Goal: Task Accomplishment & Management: Use online tool/utility

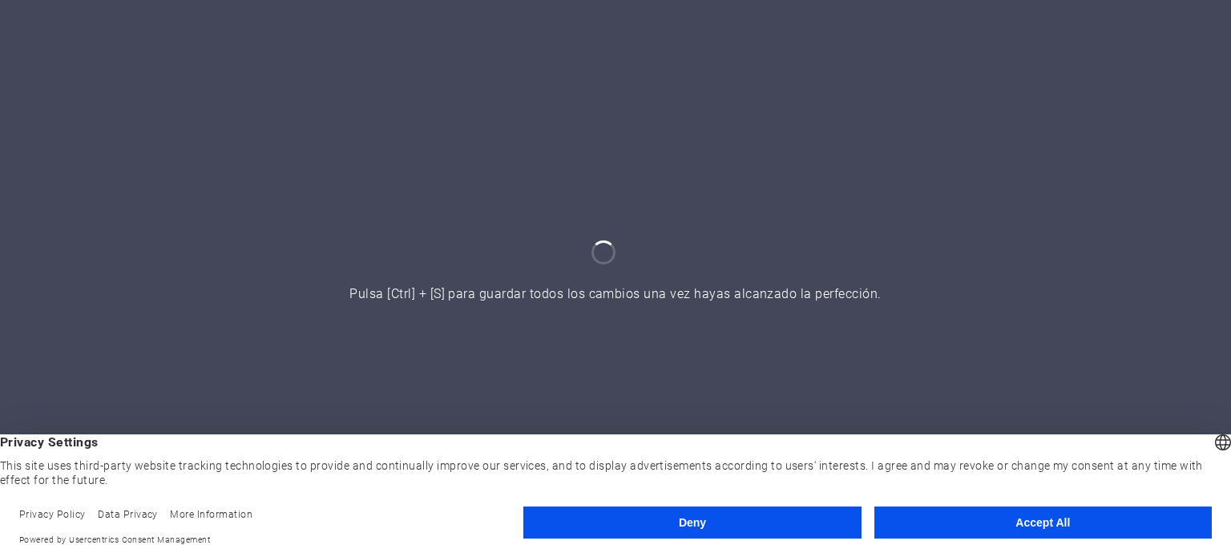
click at [983, 519] on button "Accept All" at bounding box center [1044, 523] width 338 height 32
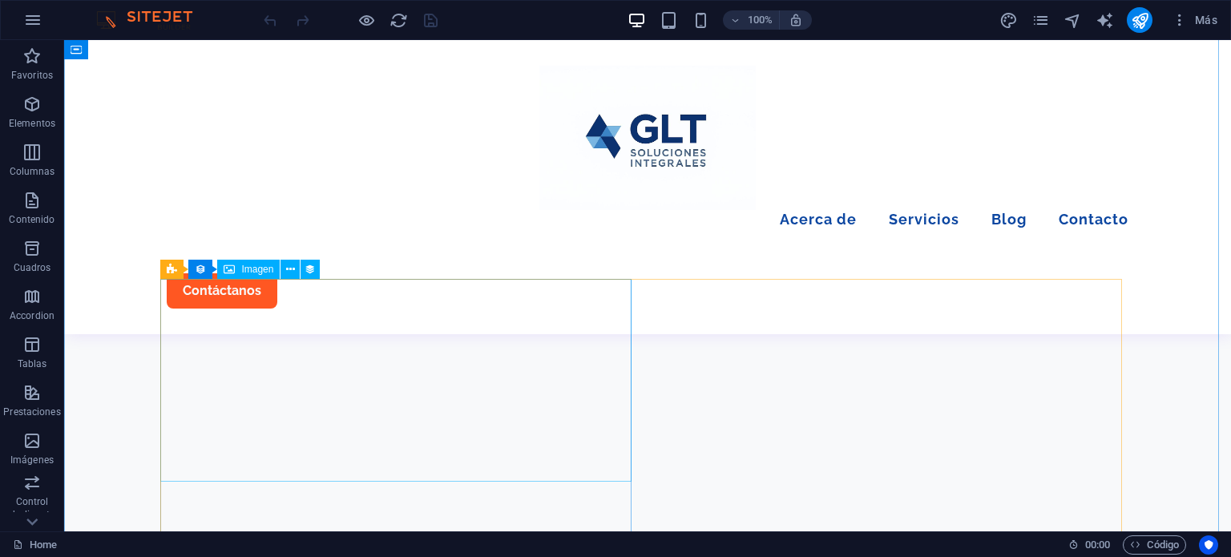
scroll to position [3293, 0]
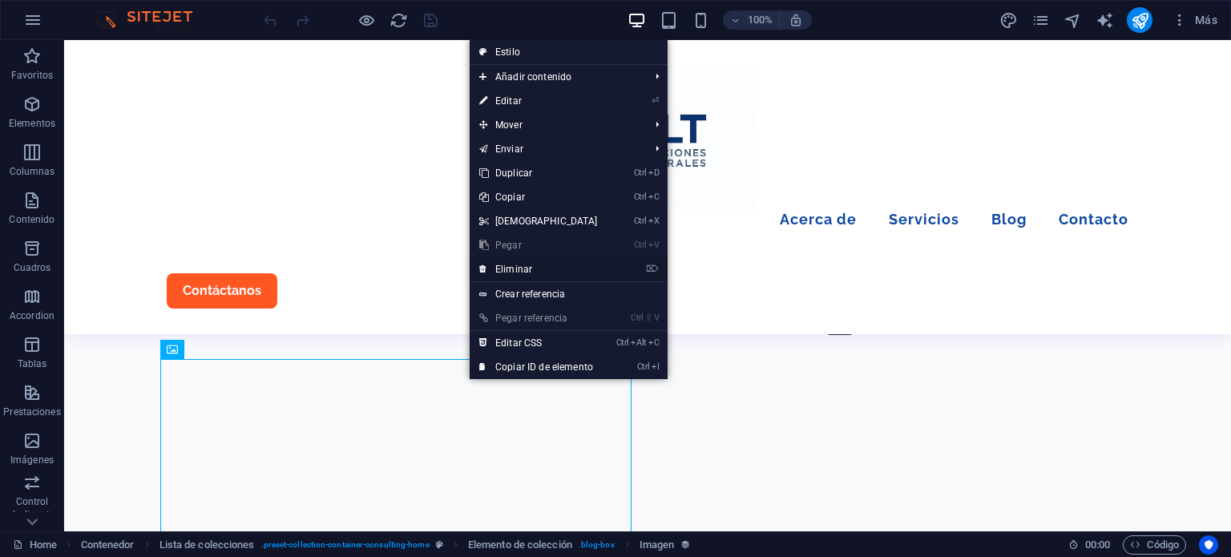
click at [513, 273] on link "⌦ Eliminar" at bounding box center [539, 269] width 138 height 24
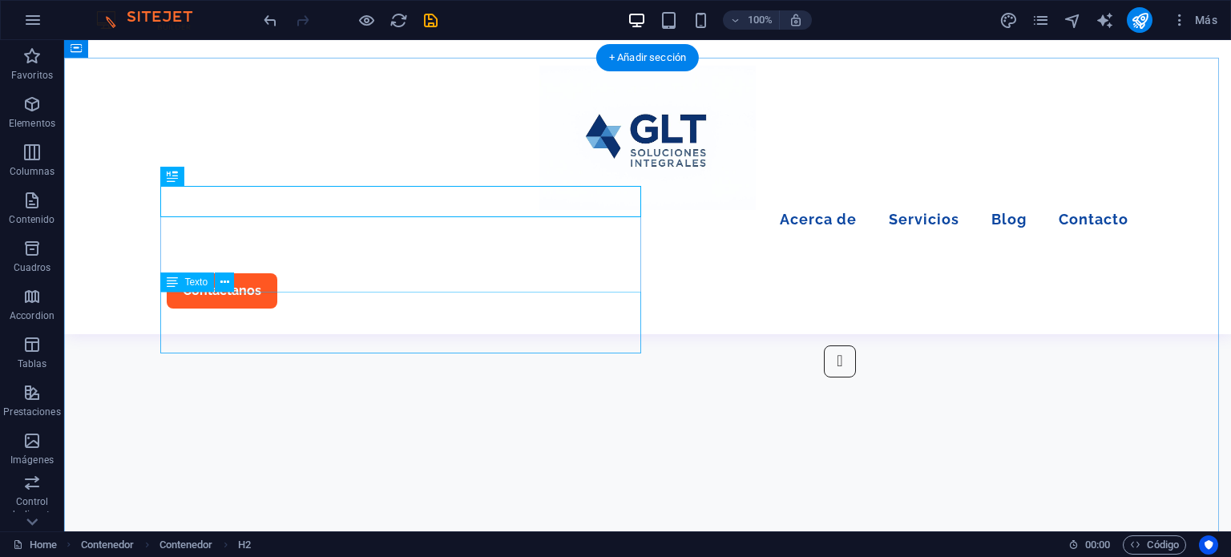
scroll to position [3171, 0]
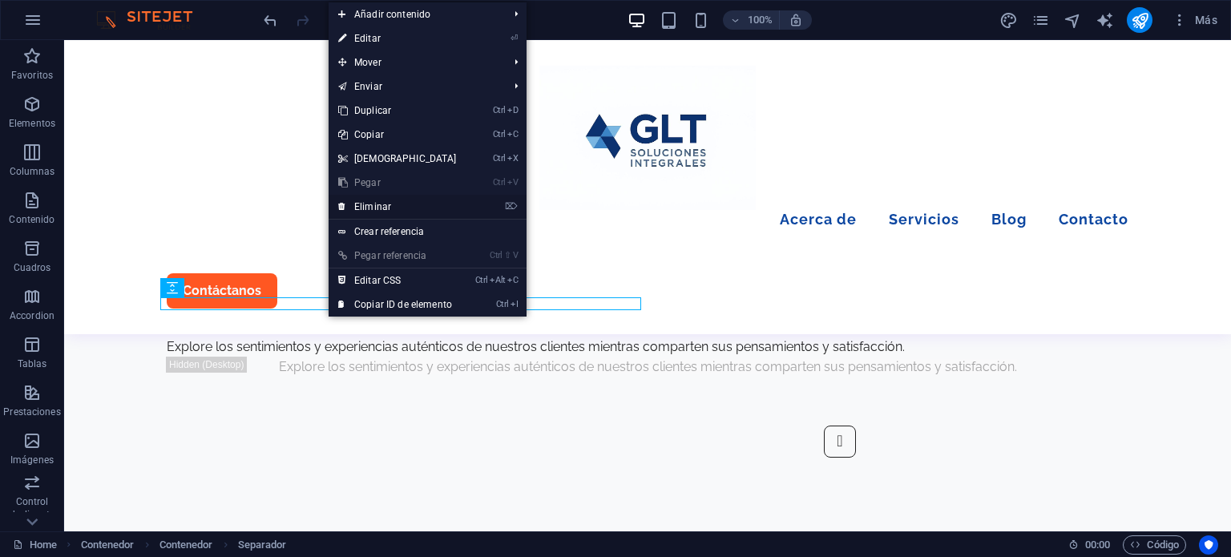
click at [378, 211] on link "⌦ Eliminar" at bounding box center [398, 207] width 138 height 24
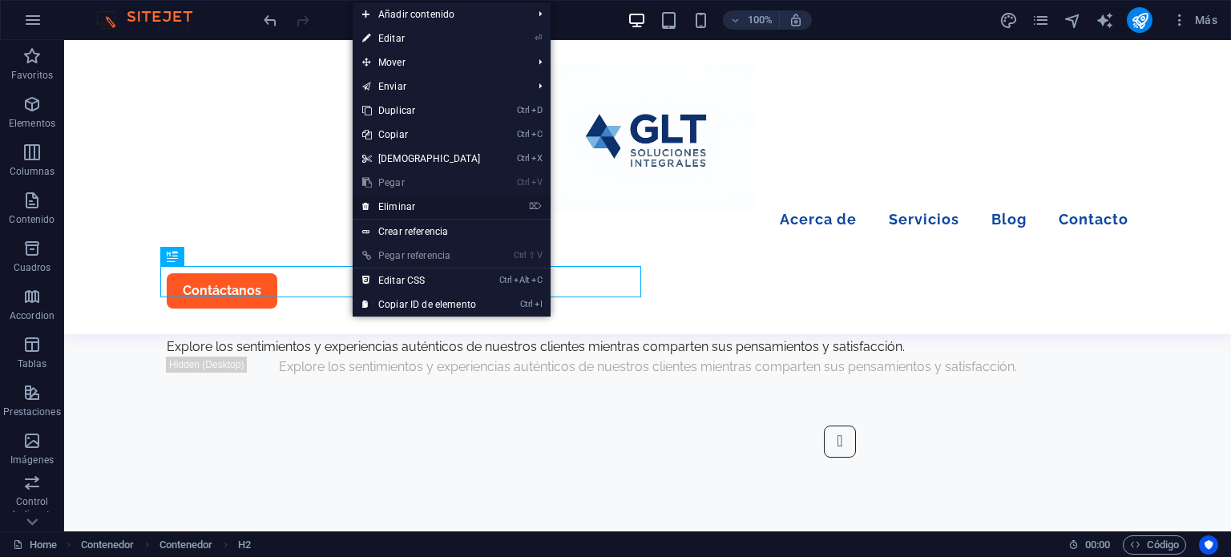
click at [403, 200] on link "⌦ Eliminar" at bounding box center [422, 207] width 138 height 24
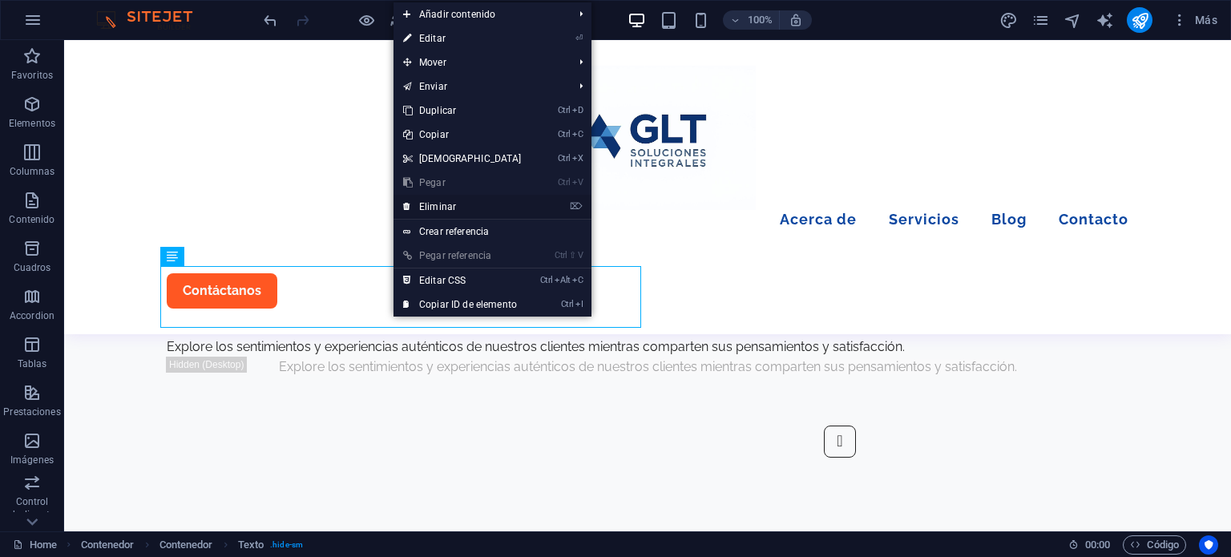
drag, startPoint x: 439, startPoint y: 205, endPoint x: 374, endPoint y: 168, distance: 74.0
click at [439, 205] on link "⌦ Eliminar" at bounding box center [463, 207] width 138 height 24
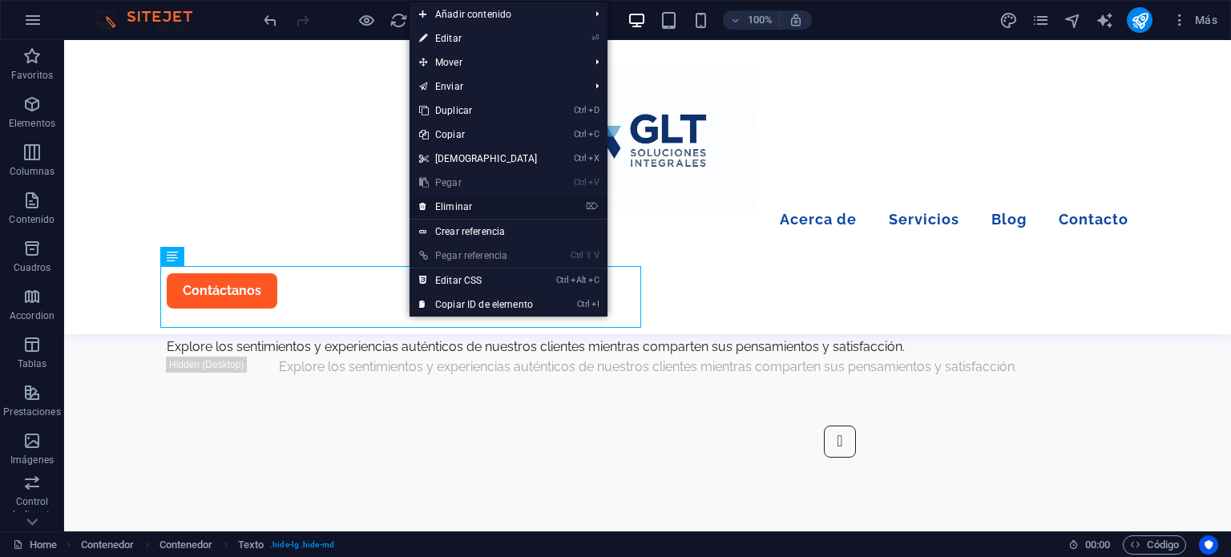
click at [455, 209] on link "⌦ Eliminar" at bounding box center [479, 207] width 138 height 24
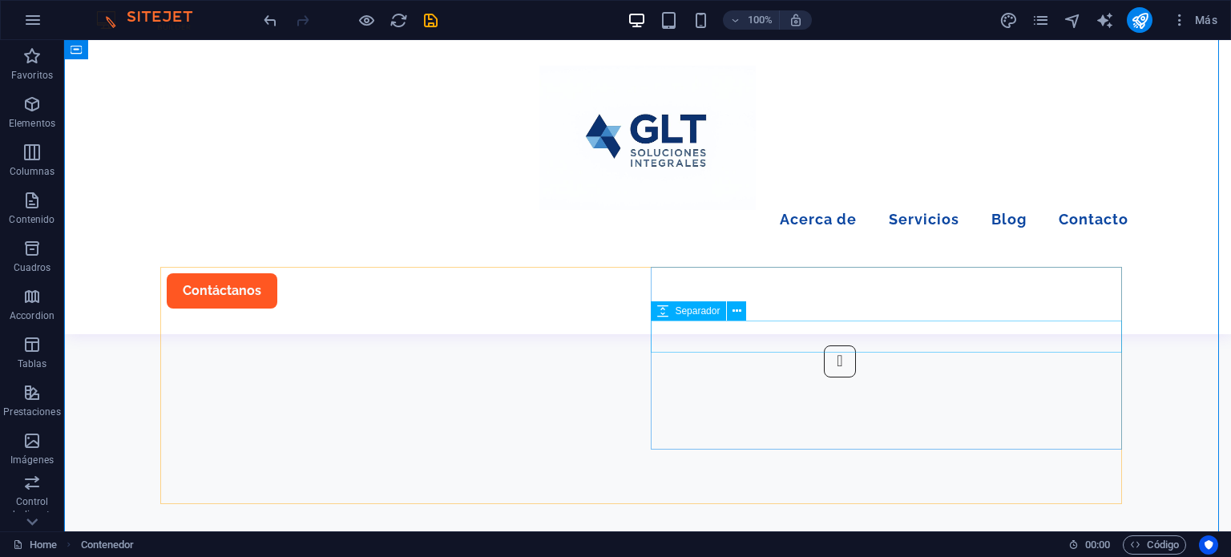
scroll to position [3331, 0]
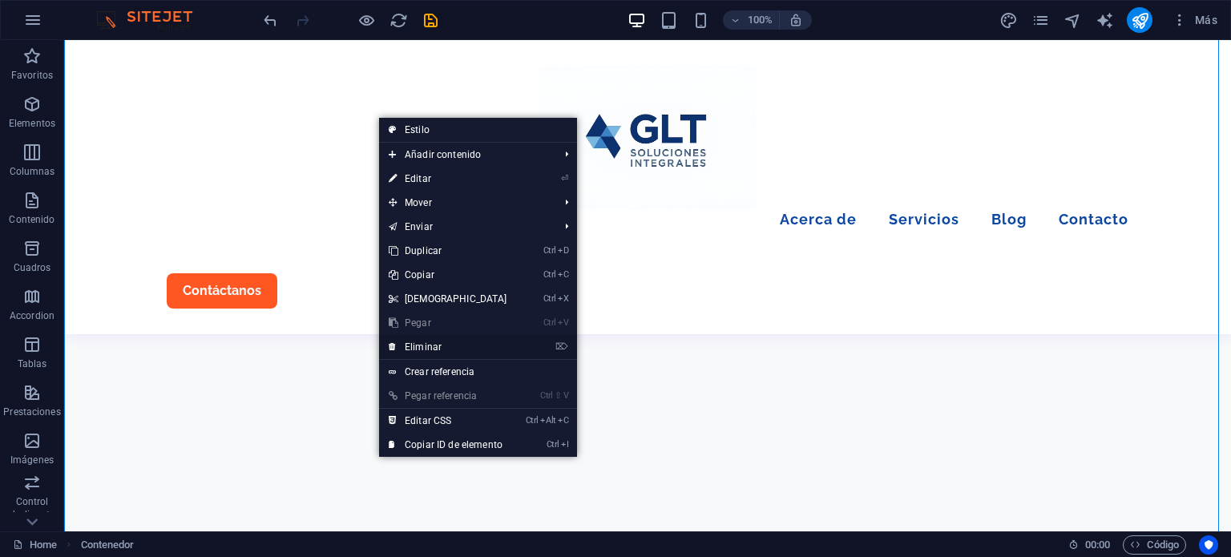
click at [456, 346] on link "⌦ Eliminar" at bounding box center [448, 347] width 138 height 24
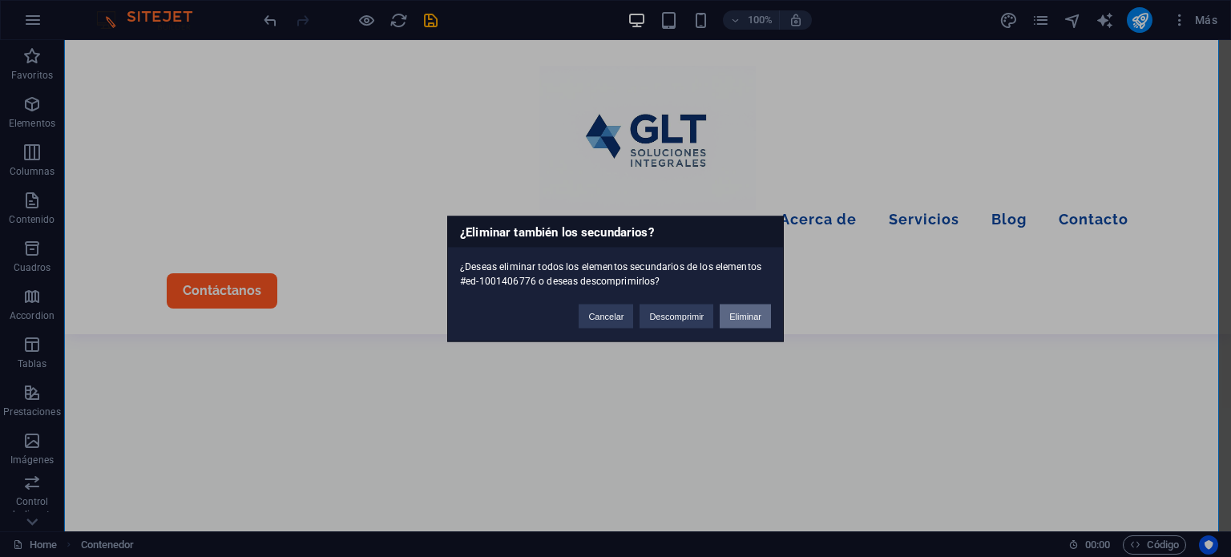
click at [736, 319] on button "Eliminar" at bounding box center [745, 316] width 51 height 24
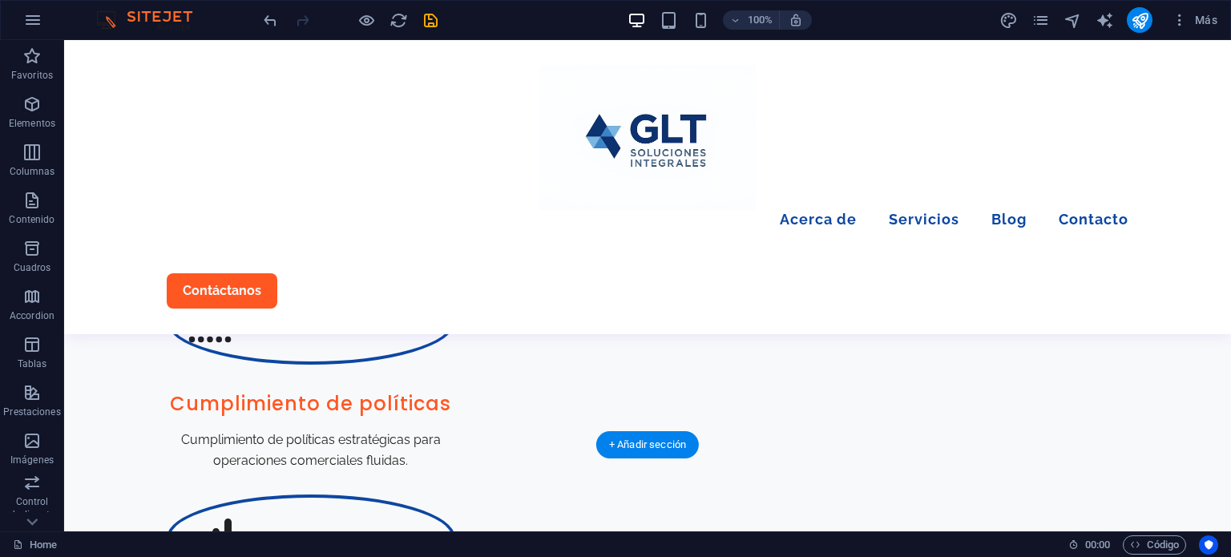
scroll to position [1603, 0]
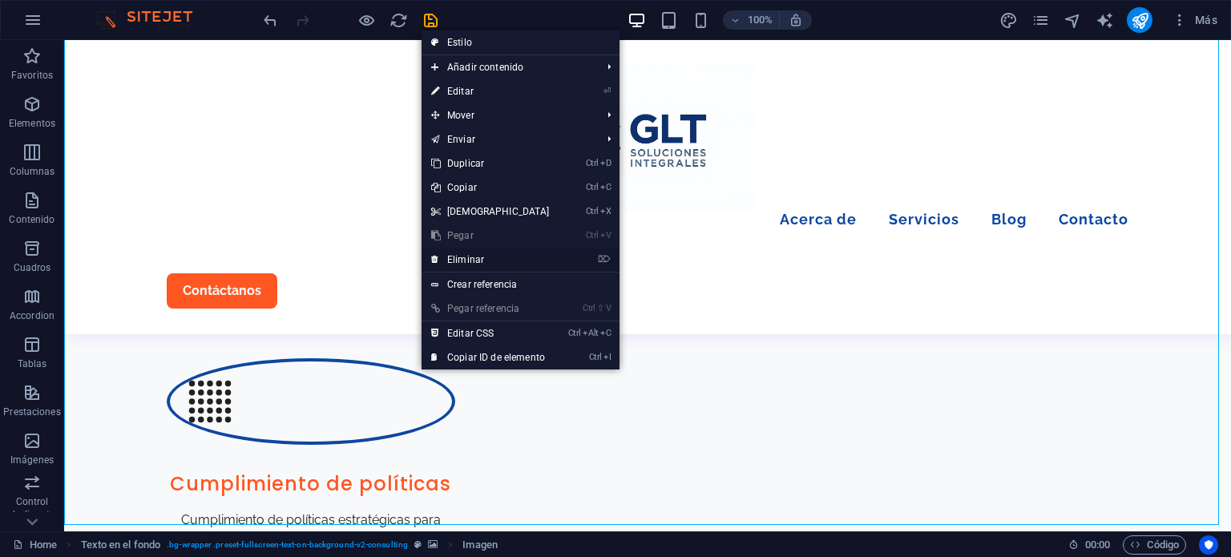
click at [503, 261] on link "⌦ Eliminar" at bounding box center [491, 260] width 138 height 24
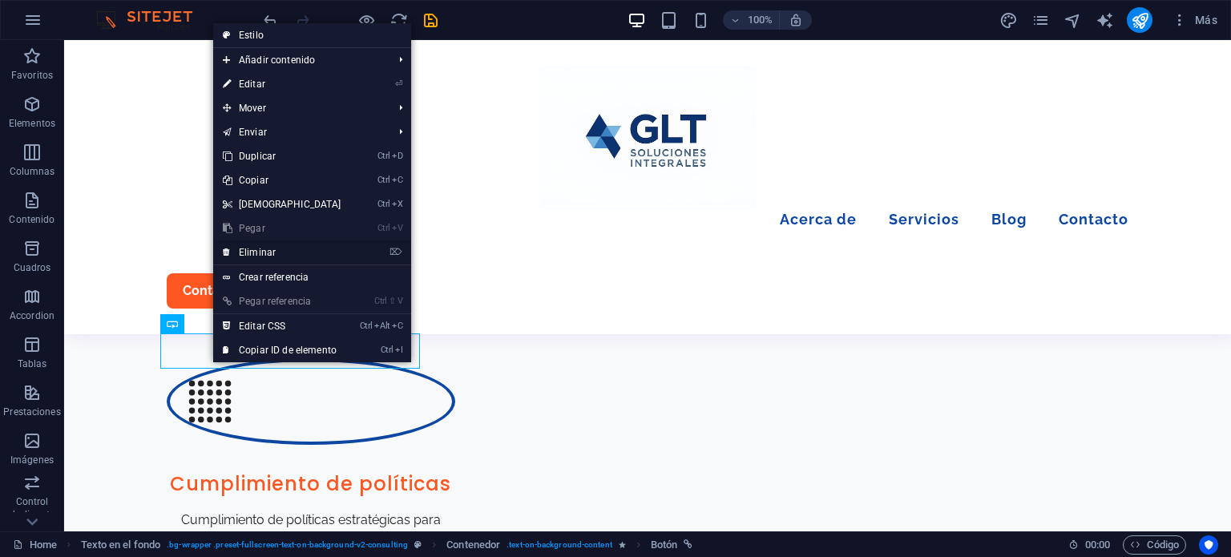
drag, startPoint x: 305, startPoint y: 254, endPoint x: 256, endPoint y: 221, distance: 58.9
click at [305, 254] on link "⌦ Eliminar" at bounding box center [282, 253] width 138 height 24
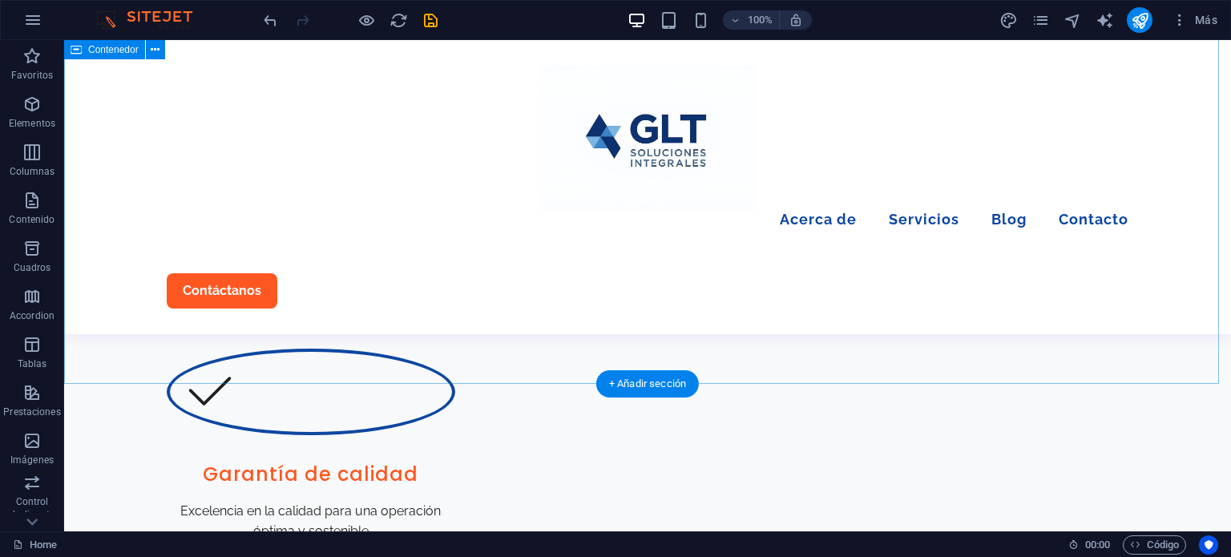
scroll to position [1419, 0]
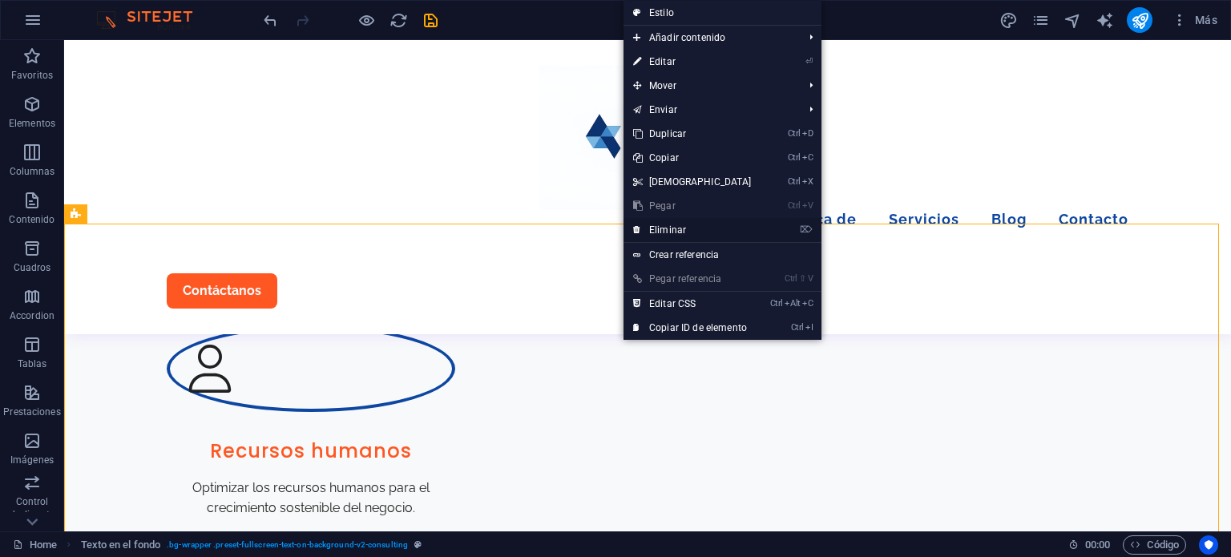
click at [693, 233] on link "⌦ Eliminar" at bounding box center [693, 230] width 138 height 24
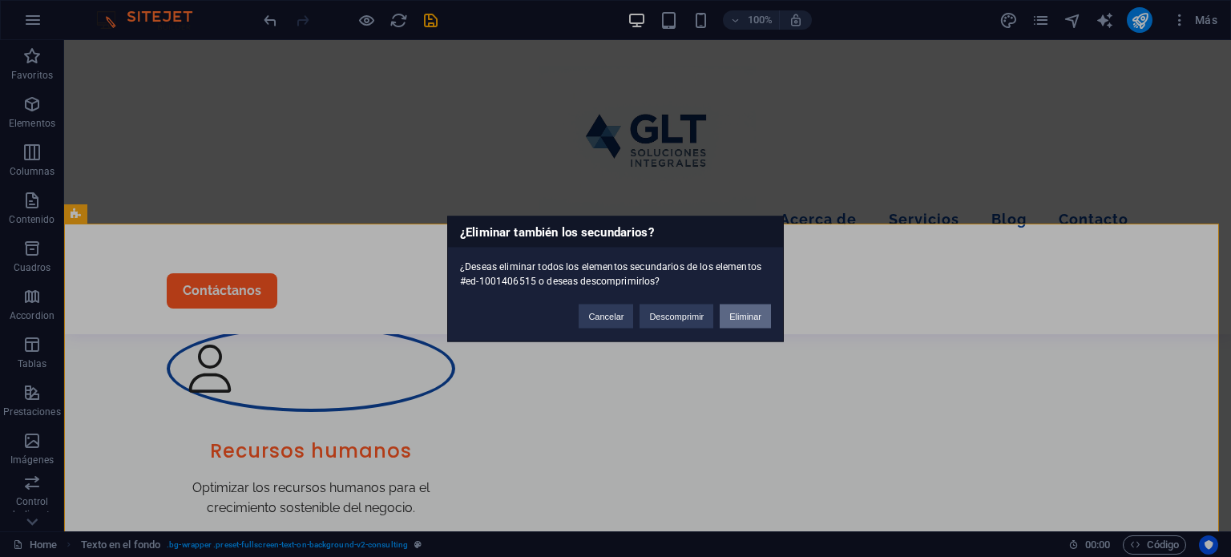
click at [728, 313] on button "Eliminar" at bounding box center [745, 316] width 51 height 24
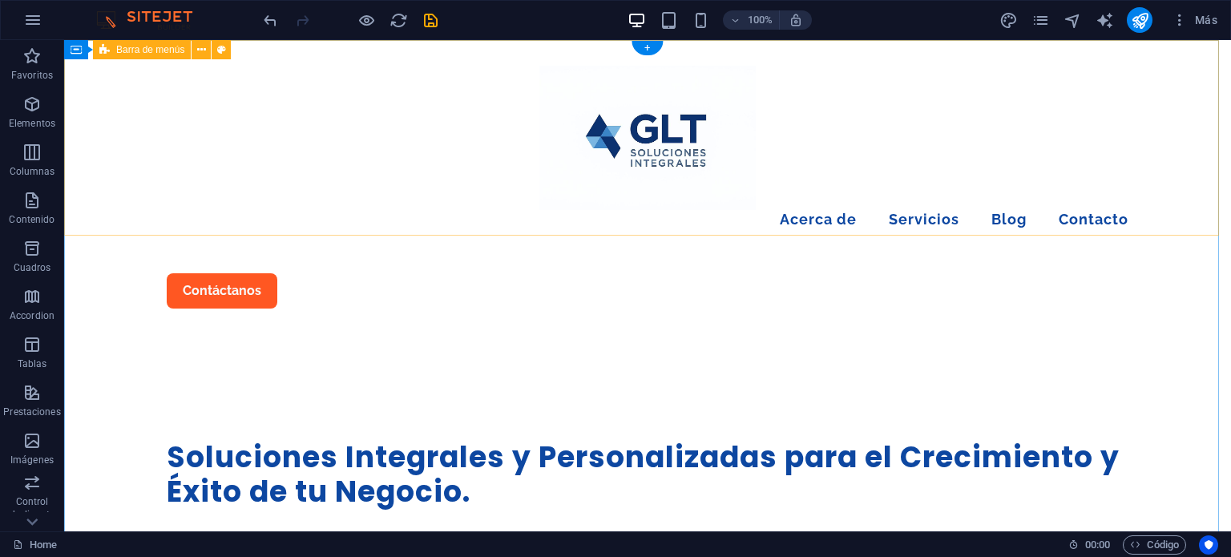
scroll to position [0, 0]
click at [289, 164] on div at bounding box center [648, 138] width 962 height 144
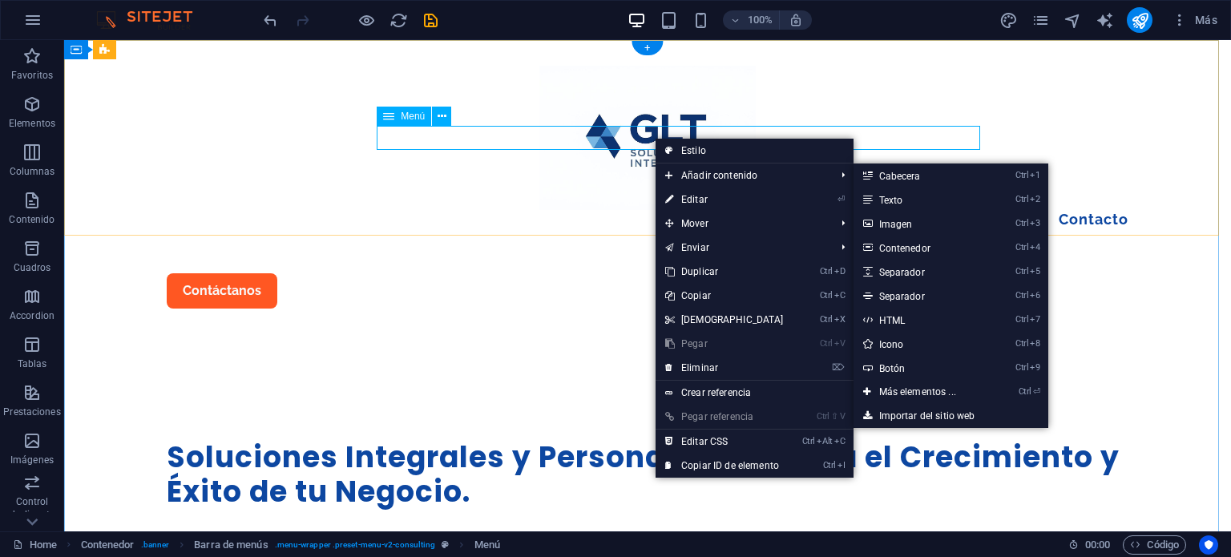
click at [619, 210] on nav "Acerca de Servicios Blog Contacto" at bounding box center [648, 221] width 962 height 23
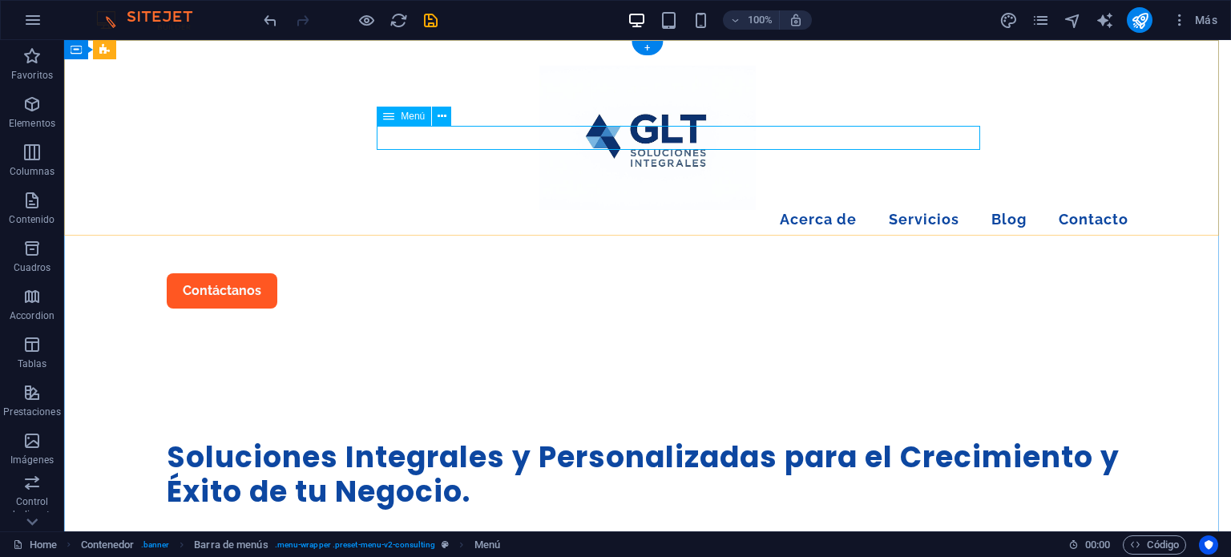
click at [619, 210] on nav "Acerca de Servicios Blog Contacto" at bounding box center [648, 221] width 962 height 23
select select "1"
select select
select select "2"
select select
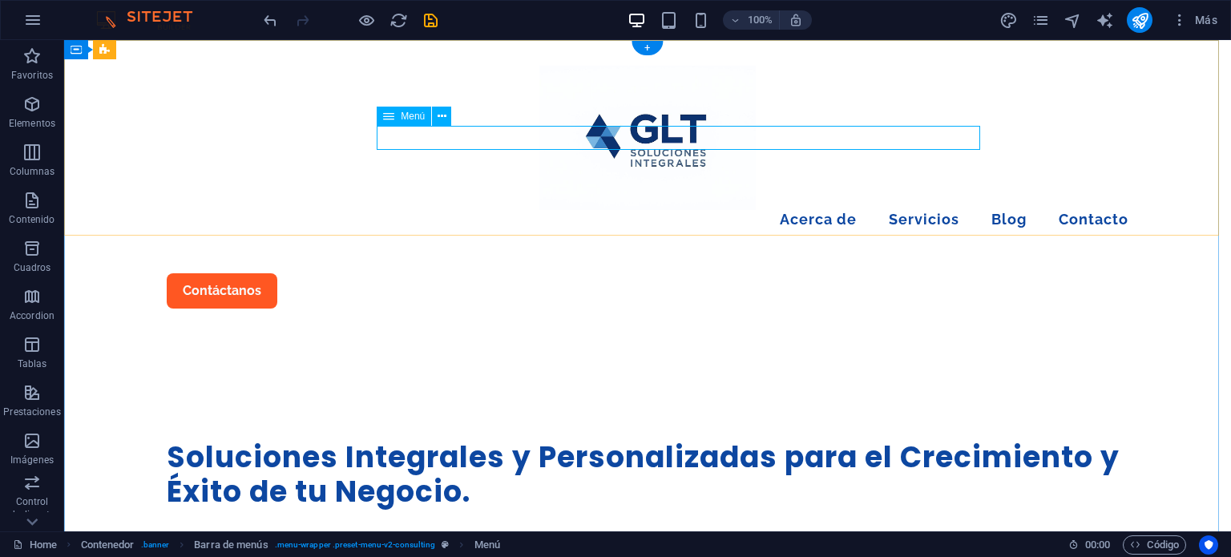
select select "3"
select select
select select "4"
select select
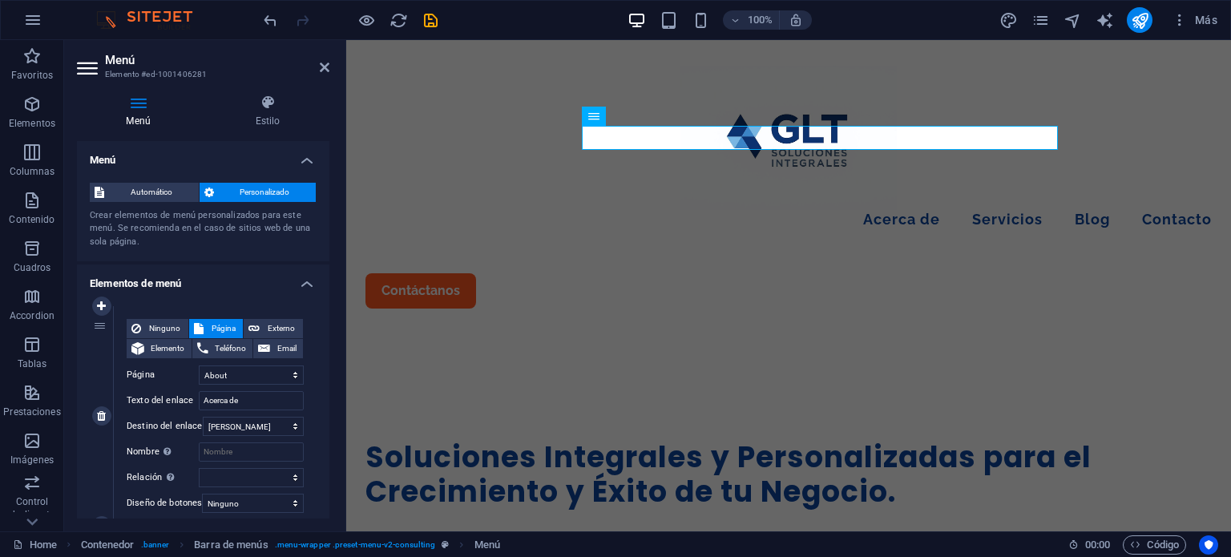
scroll to position [80, 0]
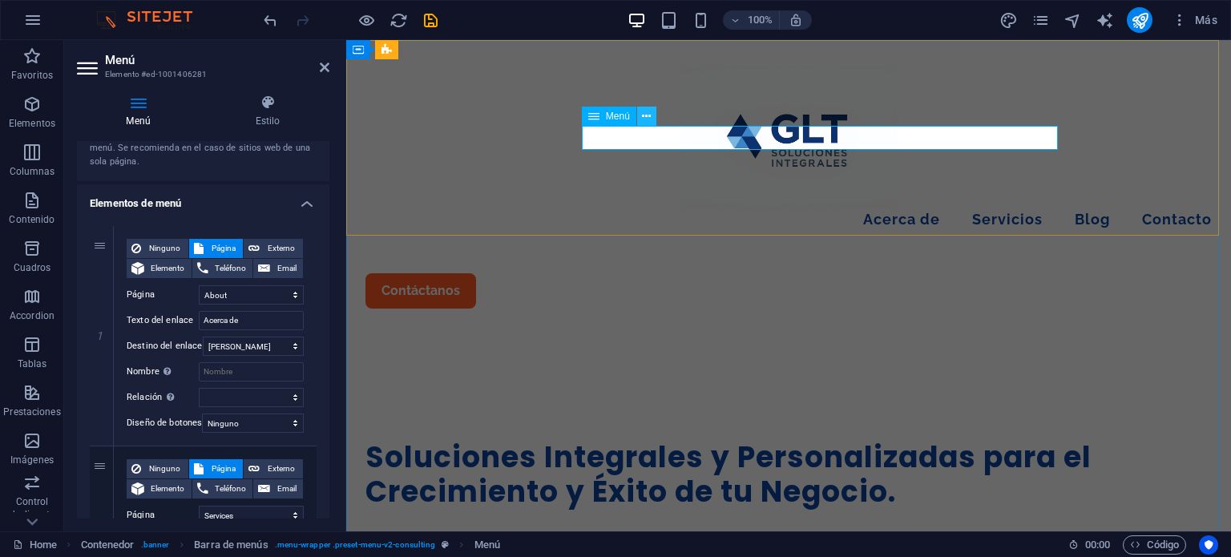
click at [649, 117] on icon at bounding box center [646, 116] width 9 height 17
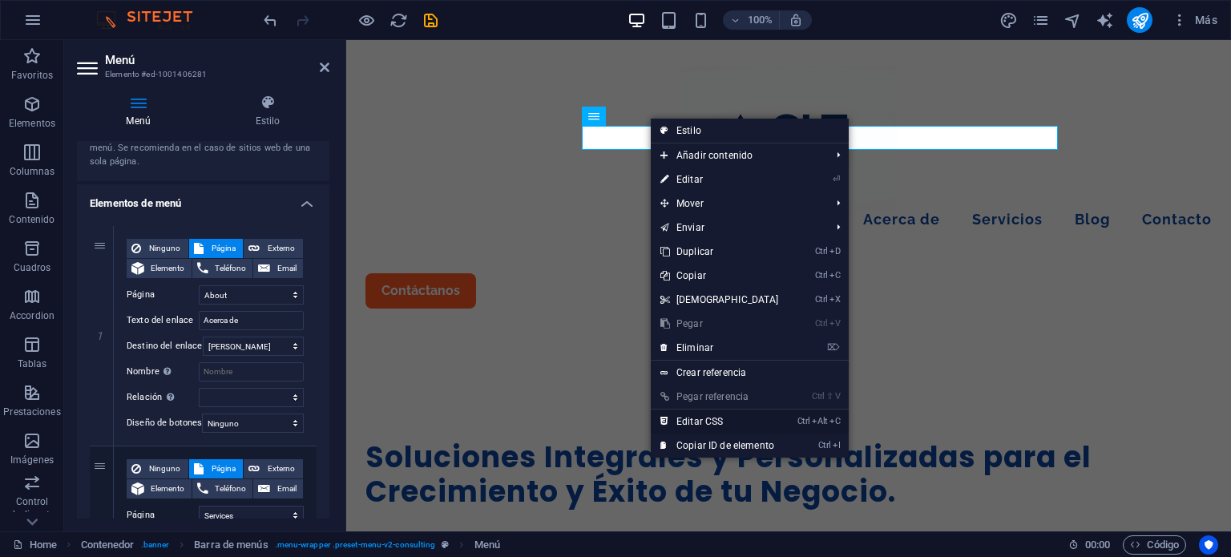
click at [774, 420] on link "Ctrl Alt C Editar CSS" at bounding box center [720, 422] width 138 height 24
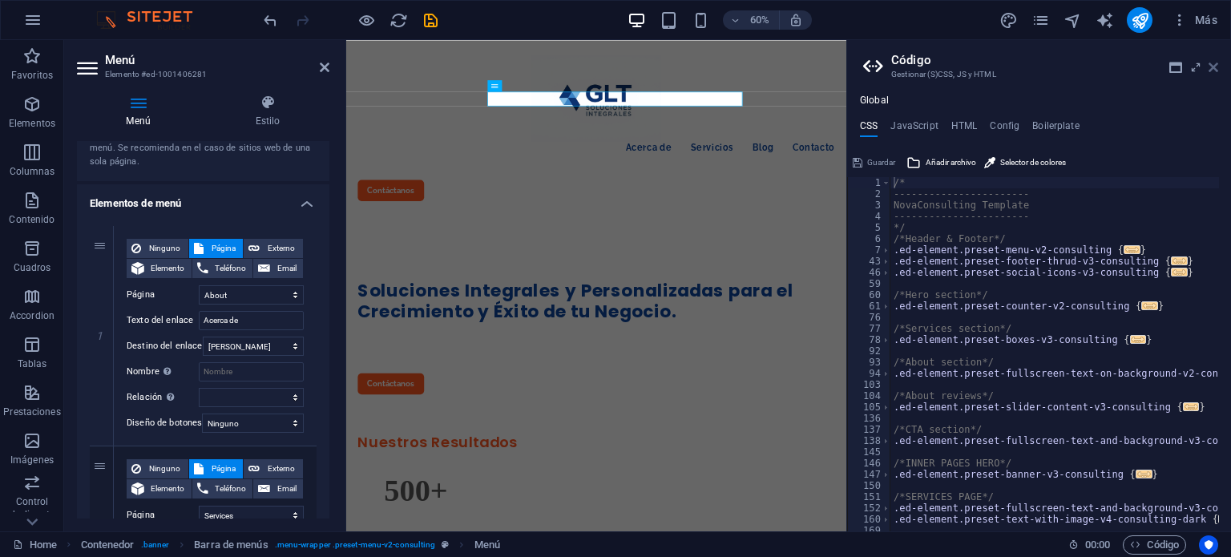
drag, startPoint x: 1213, startPoint y: 67, endPoint x: 865, endPoint y: 26, distance: 350.2
click at [1213, 67] on icon at bounding box center [1214, 67] width 10 height 13
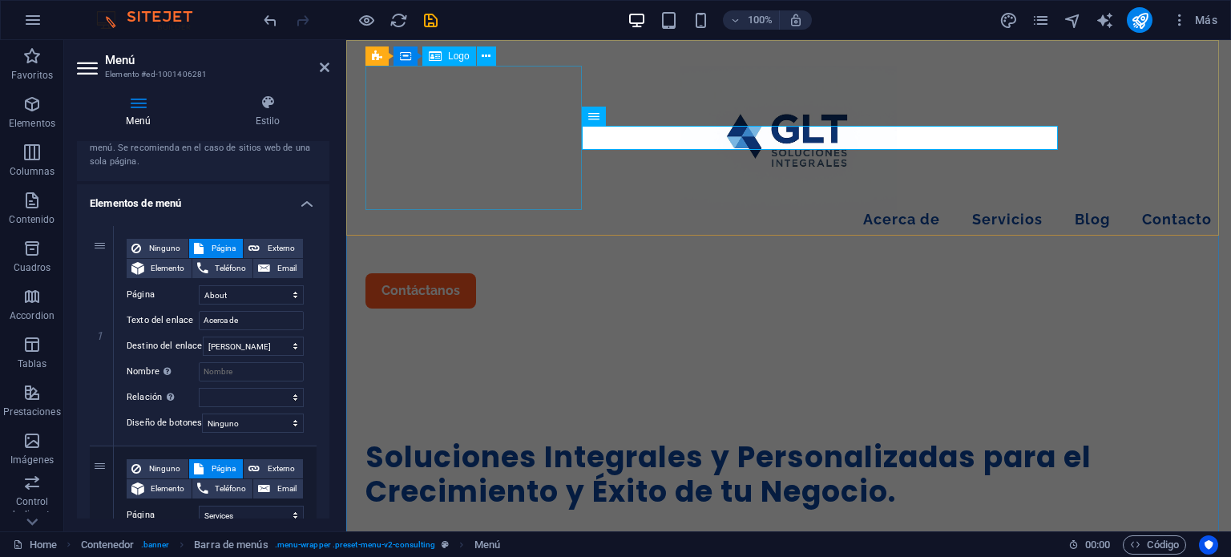
click at [480, 156] on div at bounding box center [789, 138] width 847 height 144
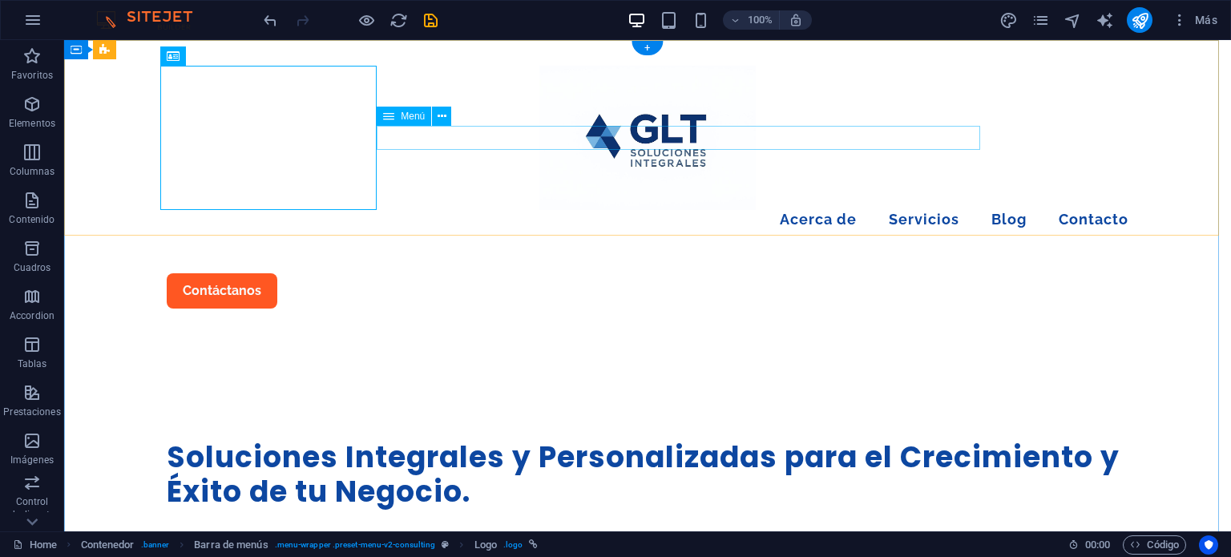
click at [665, 210] on nav "Acerca de Servicios Blog Contacto" at bounding box center [648, 221] width 962 height 23
select select "1"
select select
select select "2"
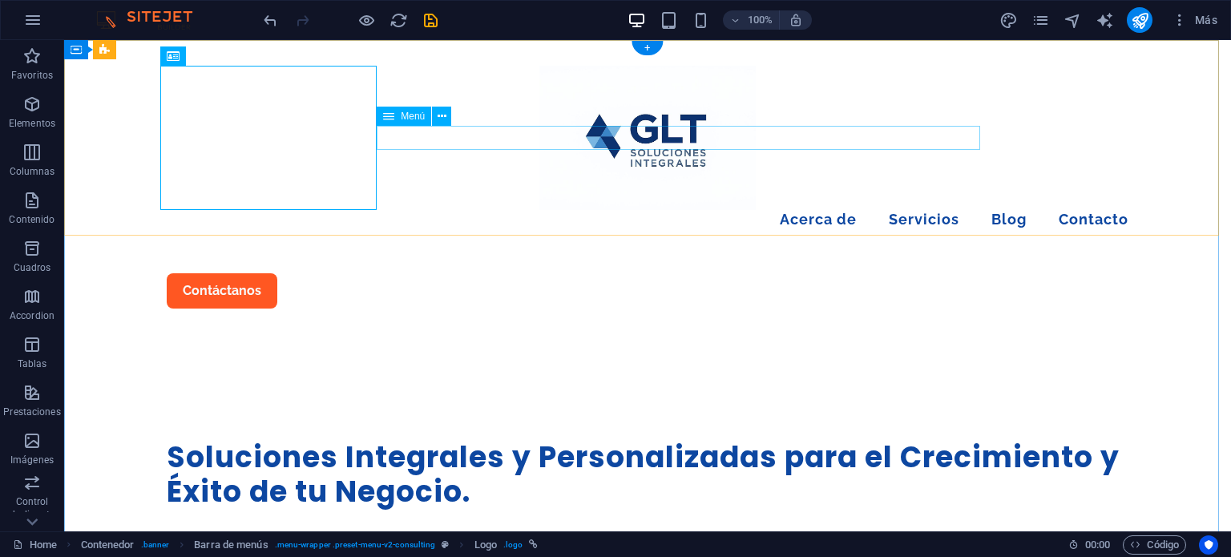
select select
select select "3"
select select
select select "4"
select select
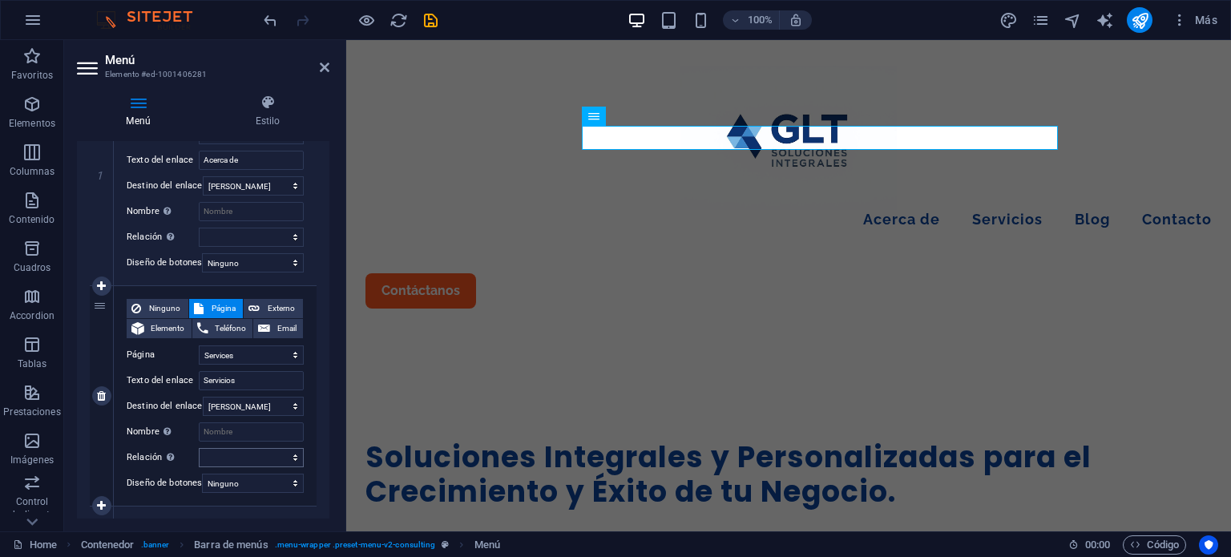
scroll to position [321, 0]
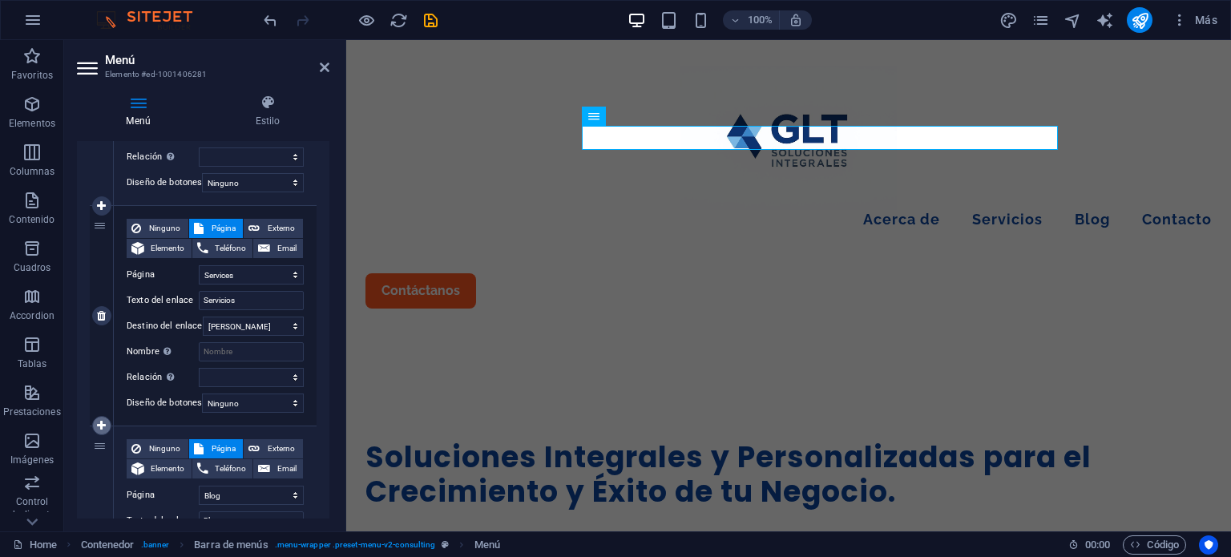
click at [99, 417] on link at bounding box center [101, 425] width 19 height 19
select select
select select "3"
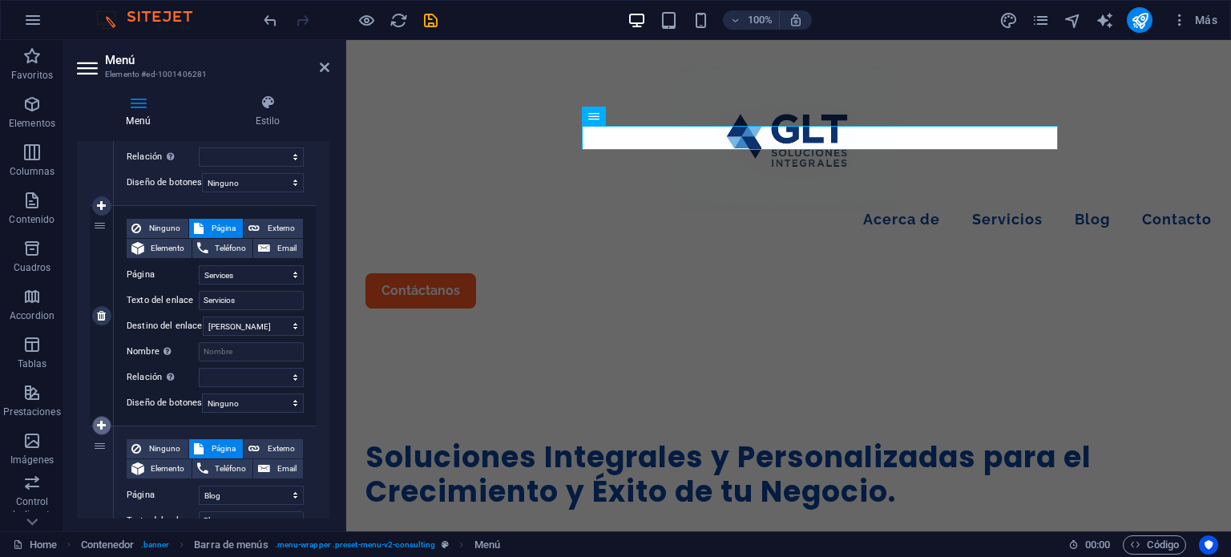
type input "Blog"
select select
select select "4"
select select
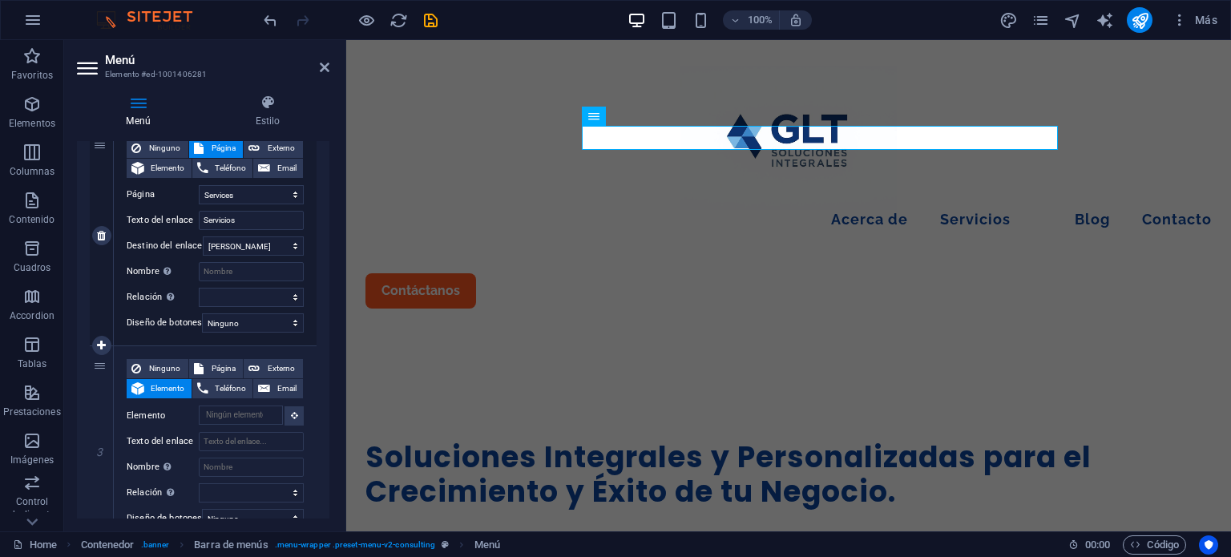
scroll to position [481, 0]
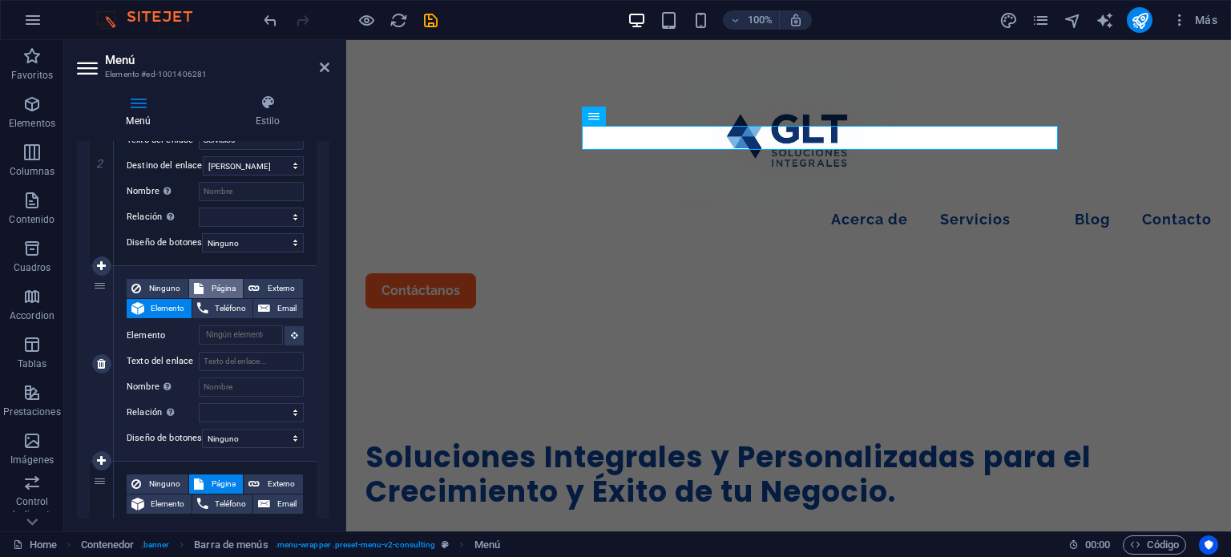
click at [221, 285] on span "Página" at bounding box center [223, 288] width 30 height 19
select select
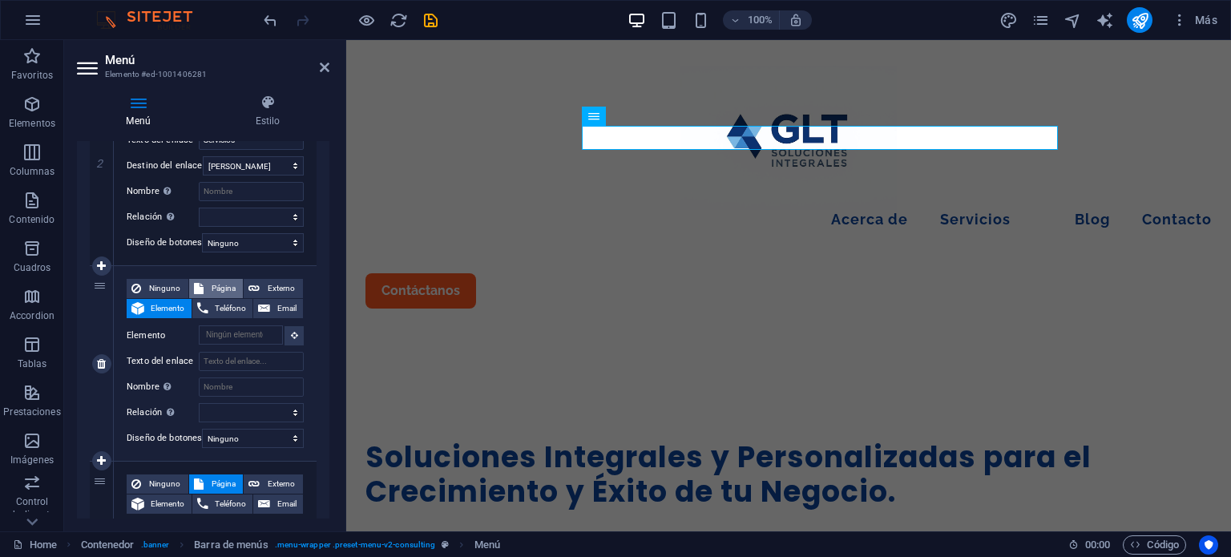
select select
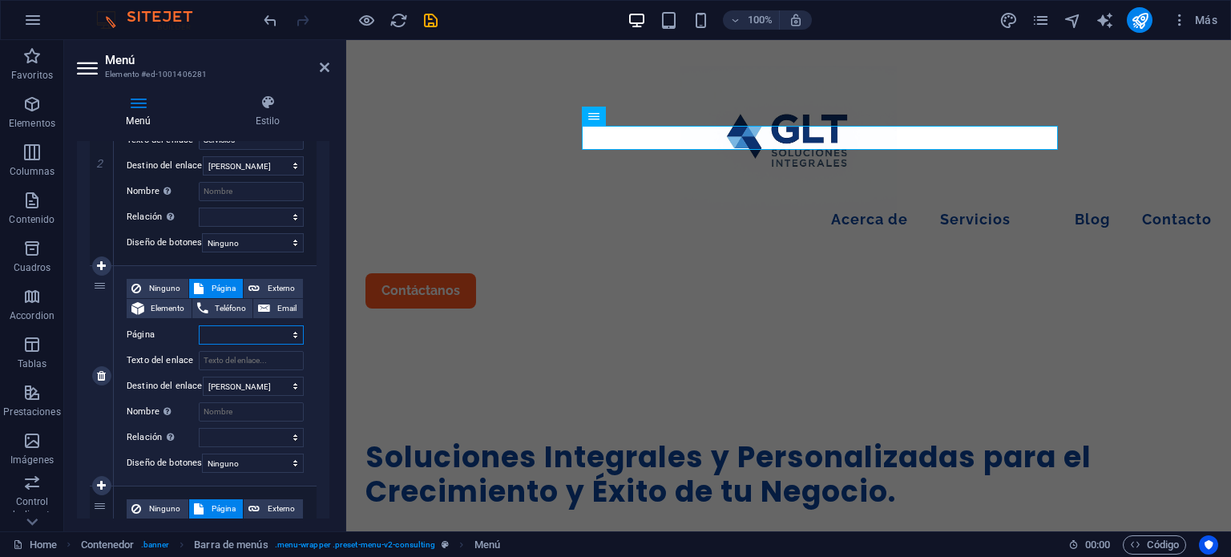
click at [224, 335] on select "Home About Services Blog Contact Legal Notice Privacy" at bounding box center [251, 334] width 105 height 19
click at [235, 342] on select "Home About Services Blog Contact Legal Notice Privacy" at bounding box center [251, 334] width 105 height 19
select select "0"
click at [199, 325] on select "Home About Services Blog Contact Legal Notice Privacy" at bounding box center [251, 334] width 105 height 19
select select
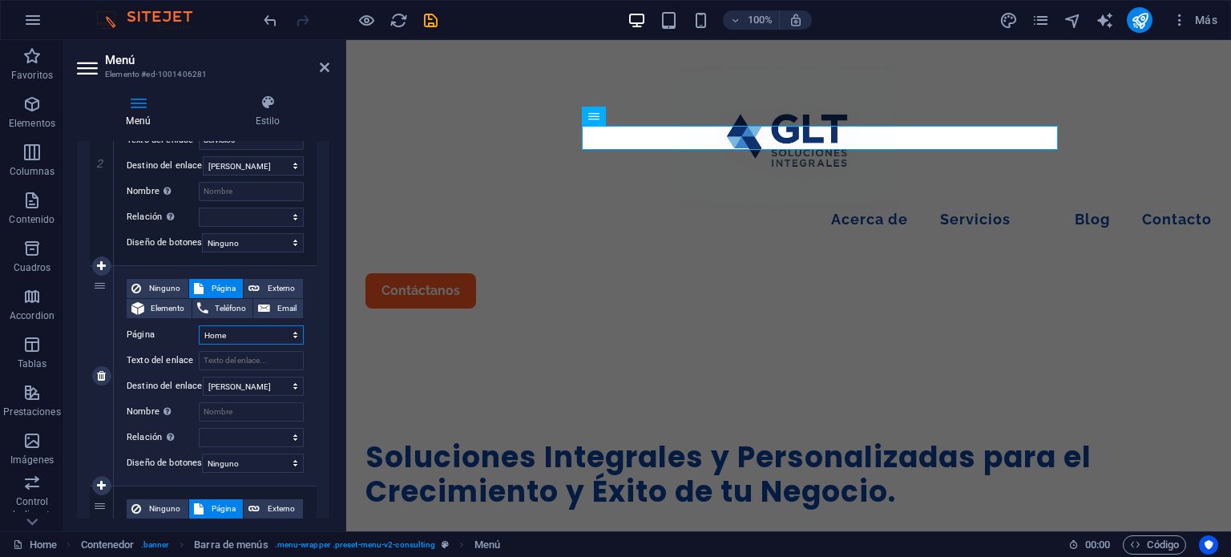
select select
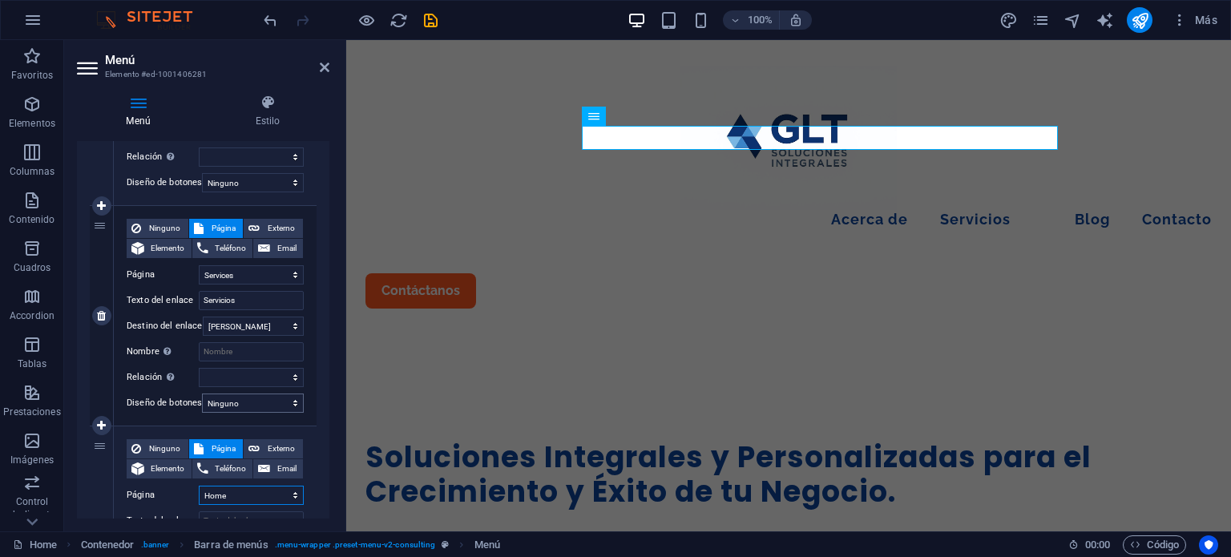
scroll to position [401, 0]
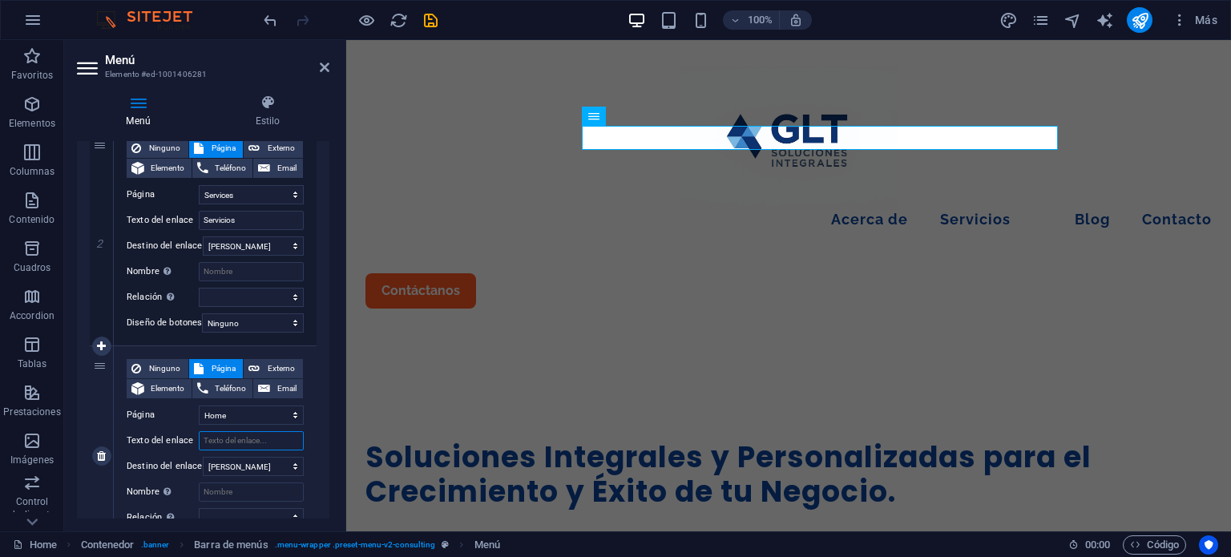
click at [260, 437] on input "Texto del enlace" at bounding box center [251, 440] width 105 height 19
type input "Hoo"
select select
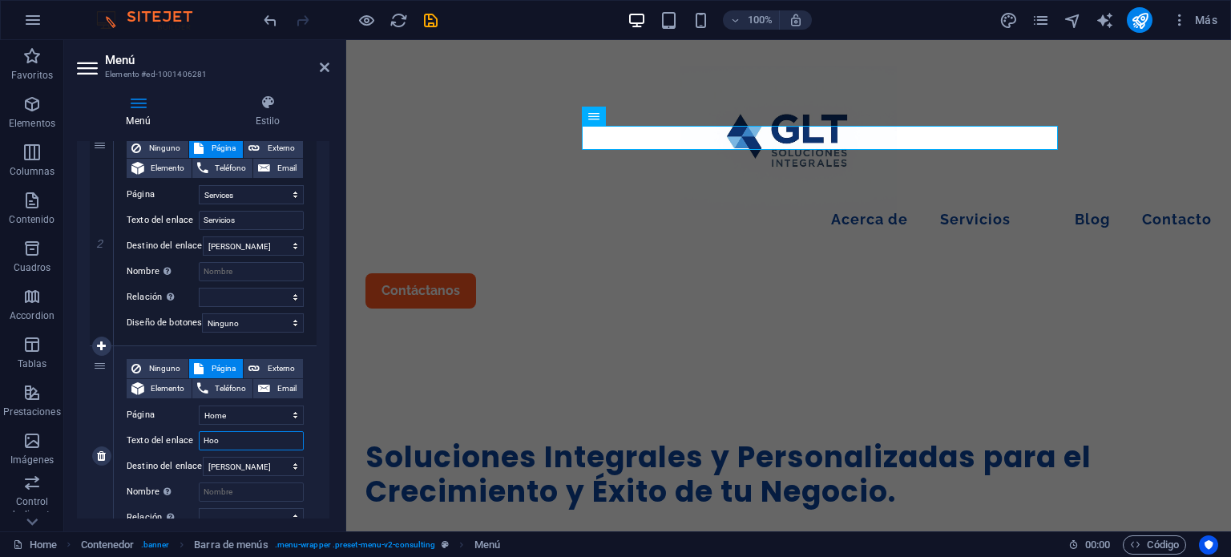
select select
type input "Home"
select select
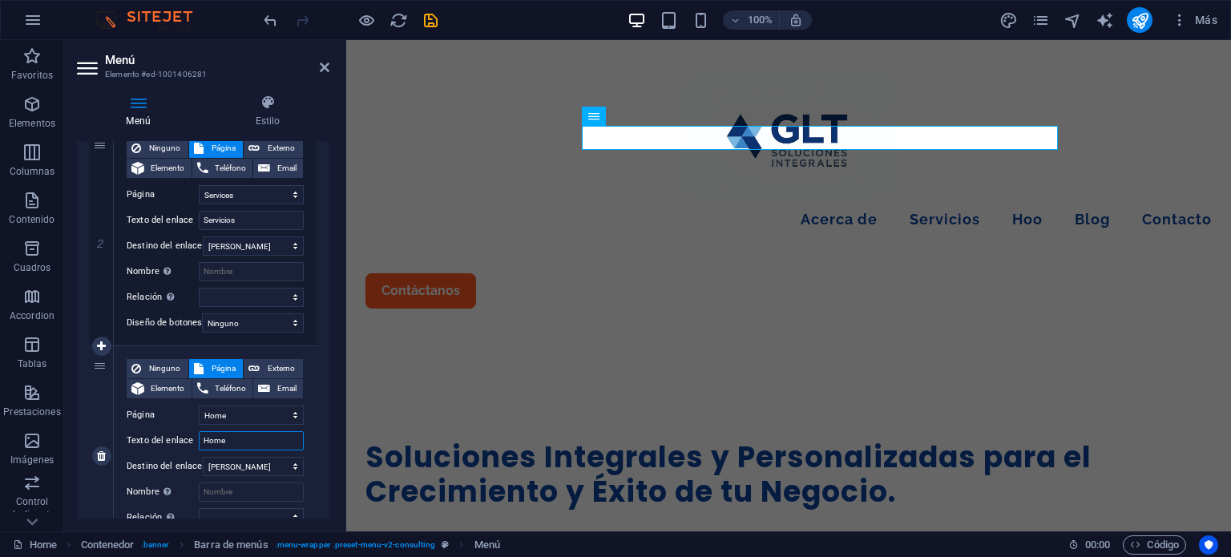
select select
type input "Ho"
select select
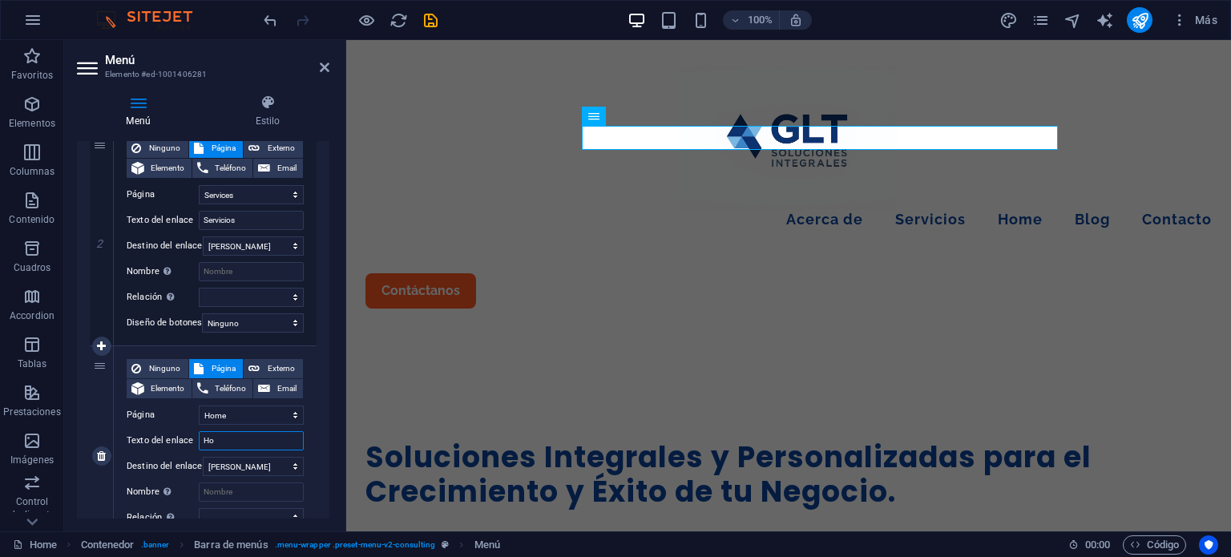
select select
type input "H"
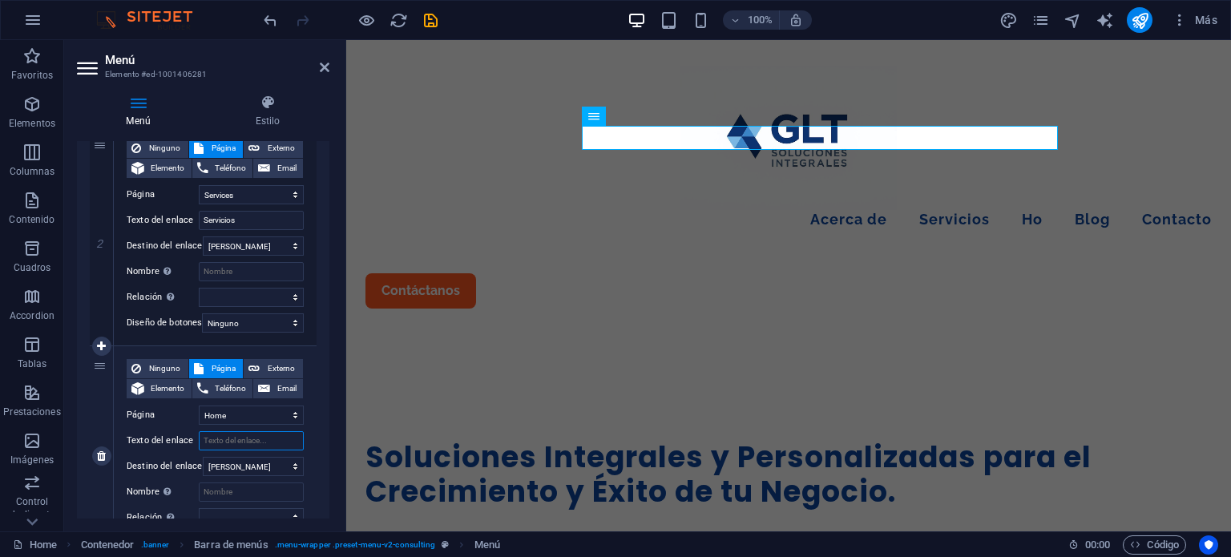
select select
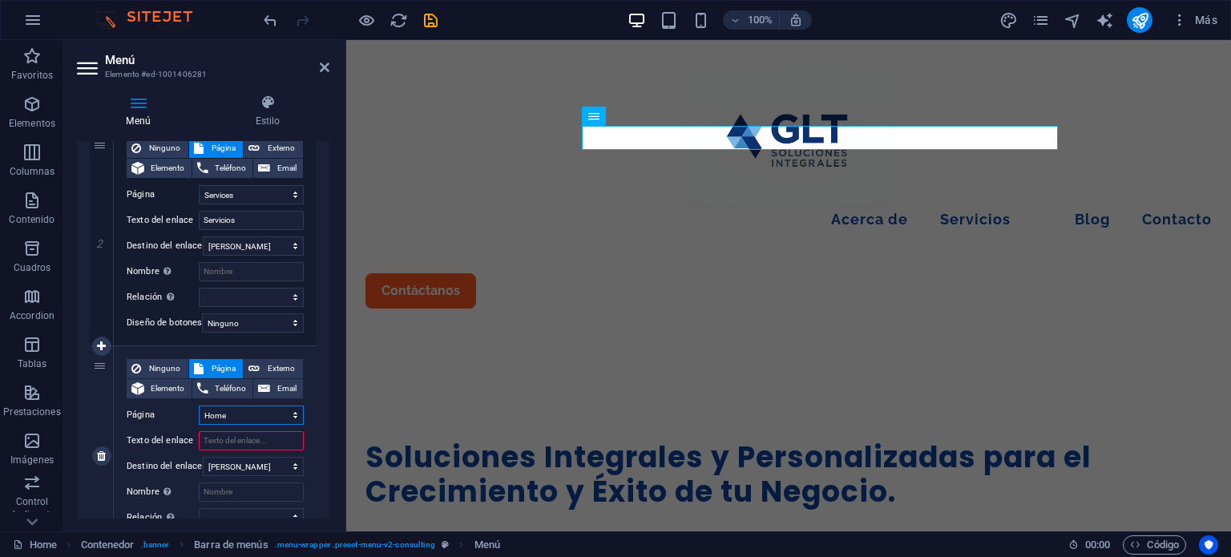
select select
type input "Home"
select select
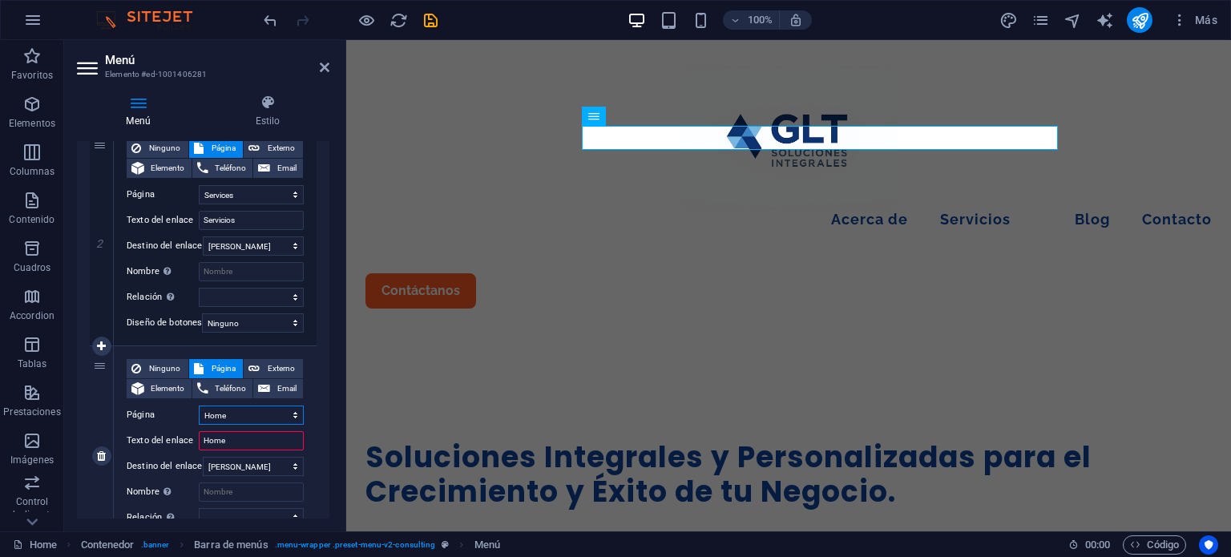
select select
click at [273, 422] on select "Home About Services Blog Contact Legal Notice Privacy" at bounding box center [251, 415] width 105 height 19
click at [199, 406] on select "Home About Services Blog Contact Legal Notice Privacy" at bounding box center [251, 415] width 105 height 19
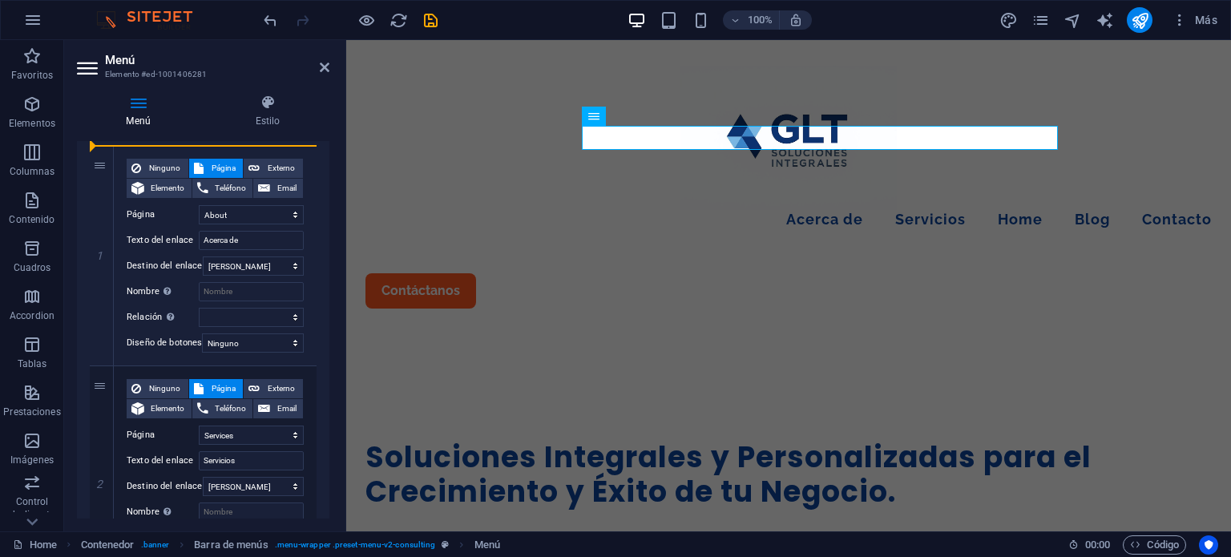
scroll to position [0, 0]
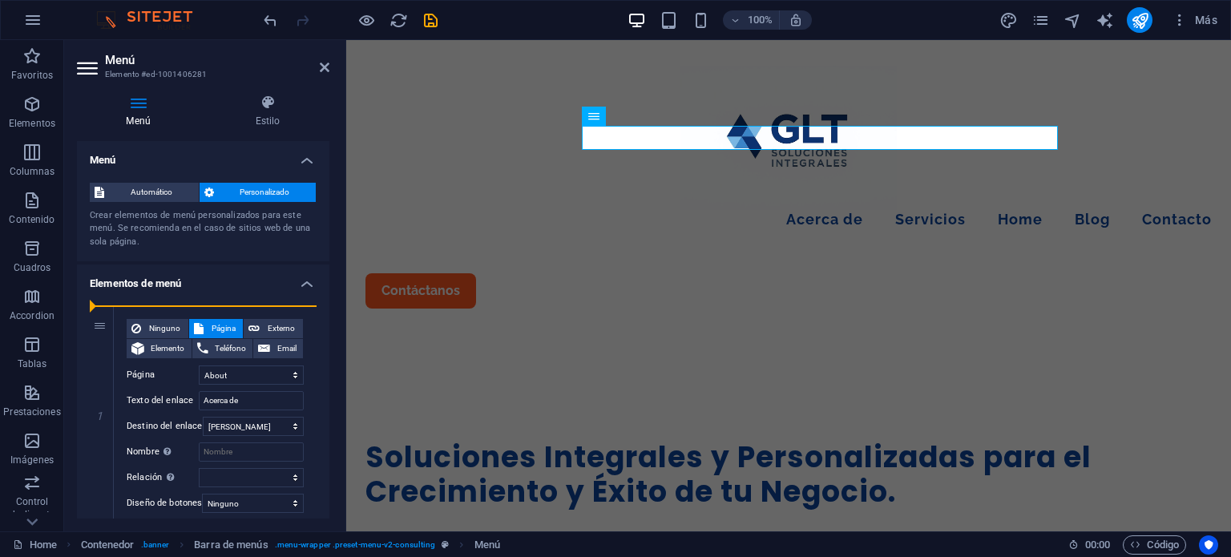
drag, startPoint x: 99, startPoint y: 331, endPoint x: 92, endPoint y: 232, distance: 99.7
select select "0"
type input "Home"
select select
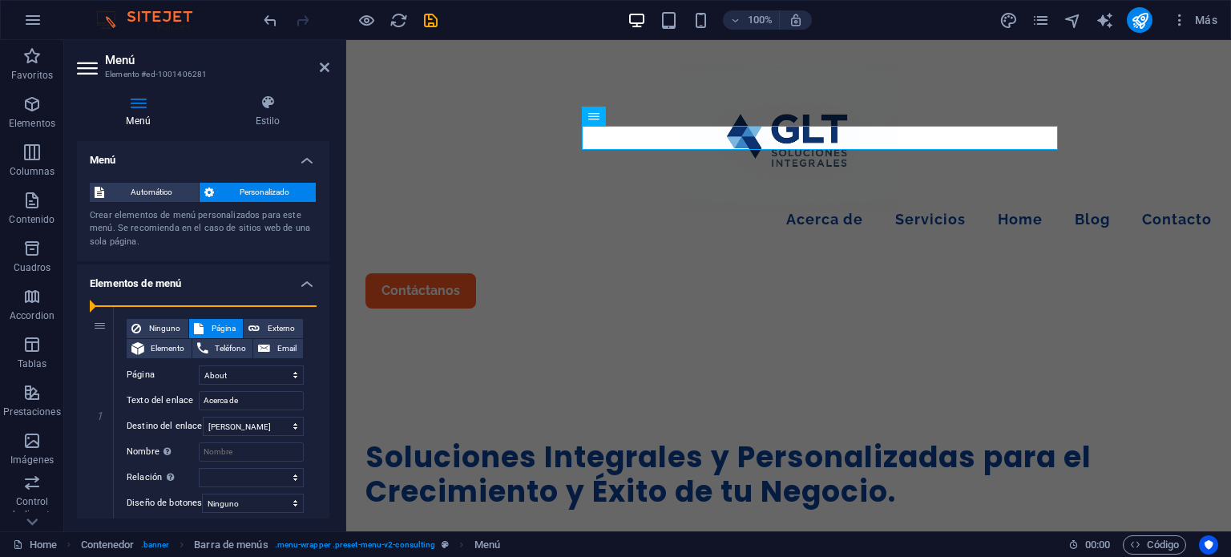
select select "1"
type input "Acerca de"
select select
select select "2"
type input "Servicios"
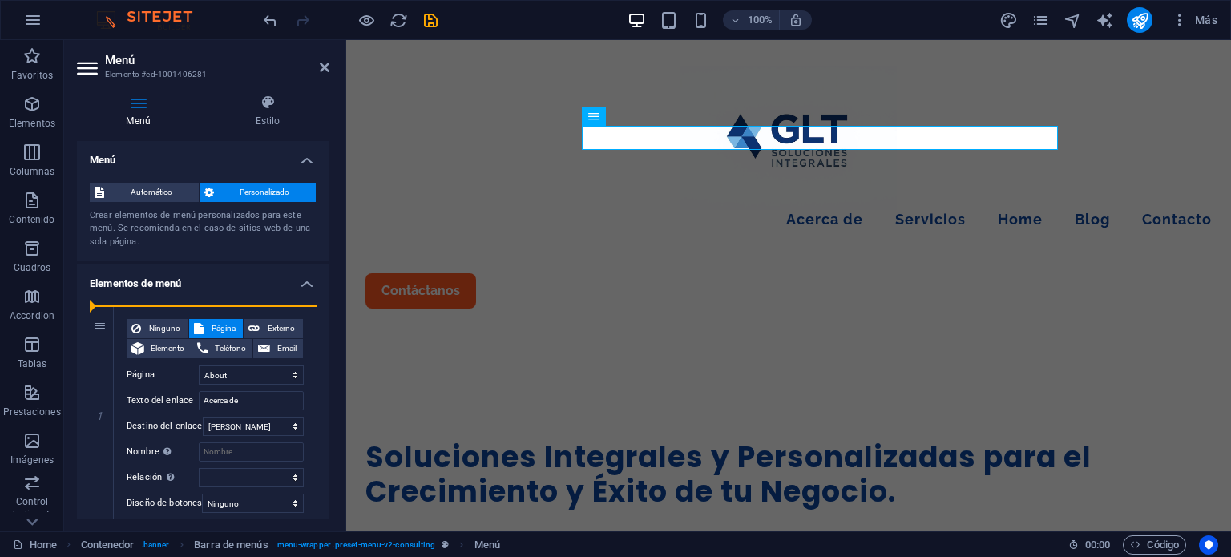
select select
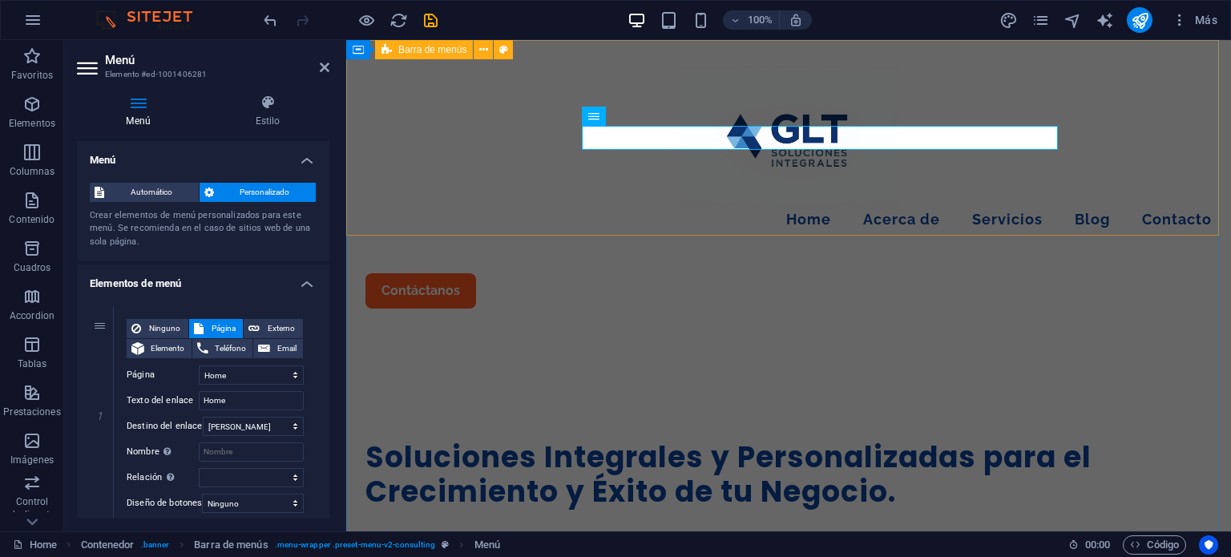
click at [712, 81] on div "Menu Home Acerca de Servicios Blog Contacto Contáctanos" at bounding box center [788, 187] width 885 height 294
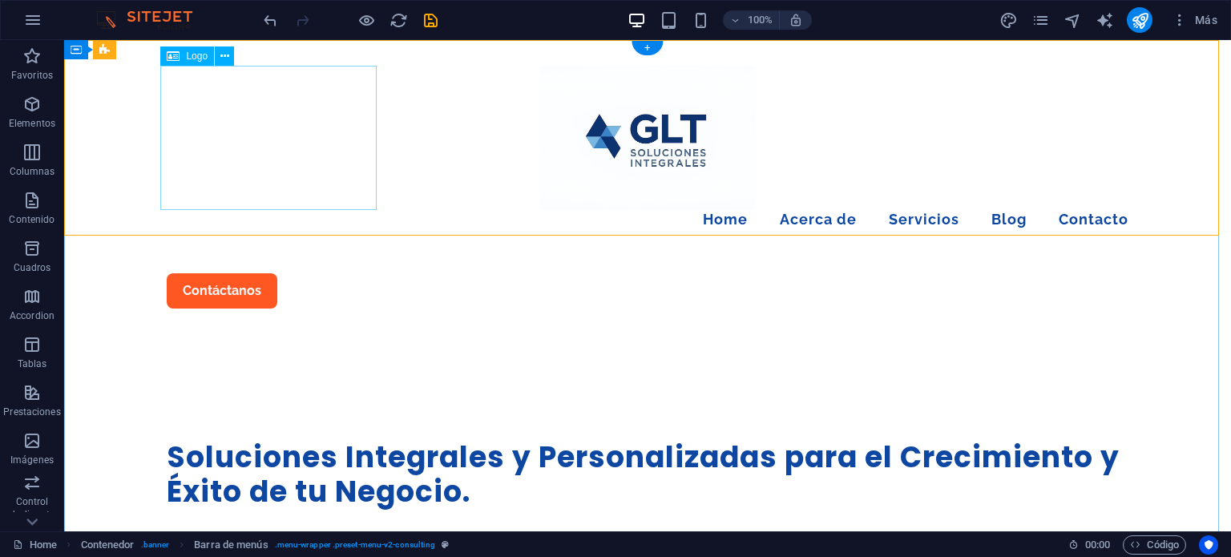
click at [311, 167] on div at bounding box center [648, 138] width 962 height 144
select select "px"
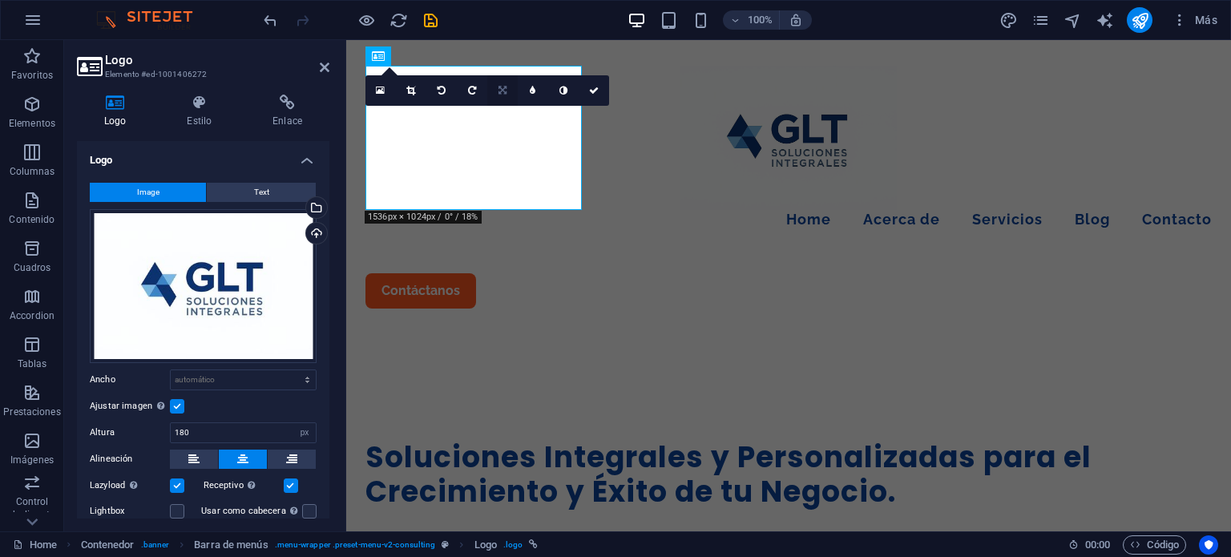
click at [503, 89] on icon at bounding box center [503, 91] width 8 height 10
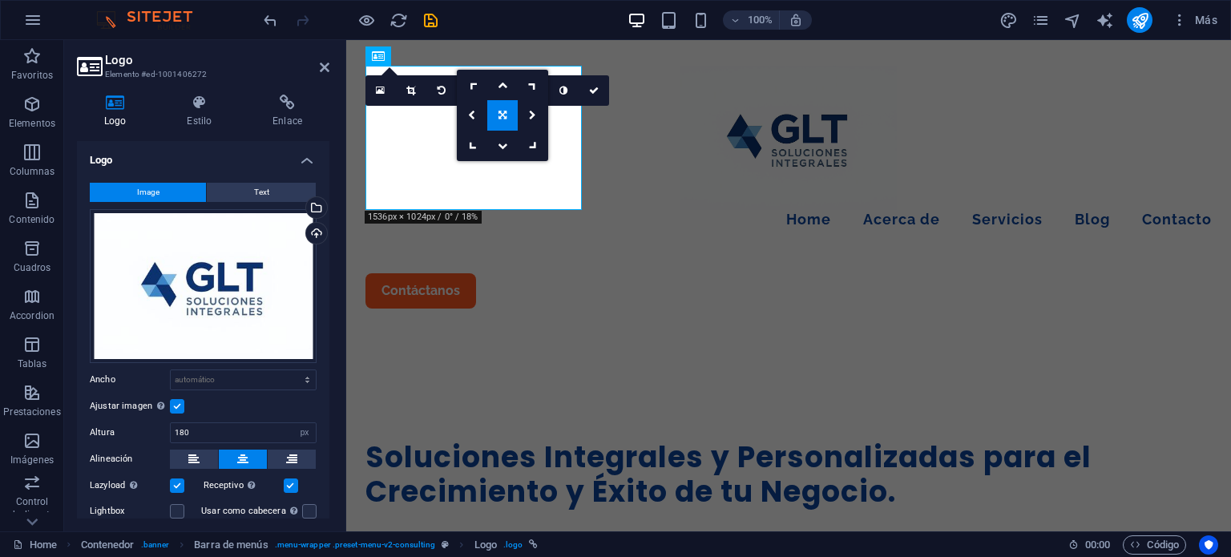
click at [503, 116] on icon at bounding box center [503, 116] width 8 height 10
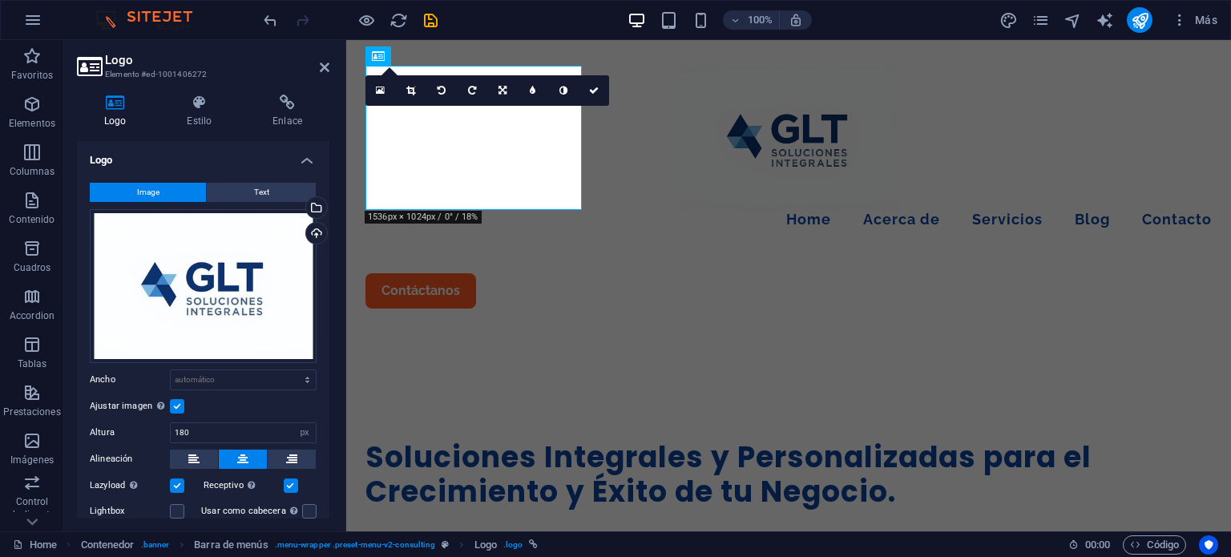
click at [503, 106] on div "16:10 16:9 4:3 1:1 1:2 0" at bounding box center [488, 90] width 244 height 30
click at [500, 95] on link at bounding box center [502, 90] width 30 height 30
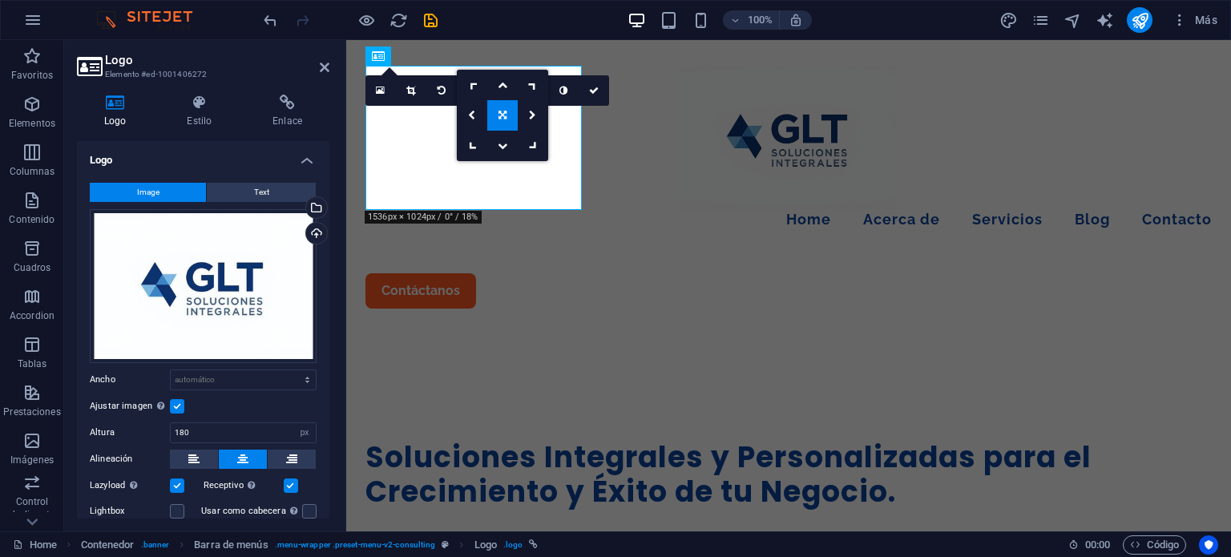
click at [501, 120] on link at bounding box center [502, 115] width 30 height 30
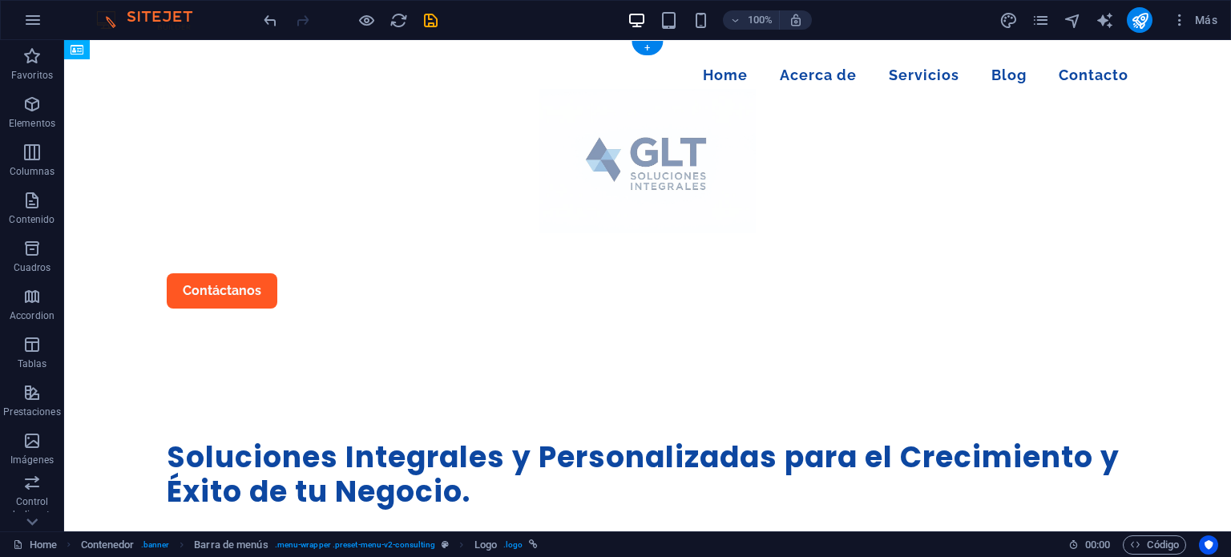
drag, startPoint x: 311, startPoint y: 144, endPoint x: 379, endPoint y: 140, distance: 68.3
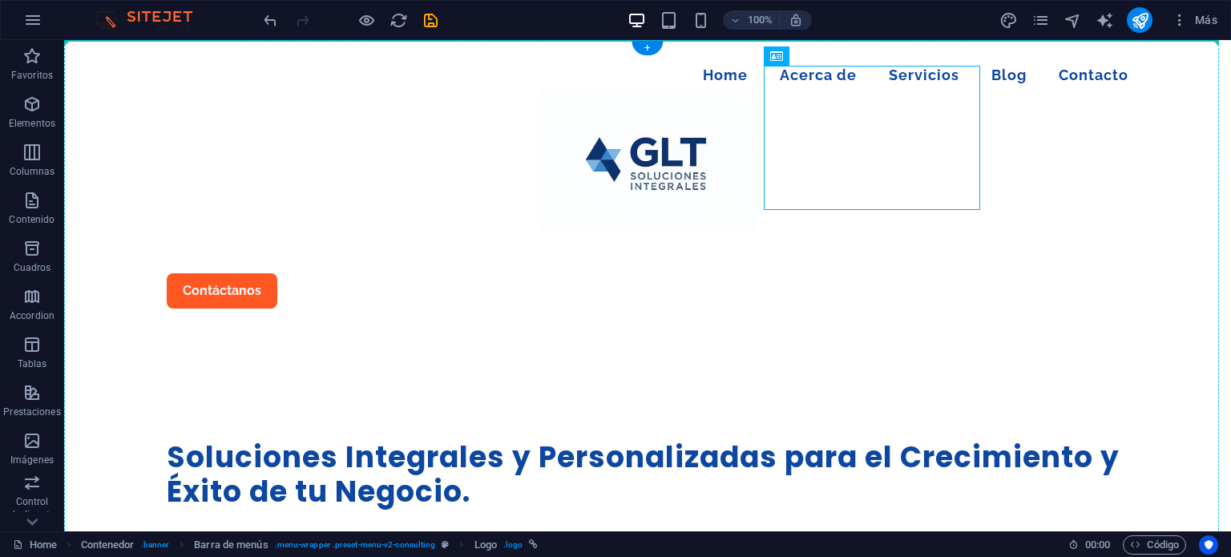
drag, startPoint x: 805, startPoint y: 124, endPoint x: 588, endPoint y: 95, distance: 219.2
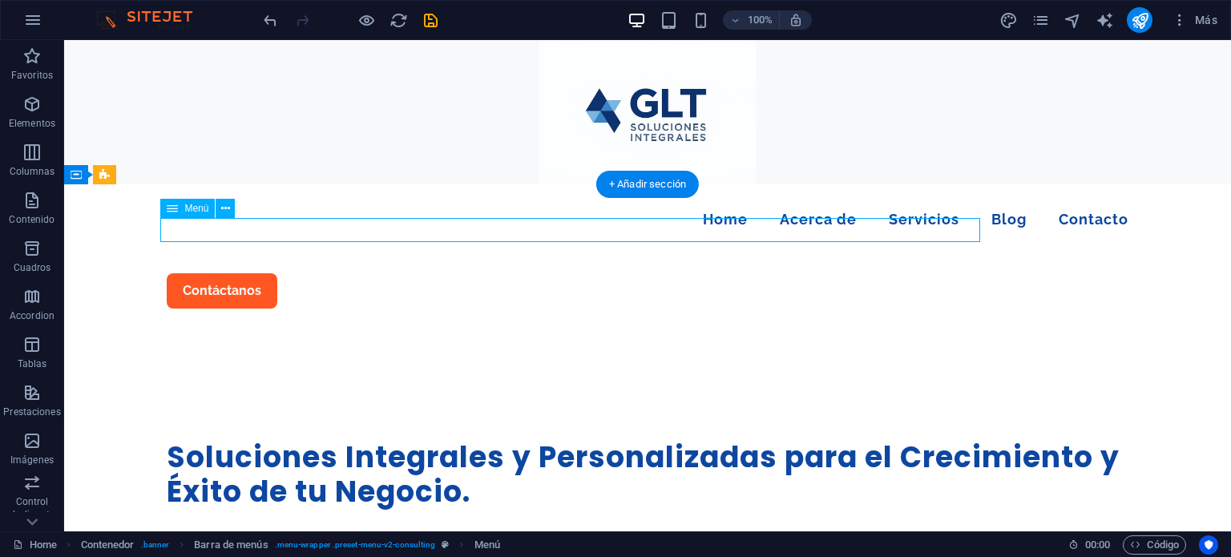
drag, startPoint x: 635, startPoint y: 228, endPoint x: 357, endPoint y: 243, distance: 278.6
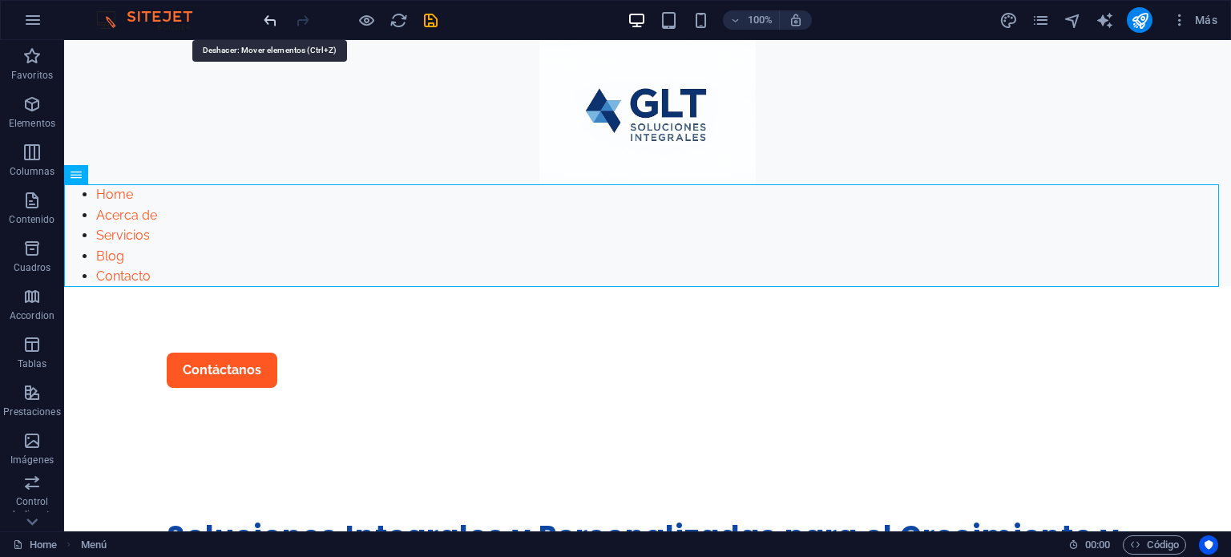
click at [276, 18] on icon "undo" at bounding box center [270, 20] width 18 height 18
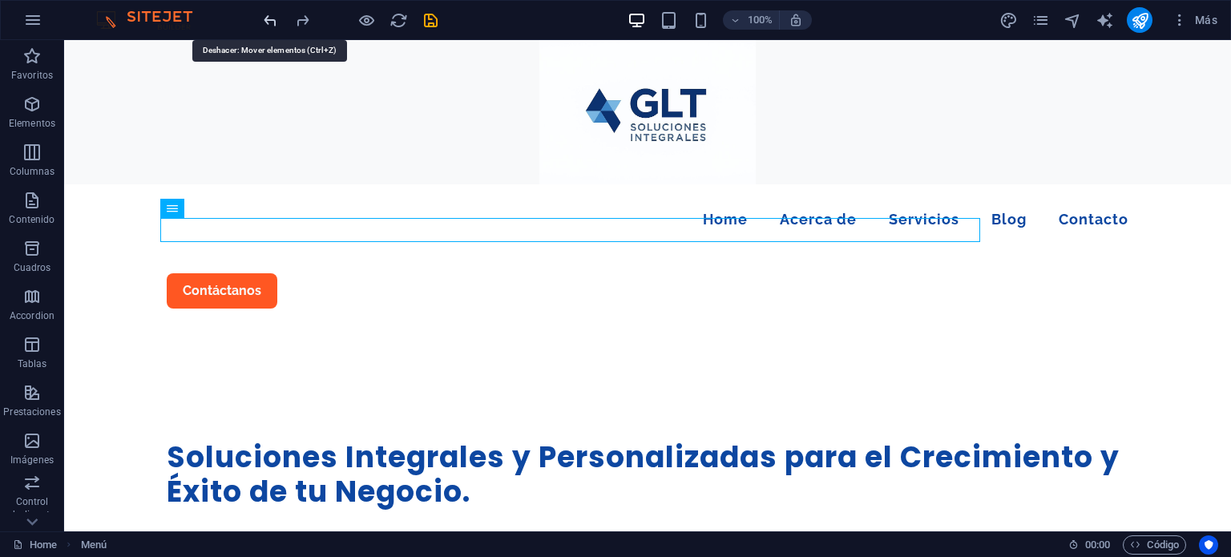
click at [276, 18] on icon "undo" at bounding box center [270, 20] width 18 height 18
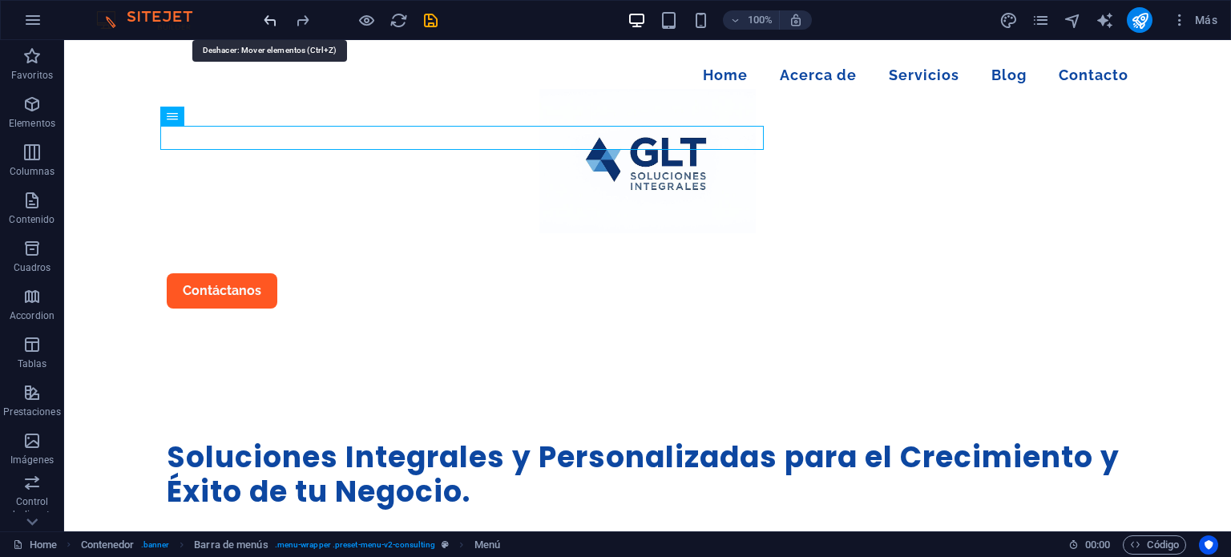
click at [276, 18] on icon "undo" at bounding box center [270, 20] width 18 height 18
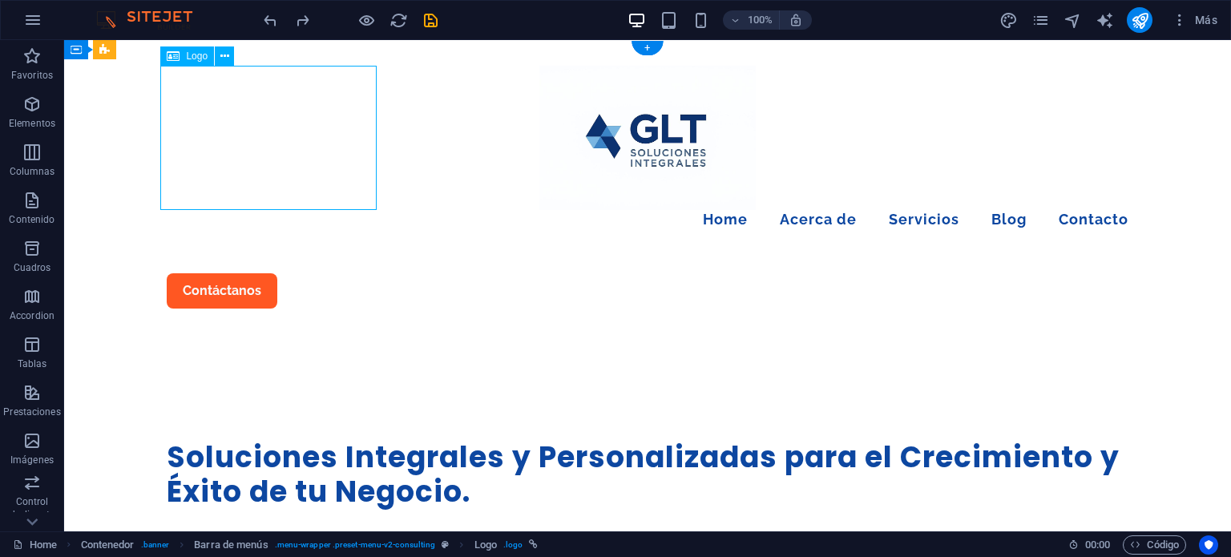
click at [262, 131] on div at bounding box center [648, 138] width 962 height 144
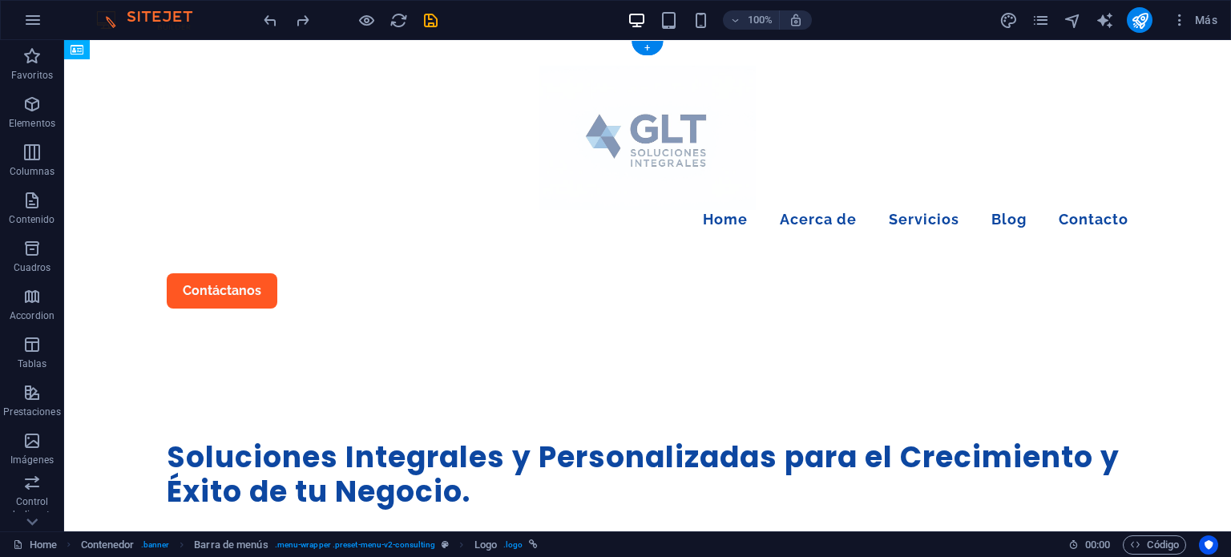
drag, startPoint x: 273, startPoint y: 135, endPoint x: 293, endPoint y: 137, distance: 19.3
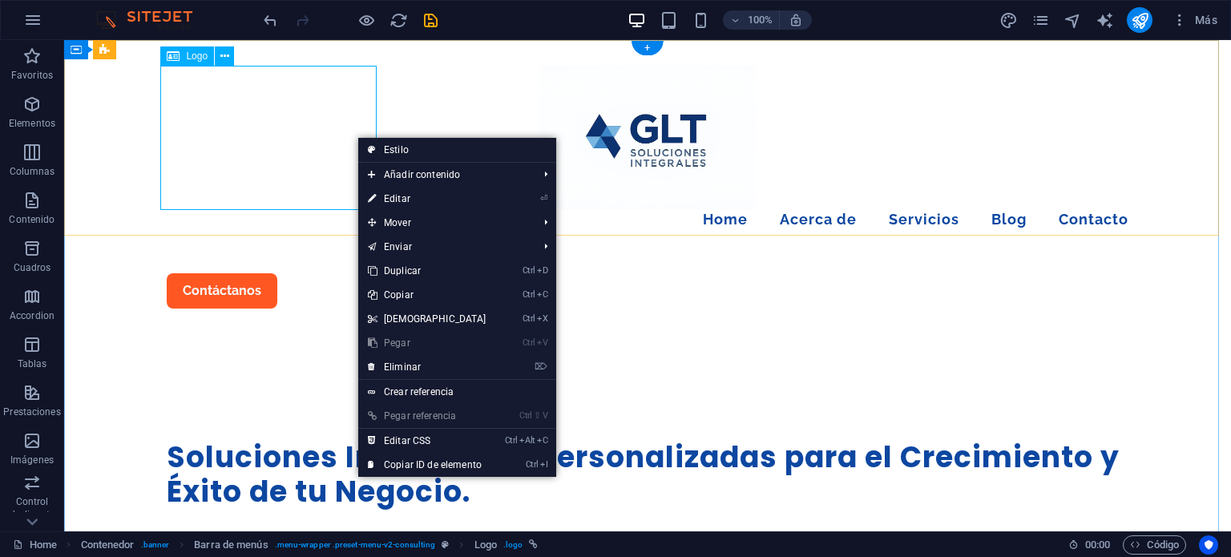
click at [334, 139] on div at bounding box center [648, 138] width 962 height 144
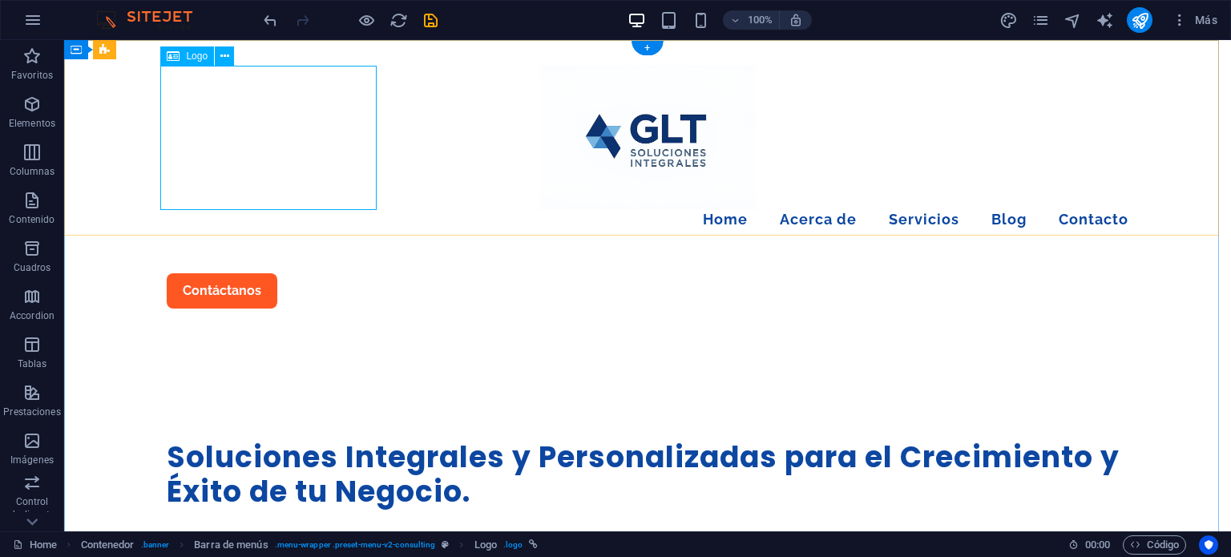
click at [334, 139] on div at bounding box center [648, 138] width 962 height 144
select select "px"
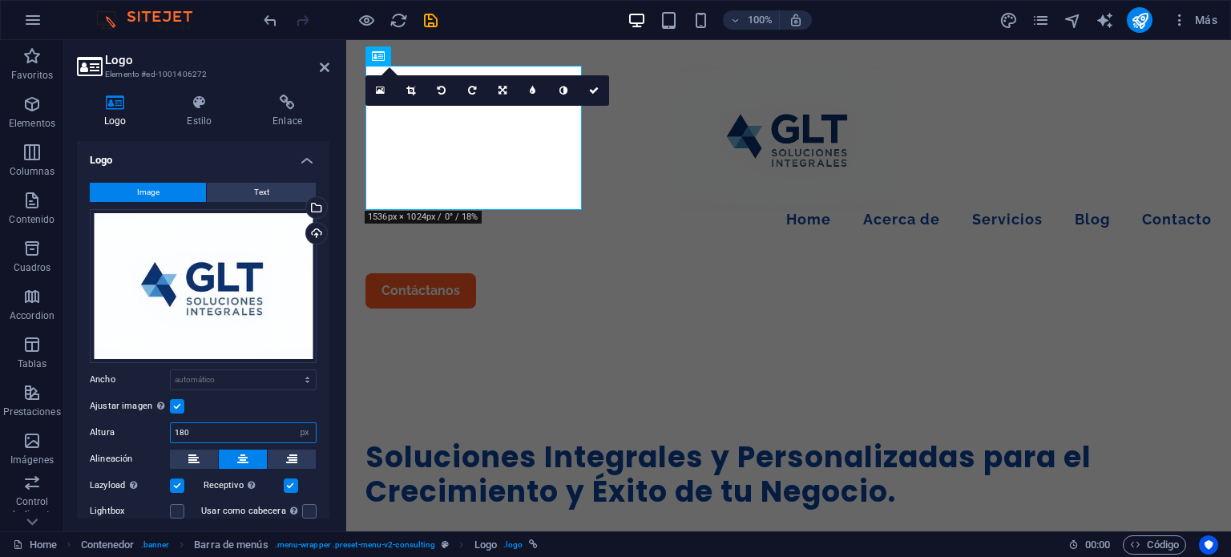
click at [212, 430] on input "180" at bounding box center [243, 432] width 145 height 19
drag, startPoint x: 212, startPoint y: 430, endPoint x: 186, endPoint y: 432, distance: 25.8
click at [196, 431] on input "180" at bounding box center [243, 432] width 145 height 19
click at [186, 432] on input "180" at bounding box center [243, 432] width 145 height 19
type input "200"
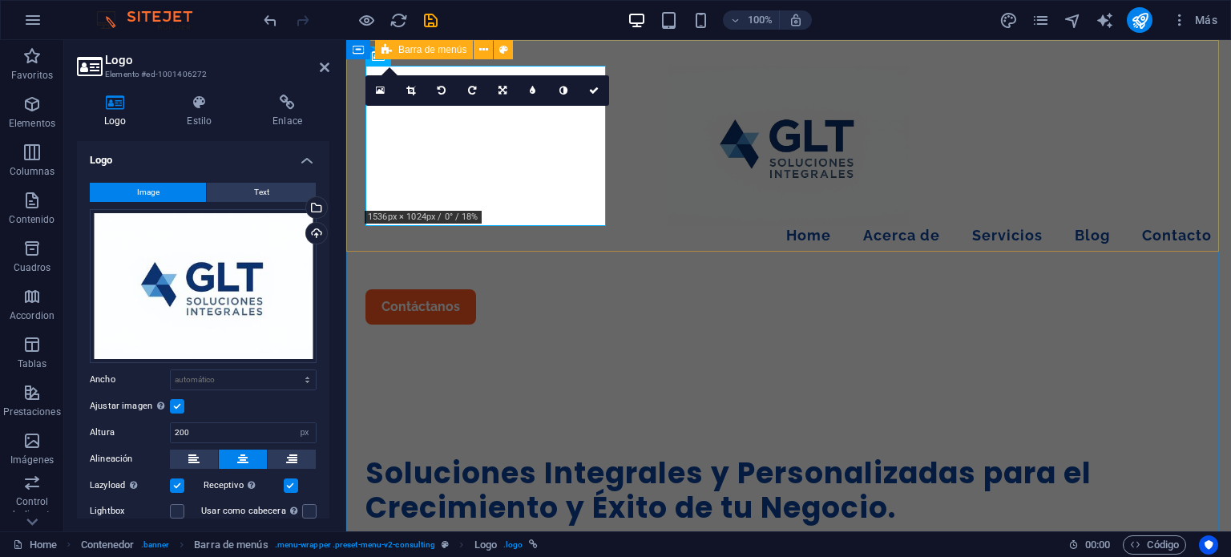
click at [722, 214] on div "Menu Home Acerca de Servicios Blog Contacto Contáctanos" at bounding box center [788, 195] width 885 height 310
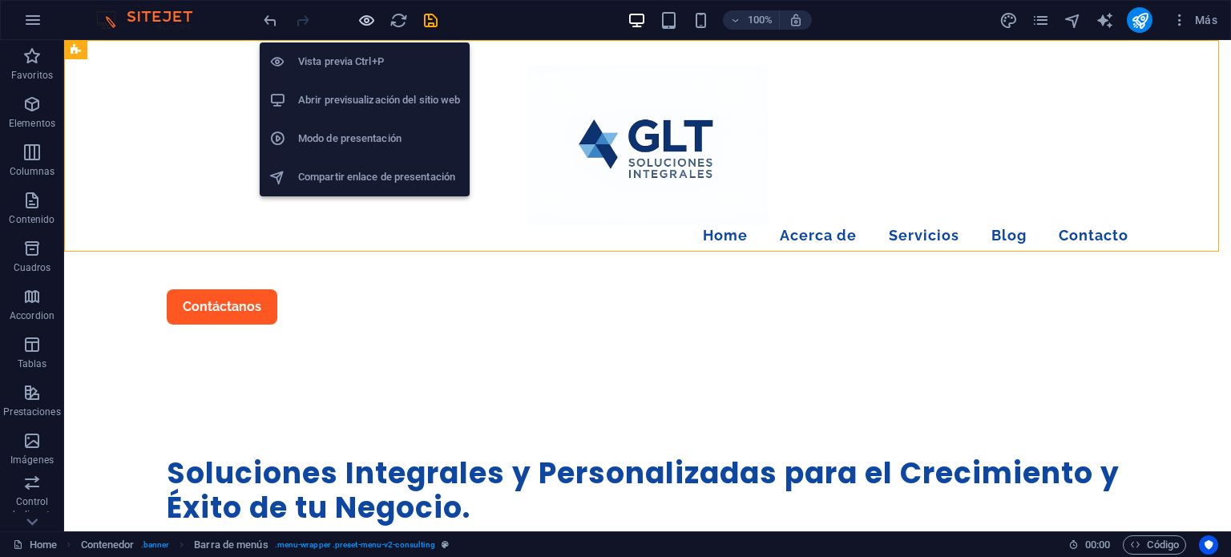
click at [370, 21] on icon "button" at bounding box center [367, 20] width 18 height 18
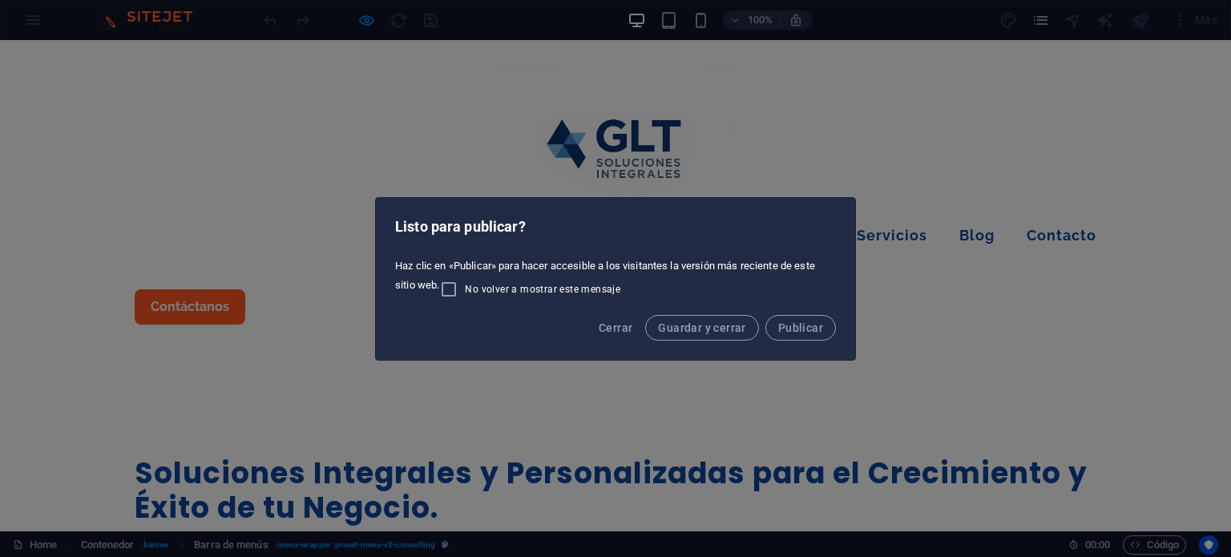
click at [557, 103] on div "Listo para publicar? Haz clic en «Publicar» para hacer accesible a los visitant…" at bounding box center [615, 278] width 1231 height 557
click at [624, 333] on span "Cerrar" at bounding box center [616, 327] width 34 height 13
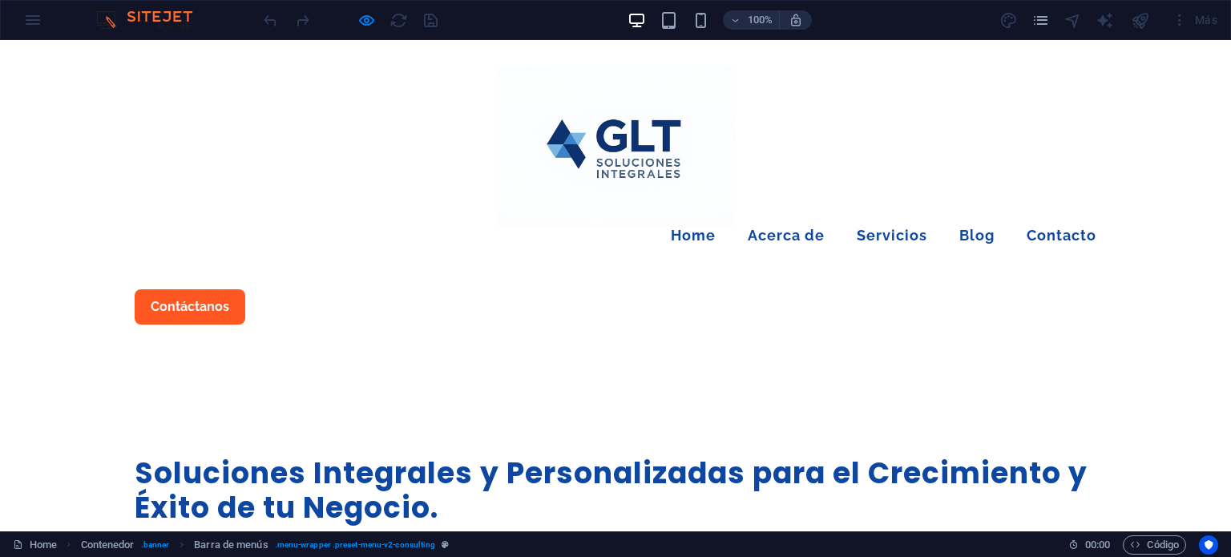
click at [495, 144] on img at bounding box center [615, 146] width 241 height 160
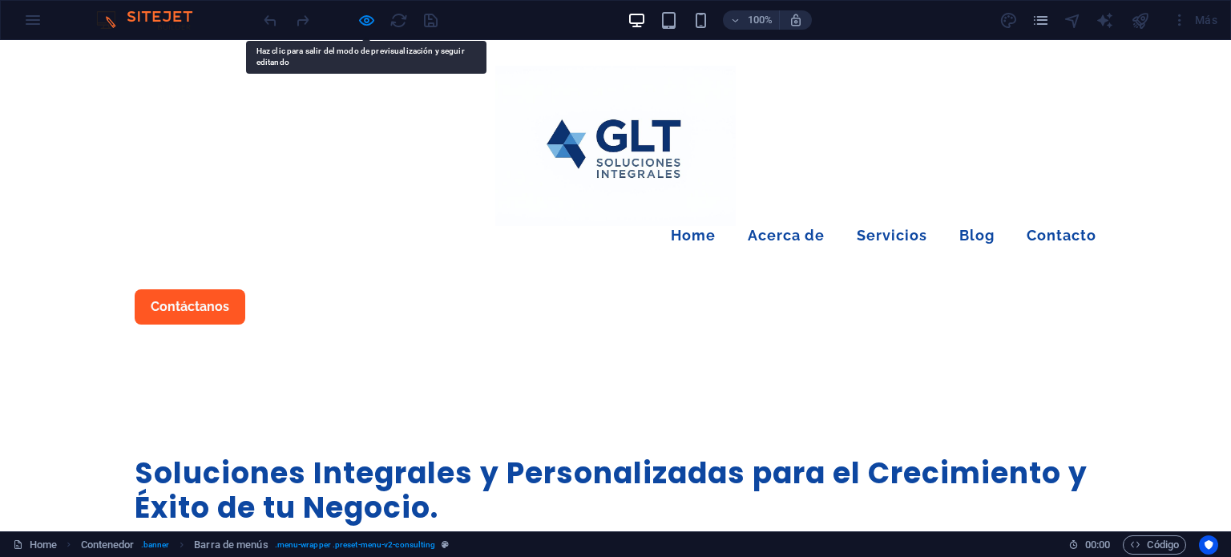
click at [433, 20] on div at bounding box center [351, 20] width 180 height 26
click at [378, 23] on div at bounding box center [351, 20] width 180 height 26
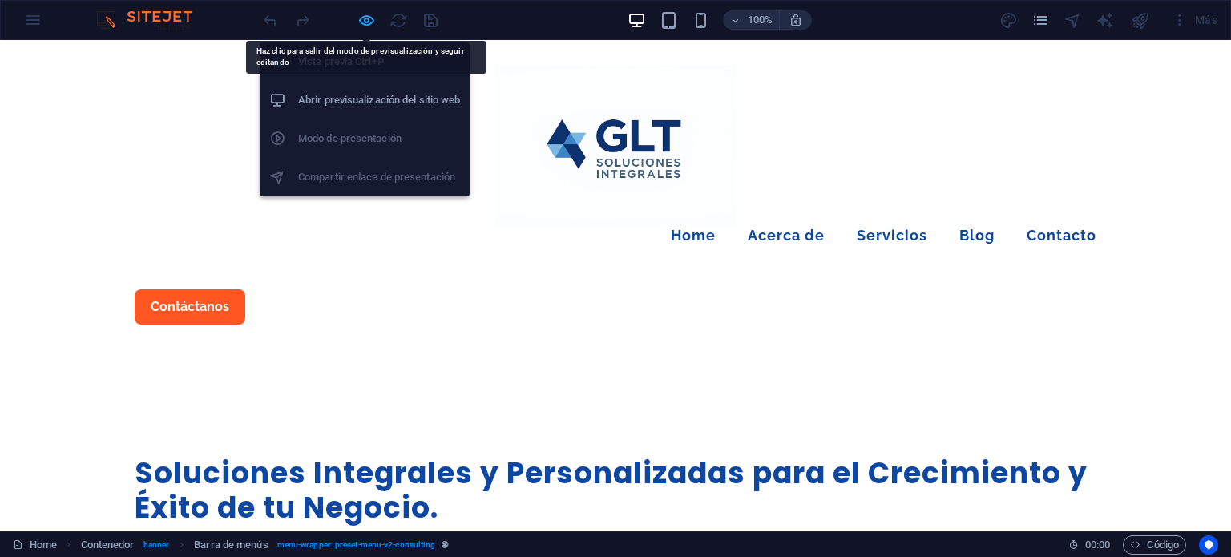
click at [370, 20] on icon "button" at bounding box center [367, 20] width 18 height 18
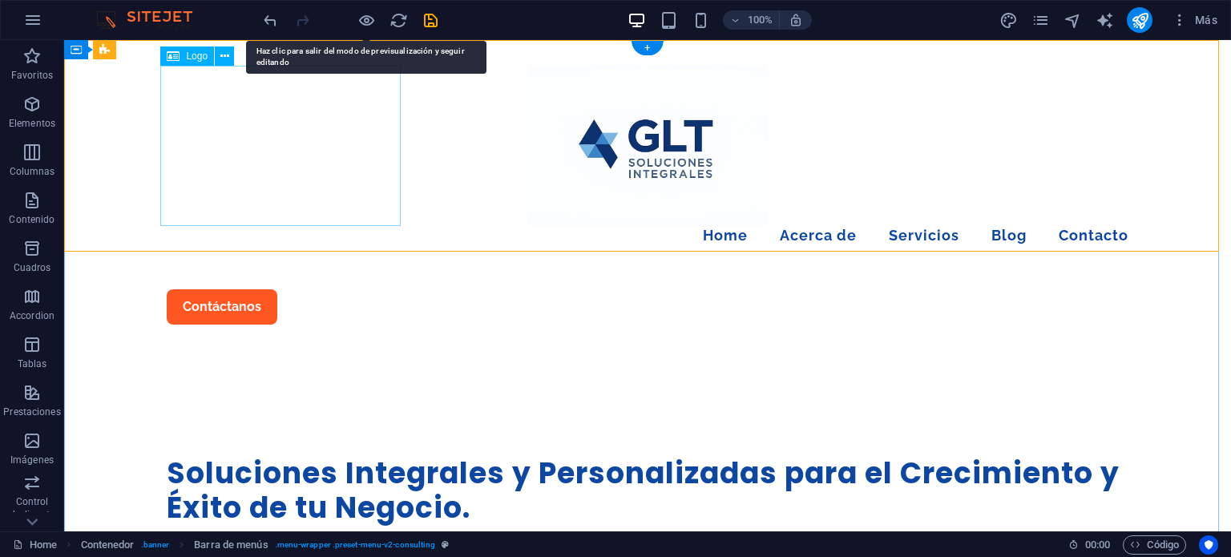
click at [230, 143] on div at bounding box center [648, 146] width 962 height 160
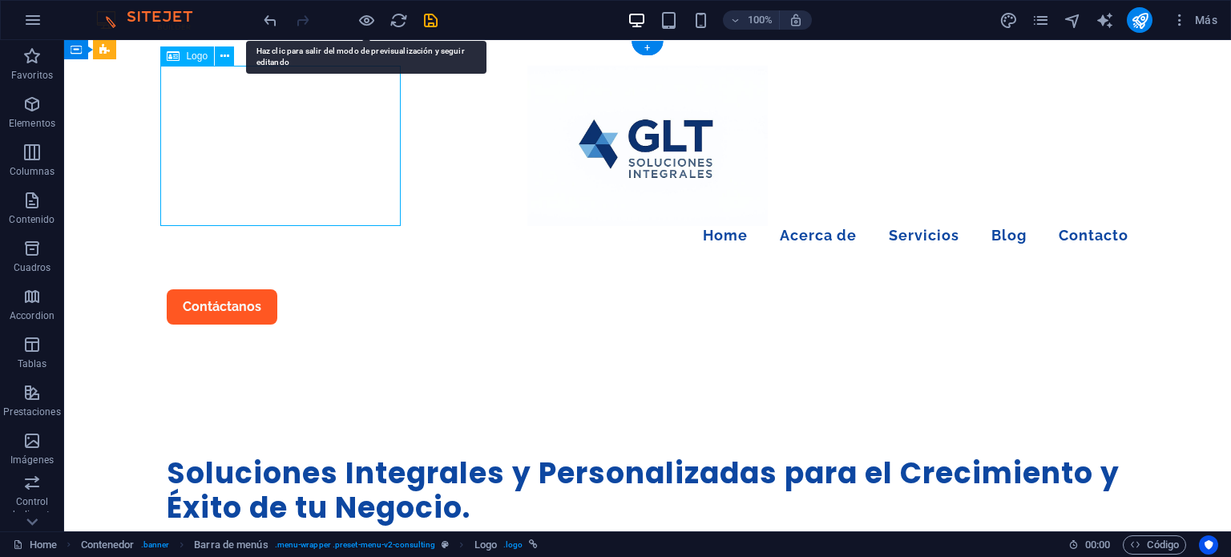
click at [232, 144] on div at bounding box center [648, 146] width 962 height 160
click at [285, 130] on div at bounding box center [648, 146] width 962 height 160
select select "px"
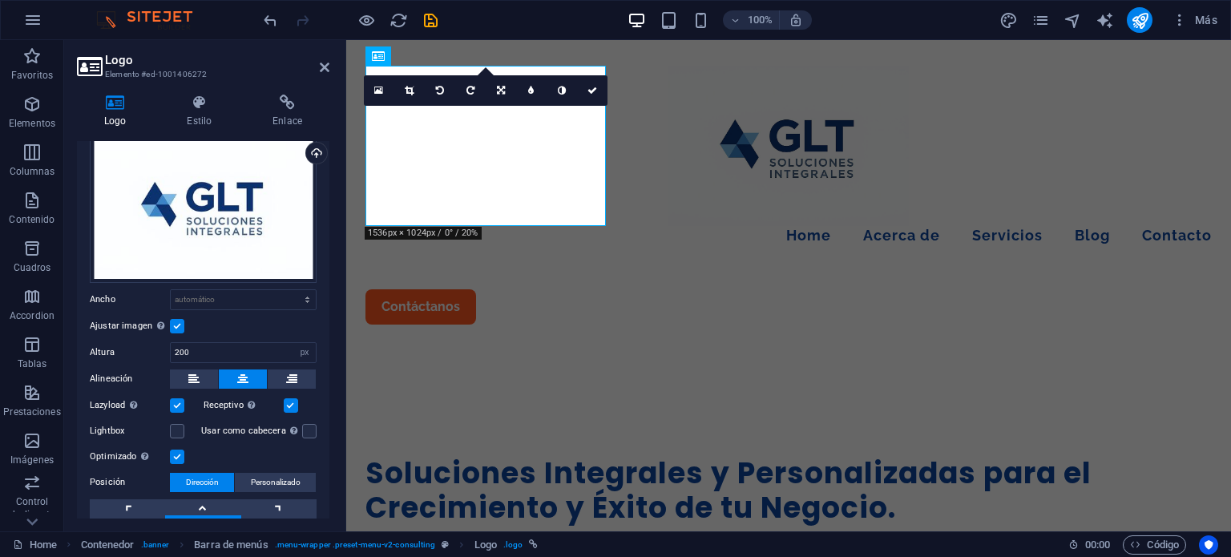
scroll to position [157, 0]
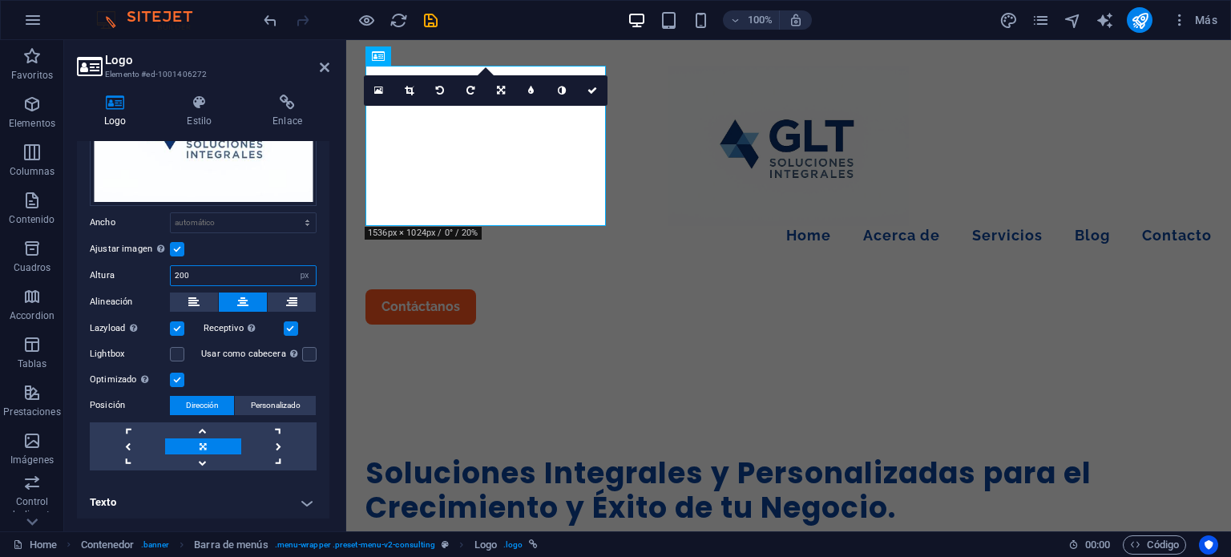
drag, startPoint x: 208, startPoint y: 270, endPoint x: 178, endPoint y: 269, distance: 30.5
click at [178, 269] on input "200" at bounding box center [243, 275] width 145 height 19
type input "220"
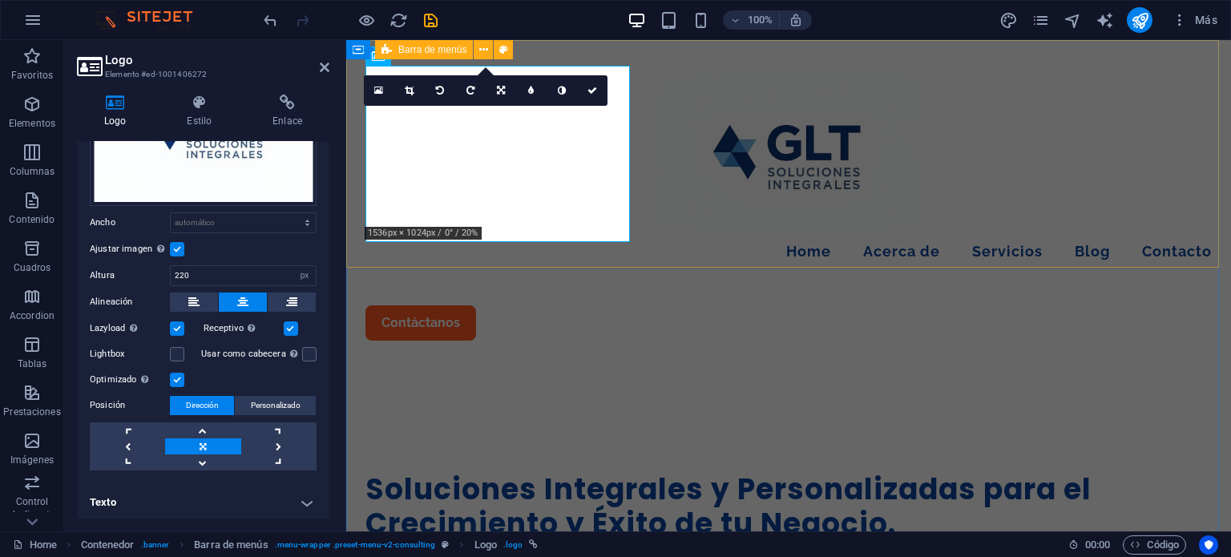
click at [872, 180] on div "Menu Home Acerca de Servicios Blog Contacto Contáctanos" at bounding box center [788, 203] width 885 height 326
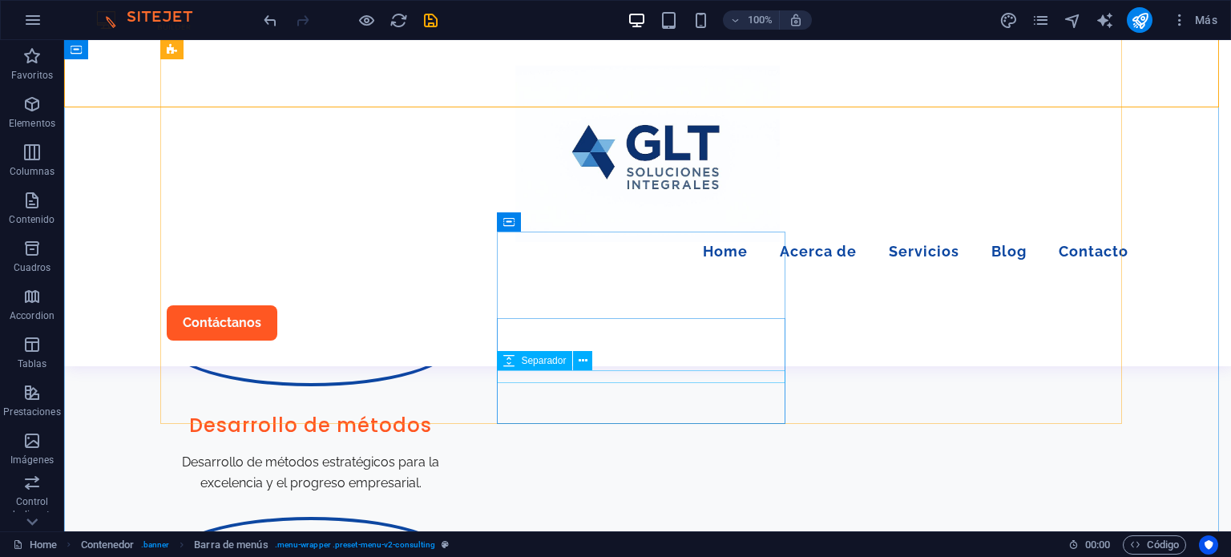
scroll to position [1122, 0]
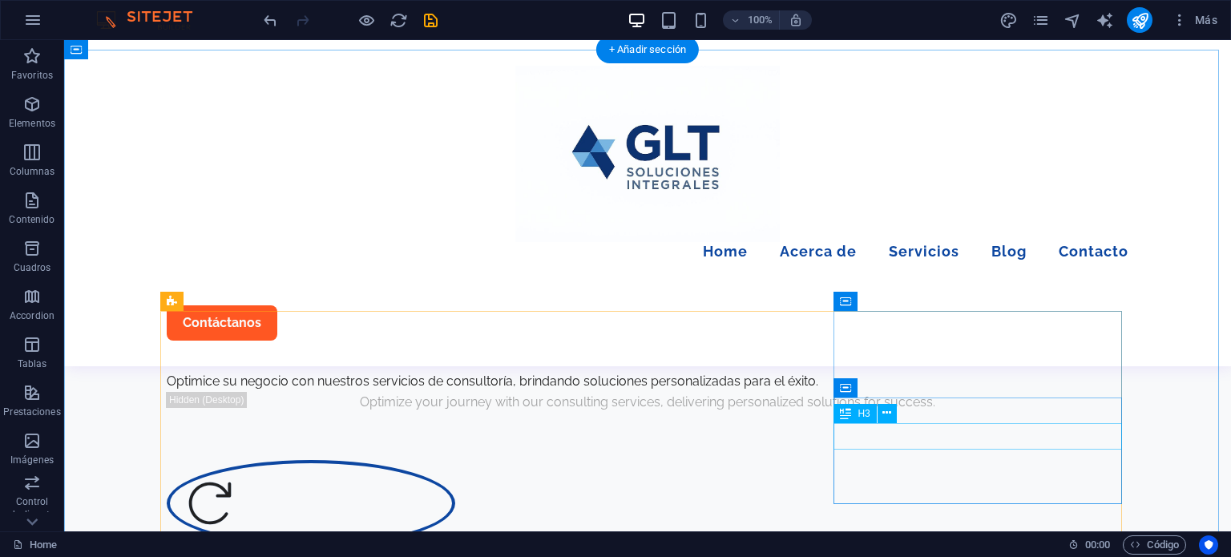
scroll to position [802, 0]
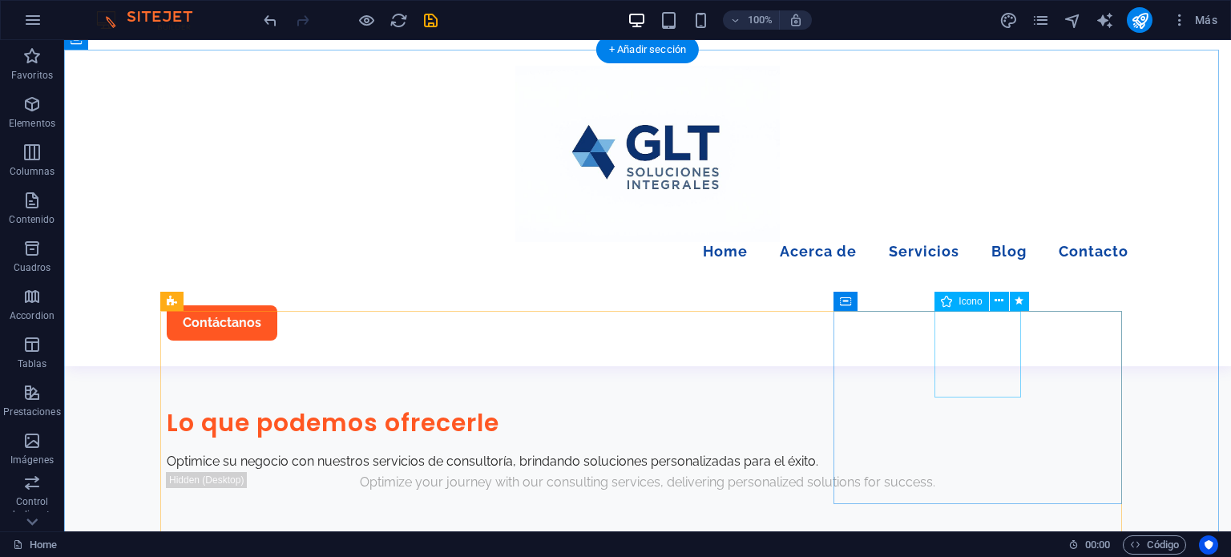
select select "xMidYMid"
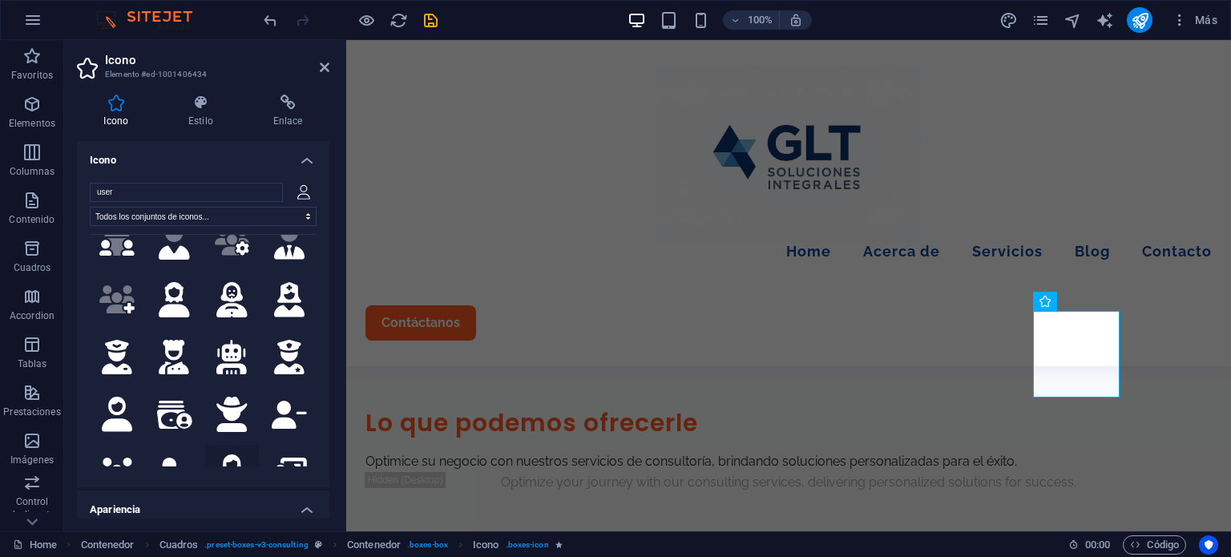
scroll to position [1603, 0]
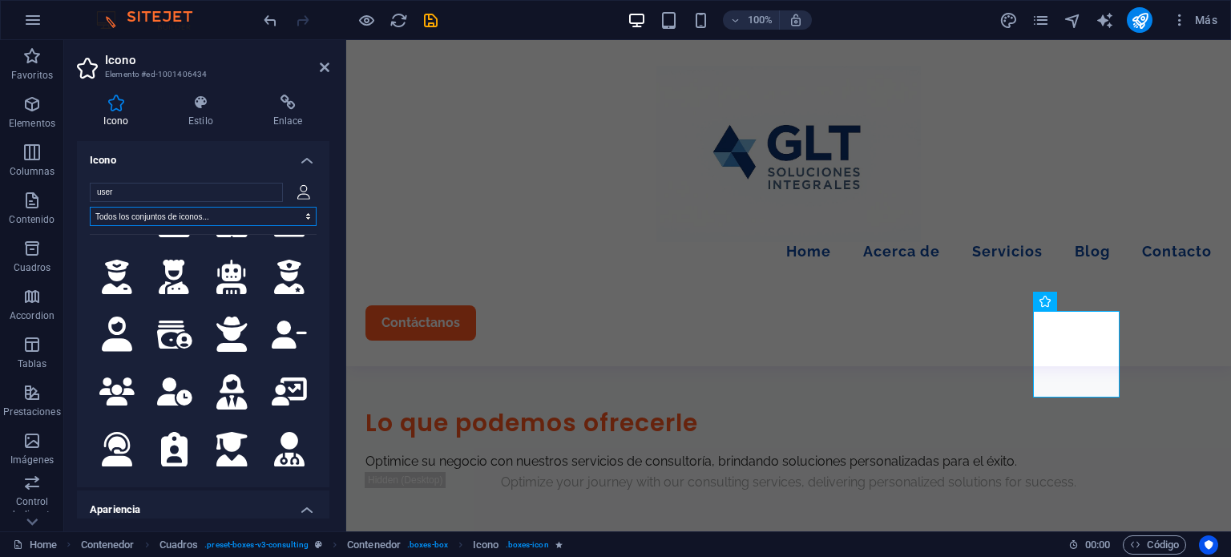
click at [186, 216] on select "Todos los conjuntos de iconos... IcoFont Ionicons FontAwesome Brands FontAwesom…" at bounding box center [203, 216] width 227 height 19
click at [90, 207] on select "Todos los conjuntos de iconos... IcoFont Ionicons FontAwesome Brands FontAwesom…" at bounding box center [203, 216] width 227 height 19
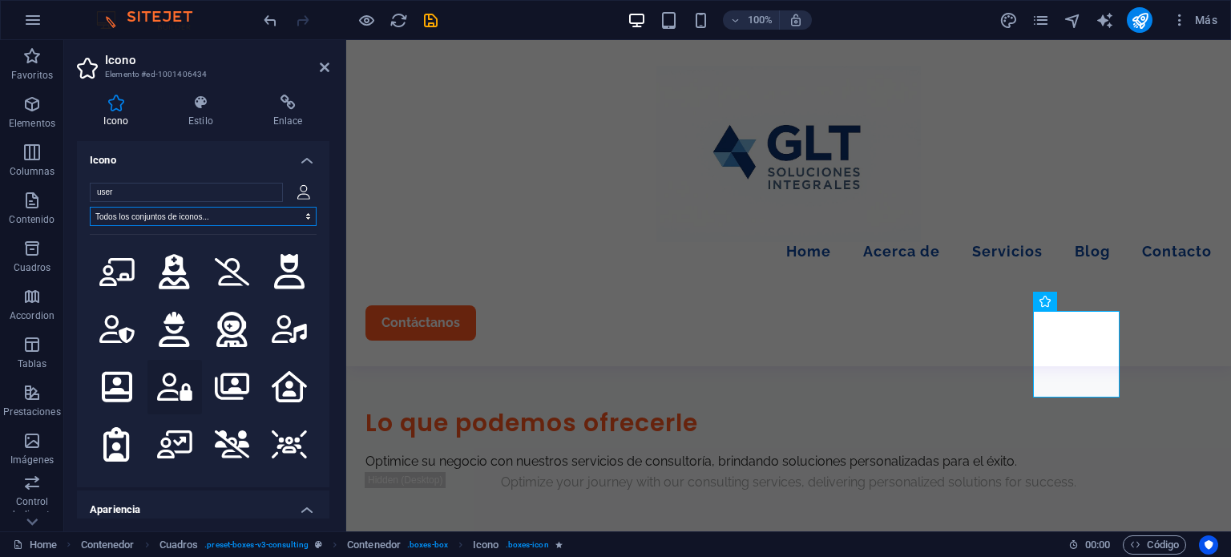
scroll to position [2966, 0]
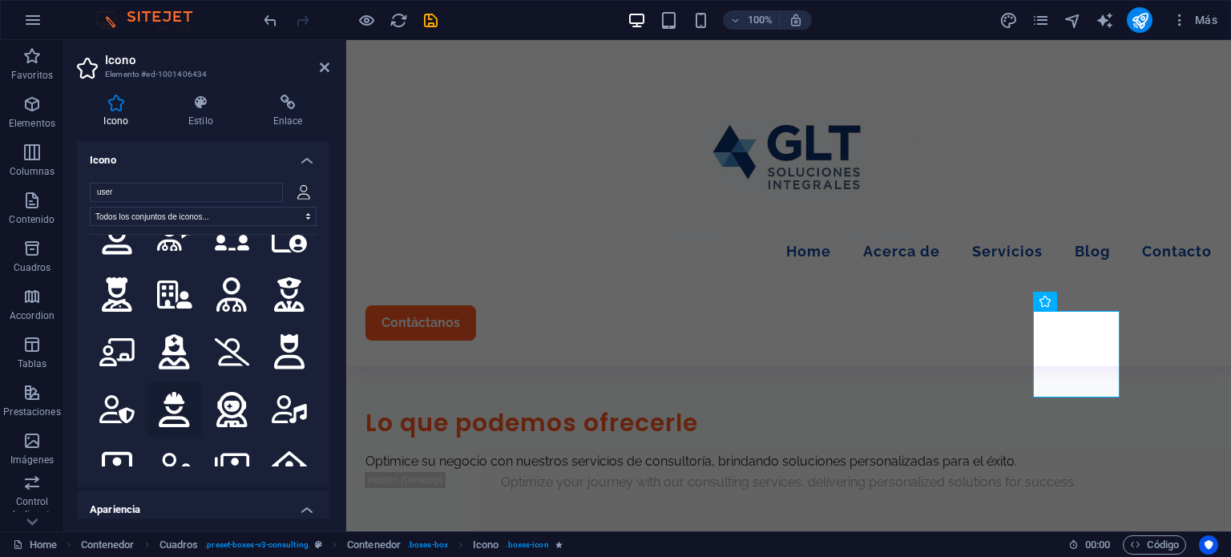
click at [172, 392] on icon at bounding box center [174, 409] width 30 height 35
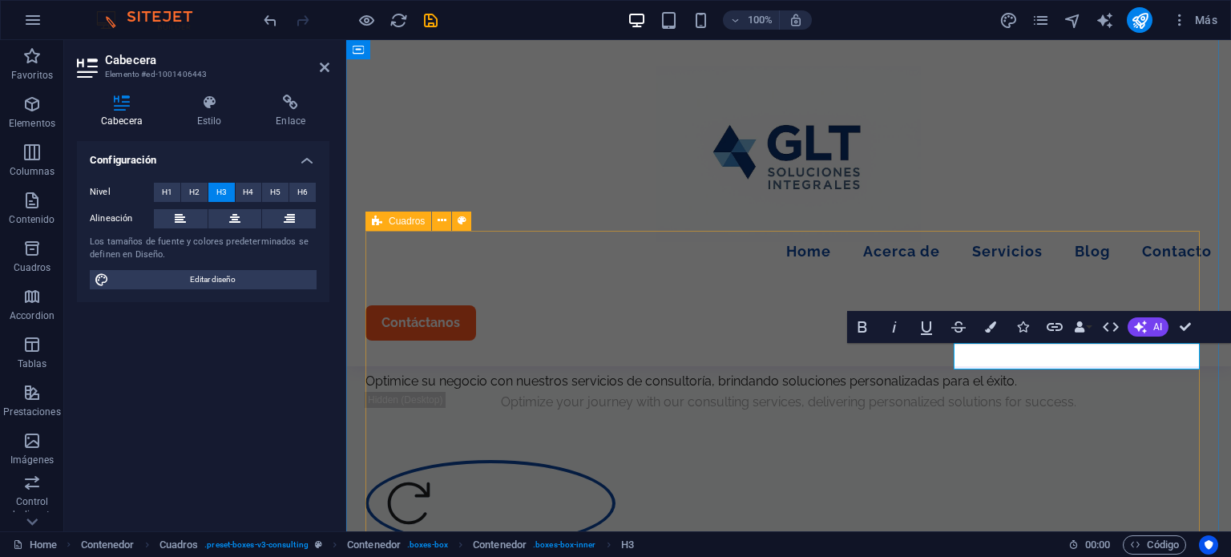
scroll to position [962, 0]
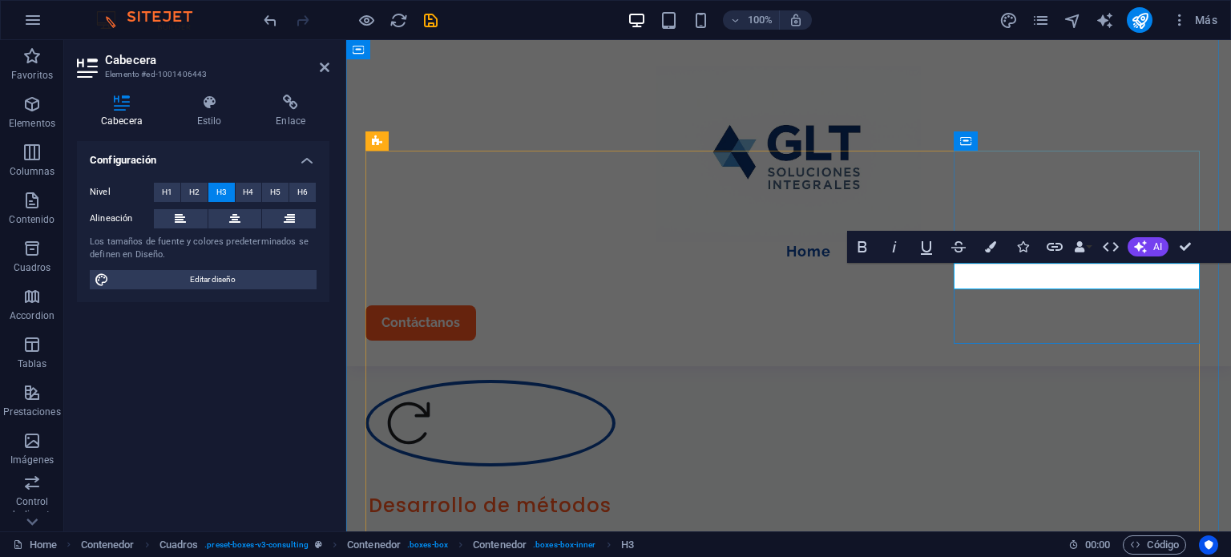
click at [828, 204] on div "Menu Home Acerca de Servicios Blog Contacto Contáctanos" at bounding box center [788, 203] width 885 height 326
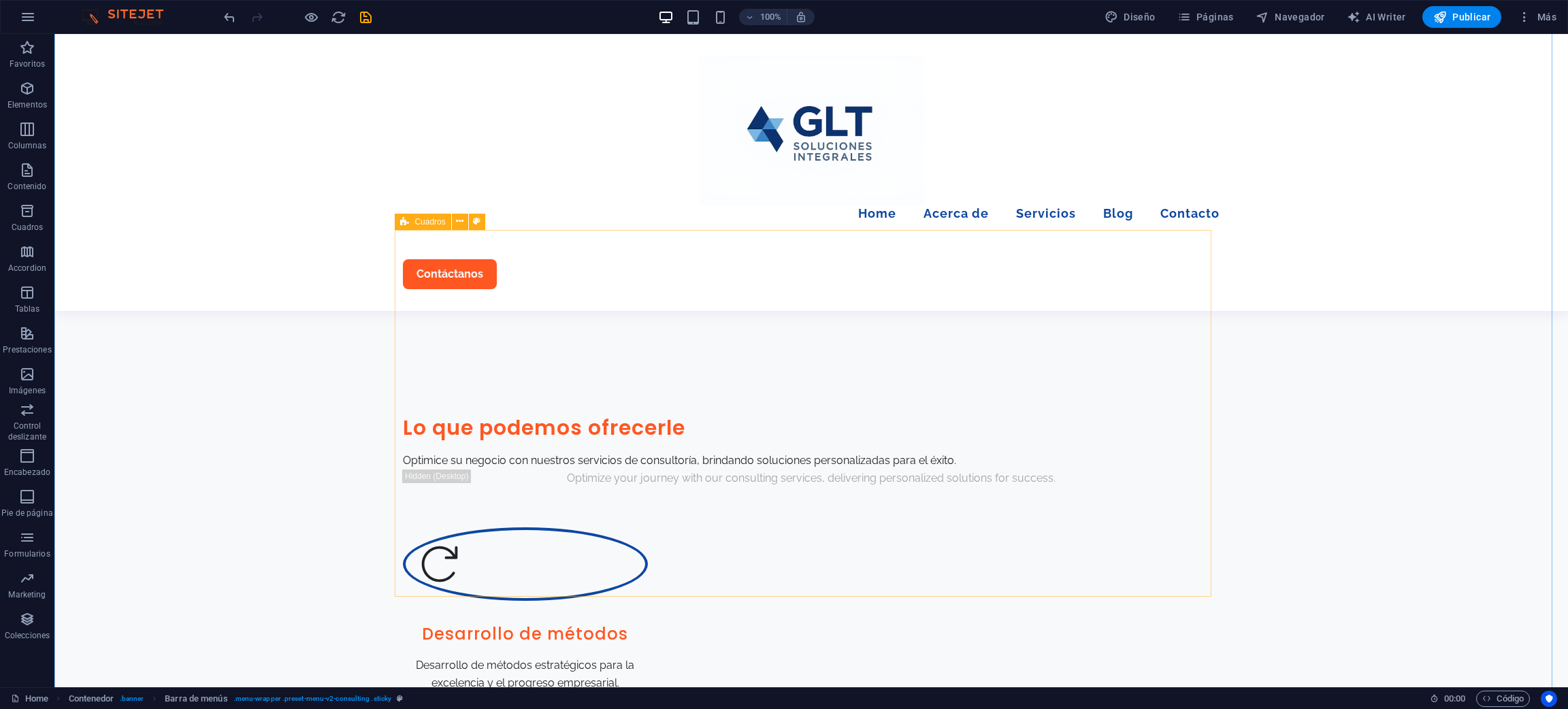
scroll to position [715, 0]
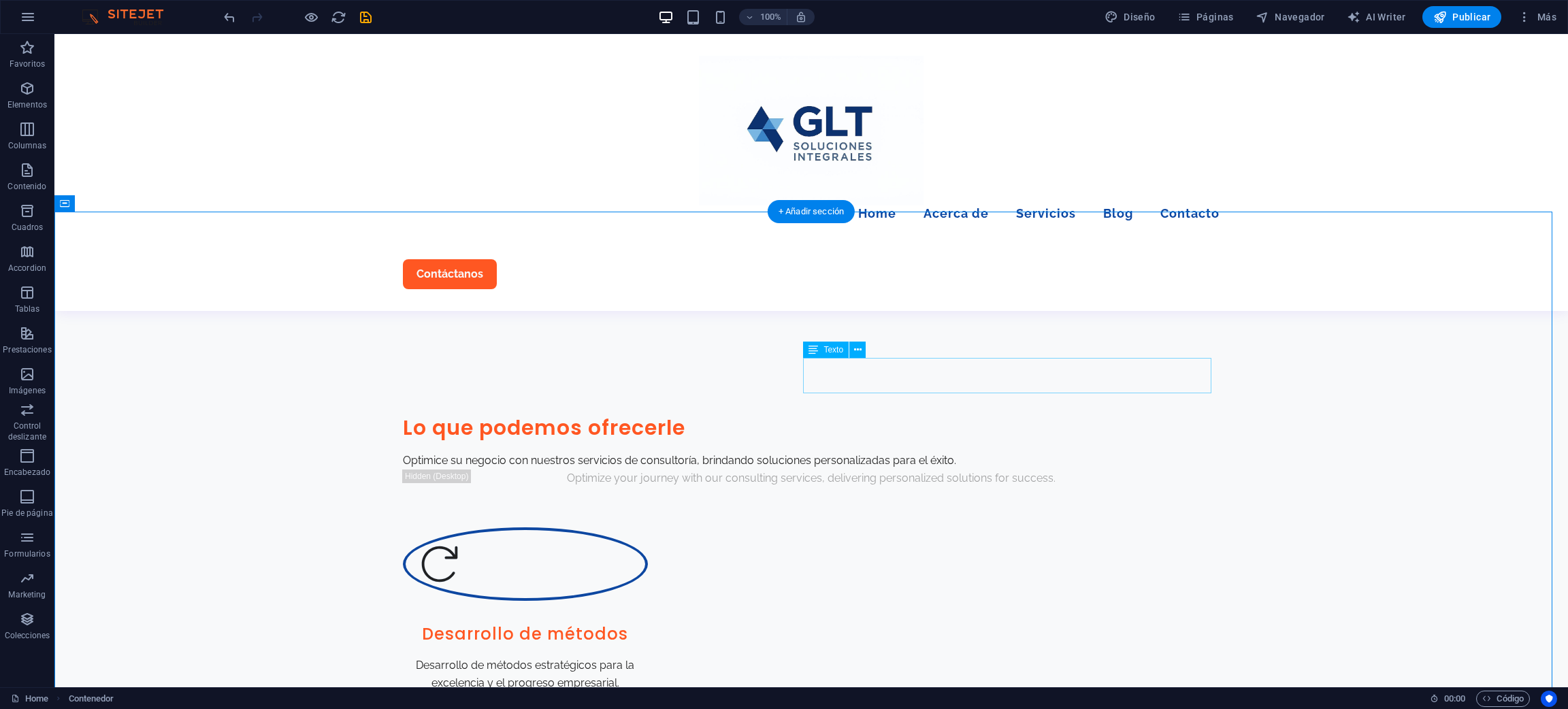
scroll to position [509, 0]
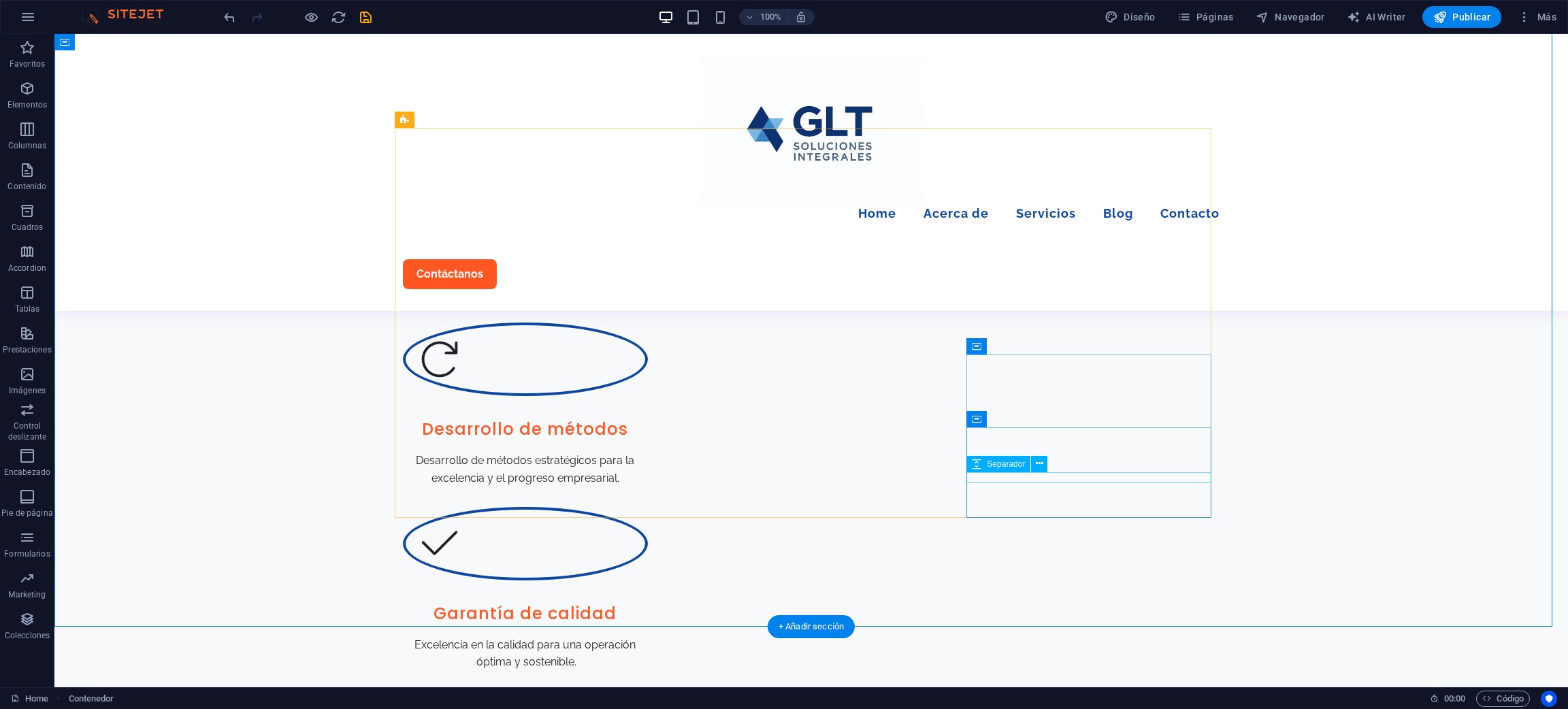
scroll to position [715, 0]
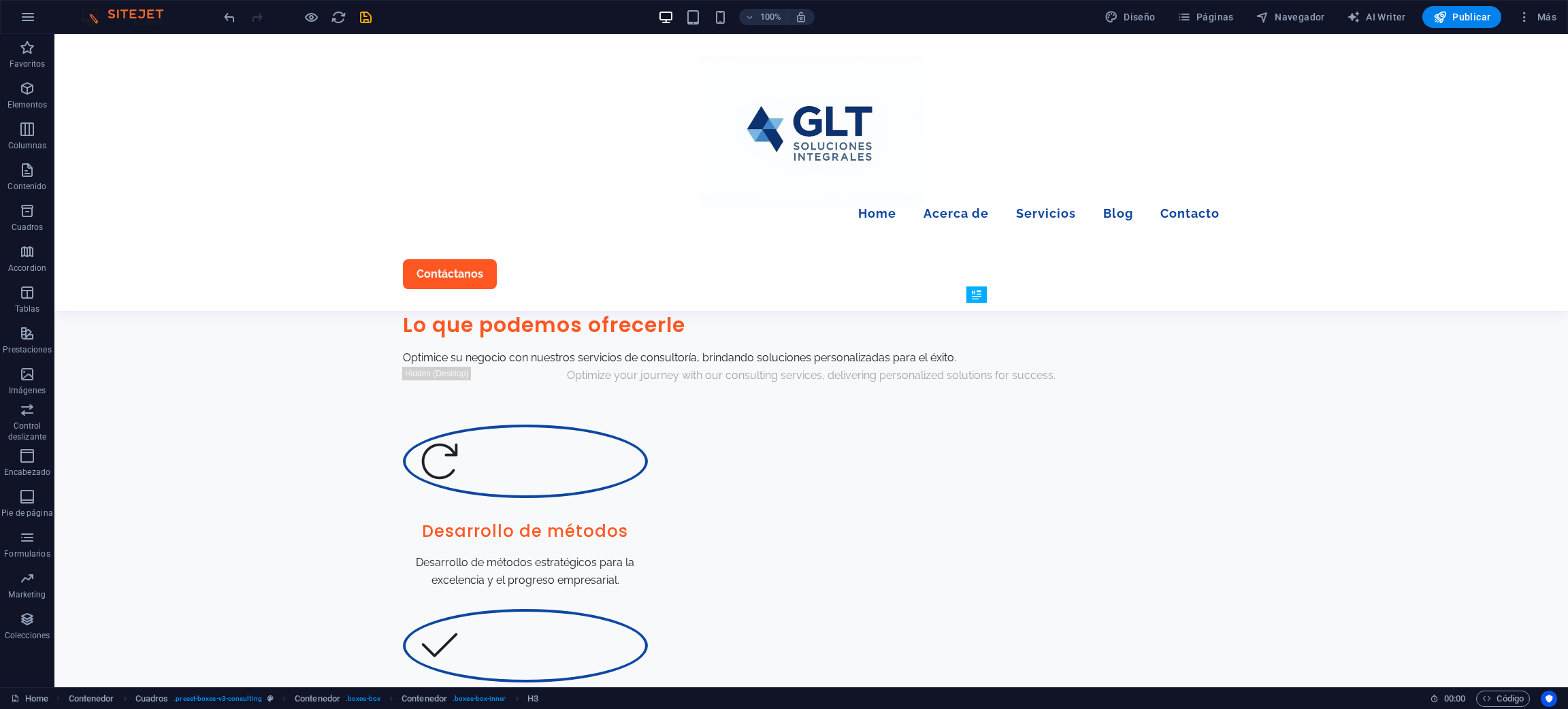
drag, startPoint x: 1116, startPoint y: 342, endPoint x: 1117, endPoint y: 316, distance: 26.0
drag, startPoint x: 1112, startPoint y: 323, endPoint x: 1104, endPoint y: 335, distance: 14.4
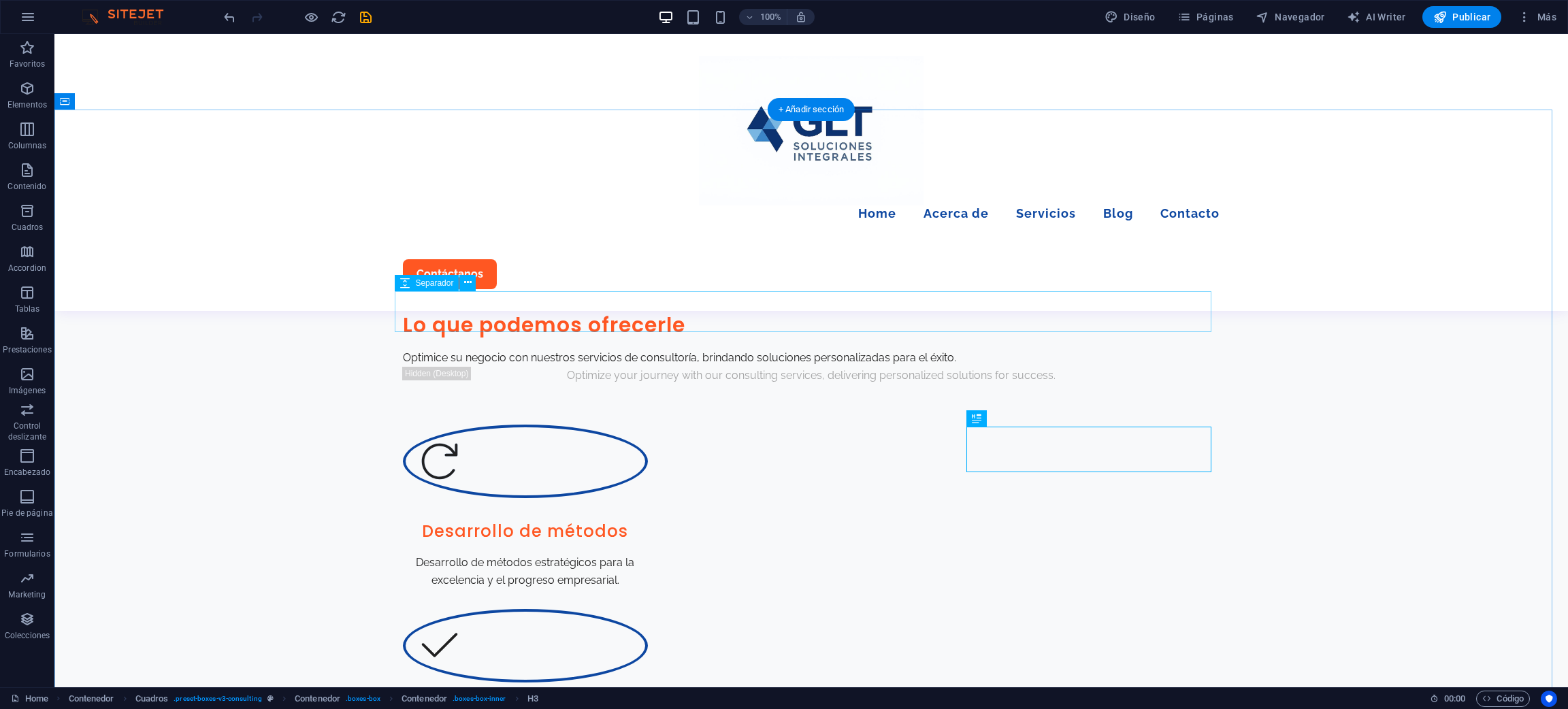
scroll to position [612, 0]
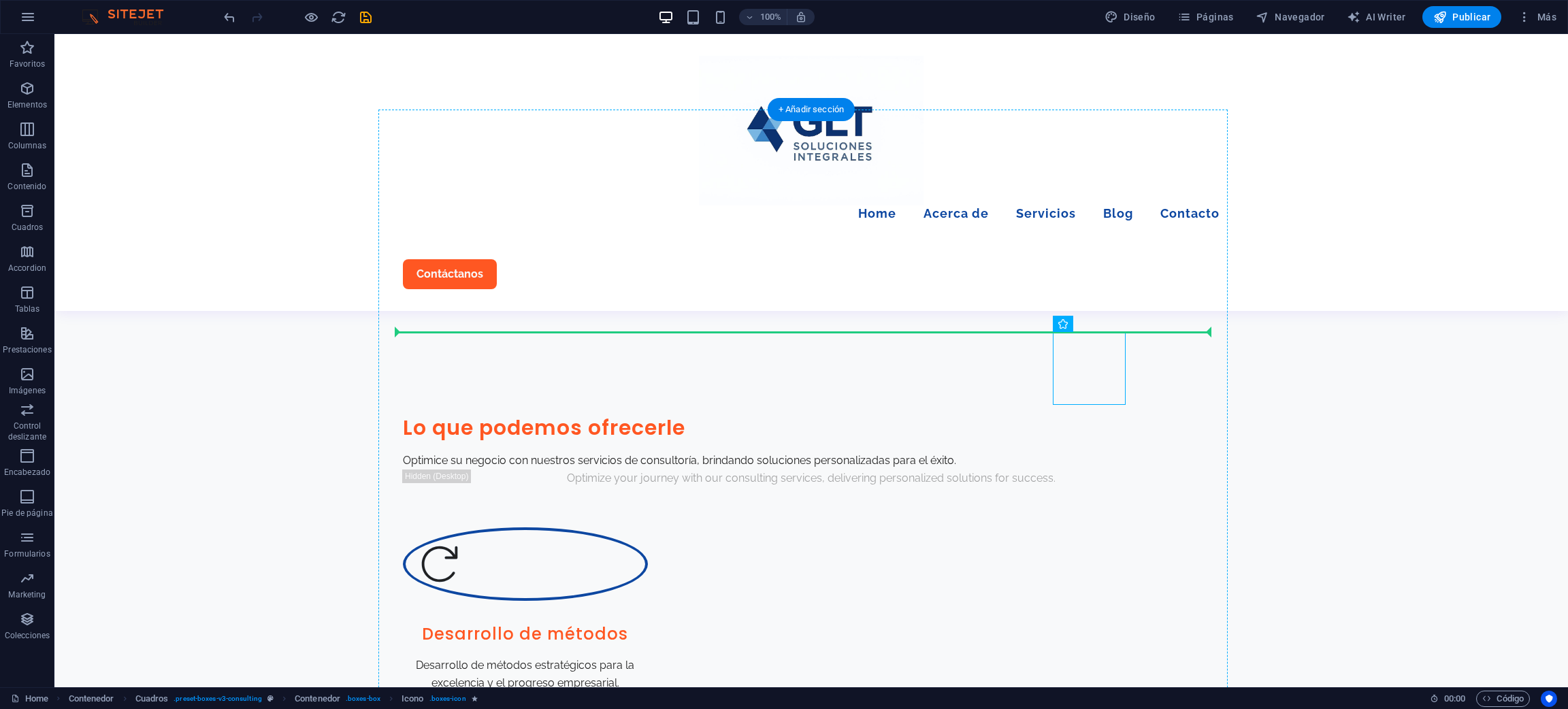
drag, startPoint x: 1100, startPoint y: 357, endPoint x: 1093, endPoint y: 325, distance: 32.8
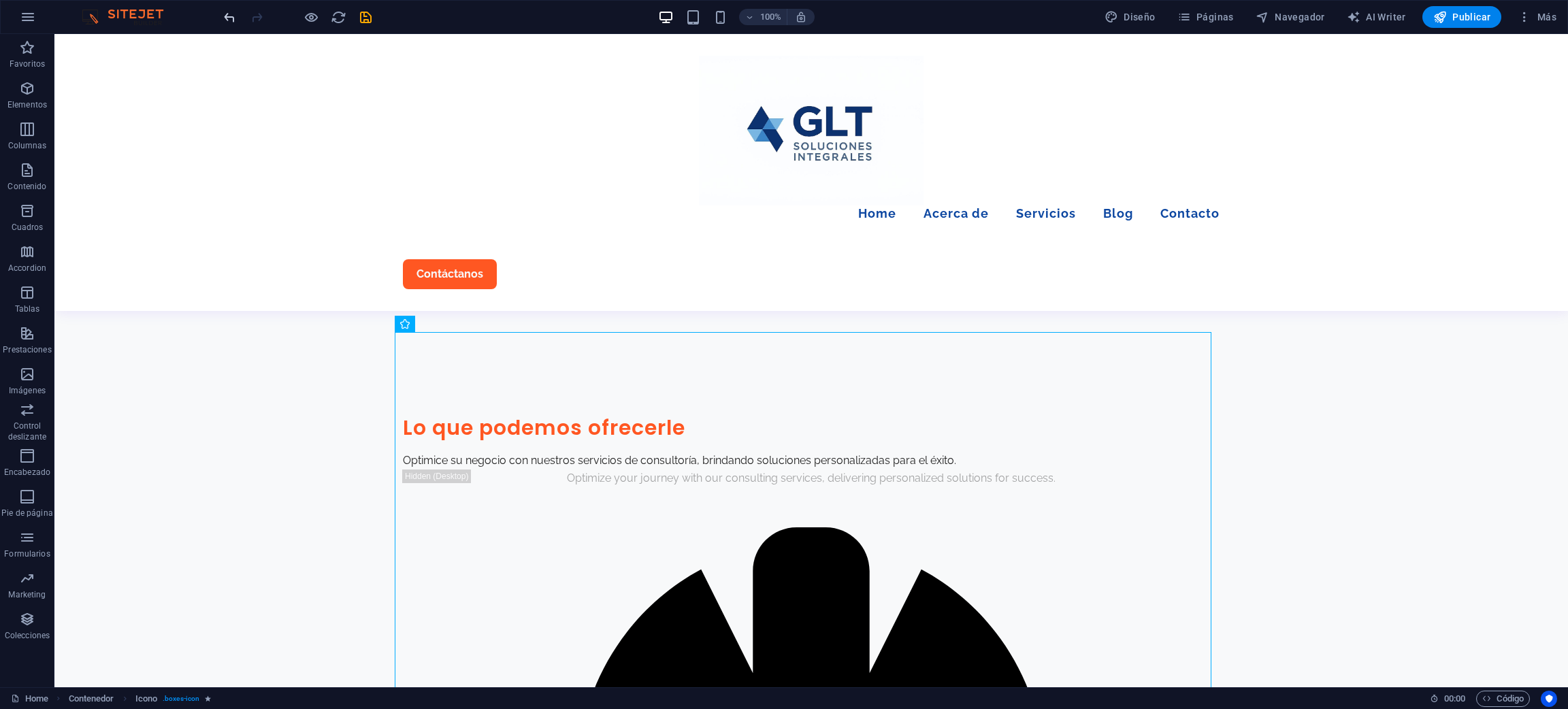
click at [232, 19] on icon "undo" at bounding box center [229, 17] width 15 height 15
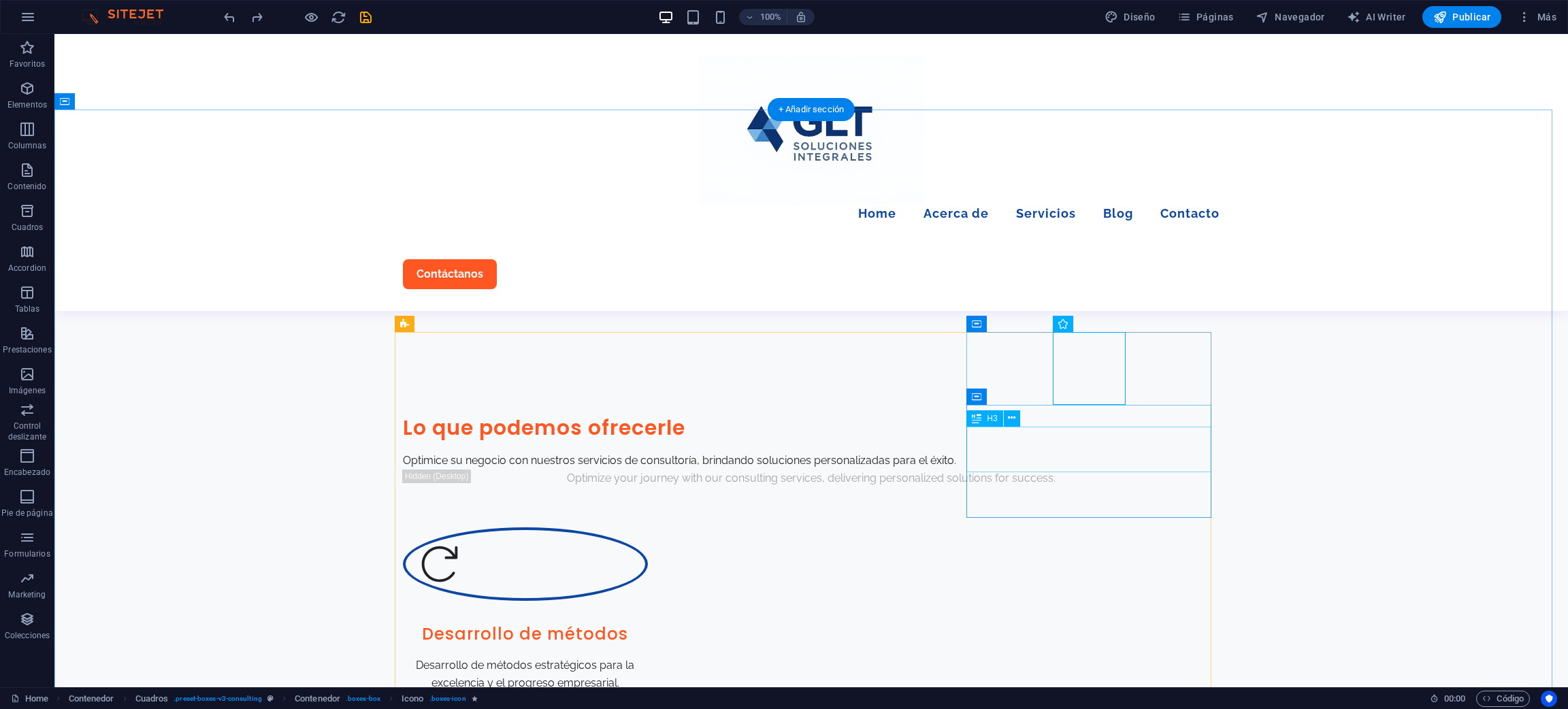
scroll to position [715, 0]
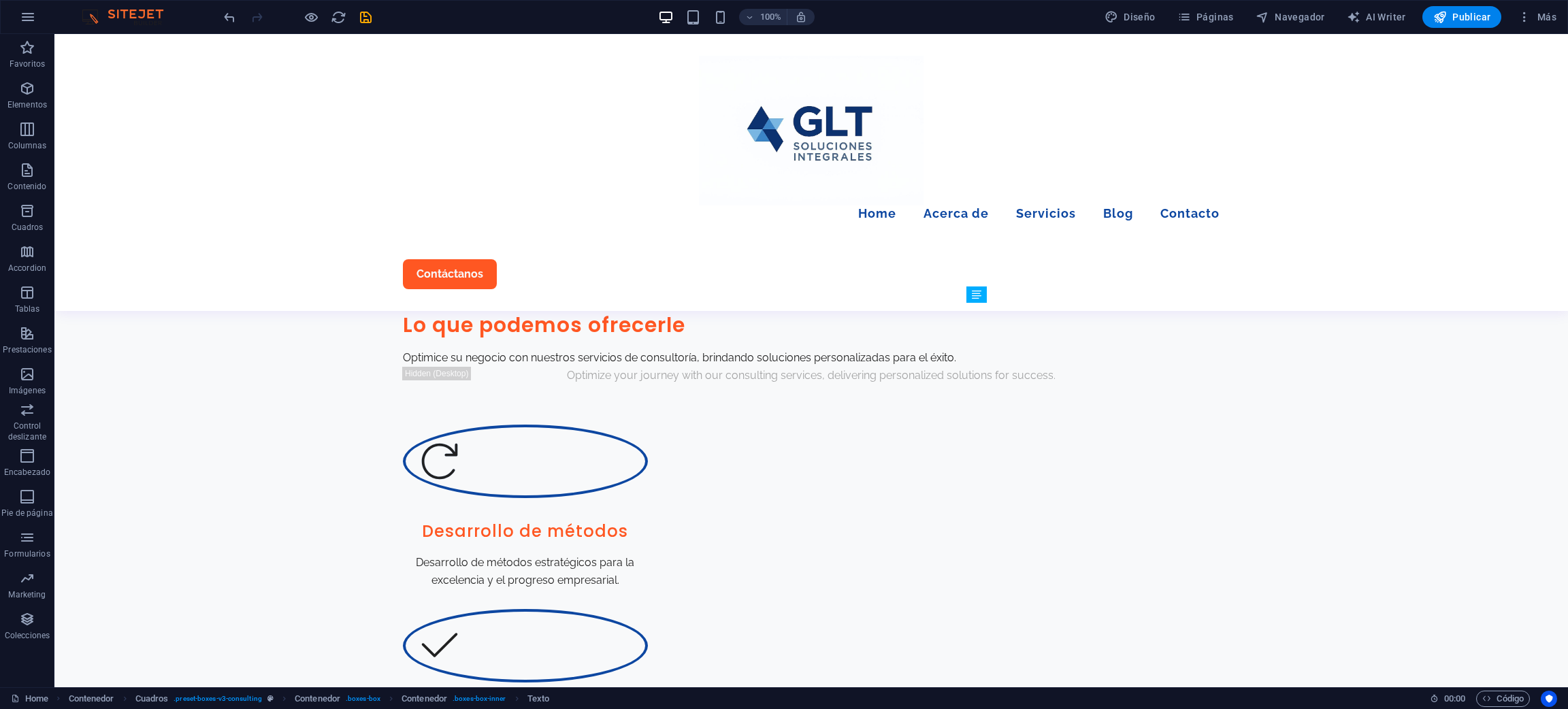
drag, startPoint x: 1062, startPoint y: 358, endPoint x: 1062, endPoint y: 383, distance: 25.0
drag, startPoint x: 1056, startPoint y: 380, endPoint x: 1042, endPoint y: 376, distance: 14.6
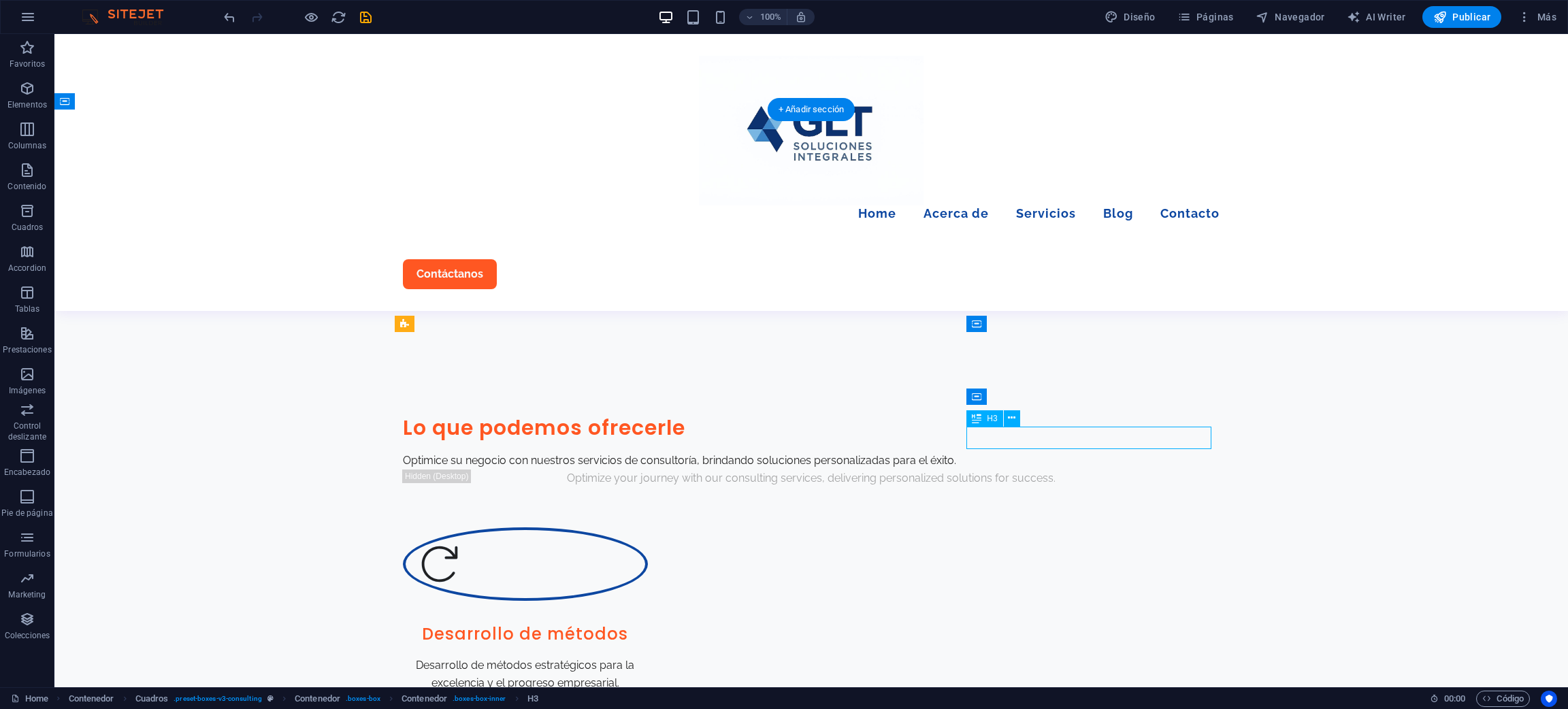
drag, startPoint x: 1069, startPoint y: 442, endPoint x: 1074, endPoint y: 434, distance: 9.4
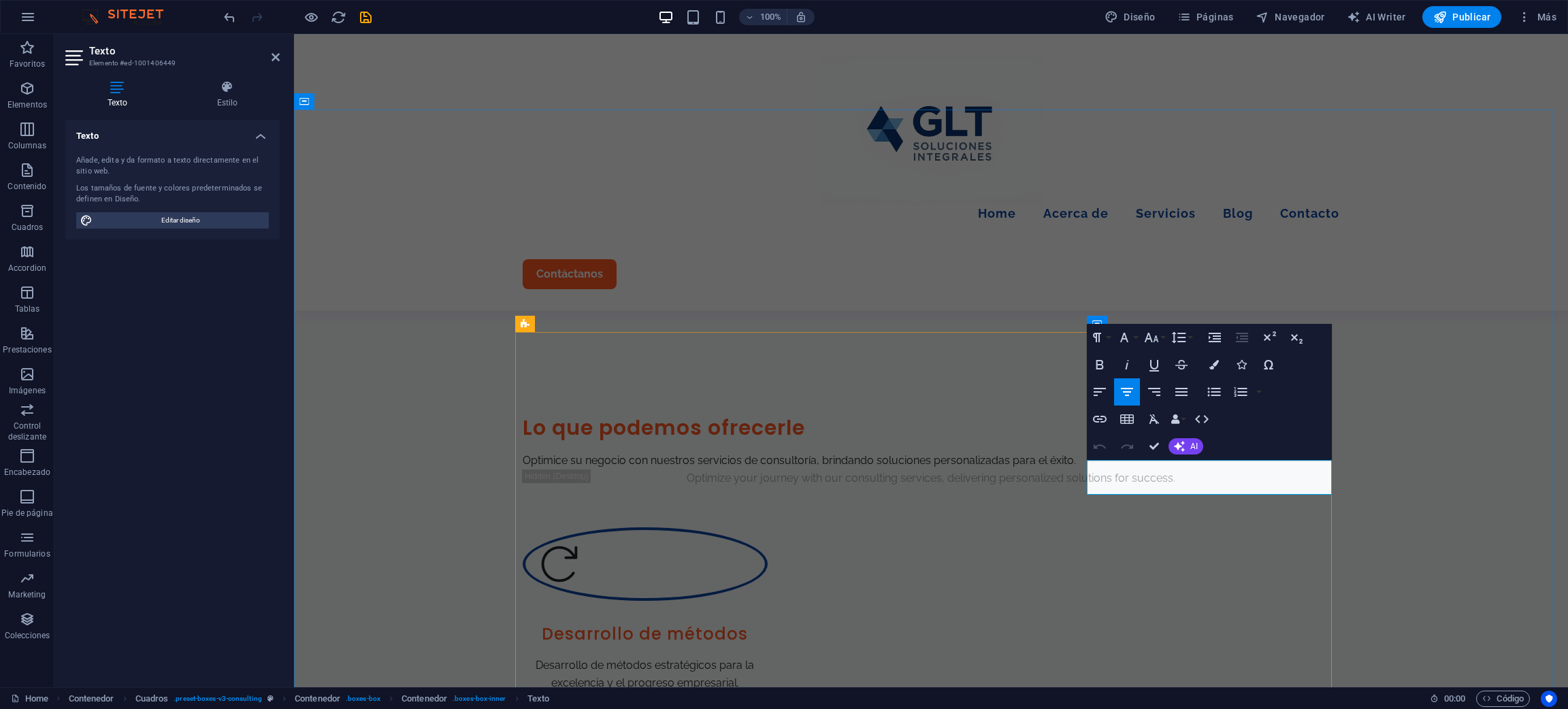
drag, startPoint x: 1312, startPoint y: 490, endPoint x: 1109, endPoint y: 473, distance: 203.7
copy span "Optimizar los recursos humanos para el crecimiento sostenible del negocio."
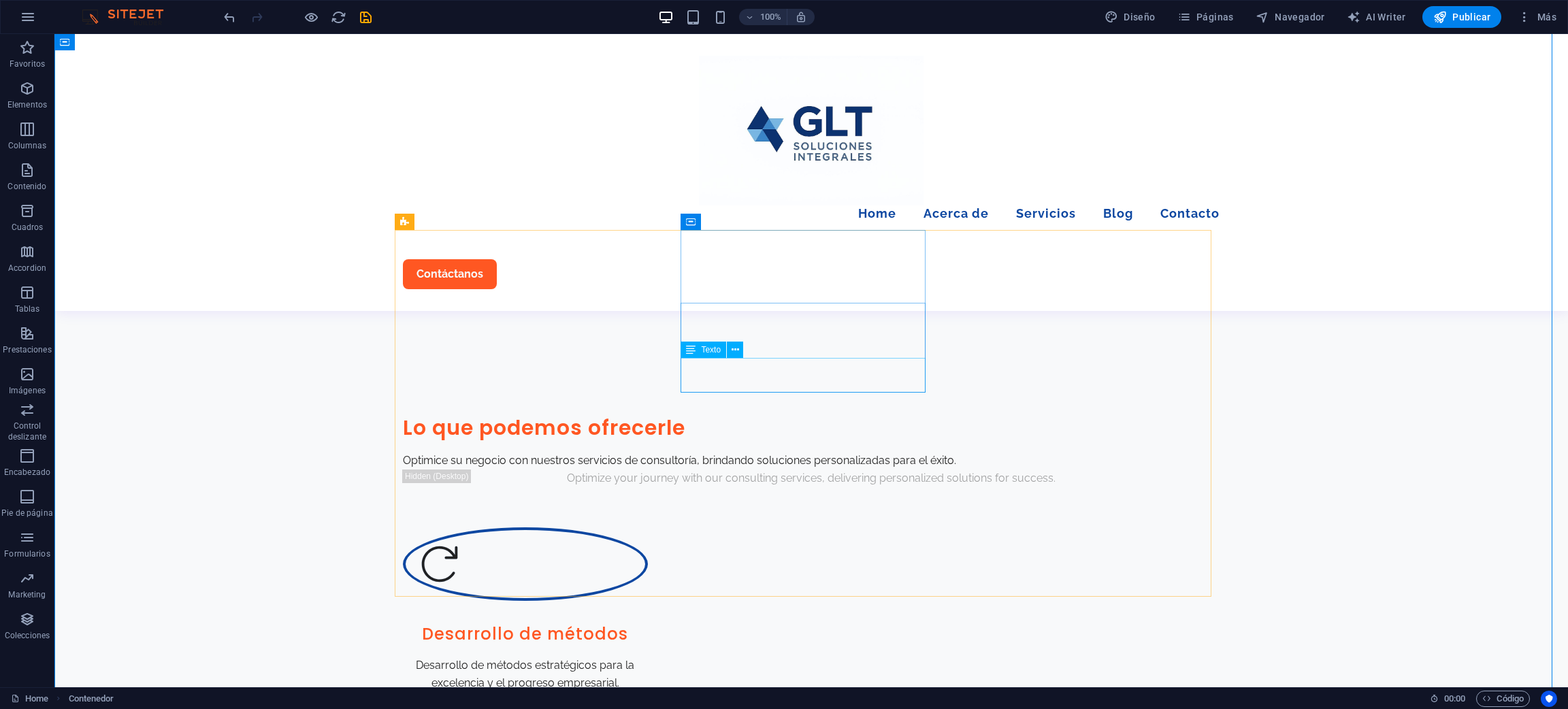
scroll to position [715, 0]
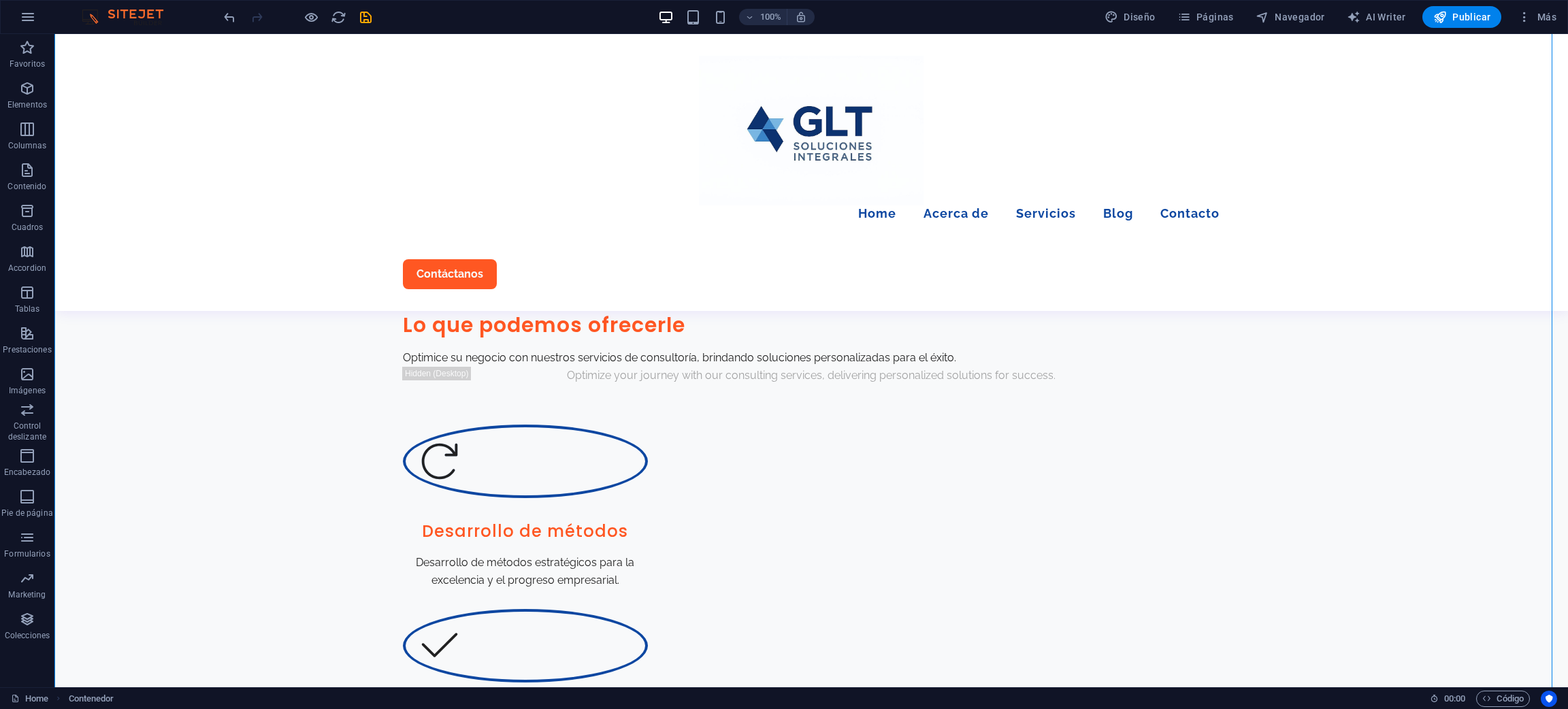
drag, startPoint x: 1305, startPoint y: 611, endPoint x: 455, endPoint y: 284, distance: 910.7
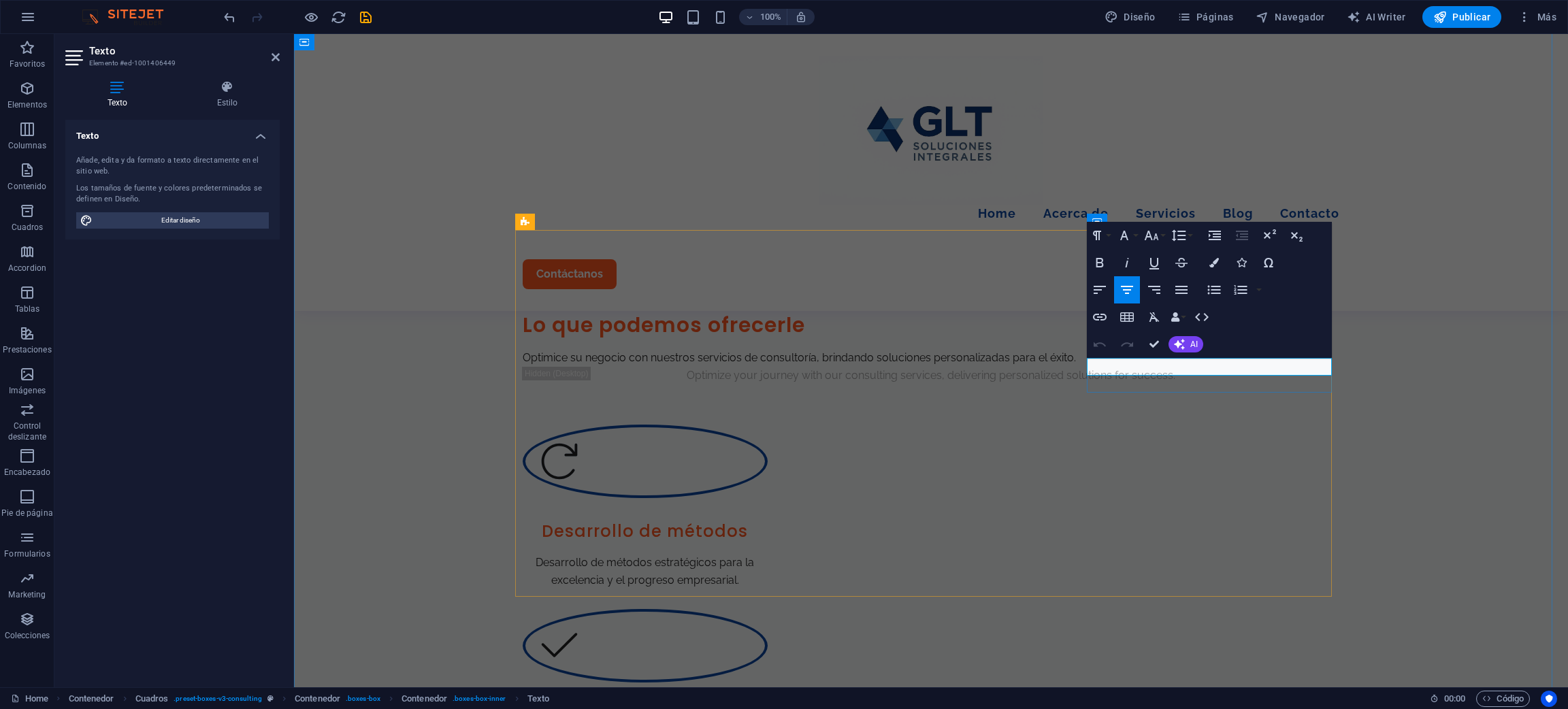
drag, startPoint x: 1321, startPoint y: 363, endPoint x: 1153, endPoint y: 361, distance: 168.0
drag, startPoint x: 1324, startPoint y: 366, endPoint x: 1079, endPoint y: 369, distance: 245.0
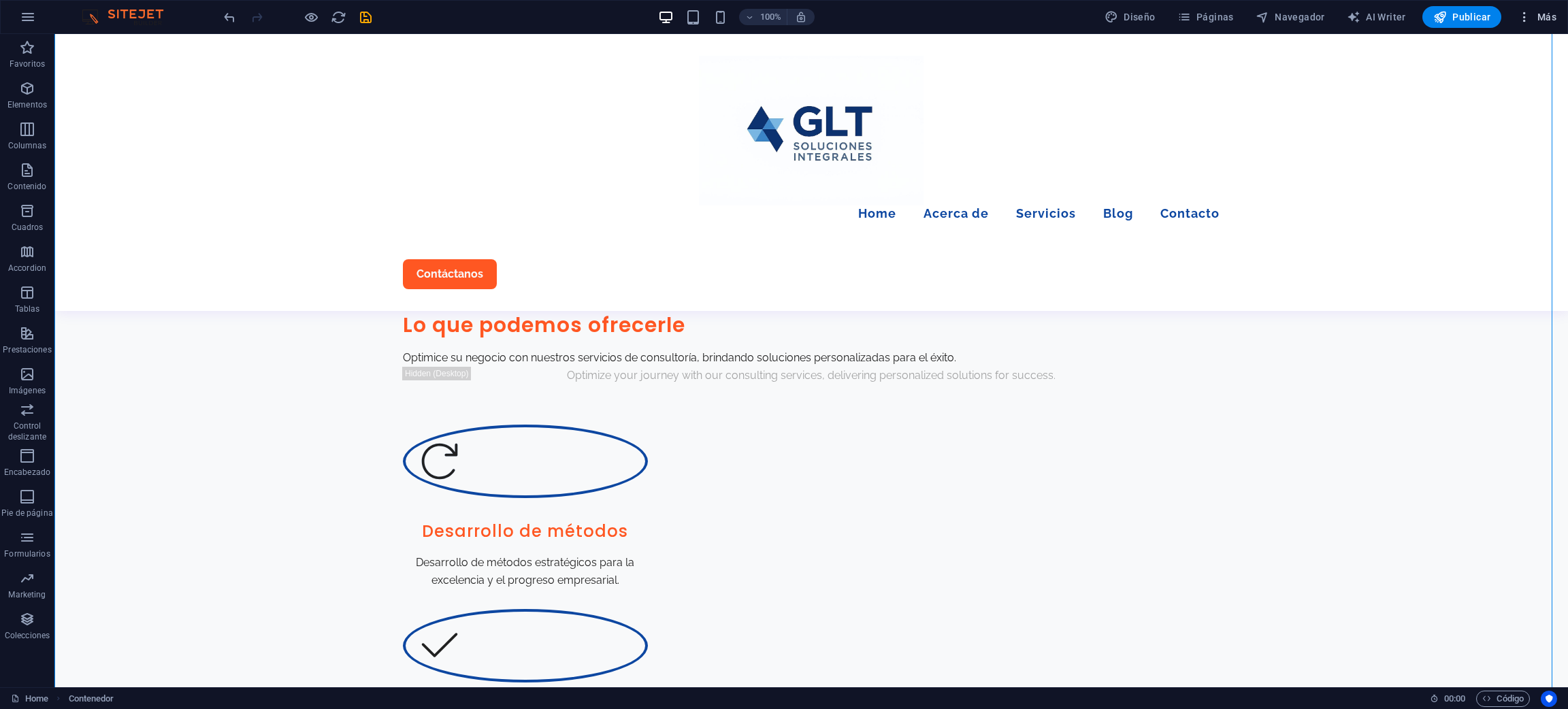
click at [1045, 22] on icon "button" at bounding box center [1525, 17] width 14 height 14
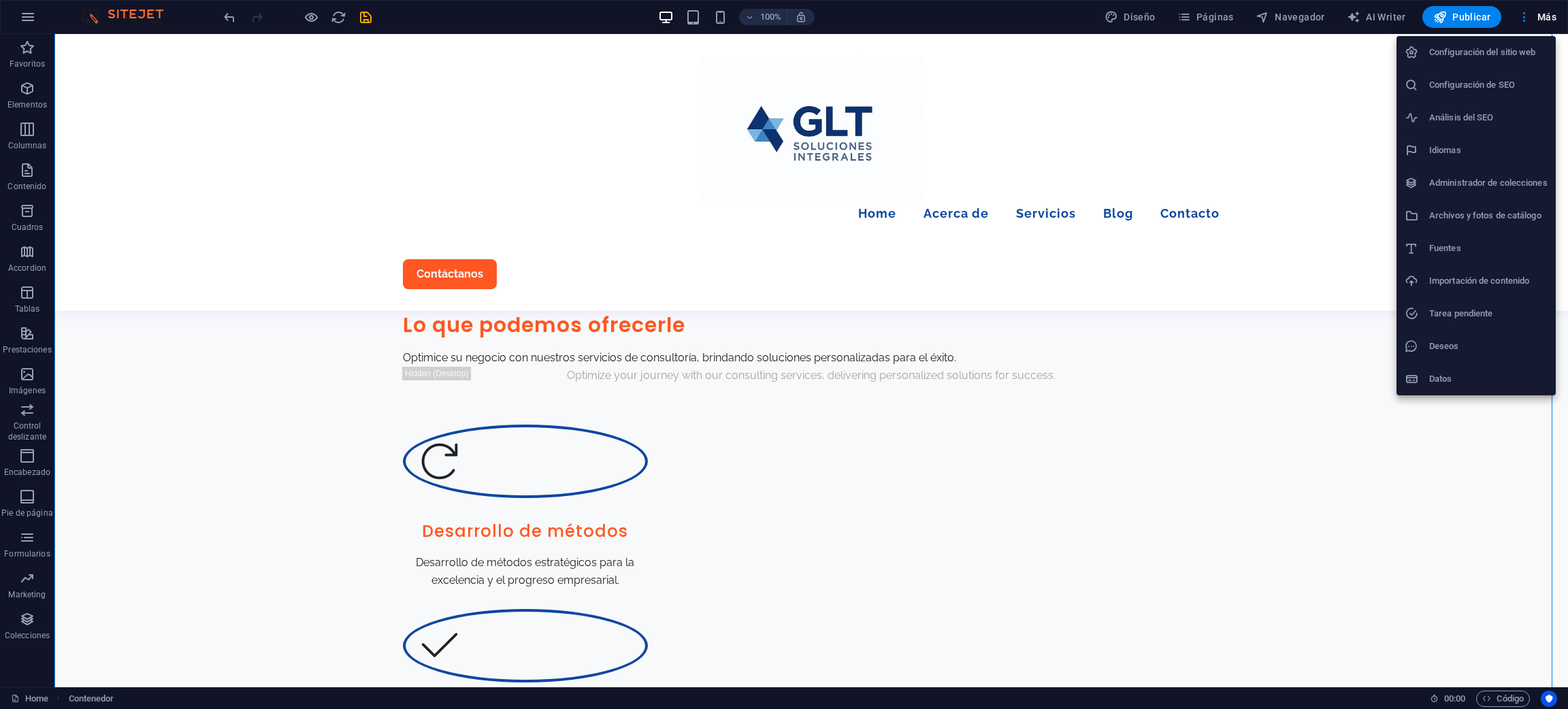
click at [1045, 56] on h6 "Configuración del sitio web" at bounding box center [1488, 52] width 118 height 16
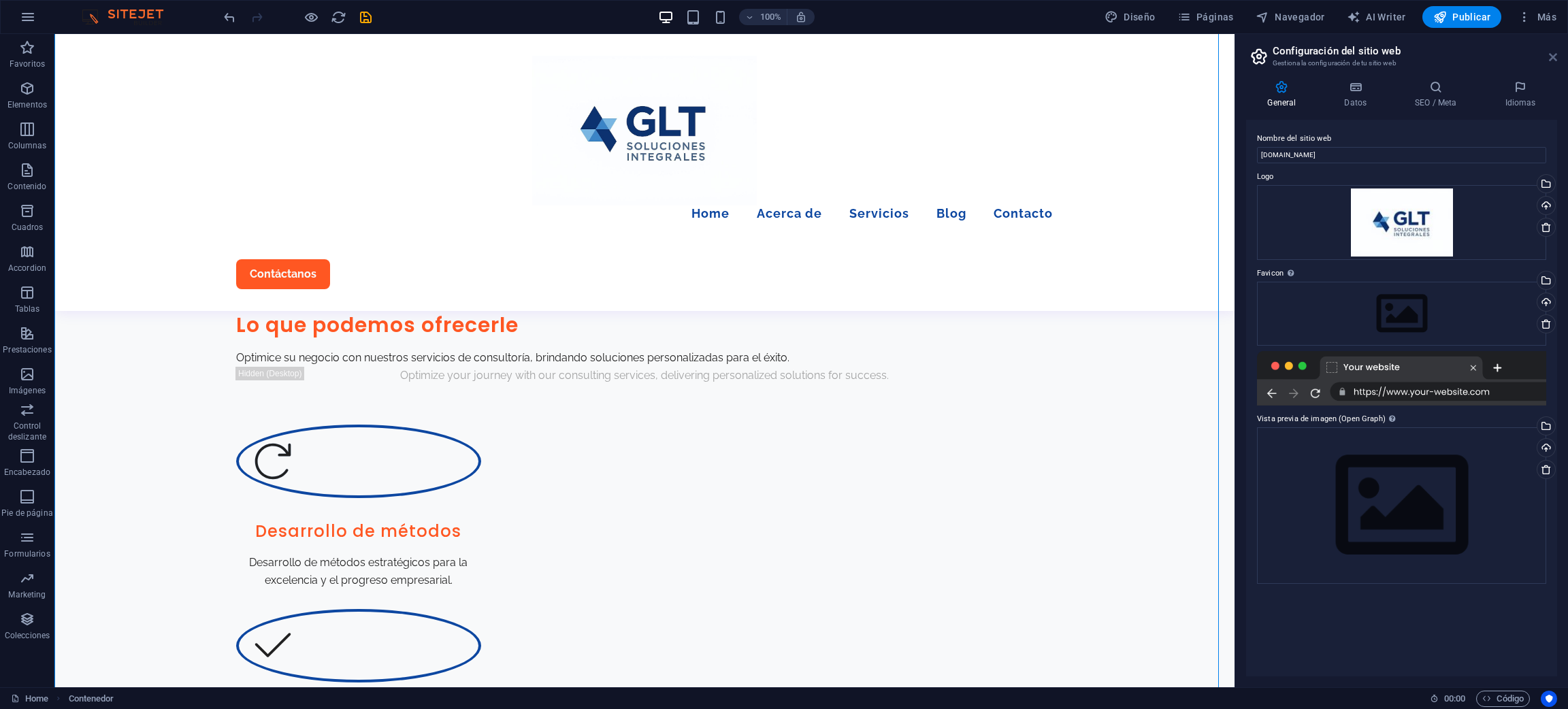
click at [1045, 57] on icon at bounding box center [1554, 57] width 8 height 11
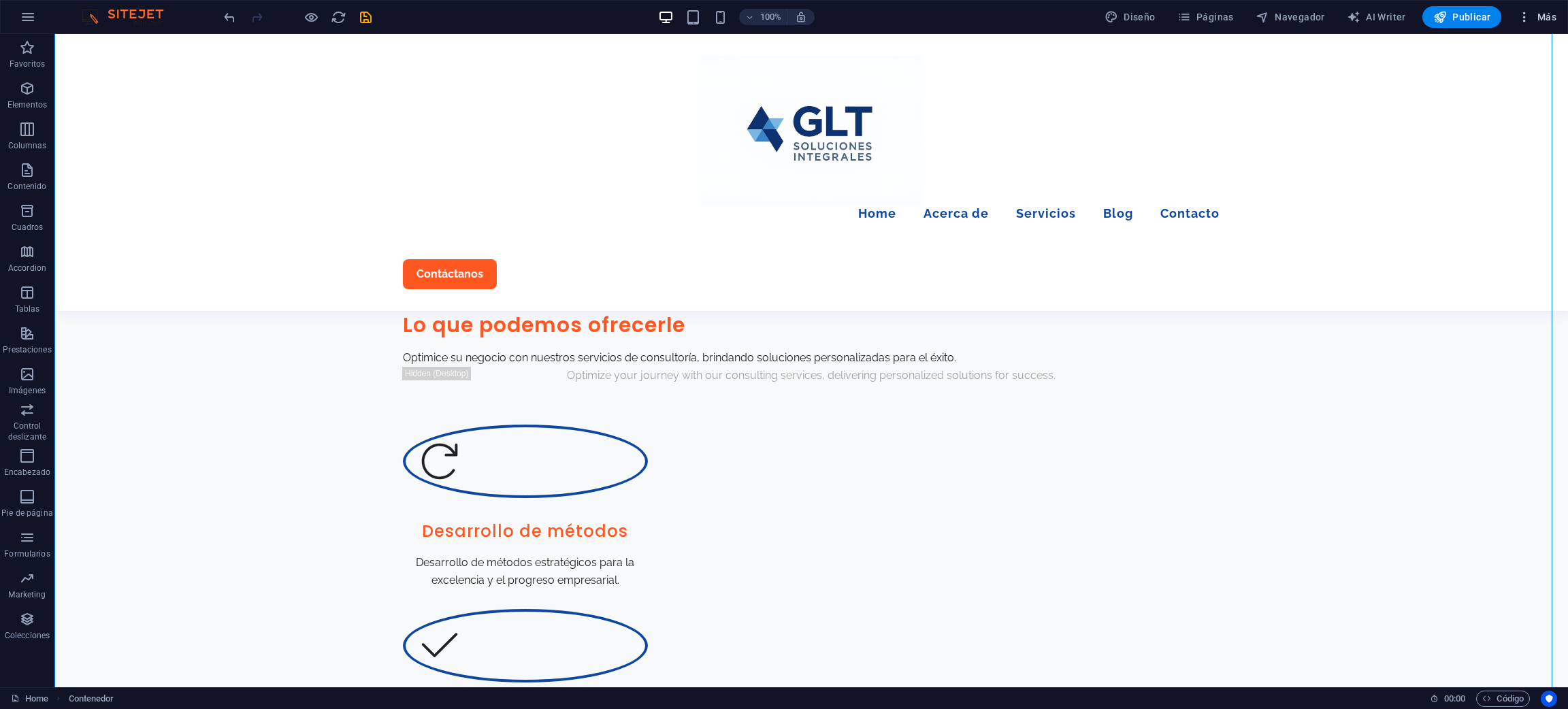
click at [1045, 22] on icon "button" at bounding box center [1525, 17] width 14 height 14
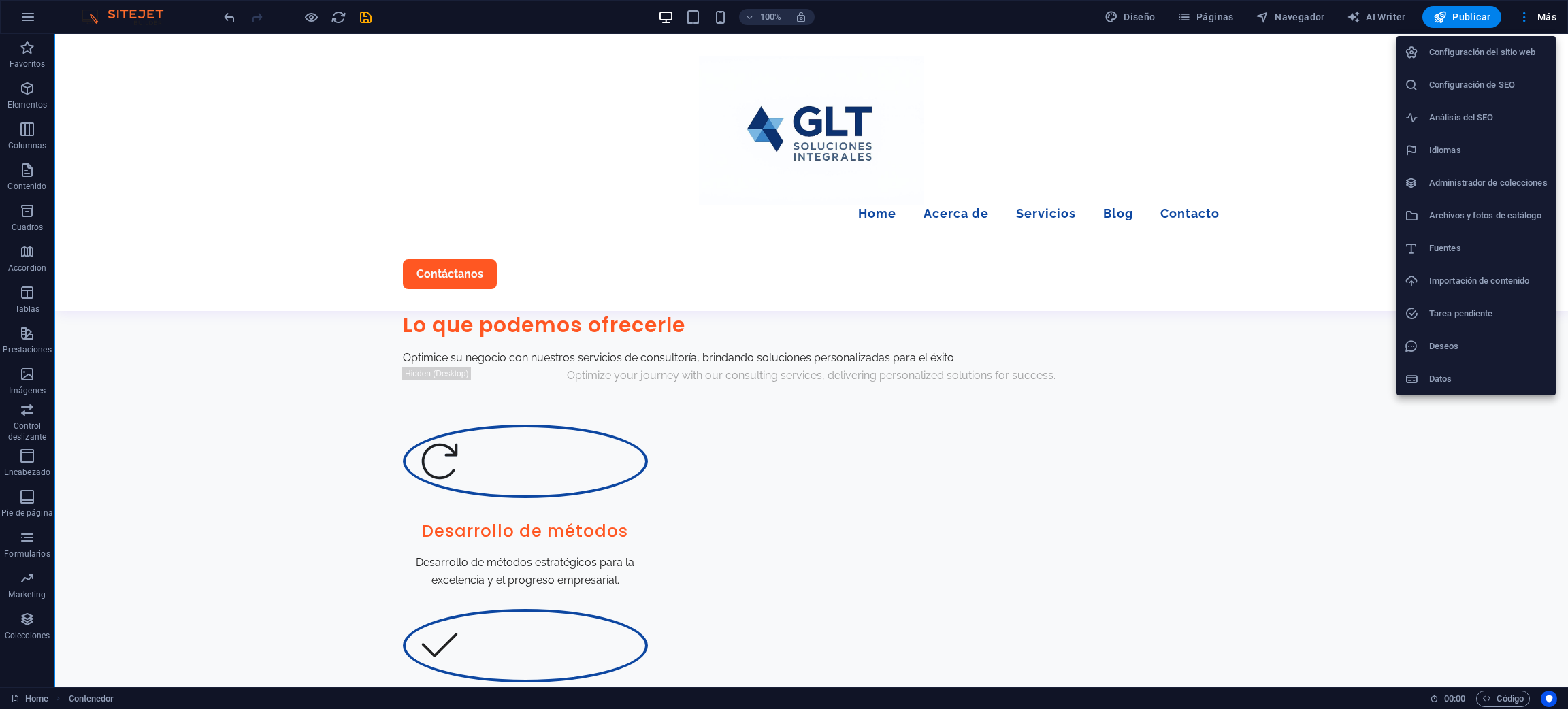
click at [1045, 31] on div at bounding box center [784, 354] width 1568 height 709
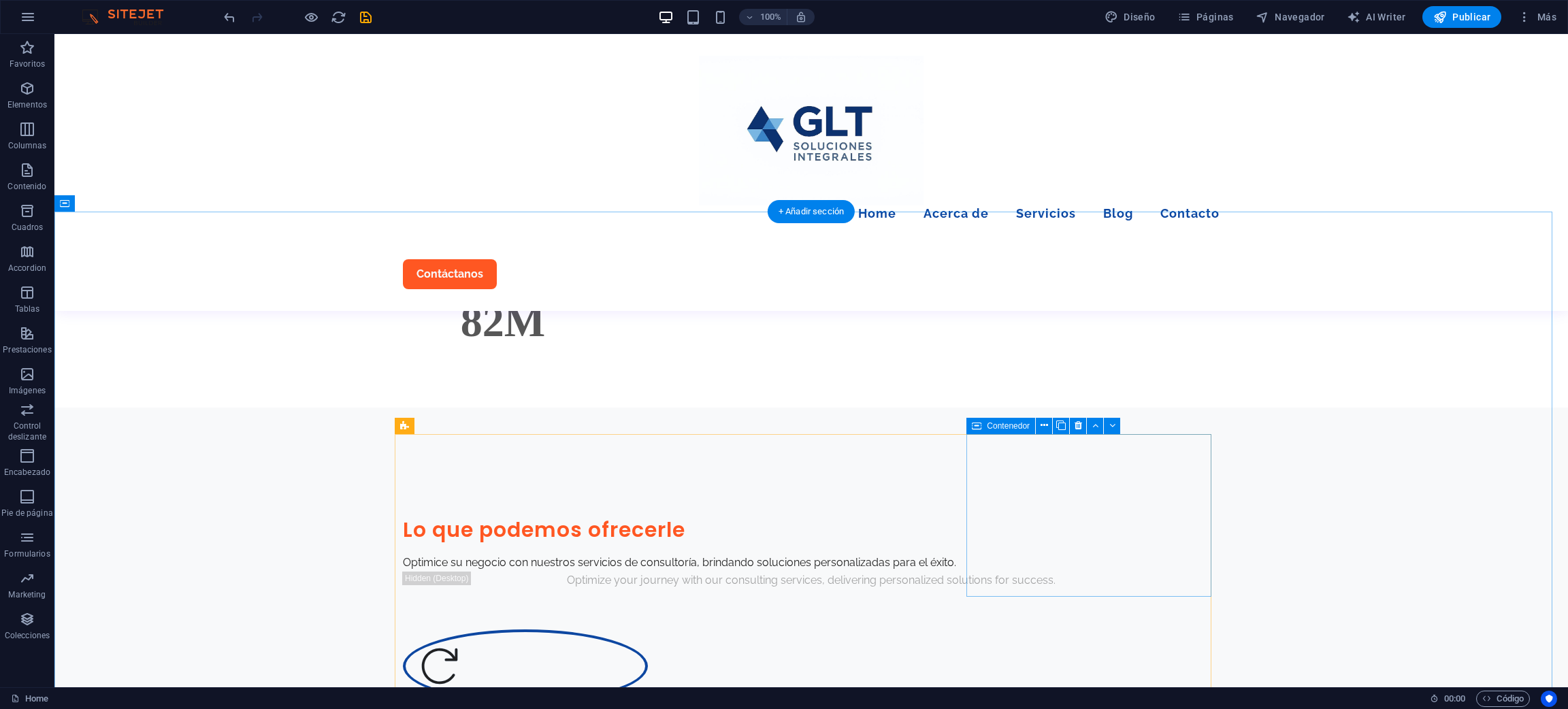
scroll to position [612, 0]
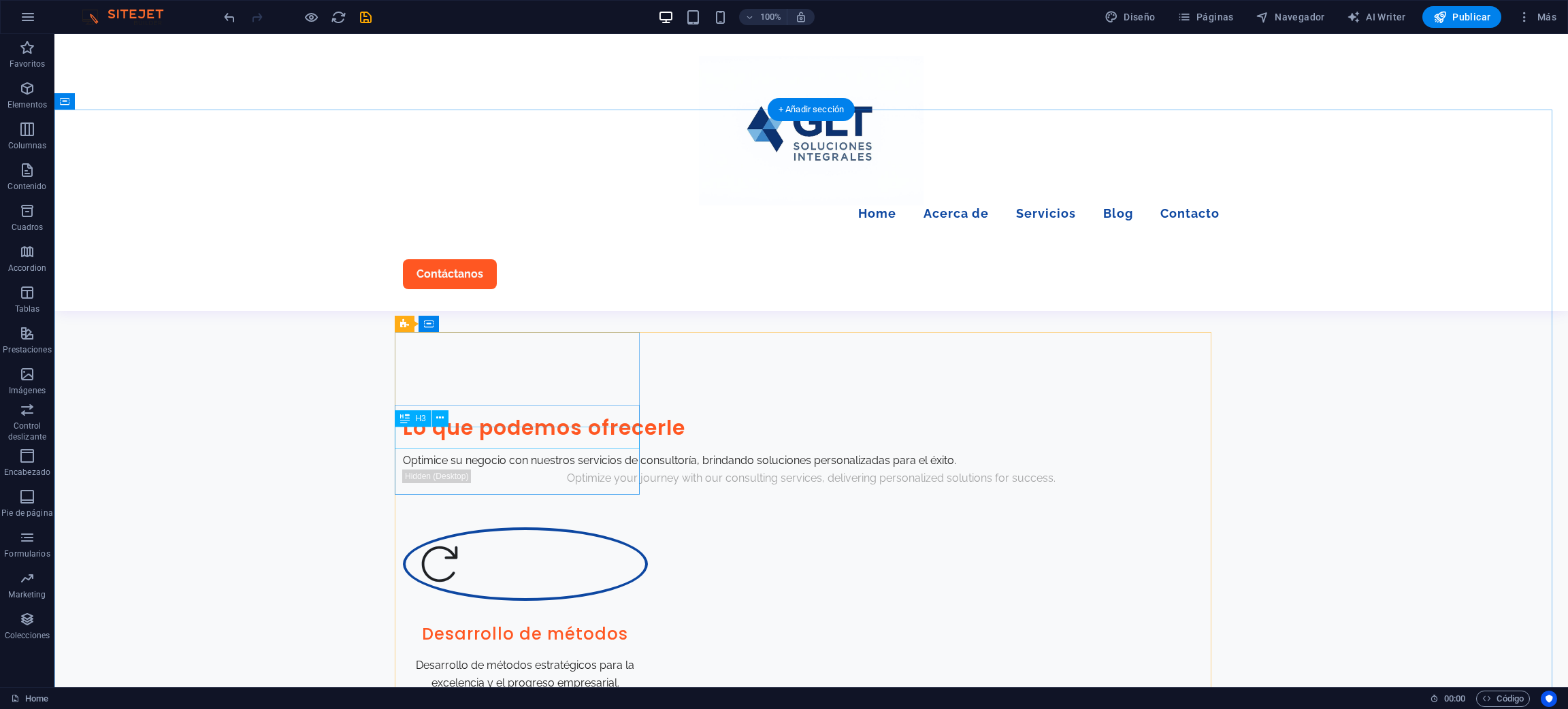
click at [520, 472] on div "Desarrollo de métodos" at bounding box center [525, 634] width 245 height 23
click at [588, 472] on div "Desarrollo de métodos" at bounding box center [525, 634] width 245 height 23
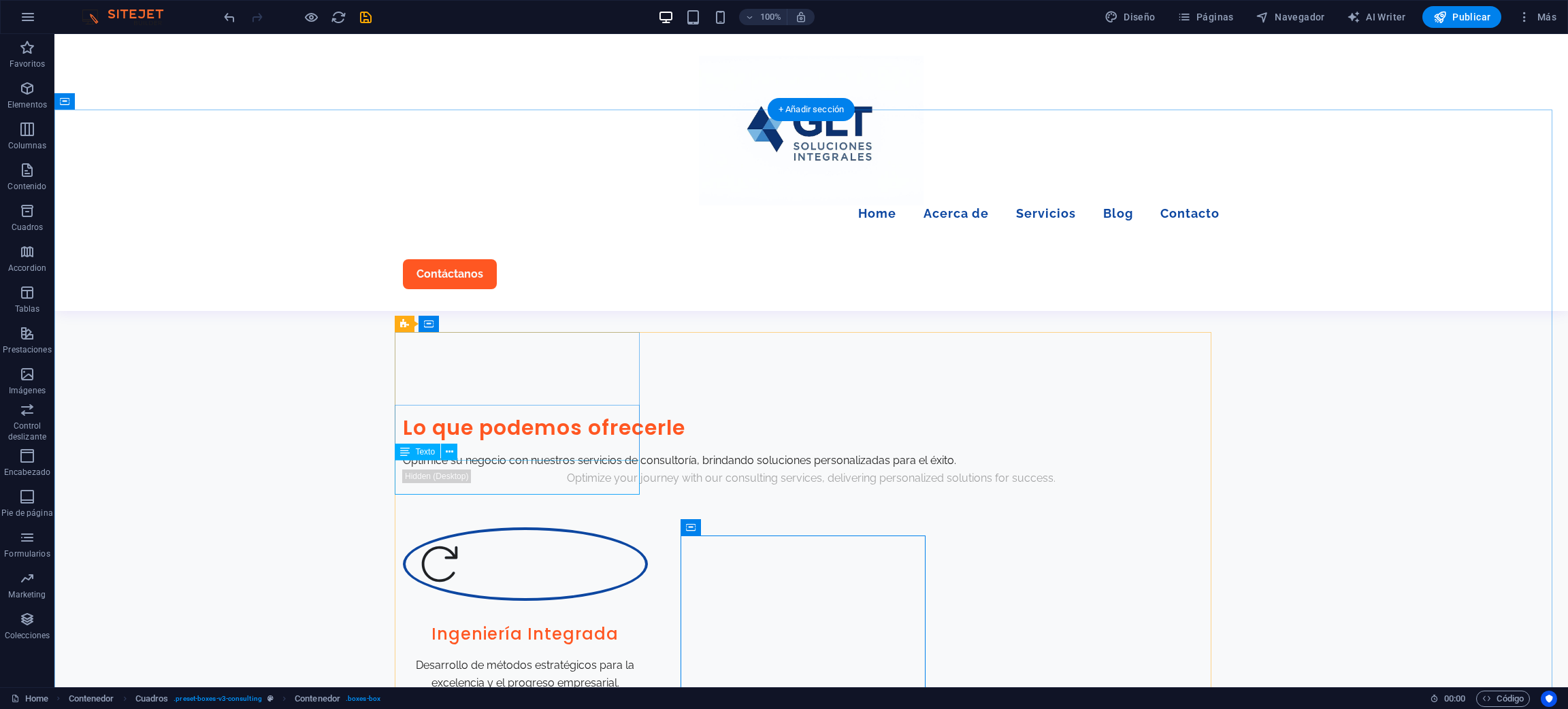
click at [549, 472] on div "Desarrollo de métodos estratégicos para la excelencia y el progreso empresarial." at bounding box center [525, 674] width 245 height 35
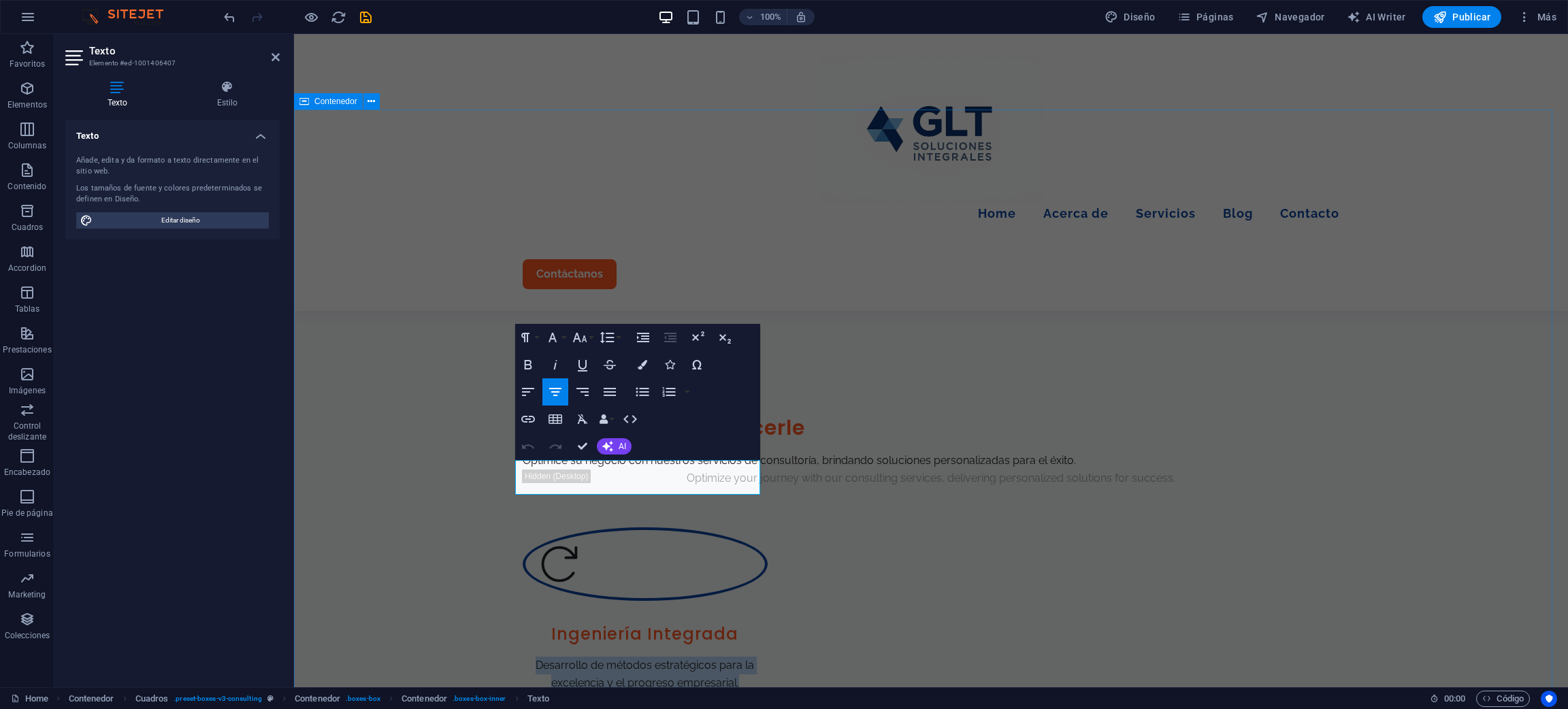
drag, startPoint x: 745, startPoint y: 485, endPoint x: 489, endPoint y: 473, distance: 256.3
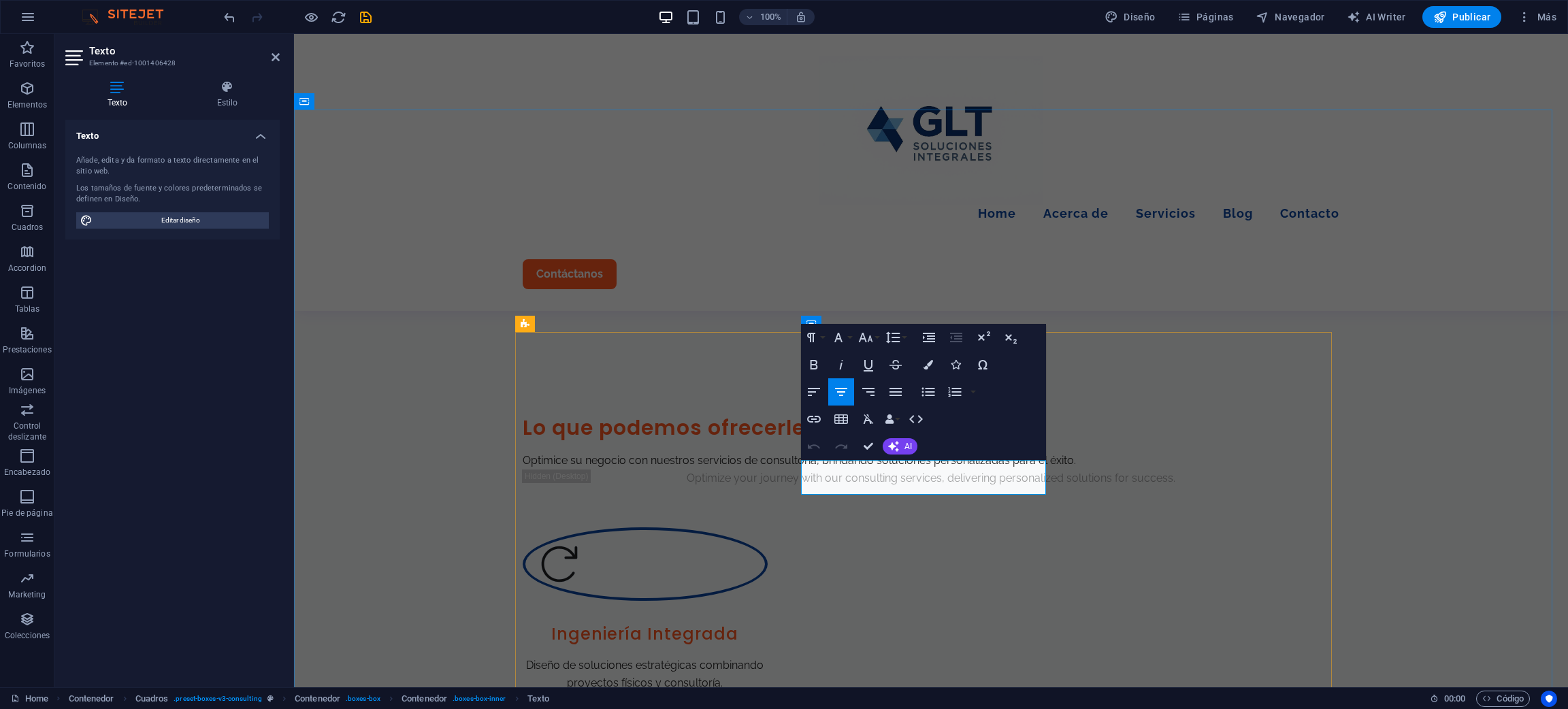
drag, startPoint x: 1015, startPoint y: 481, endPoint x: 811, endPoint y: 475, distance: 204.1
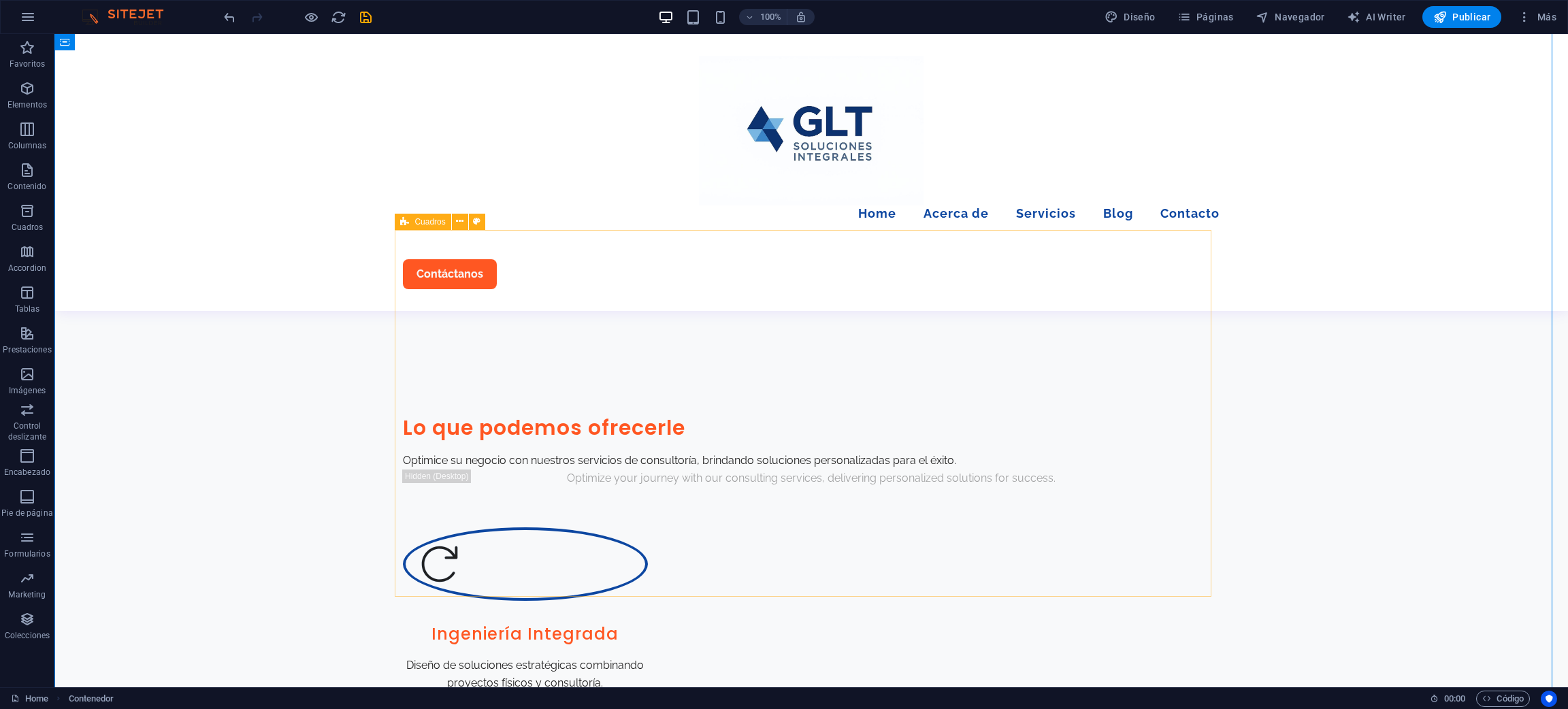
scroll to position [715, 0]
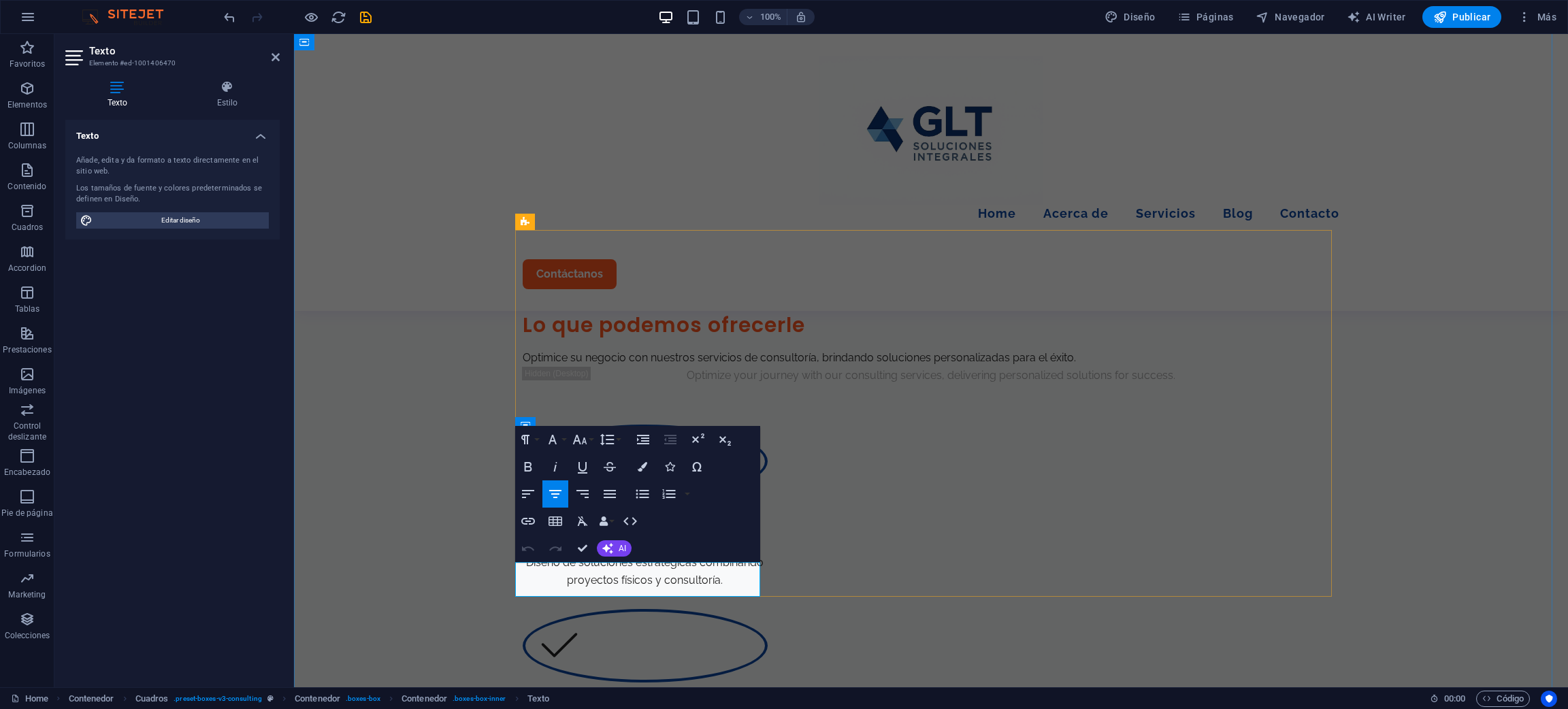
drag, startPoint x: 729, startPoint y: 596, endPoint x: 514, endPoint y: 571, distance: 216.4
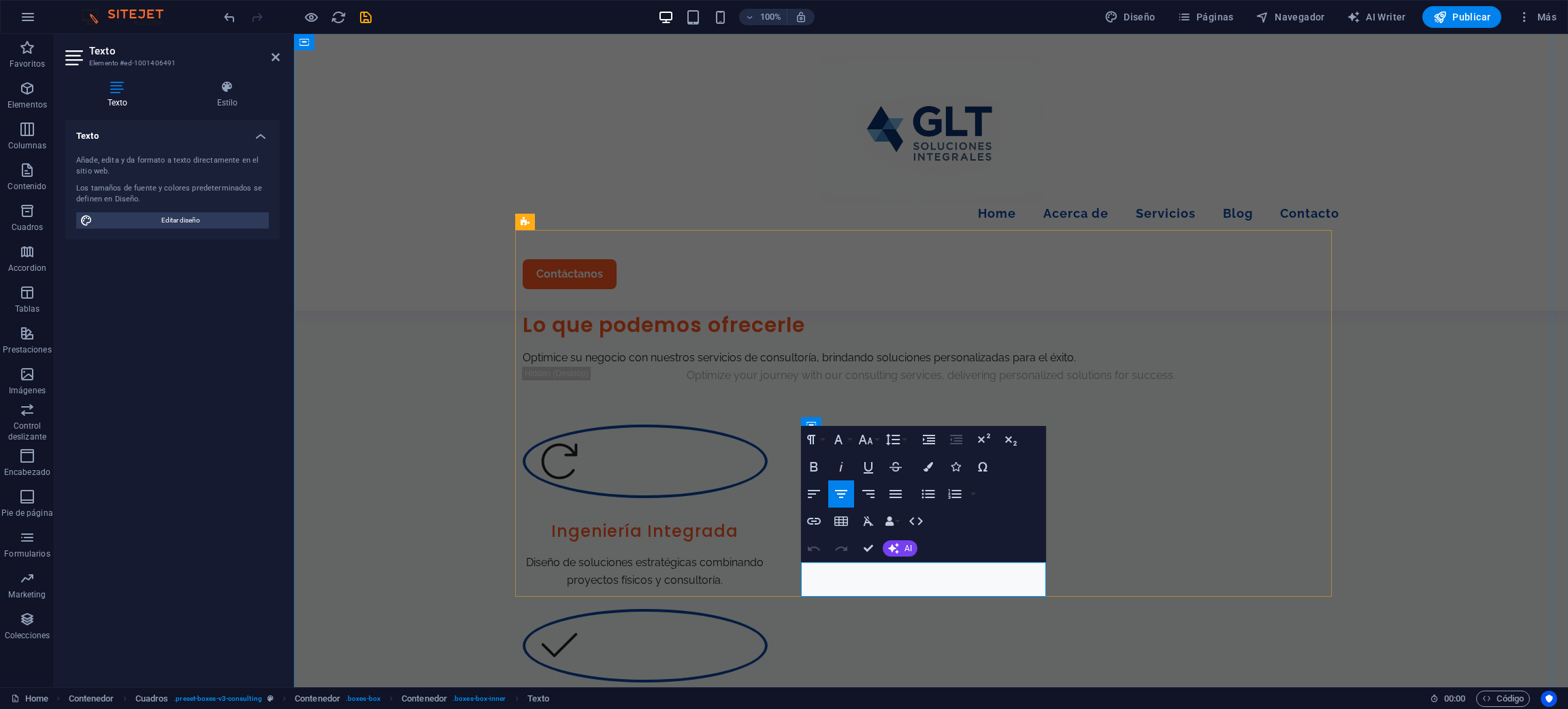
drag, startPoint x: 1038, startPoint y: 591, endPoint x: 814, endPoint y: 566, distance: 225.4
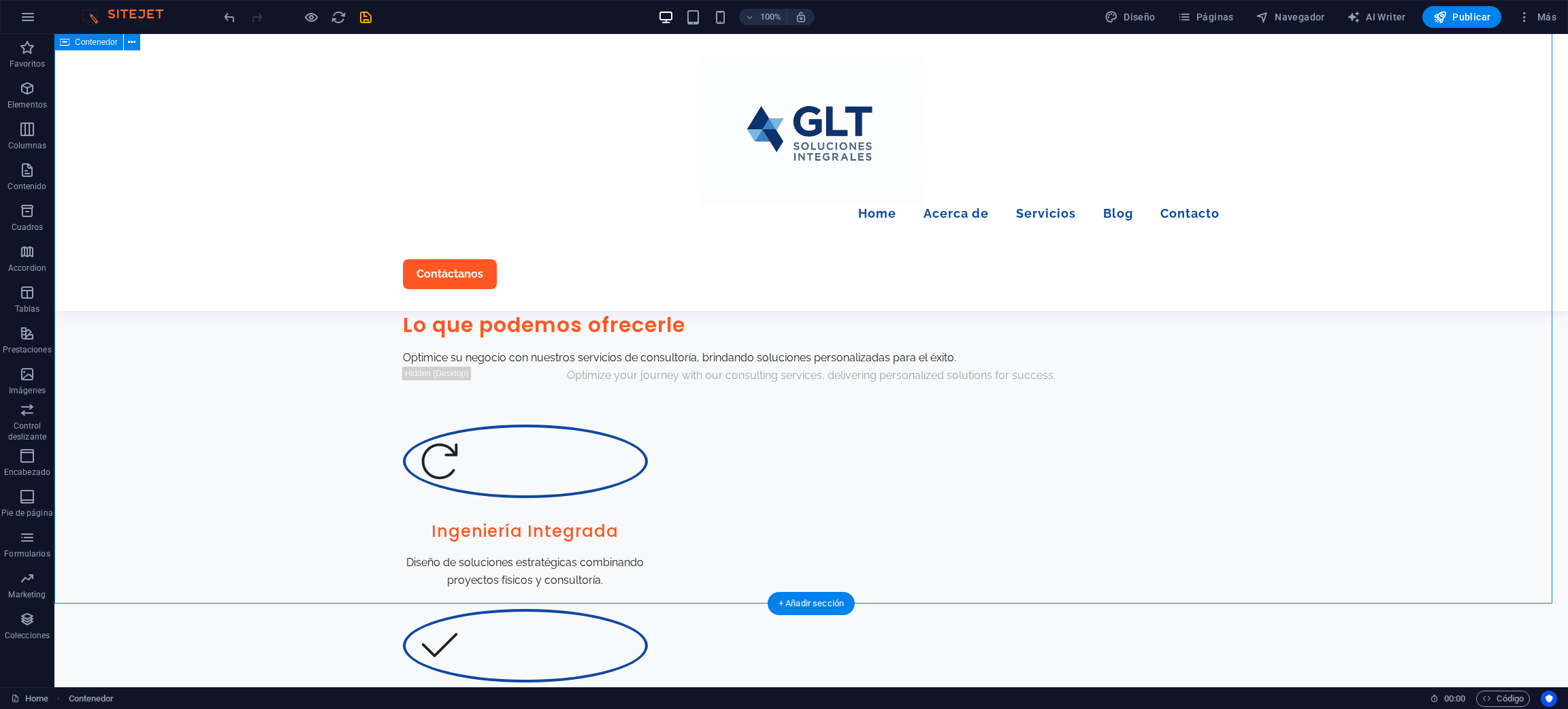
scroll to position [817, 0]
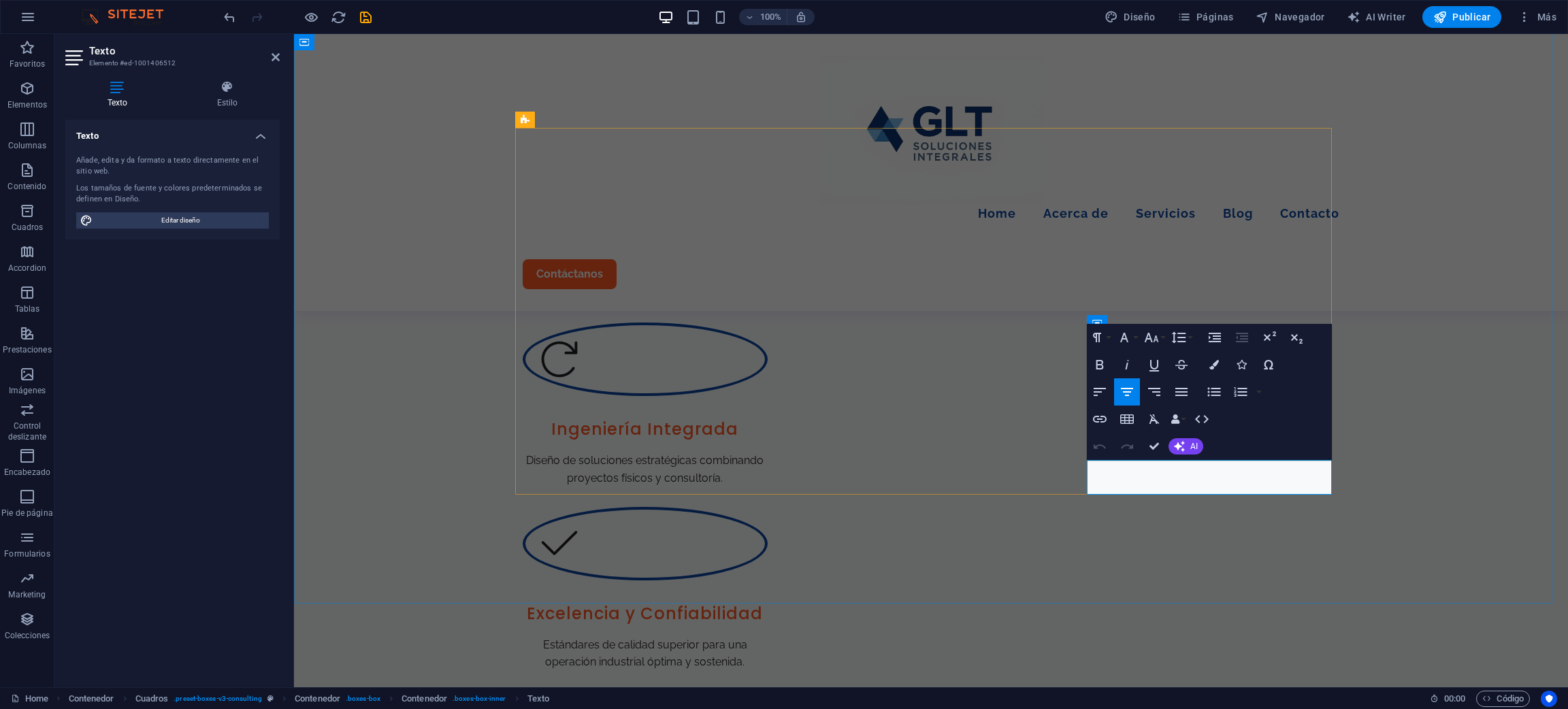
drag, startPoint x: 1300, startPoint y: 476, endPoint x: 1231, endPoint y: 475, distance: 69.0
drag, startPoint x: 1292, startPoint y: 488, endPoint x: 1384, endPoint y: 494, distance: 92.2
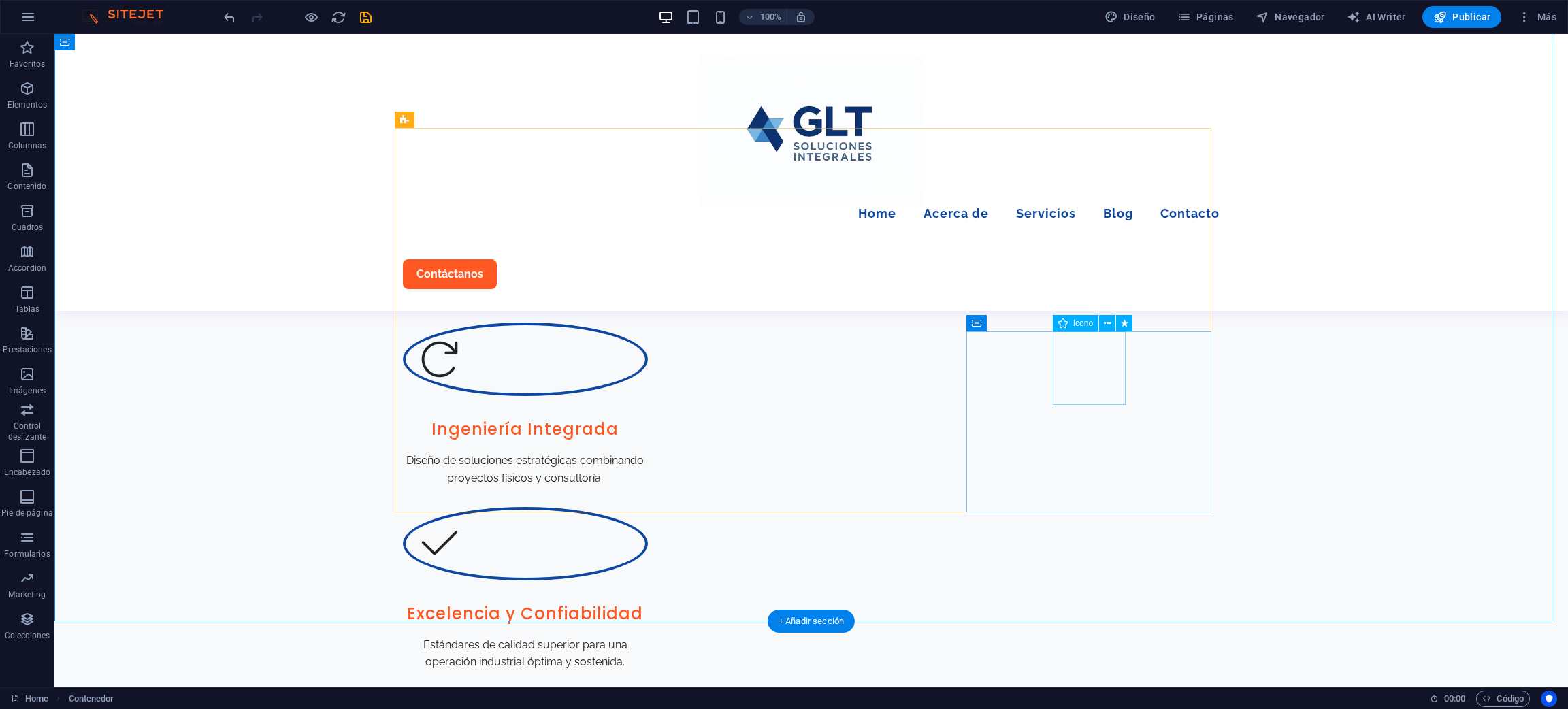
scroll to position [715, 0]
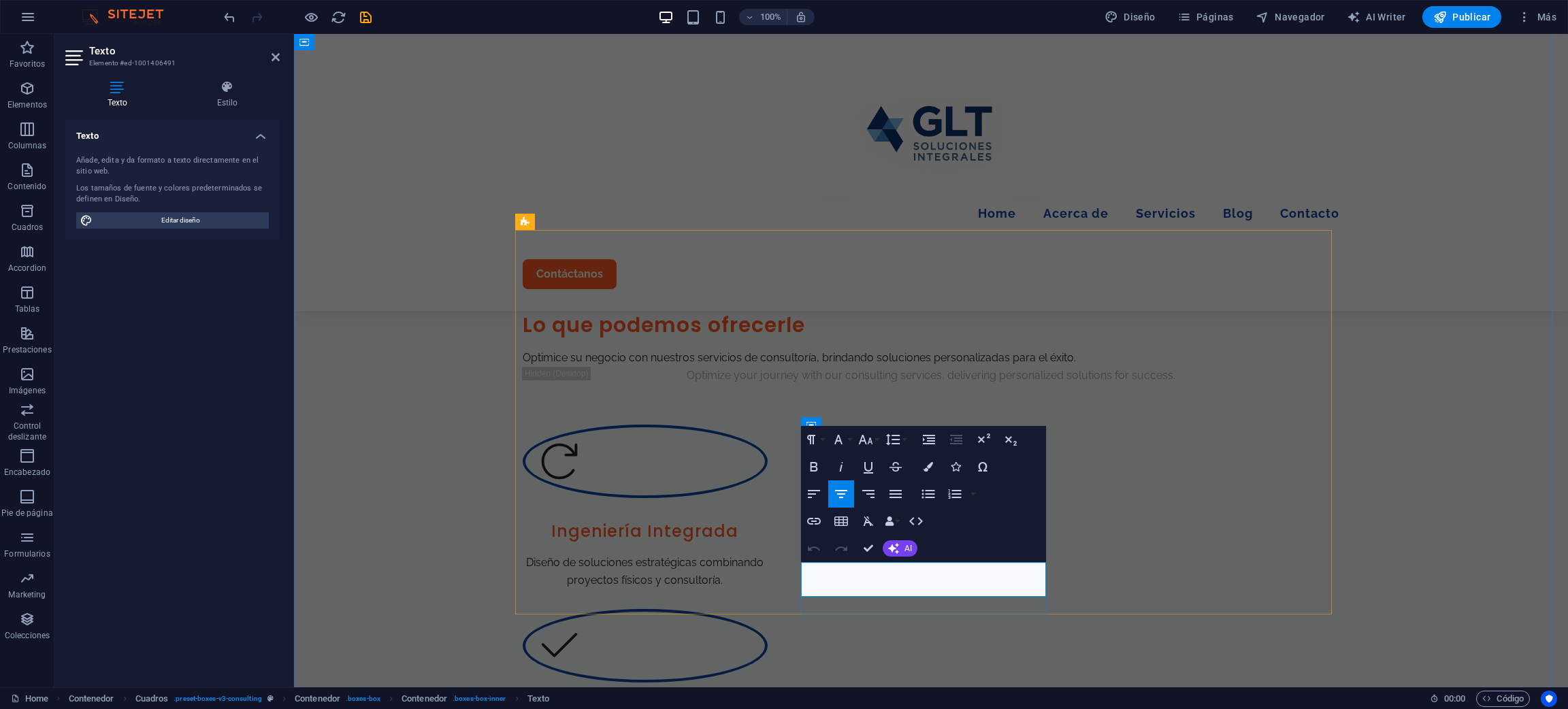
drag, startPoint x: 1038, startPoint y: 590, endPoint x: 813, endPoint y: 561, distance: 226.9
drag, startPoint x: 894, startPoint y: 569, endPoint x: 803, endPoint y: 563, distance: 91.2
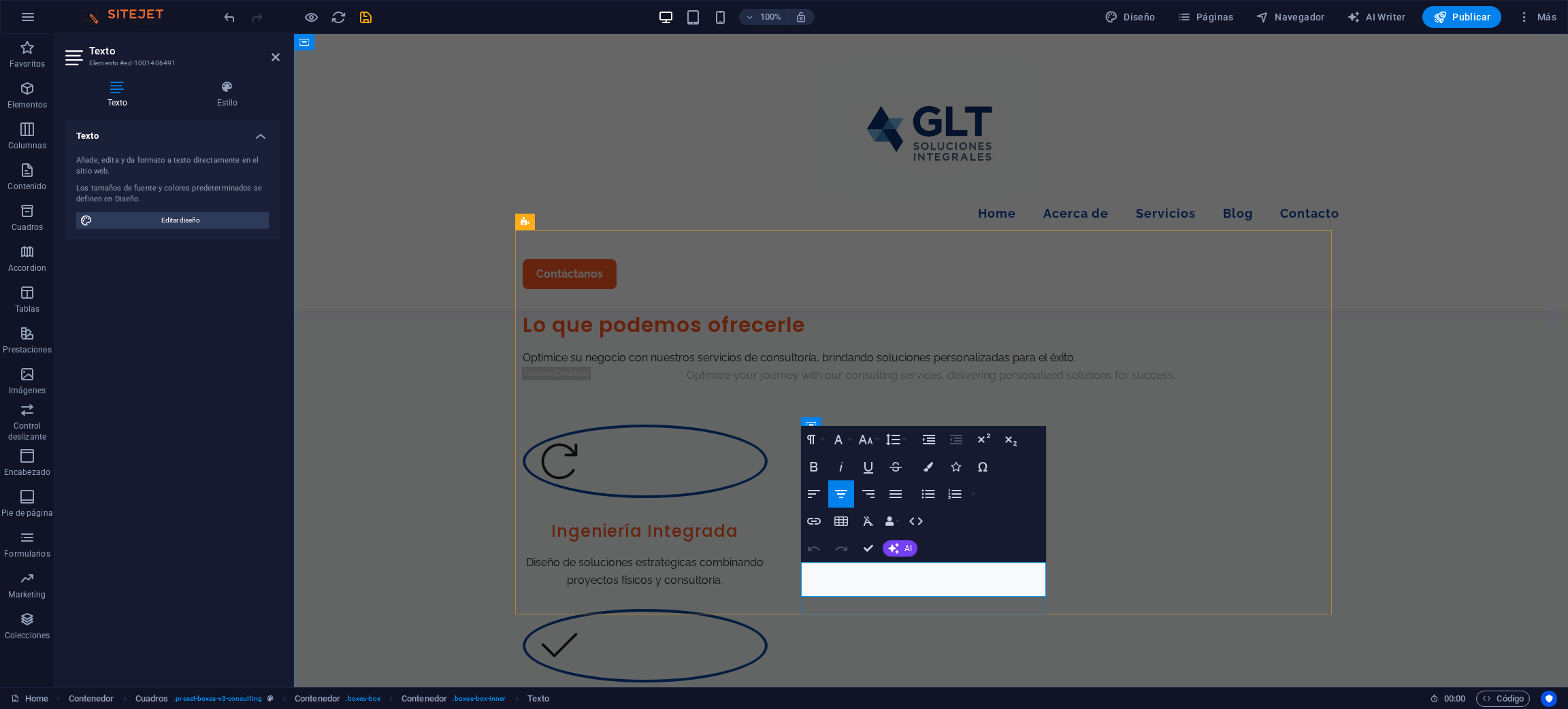
drag, startPoint x: 837, startPoint y: 571, endPoint x: 822, endPoint y: 569, distance: 15.1
drag, startPoint x: 840, startPoint y: 571, endPoint x: 819, endPoint y: 571, distance: 21.0
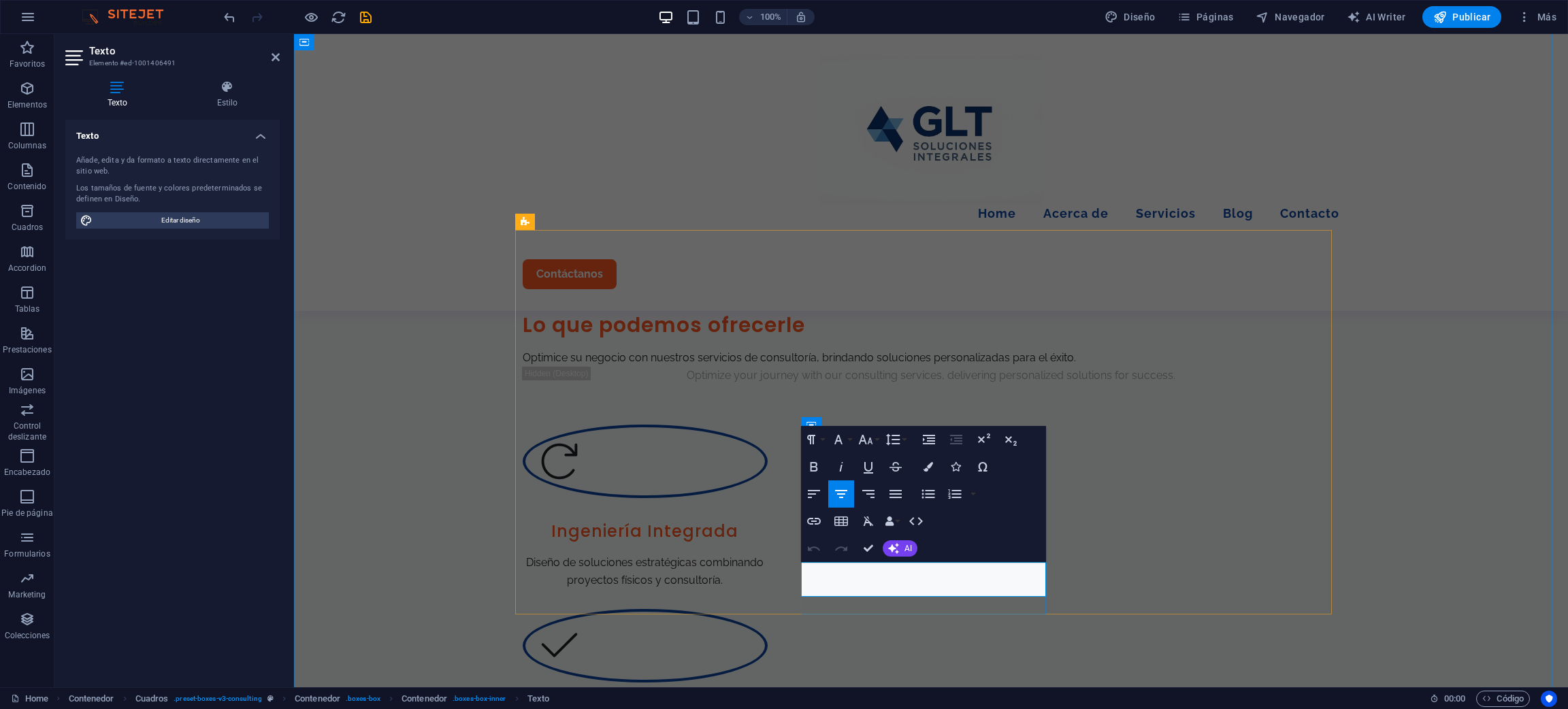
drag, startPoint x: 957, startPoint y: 575, endPoint x: 915, endPoint y: 571, distance: 42.2
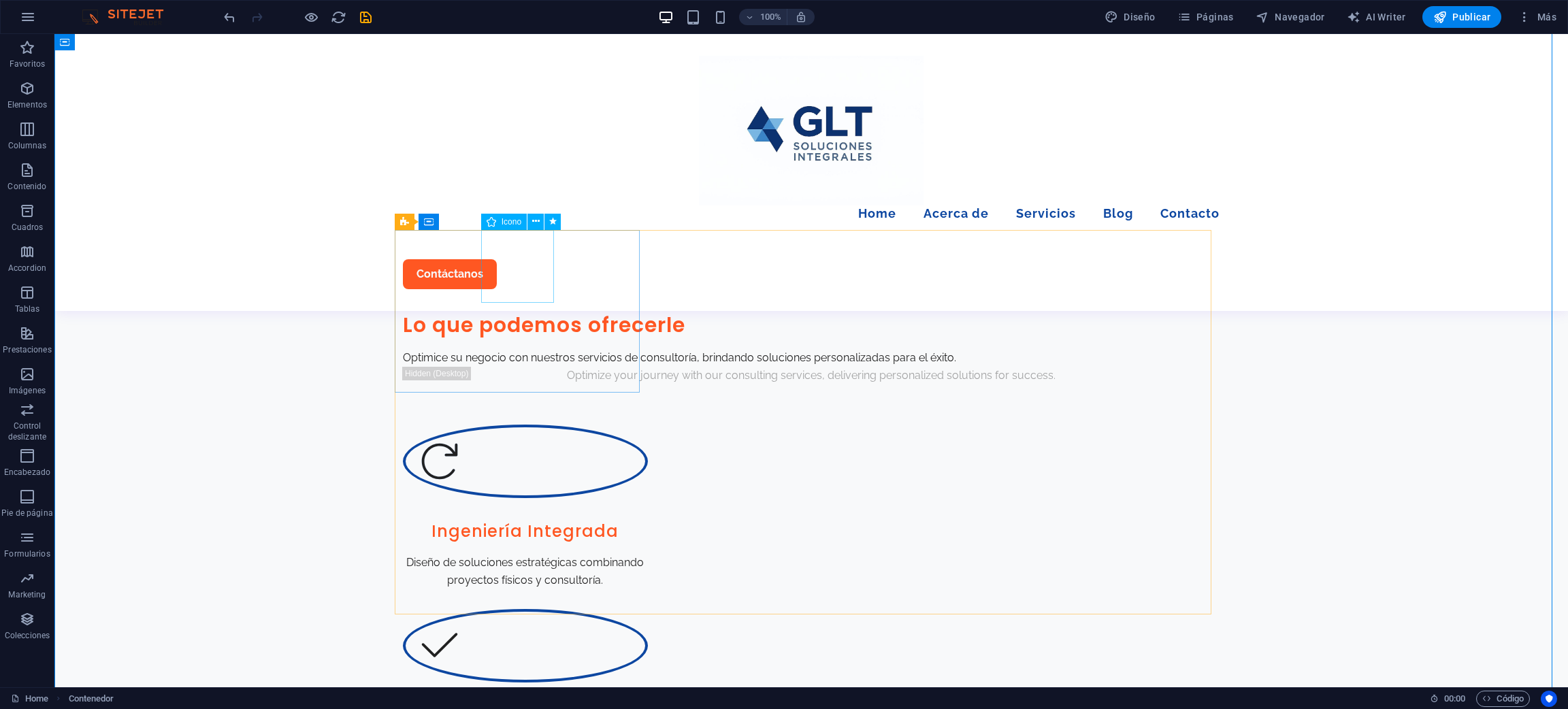
click at [533, 425] on figure at bounding box center [525, 461] width 245 height 74
select select "xMidYMid"
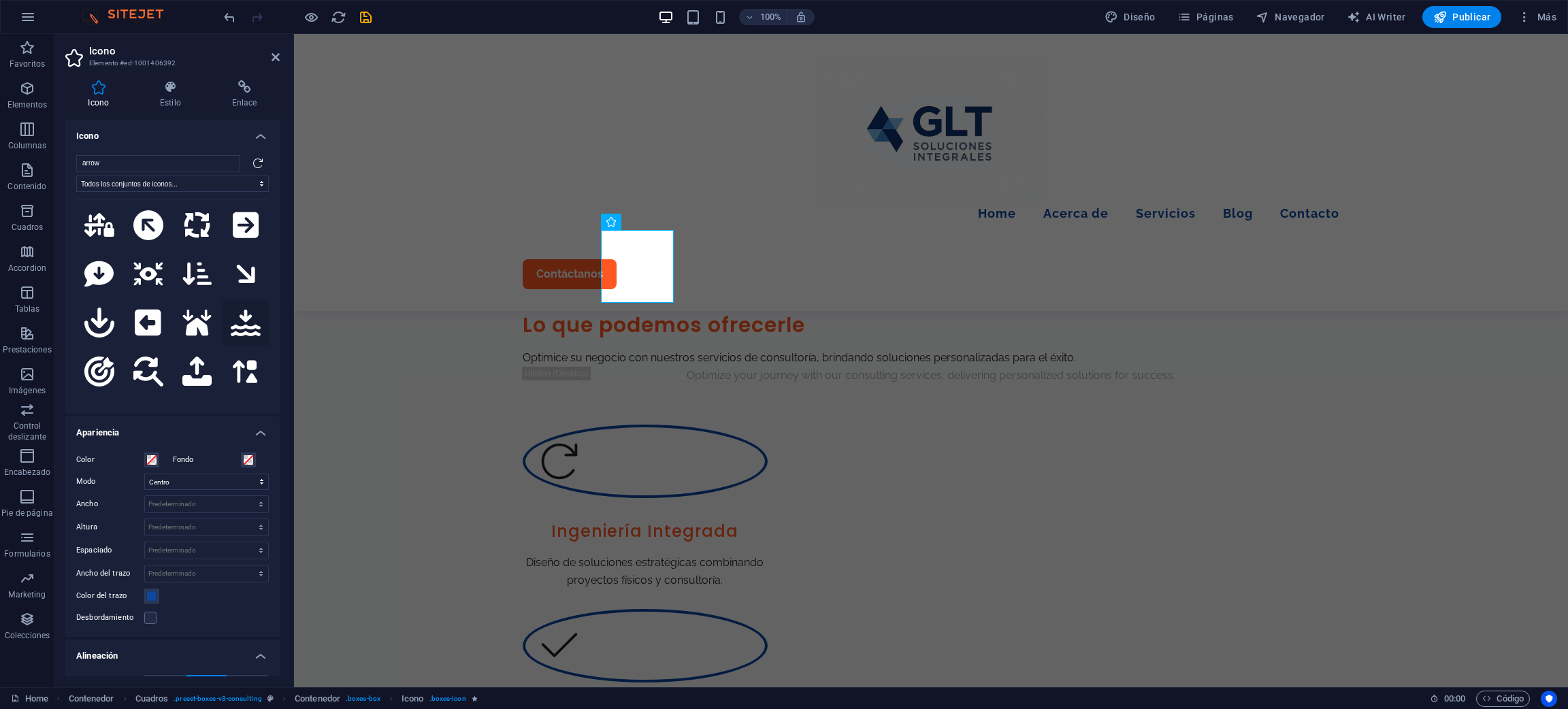
scroll to position [3573, 0]
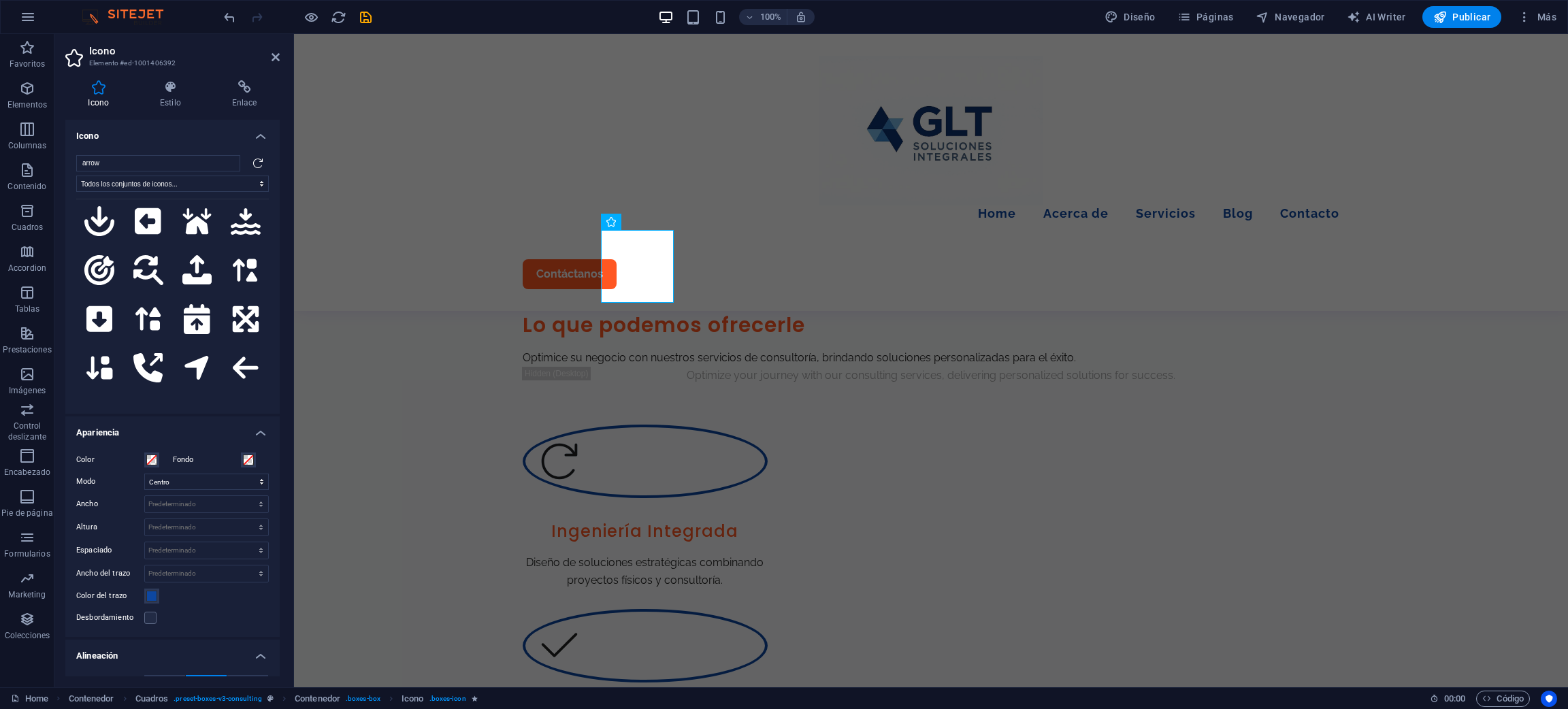
click at [232, 452] on icon at bounding box center [246, 466] width 29 height 29
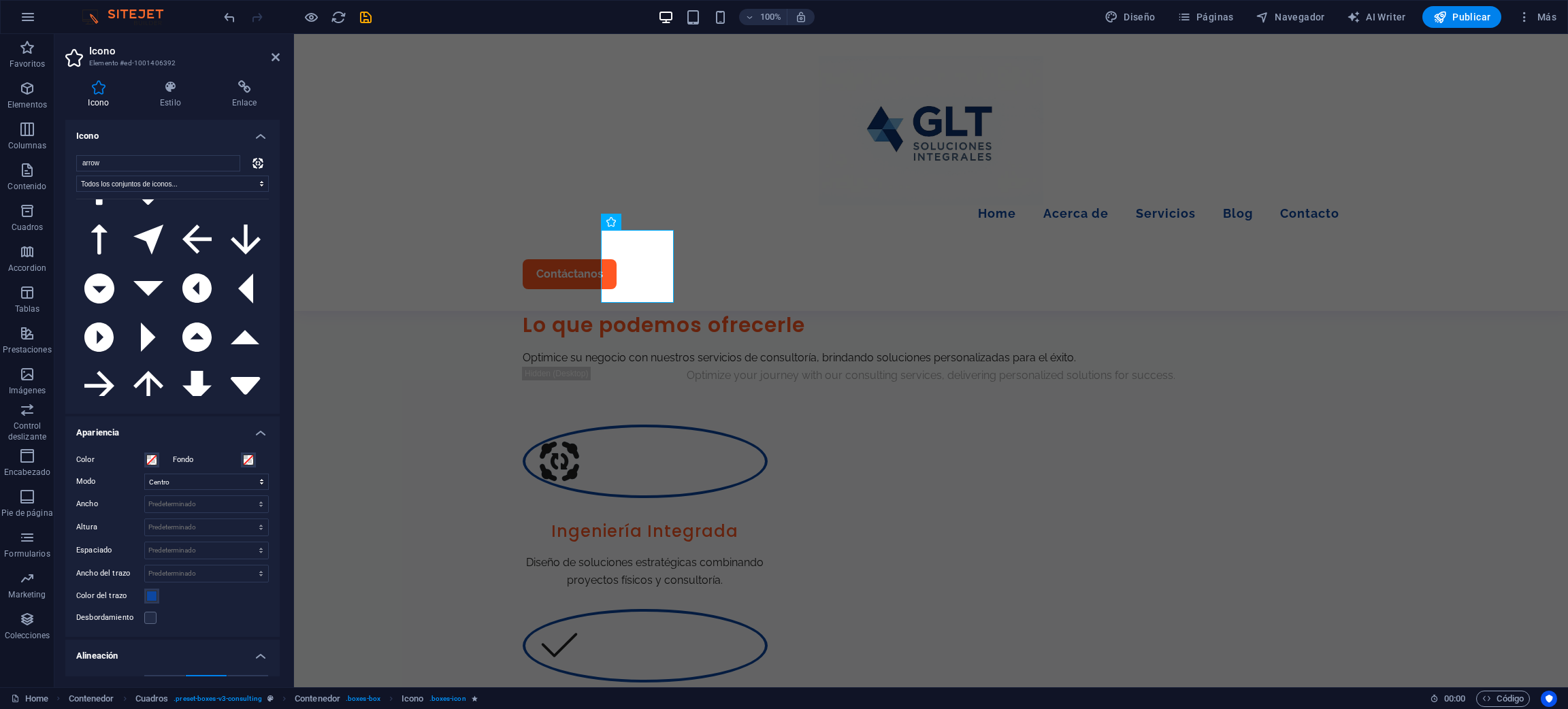
scroll to position [0, 0]
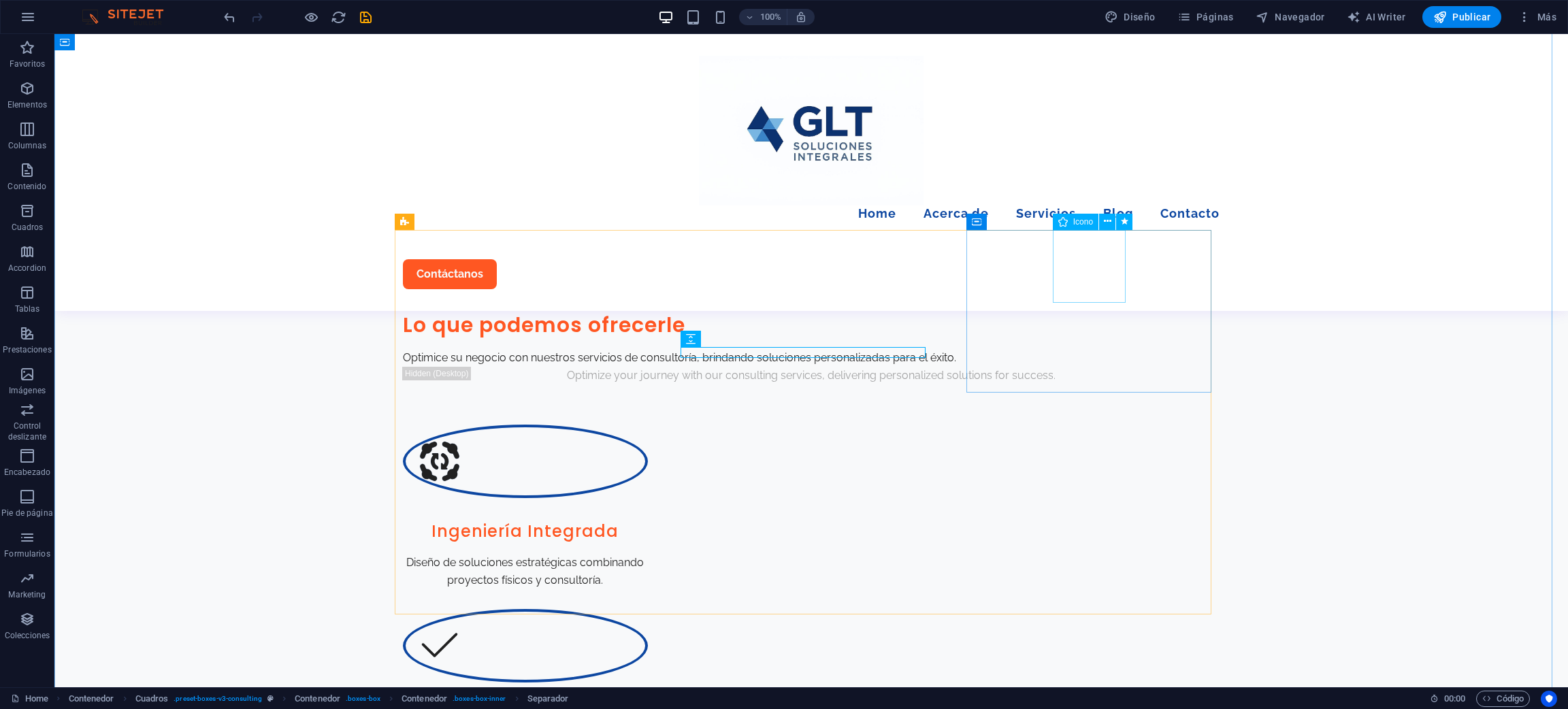
select select "xMidYMid"
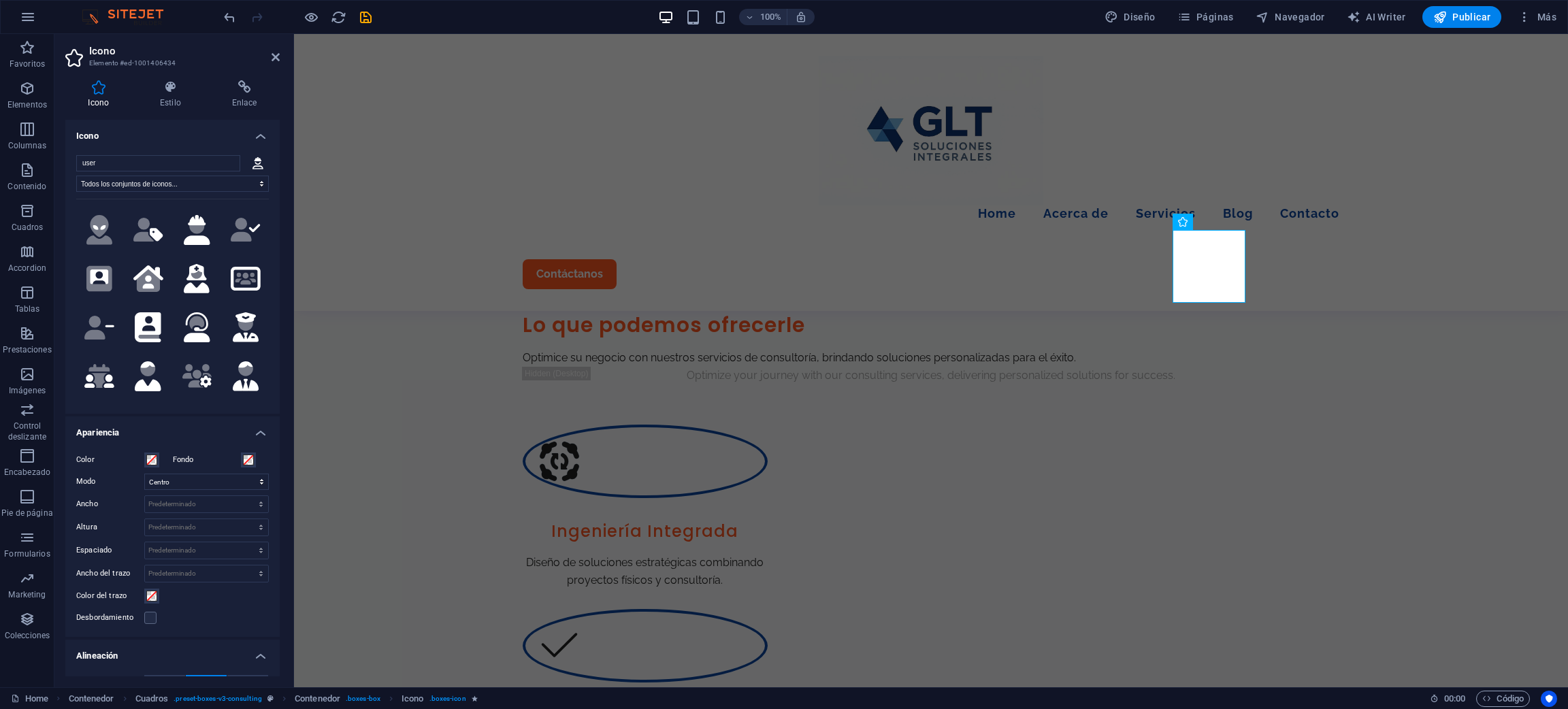
scroll to position [1224, 0]
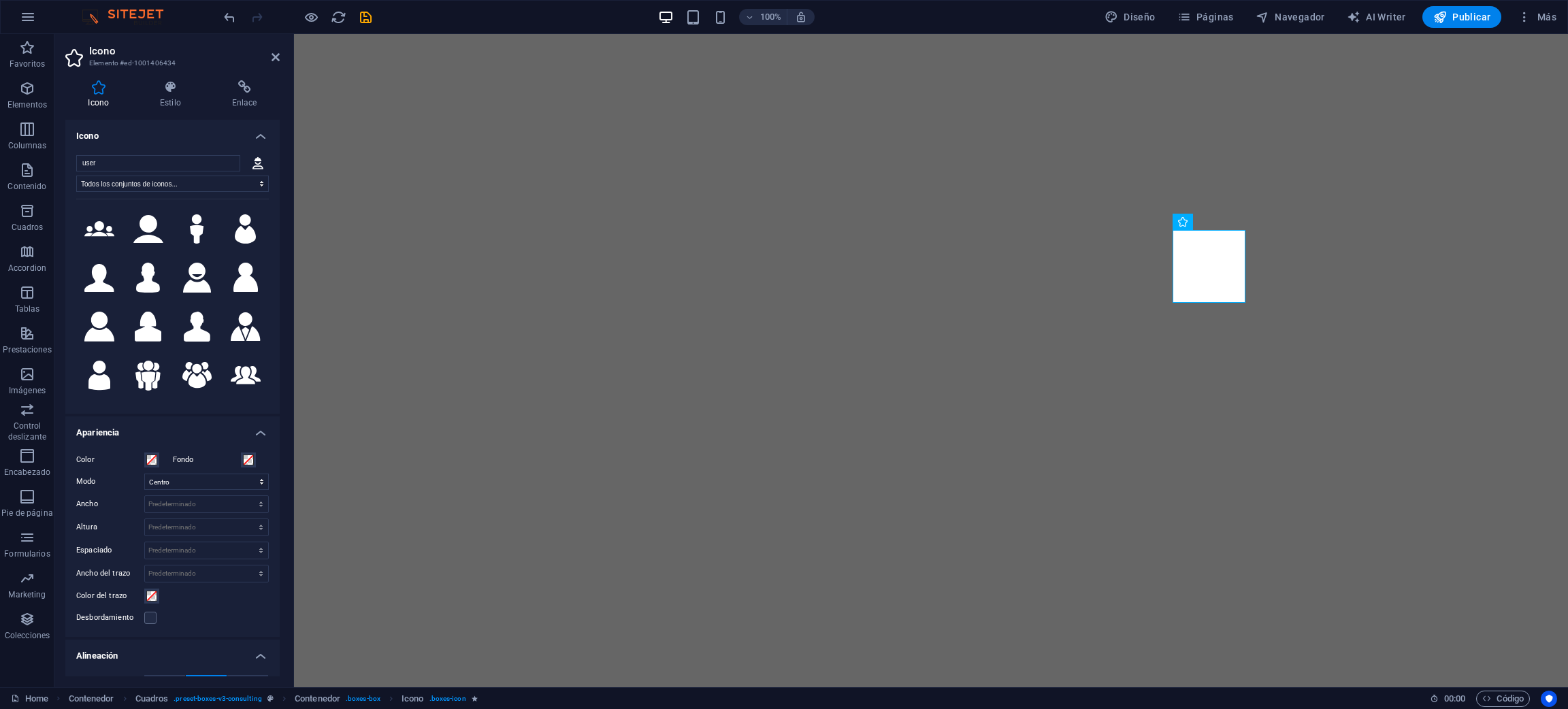
select select "xMidYMid"
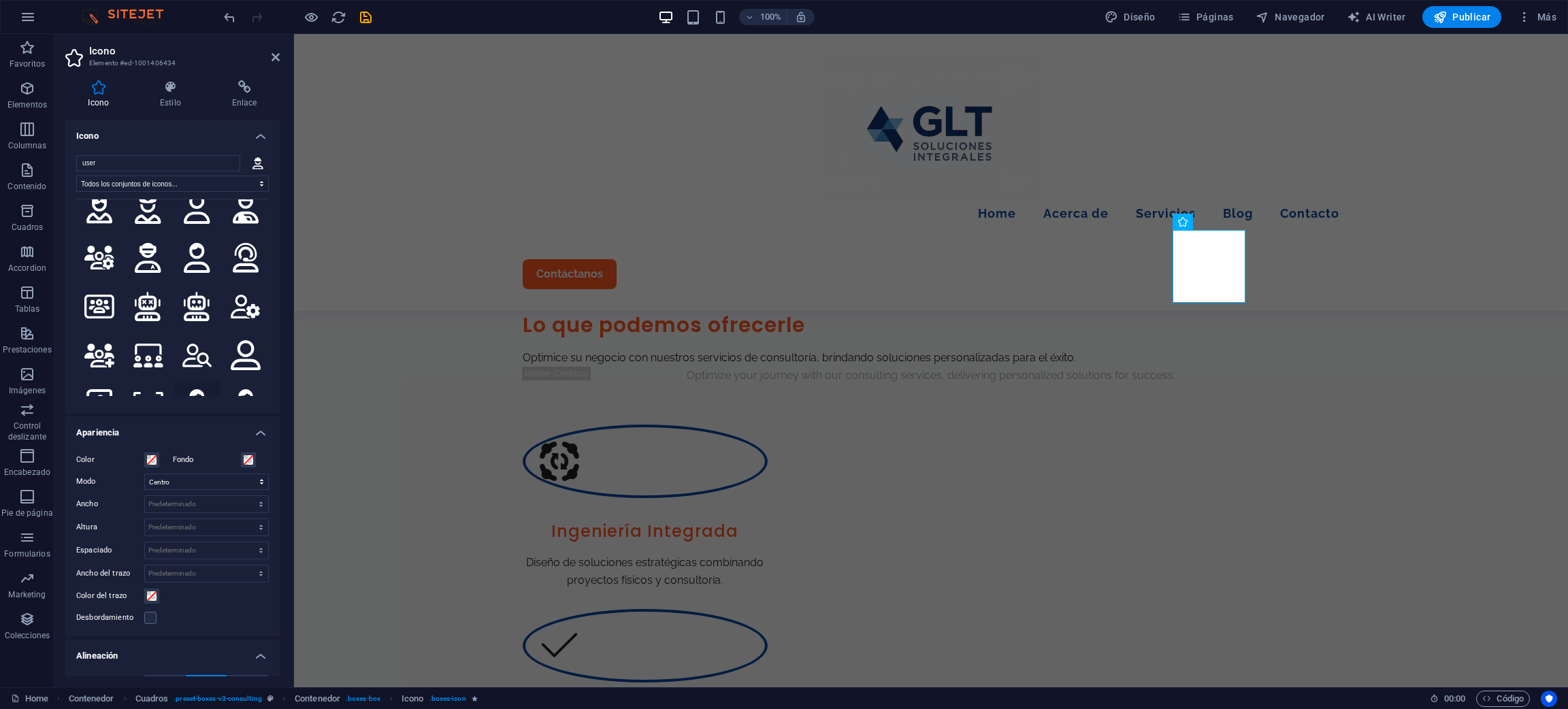
scroll to position [2946, 0]
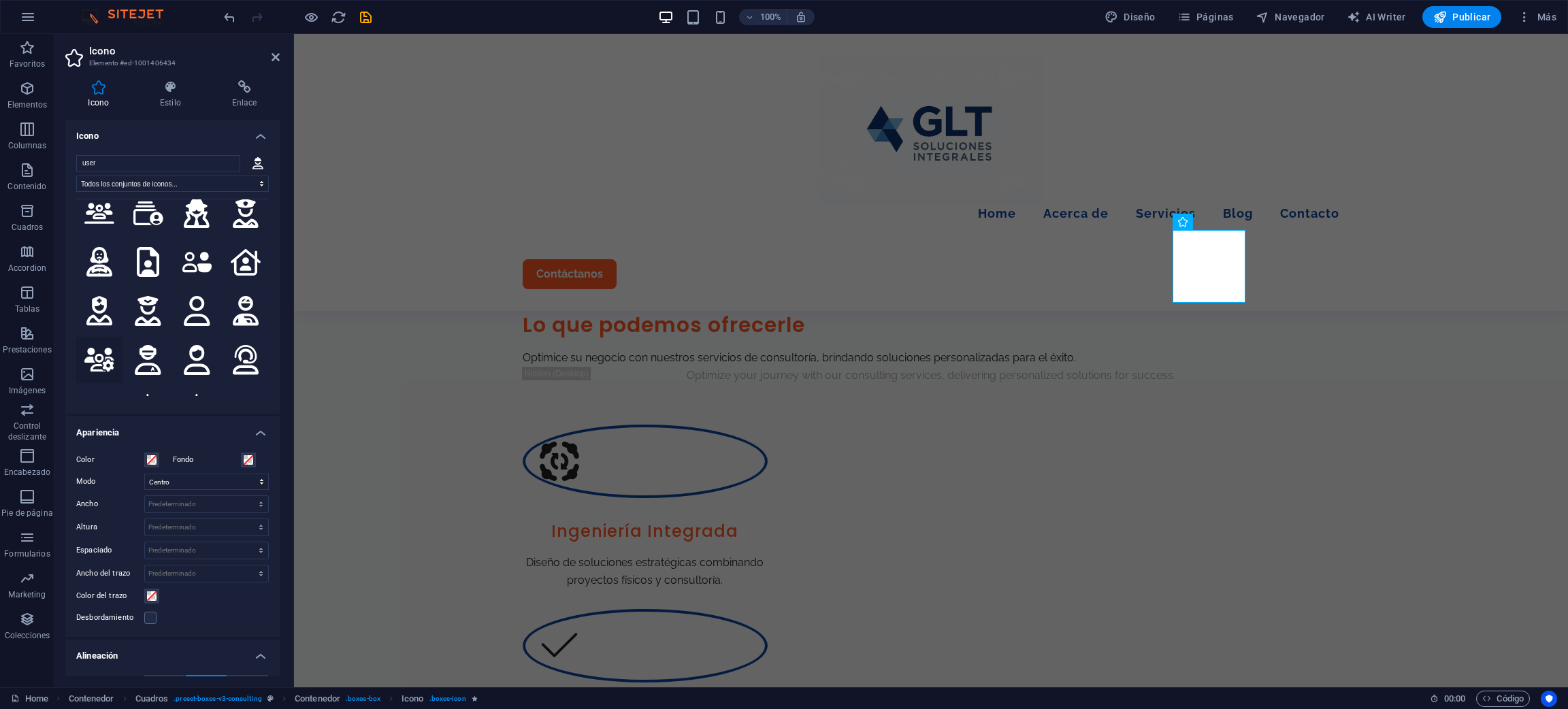
click at [103, 348] on icon at bounding box center [98, 360] width 30 height 24
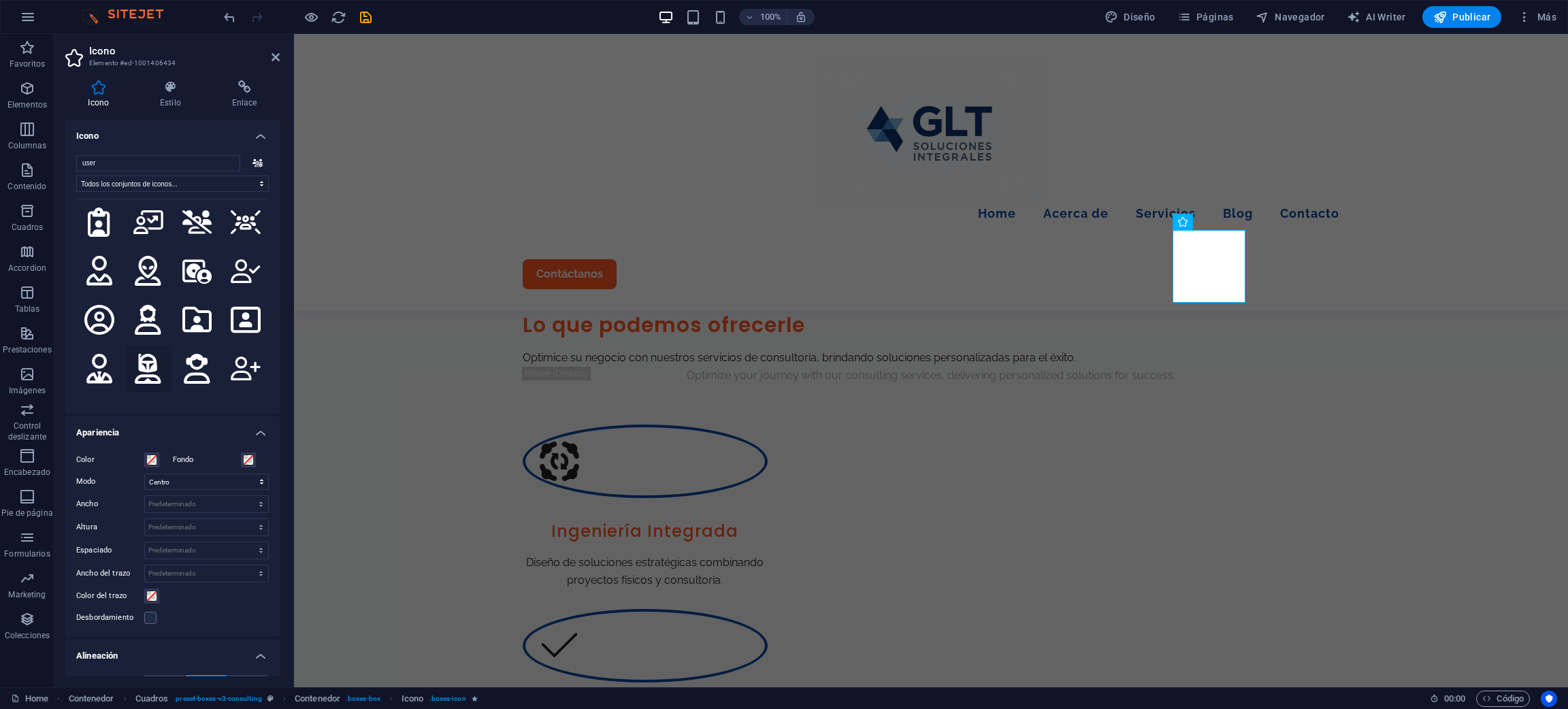
scroll to position [2640, 0]
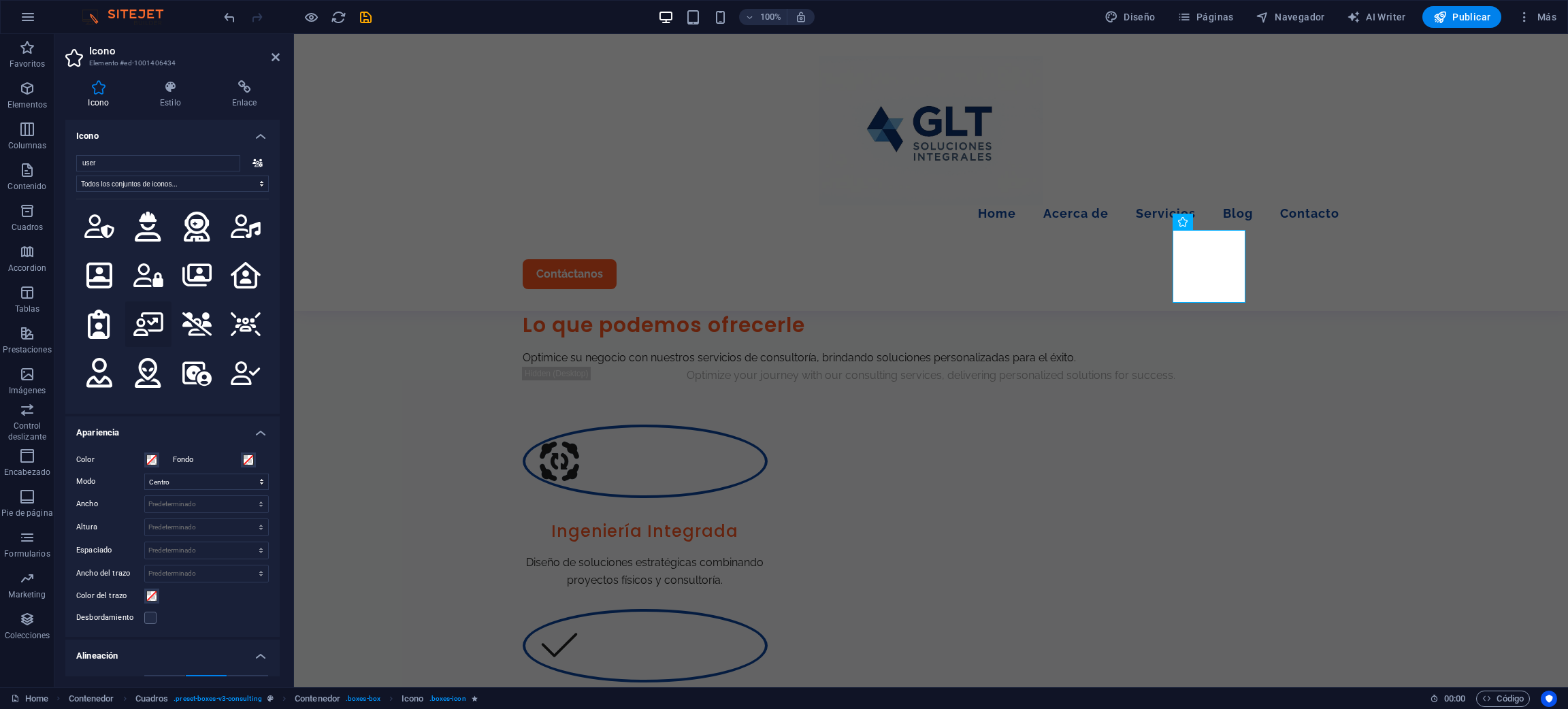
click at [148, 312] on icon at bounding box center [148, 324] width 30 height 24
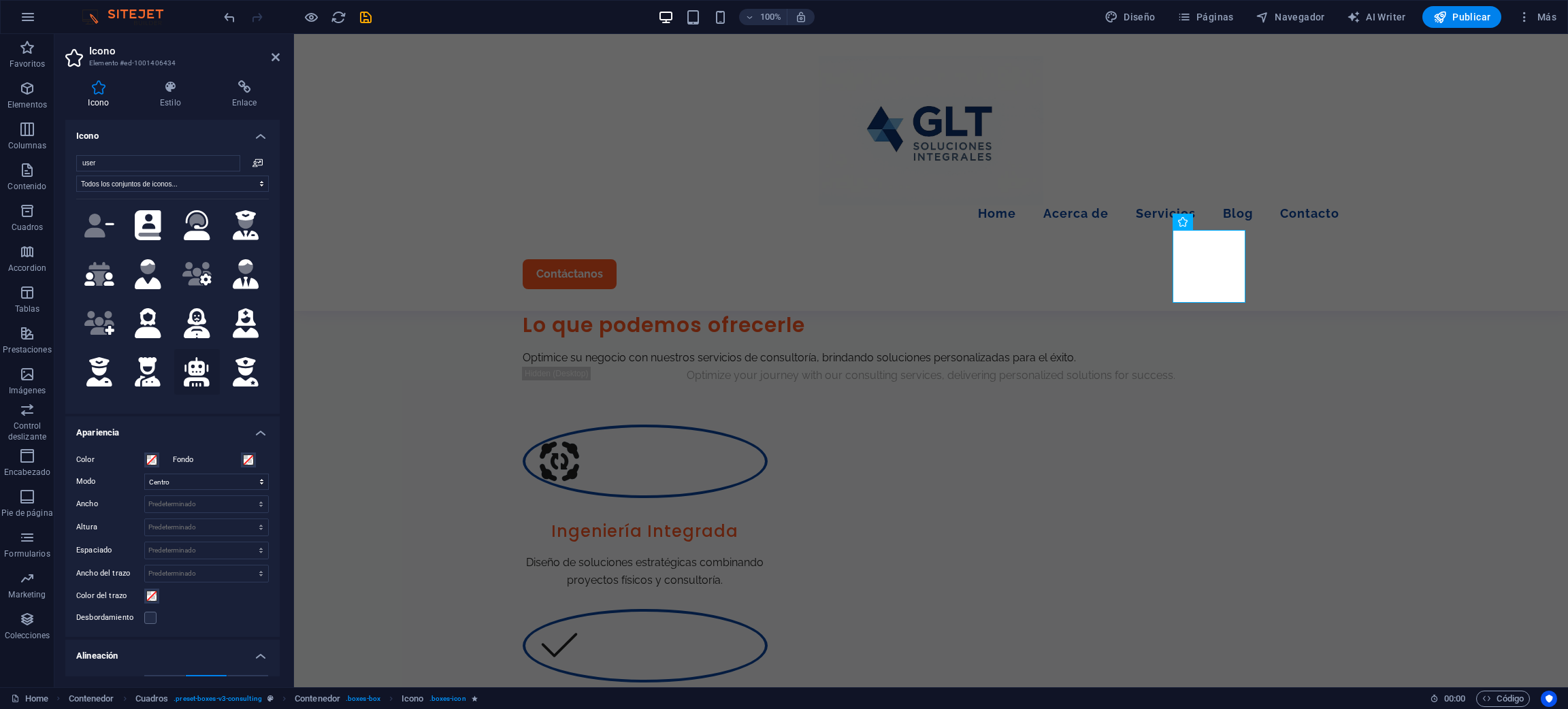
scroll to position [1430, 0]
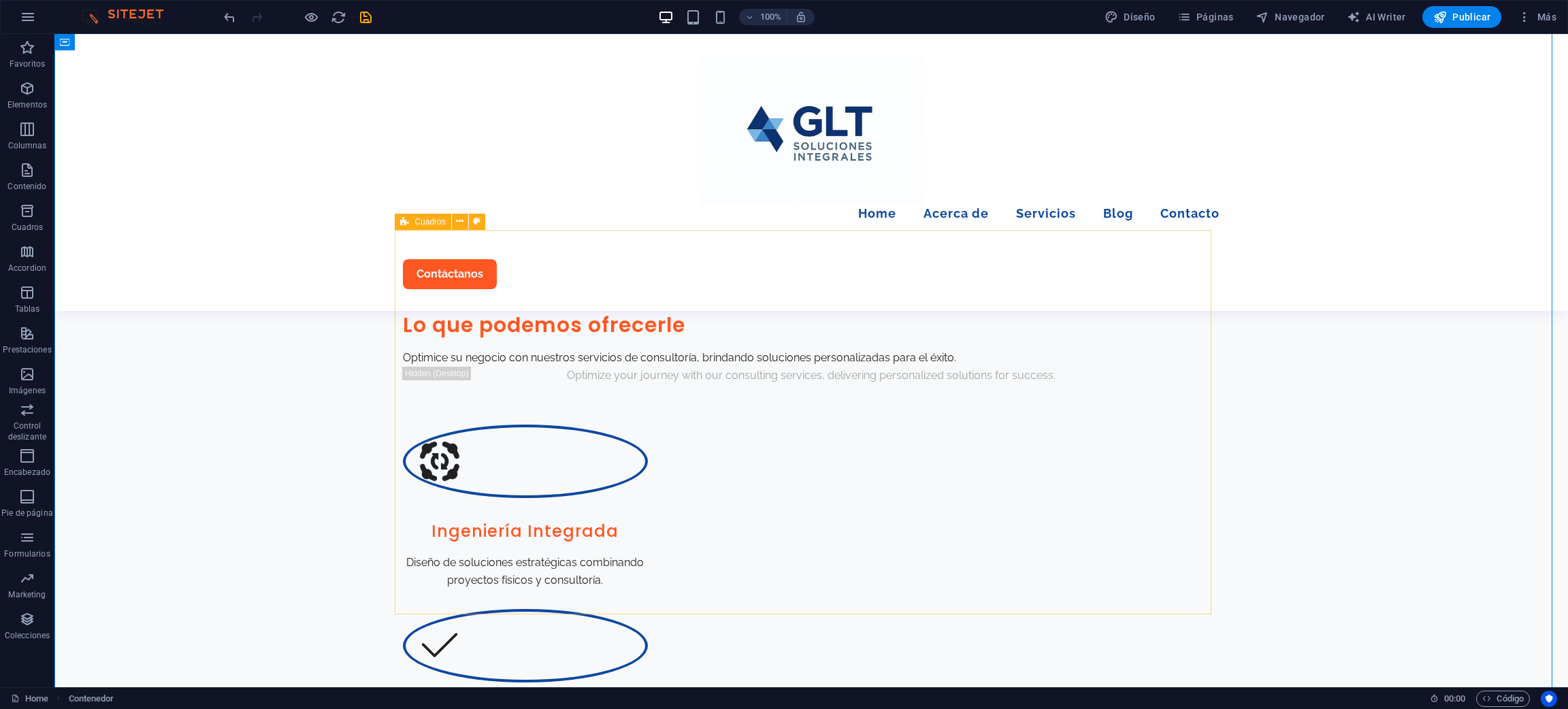
scroll to position [817, 0]
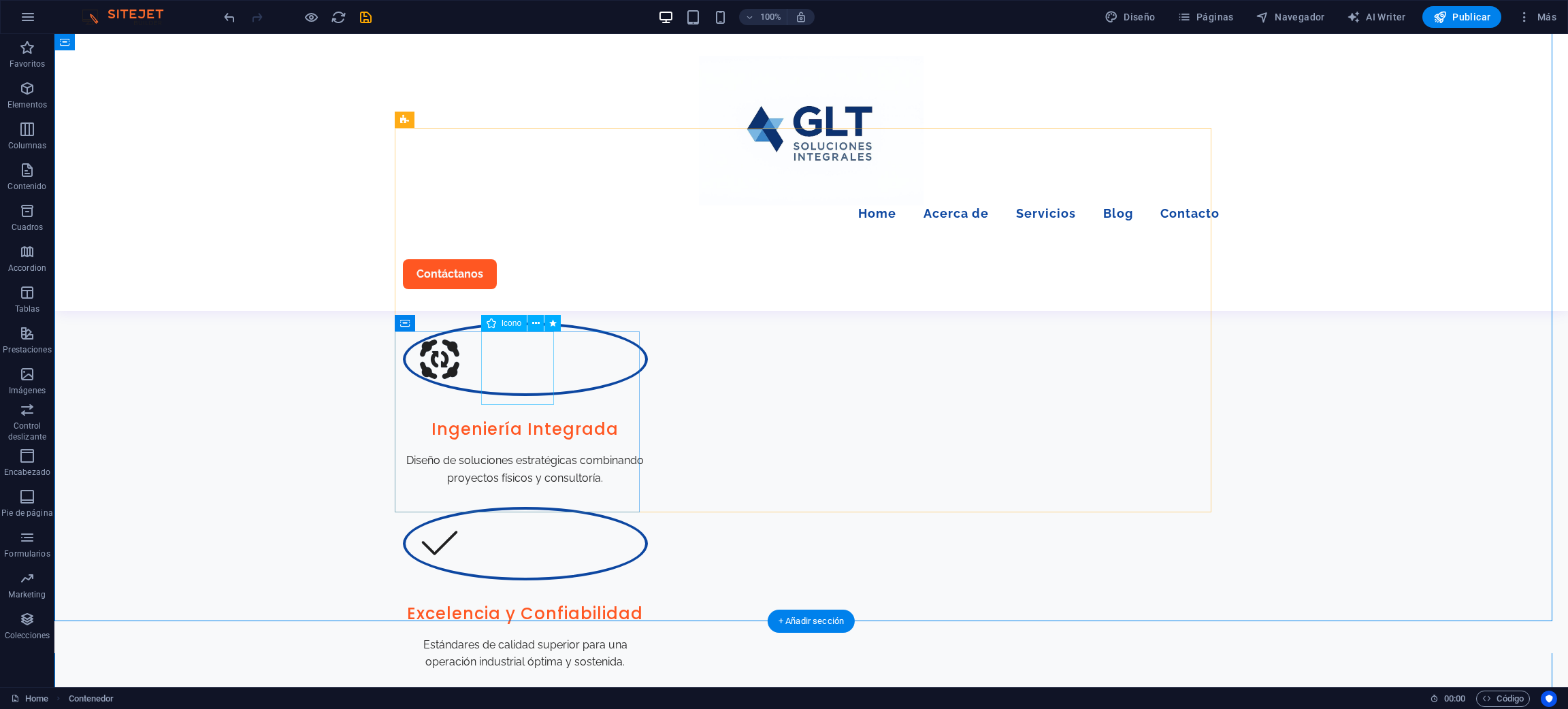
select select "xMidYMid"
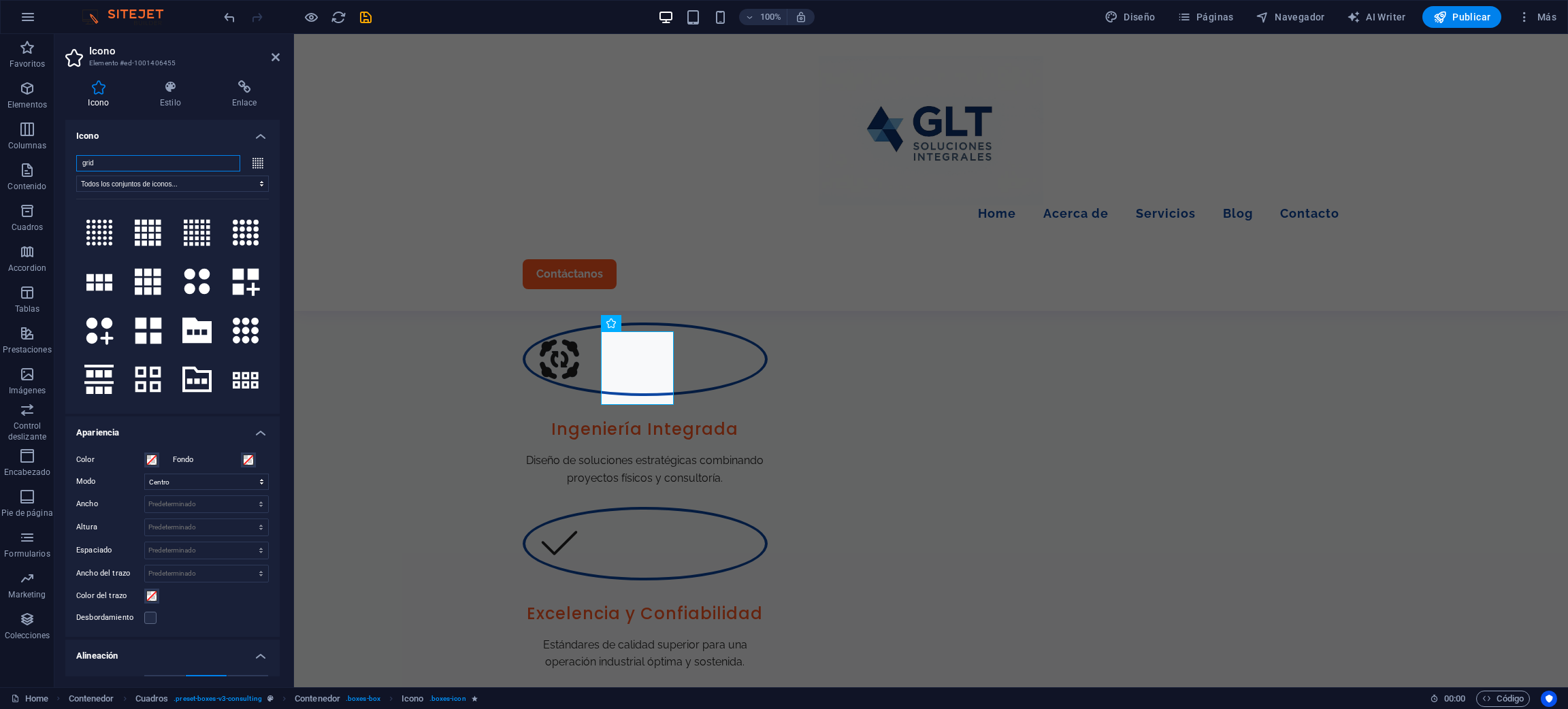
scroll to position [724, 0]
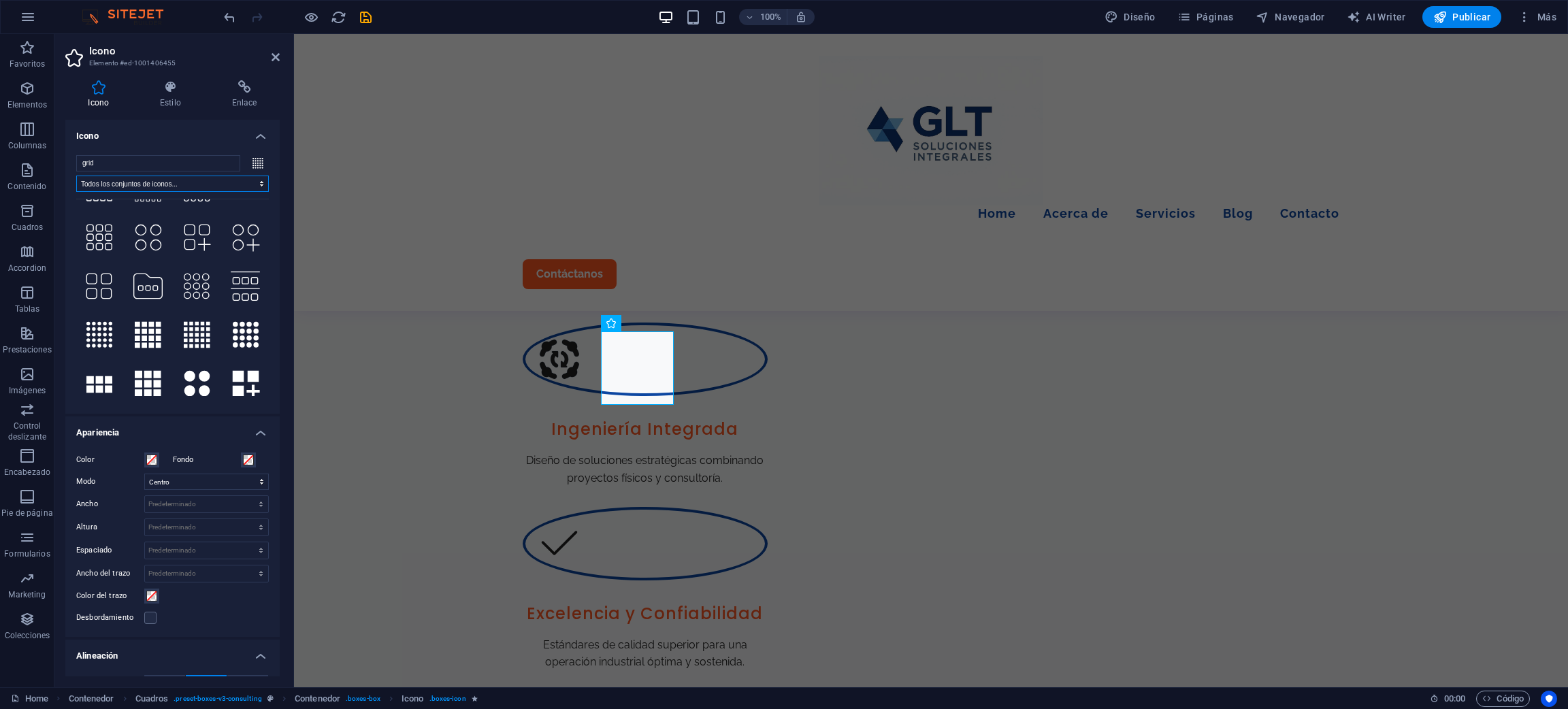
click at [172, 183] on select "Todos los conjuntos de iconos... IcoFont Ionicons FontAwesome Brands FontAwesom…" at bounding box center [172, 183] width 193 height 16
click at [76, 176] on select "Todos los conjuntos de iconos... IcoFont Ionicons FontAwesome Brands FontAwesom…" at bounding box center [172, 183] width 193 height 16
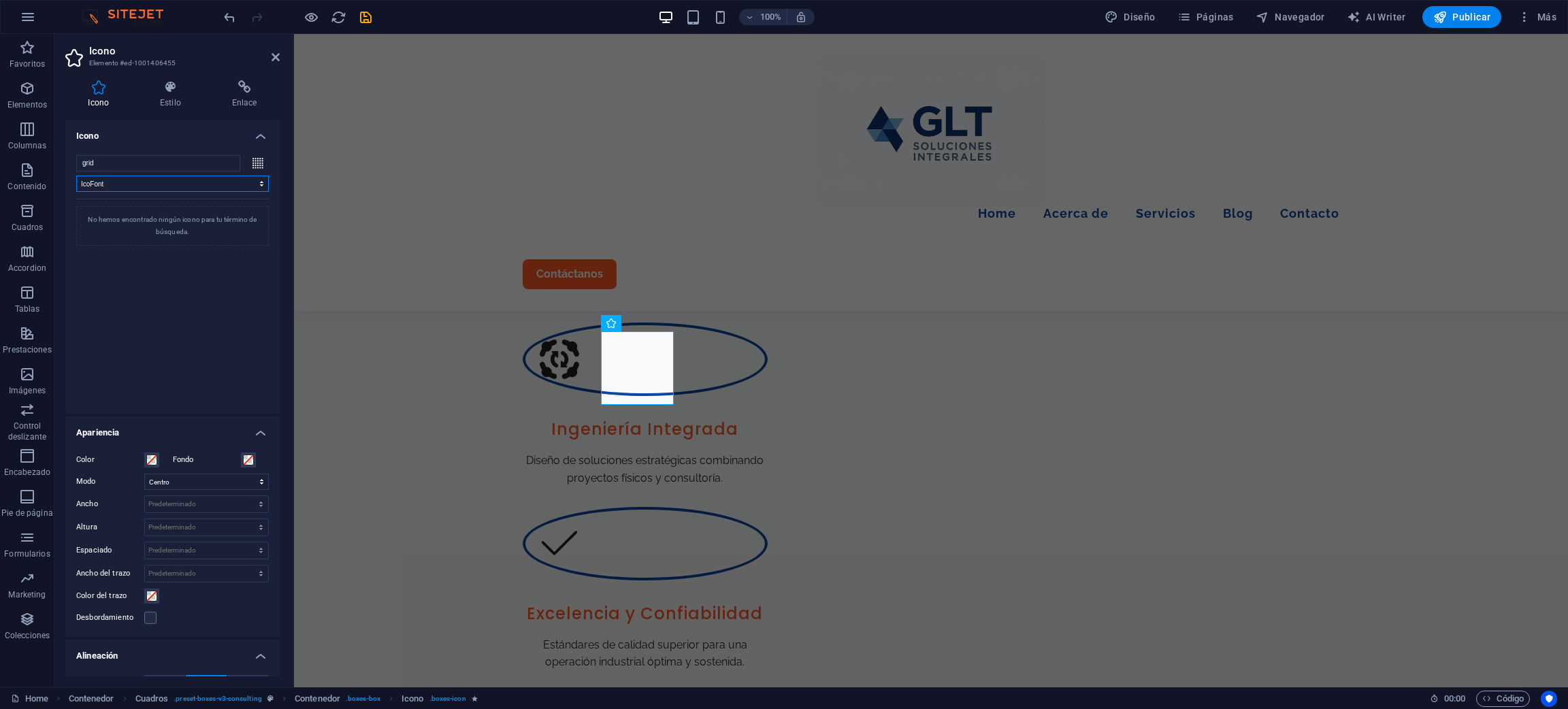
scroll to position [0, 0]
click at [179, 188] on select "Todos los conjuntos de iconos... IcoFont Ionicons FontAwesome Brands FontAwesom…" at bounding box center [172, 183] width 193 height 16
select select "ionicons"
click at [76, 176] on select "Todos los conjuntos de iconos... IcoFont Ionicons FontAwesome Brands FontAwesom…" at bounding box center [172, 183] width 193 height 16
click at [185, 191] on div "grid Todos los conjuntos de iconos... IcoFont Ionicons FontAwesome Brands FontA…" at bounding box center [172, 279] width 193 height 248
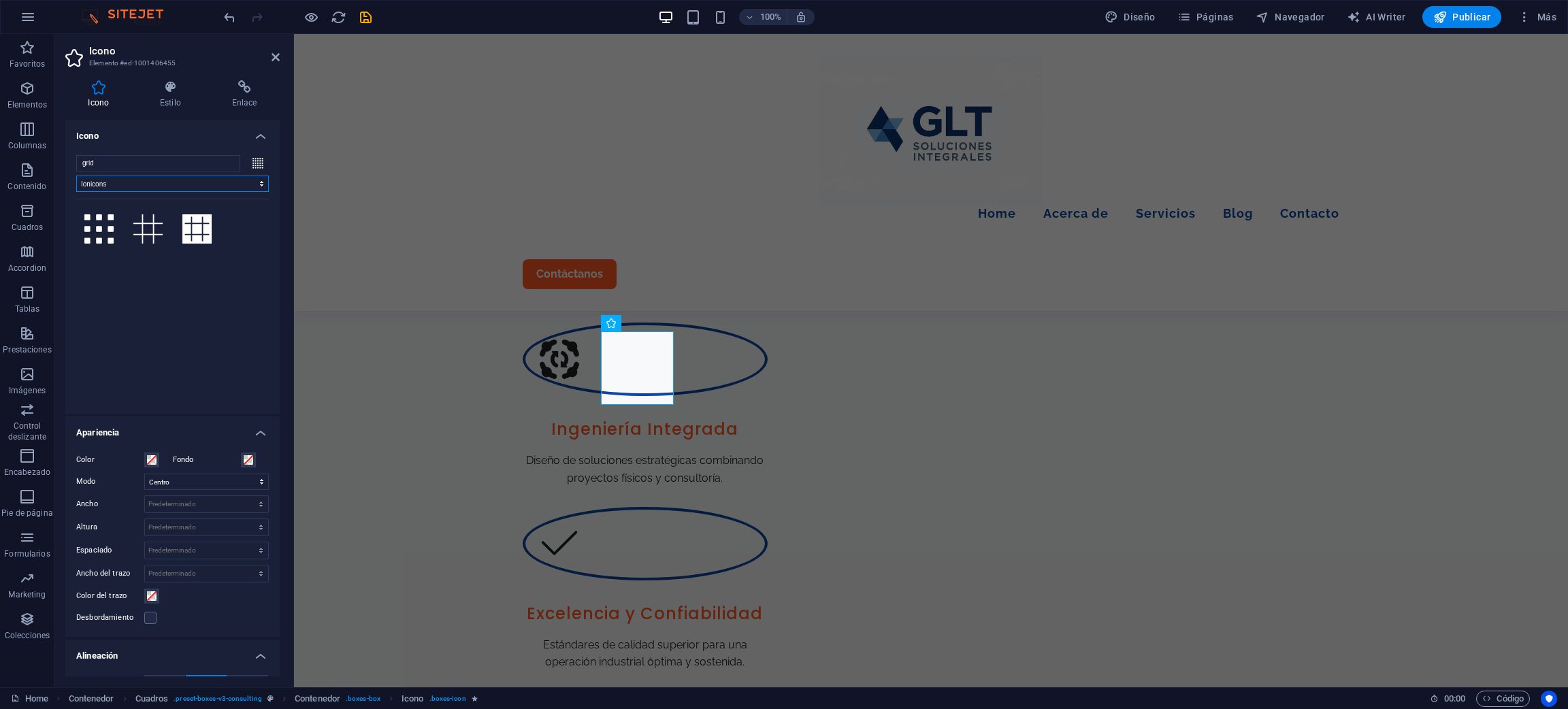
drag, startPoint x: 194, startPoint y: 179, endPoint x: 195, endPoint y: 190, distance: 11.0
click at [194, 179] on select "Todos los conjuntos de iconos... IcoFont Ionicons FontAwesome Brands FontAwesom…" at bounding box center [172, 183] width 193 height 16
select select
click at [76, 176] on select "Todos los conjuntos de iconos... IcoFont Ionicons FontAwesome Brands FontAwesom…" at bounding box center [172, 183] width 193 height 16
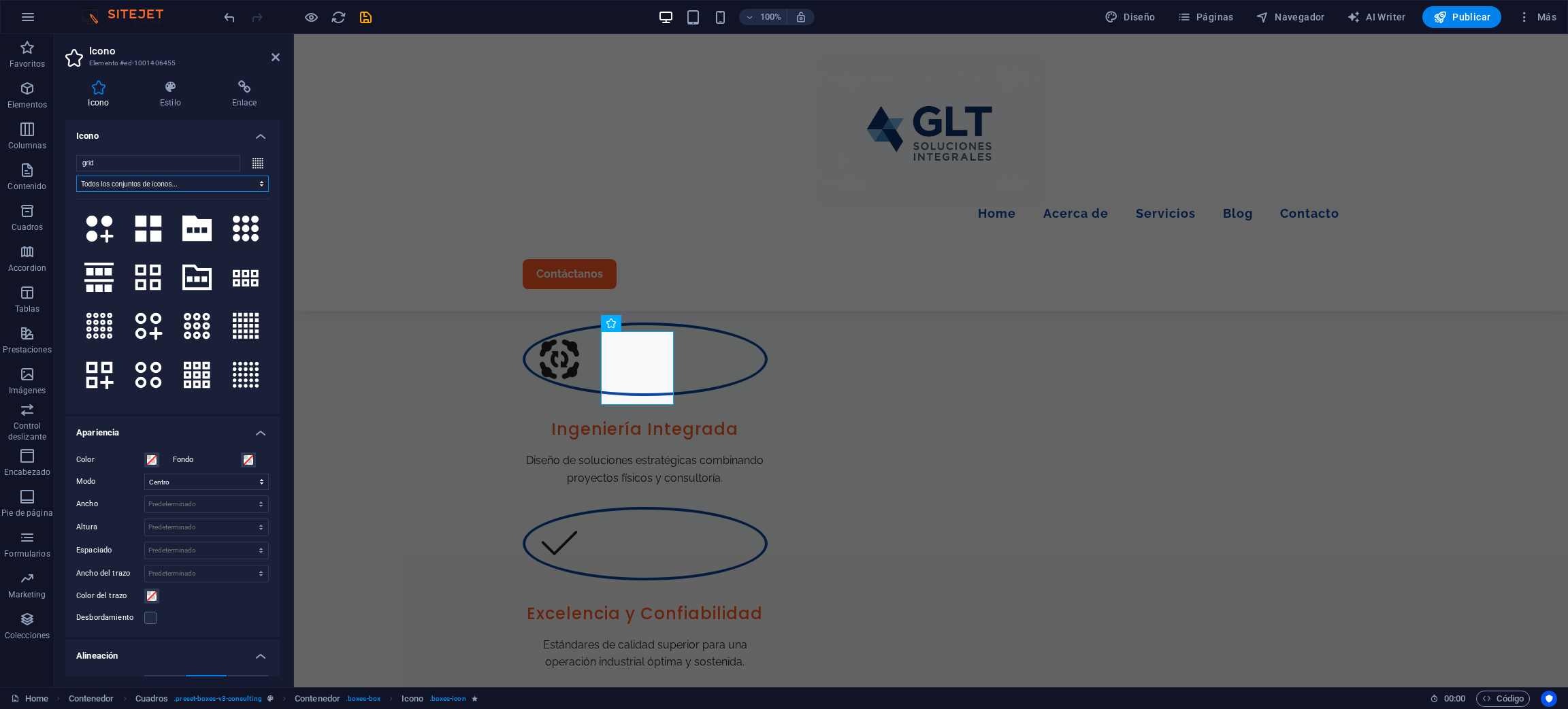
scroll to position [724, 0]
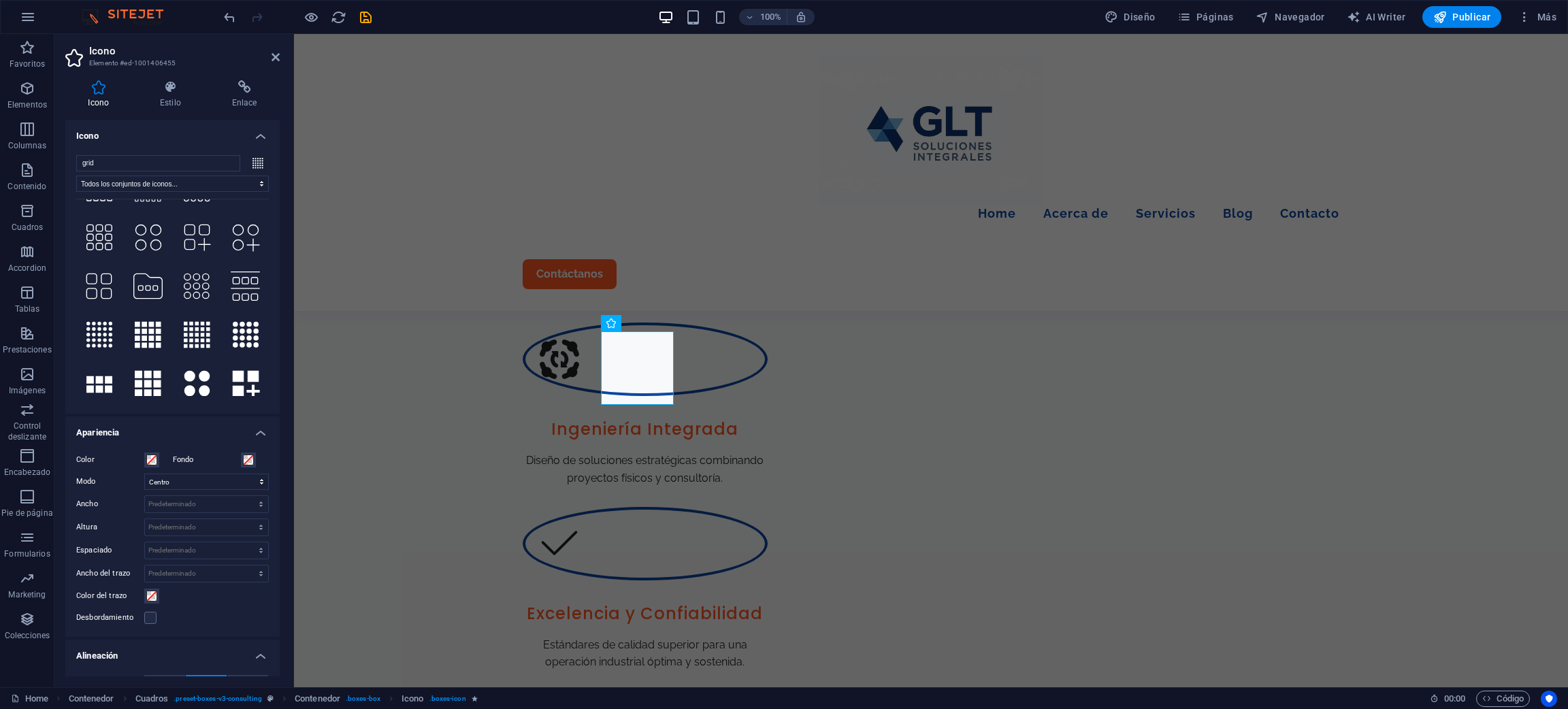
click at [254, 158] on icon at bounding box center [257, 162] width 11 height 12
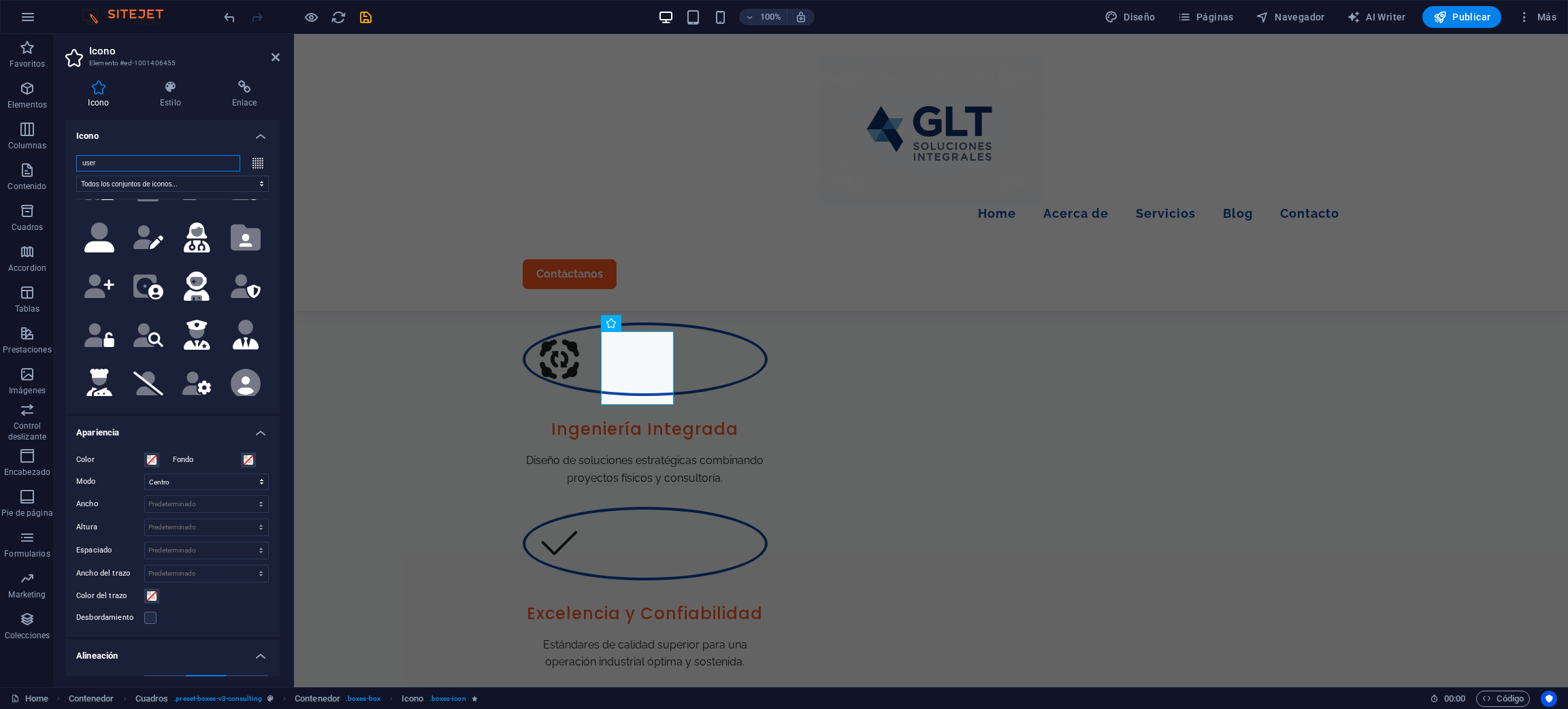
click at [103, 166] on input "user" at bounding box center [158, 163] width 164 height 16
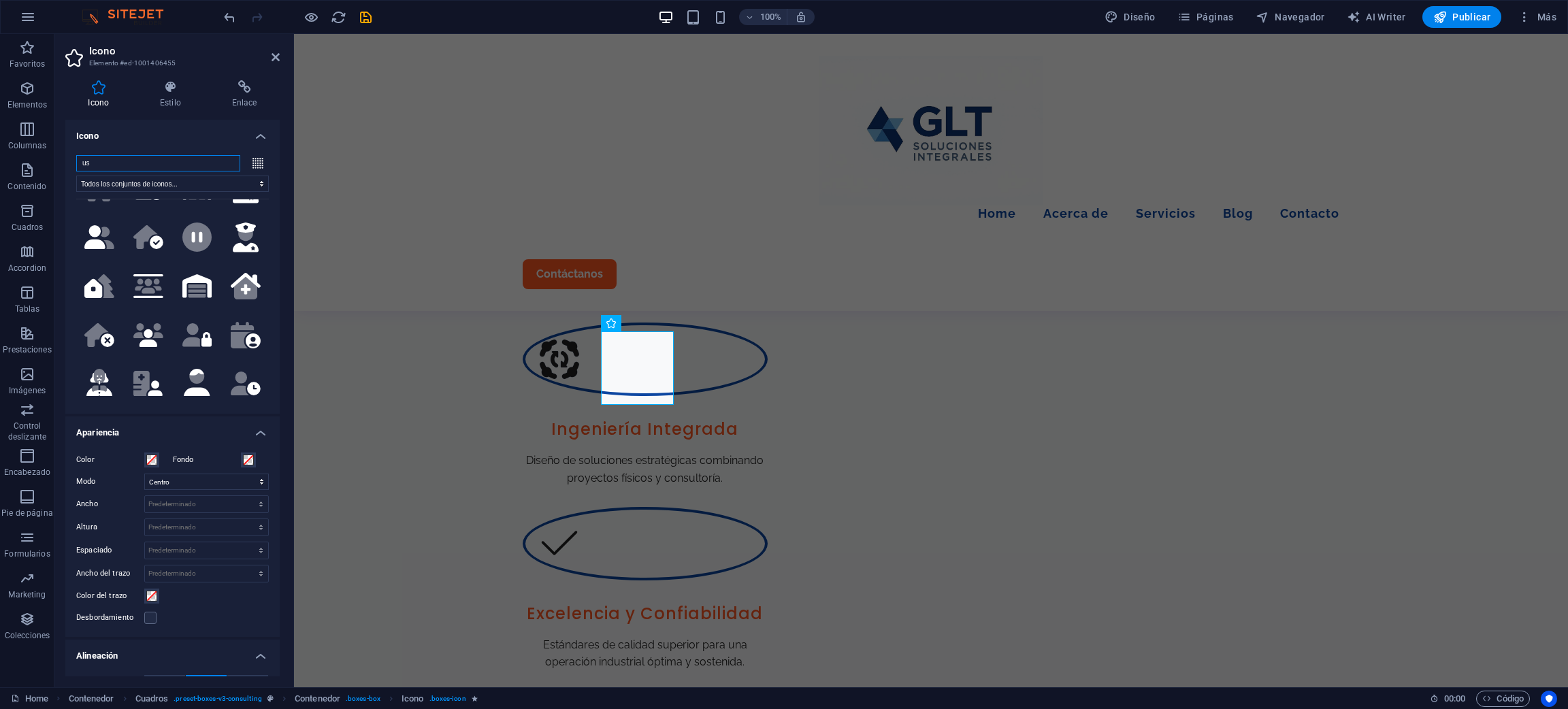
type input "u"
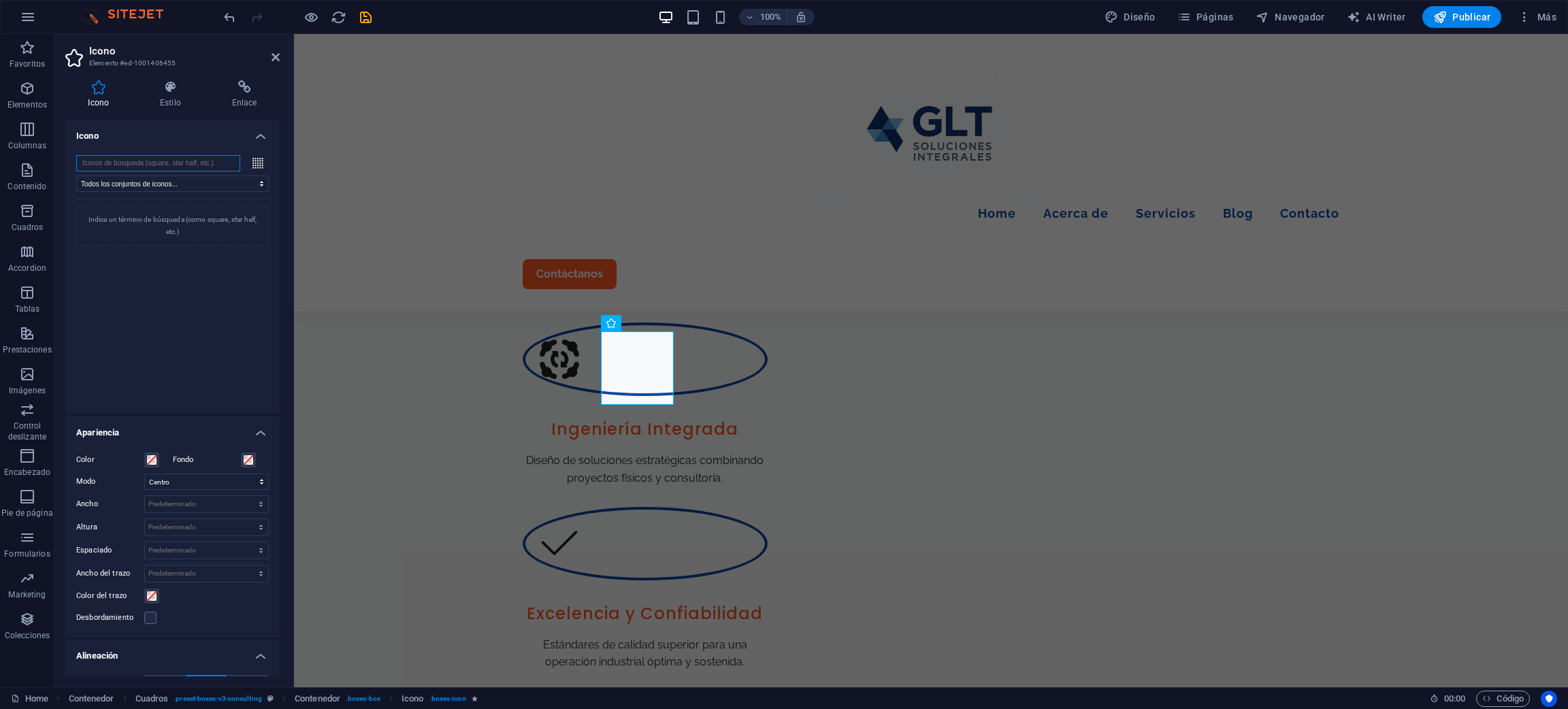
scroll to position [0, 0]
type input "u"
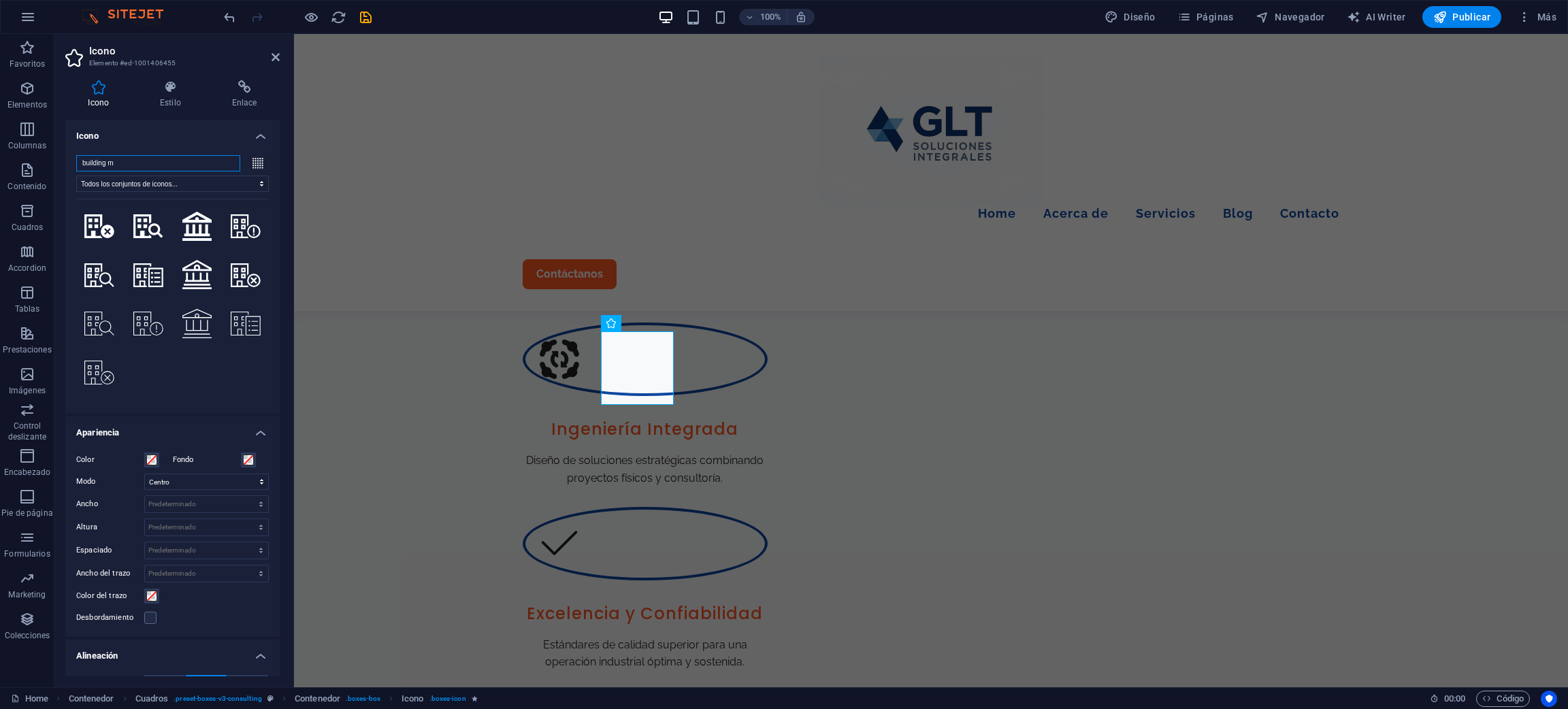
scroll to position [378, 0]
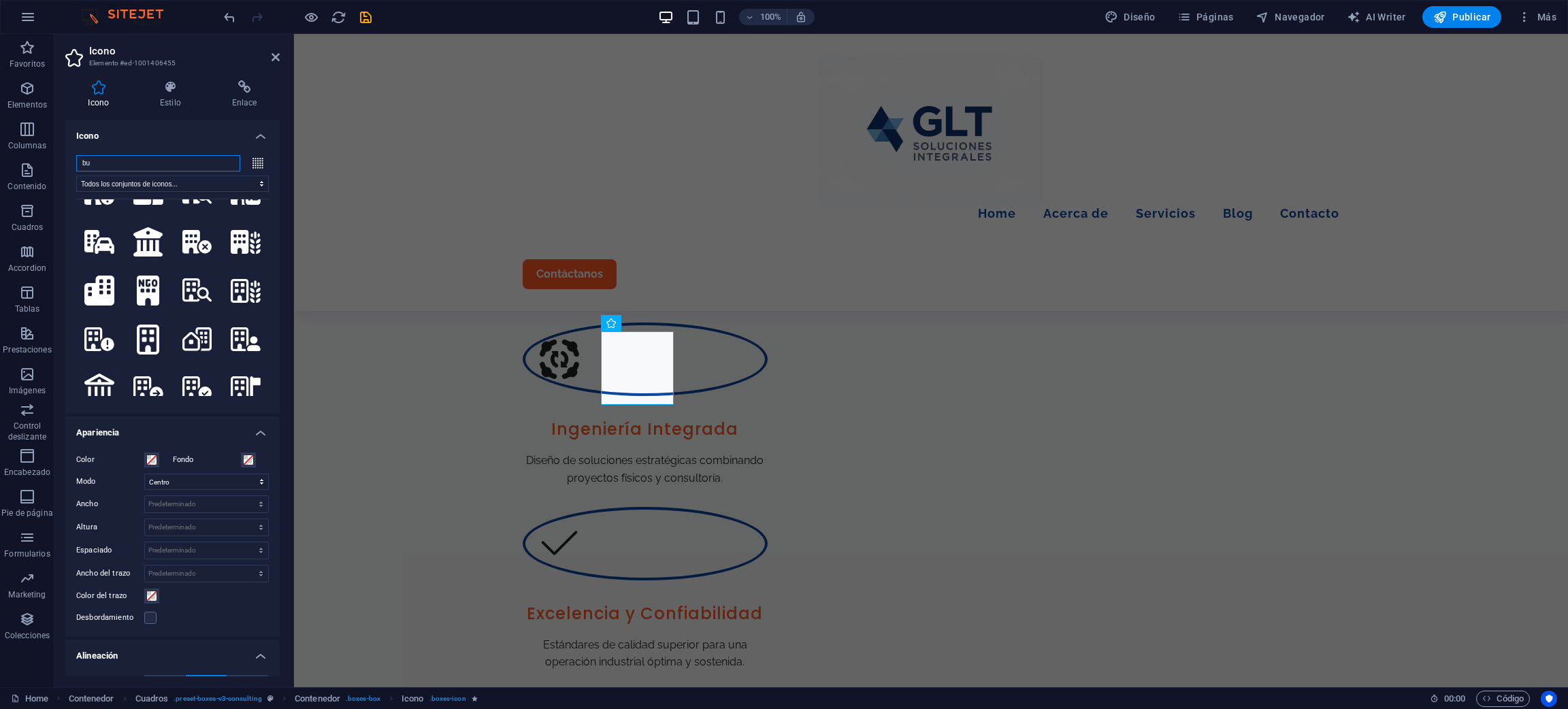
type input "b"
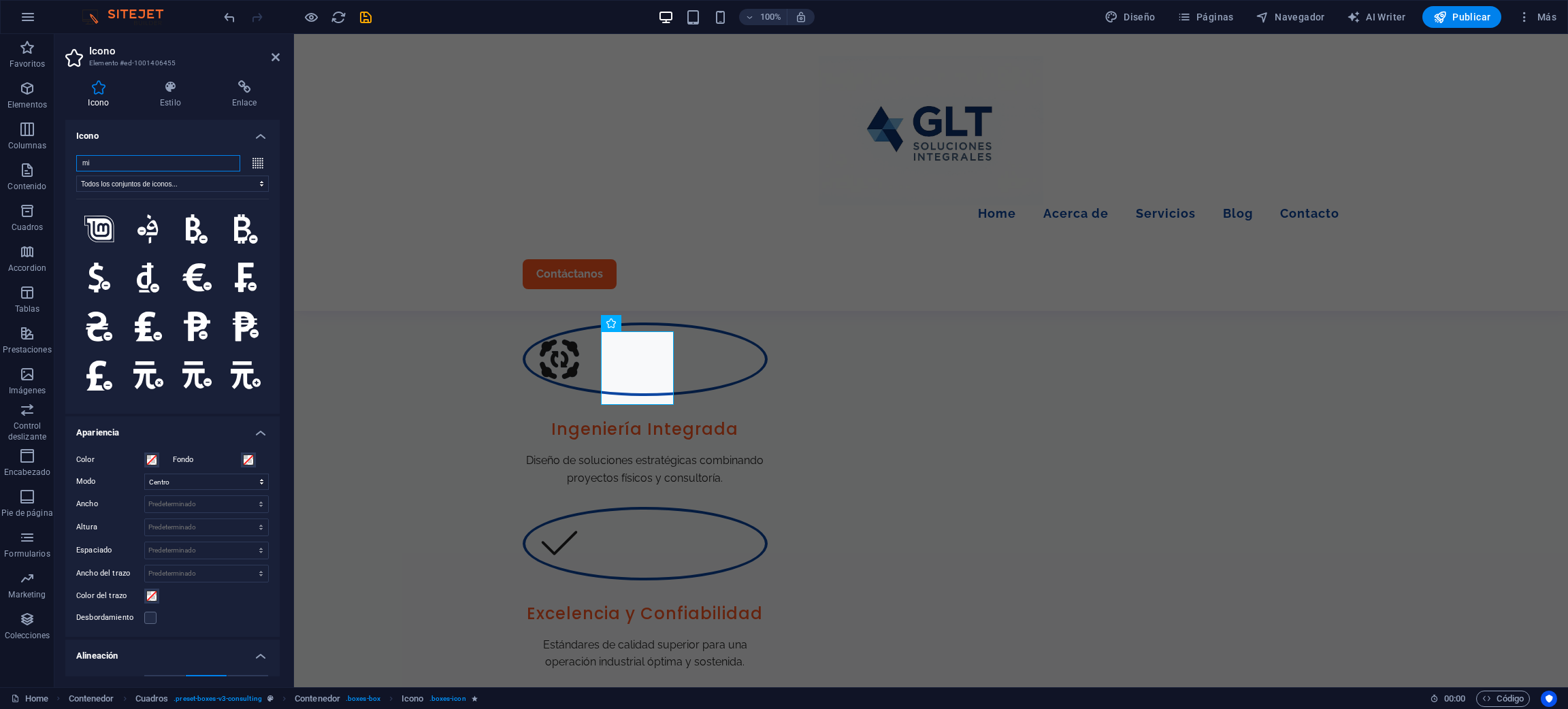
type input "m"
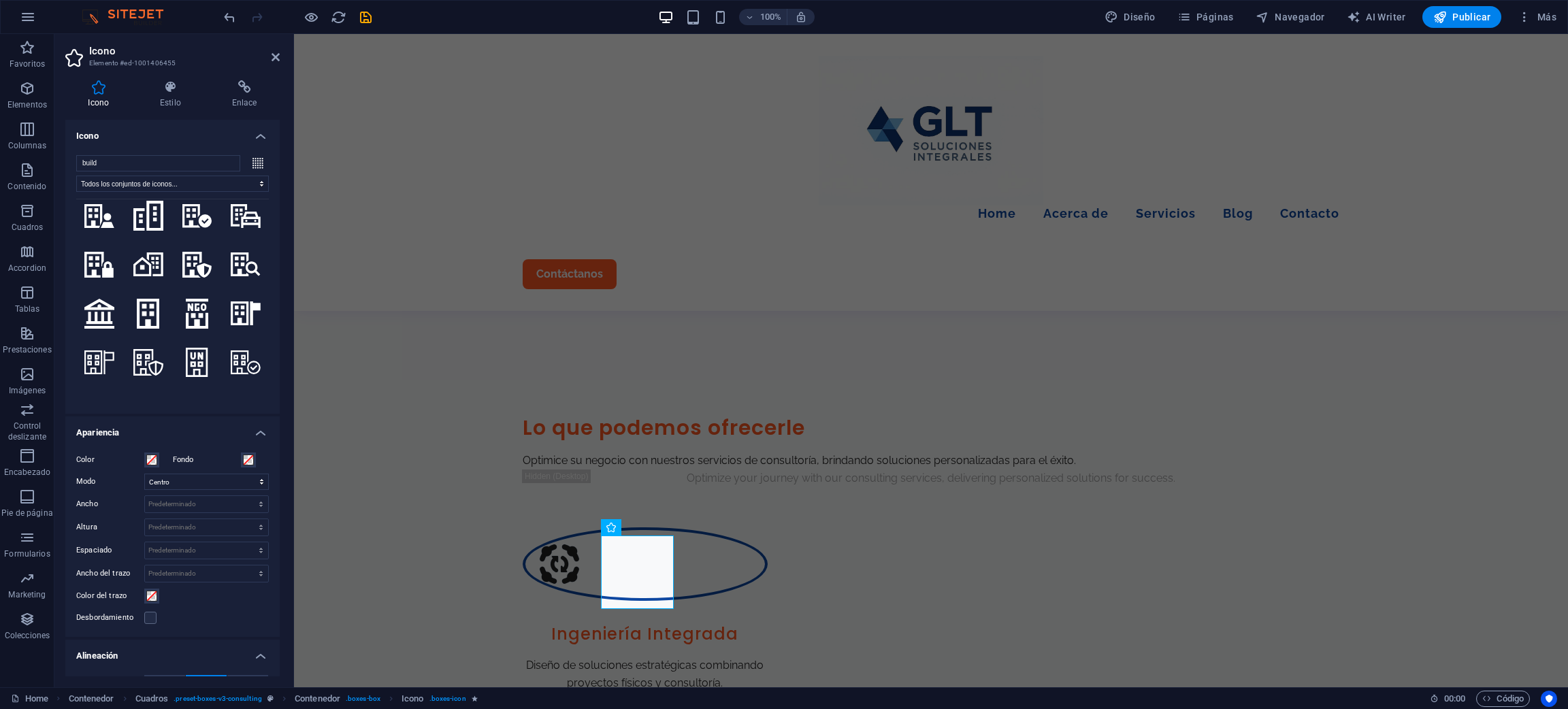
scroll to position [1532, 0]
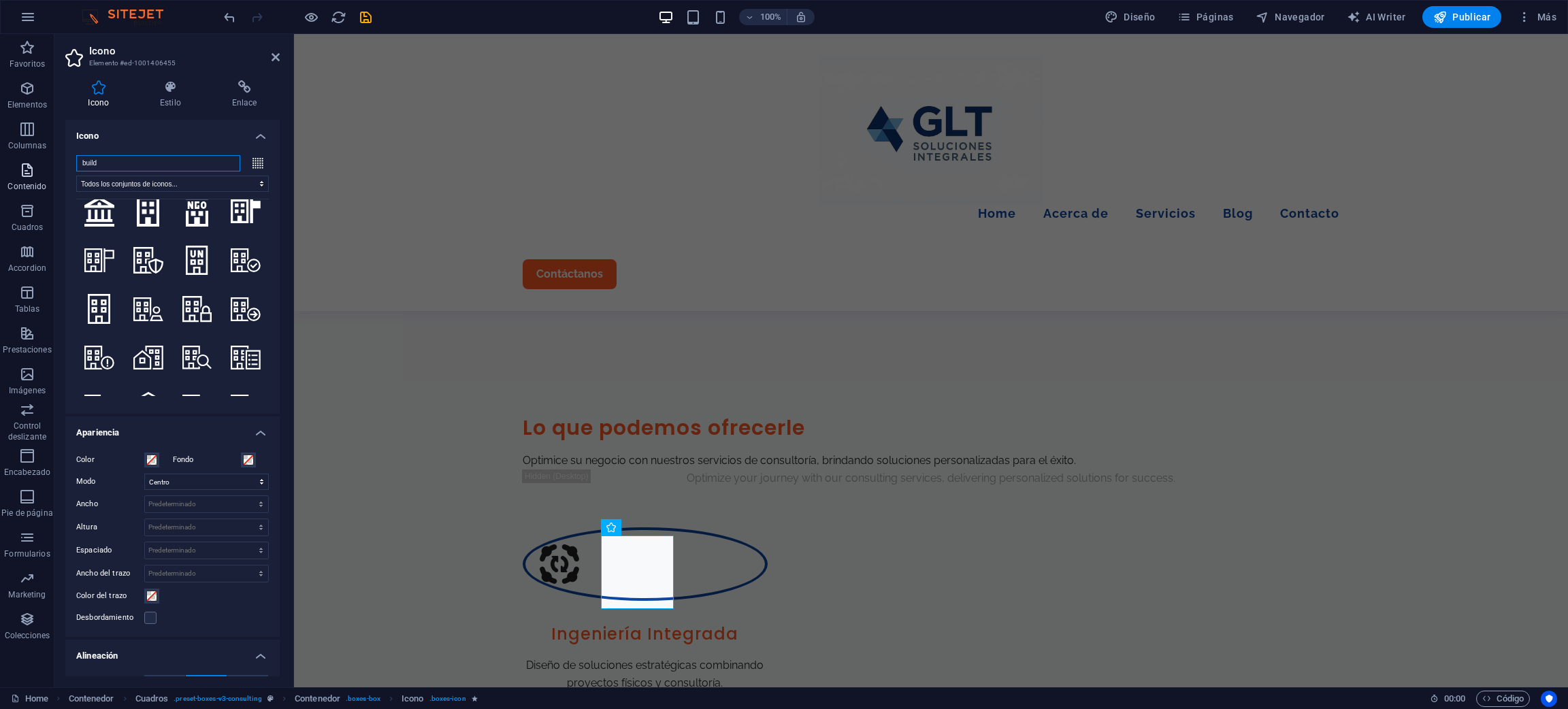
drag, startPoint x: 128, startPoint y: 165, endPoint x: 19, endPoint y: 162, distance: 109.0
click at [19, 162] on section "Favoritos Elementos Columnas Contenido [PERSON_NAME] Accordion Tablas Prestacio…" at bounding box center [784, 361] width 1568 height 654
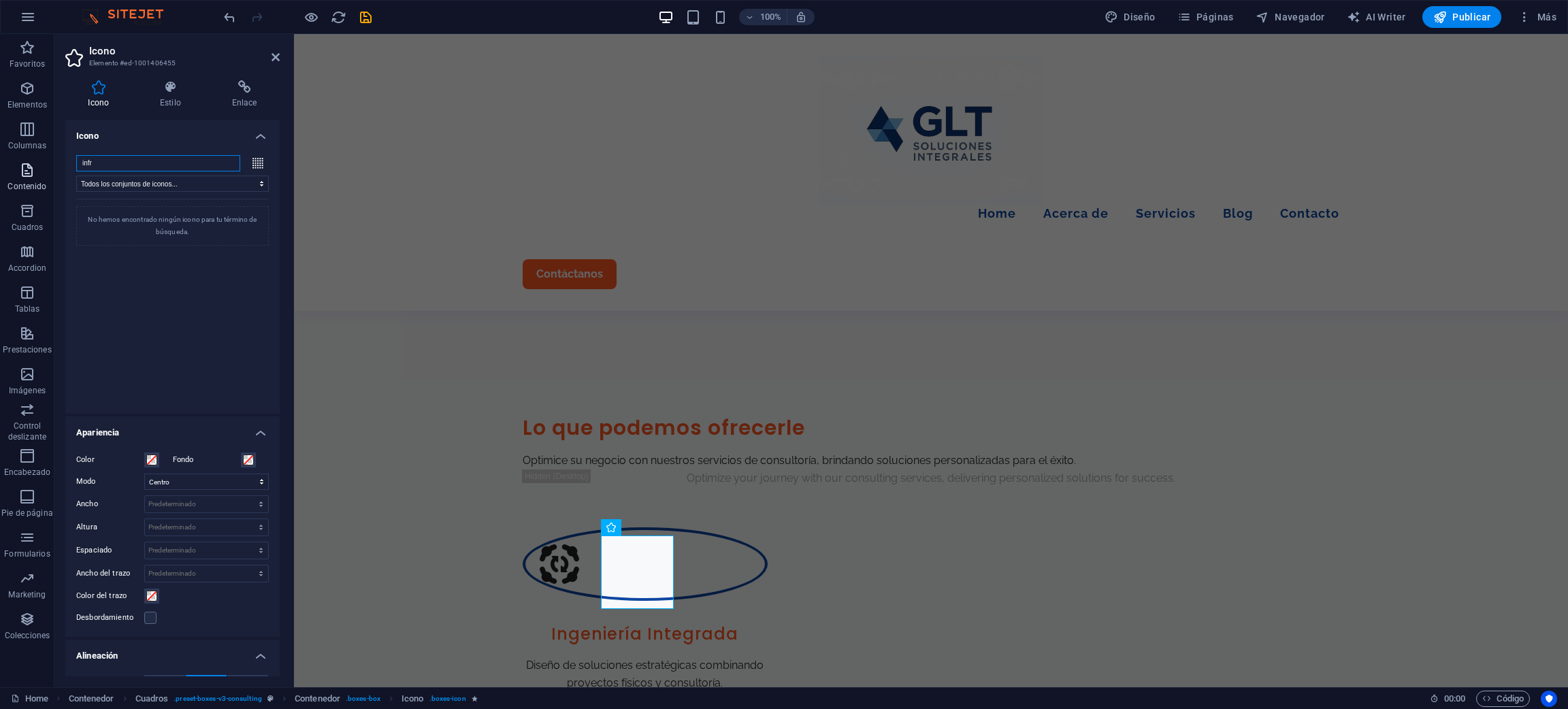
scroll to position [0, 0]
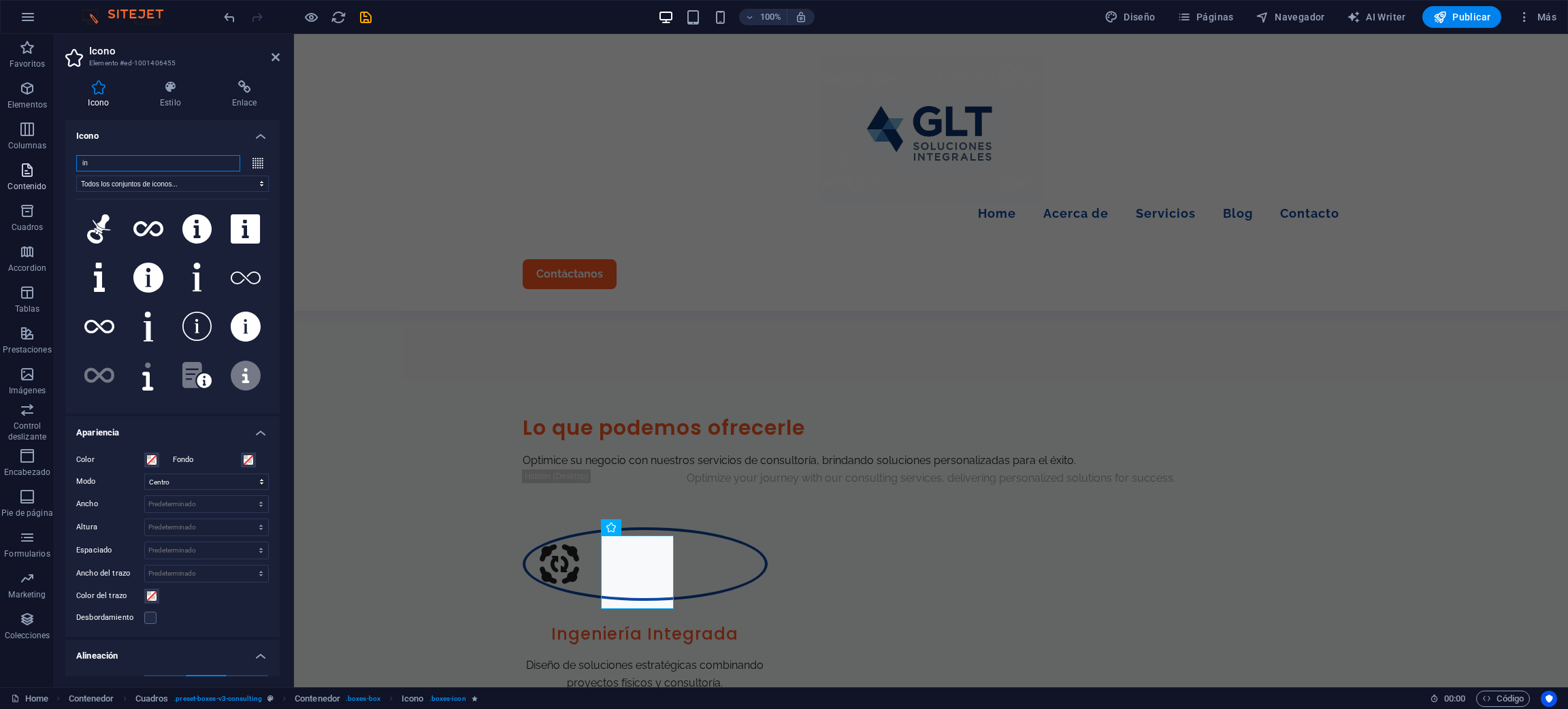
type input "i"
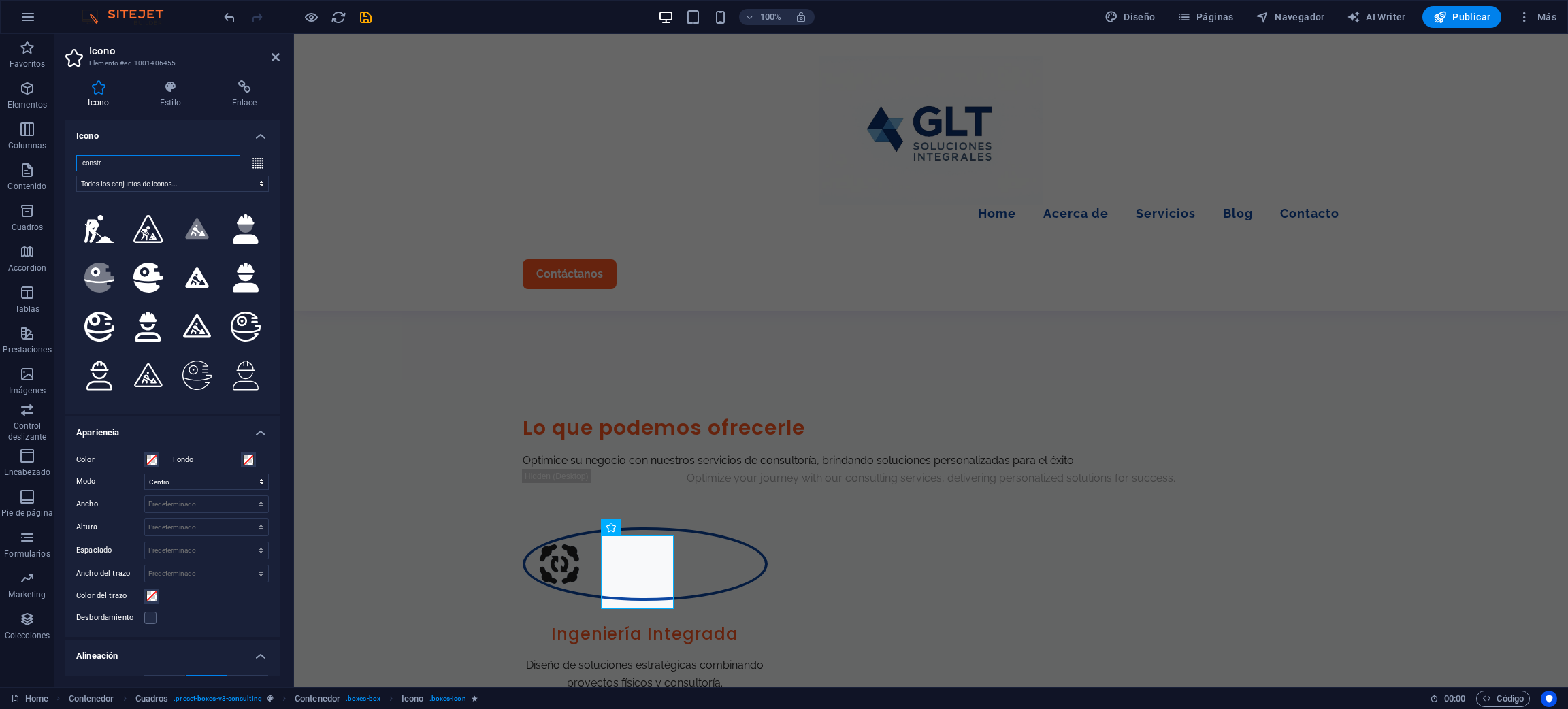
drag, startPoint x: 138, startPoint y: 155, endPoint x: 127, endPoint y: 160, distance: 12.1
click at [136, 155] on input "constr" at bounding box center [158, 163] width 164 height 16
drag, startPoint x: 127, startPoint y: 160, endPoint x: 69, endPoint y: 156, distance: 58.1
click at [69, 156] on div "constr Todos los conjuntos de iconos... IcoFont Ionicons FontAwesome Brands Fon…" at bounding box center [172, 279] width 215 height 269
type input "i"
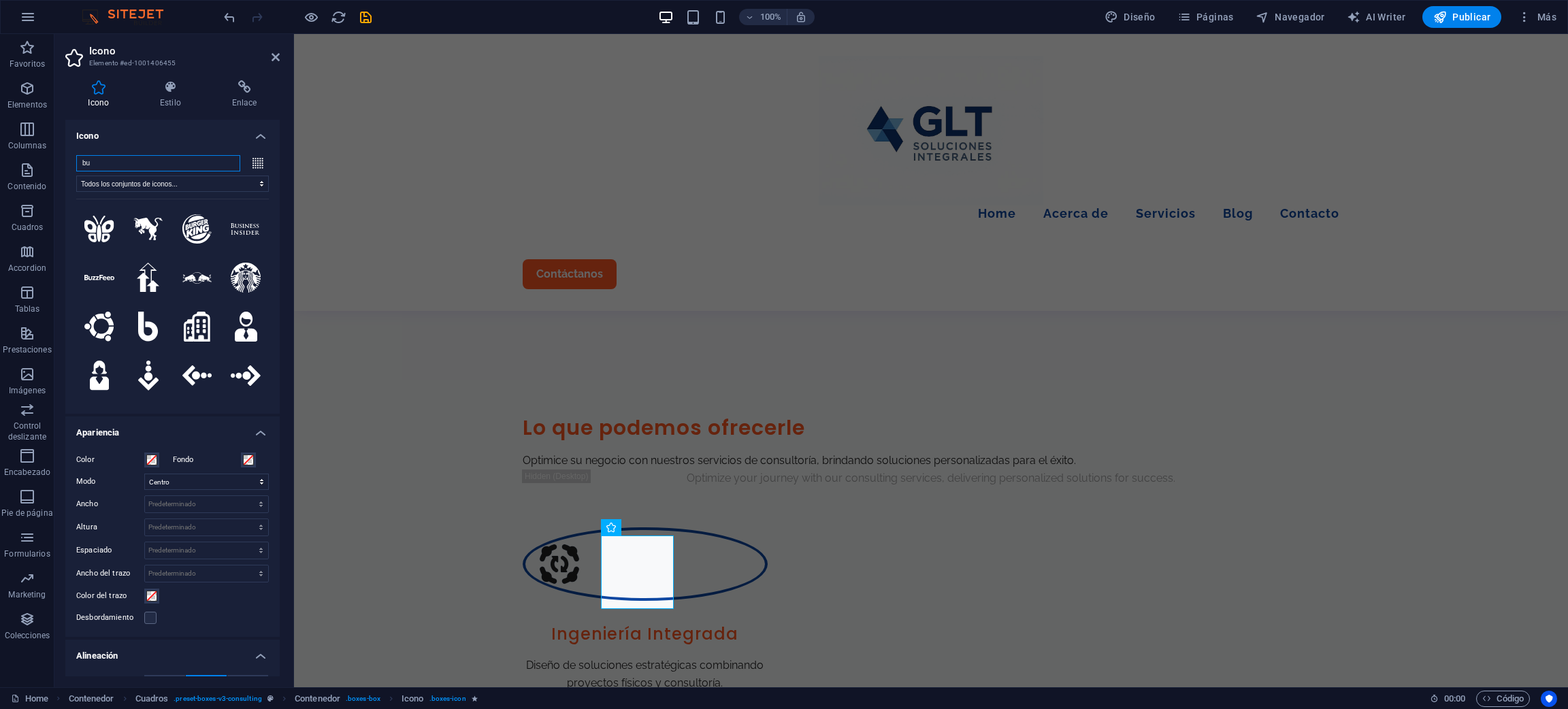
type input "b"
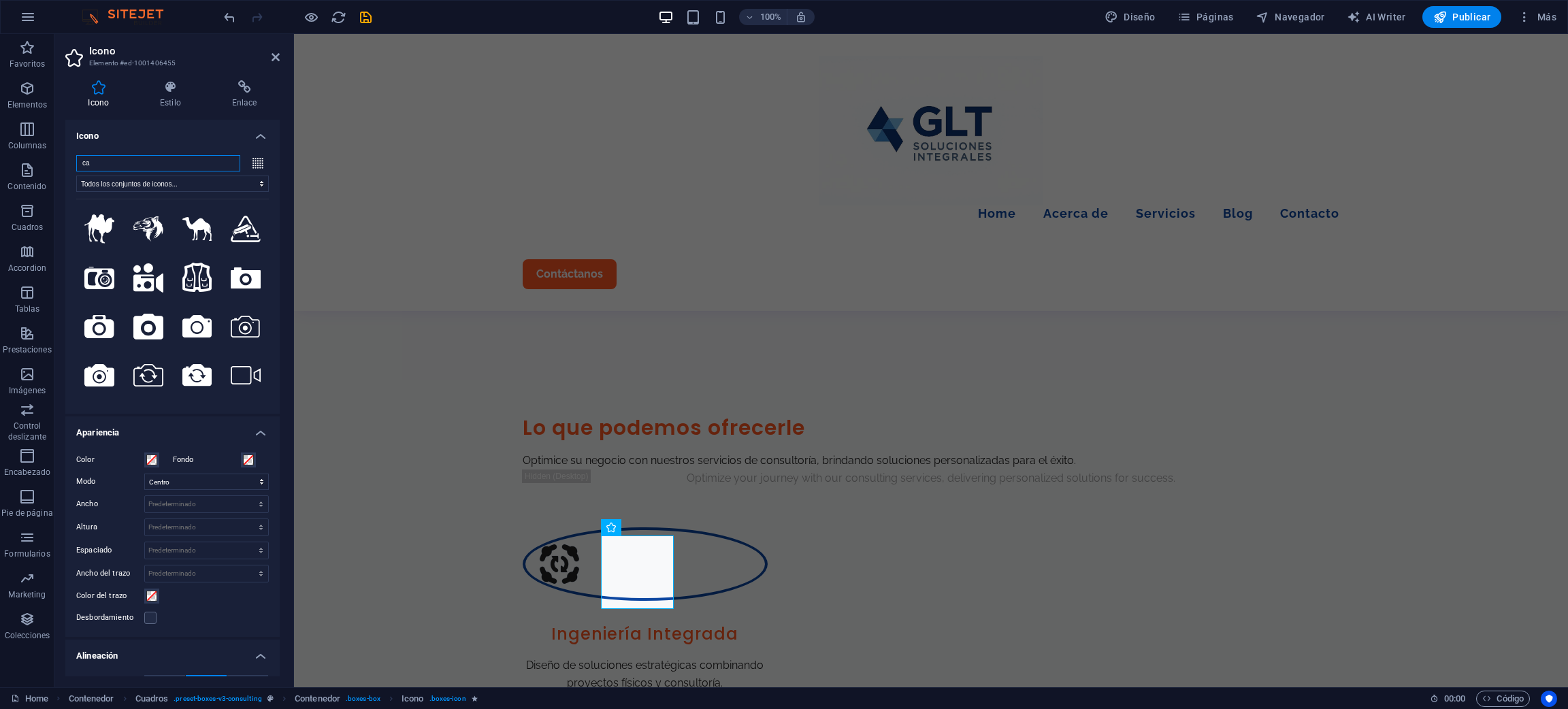
type input "c"
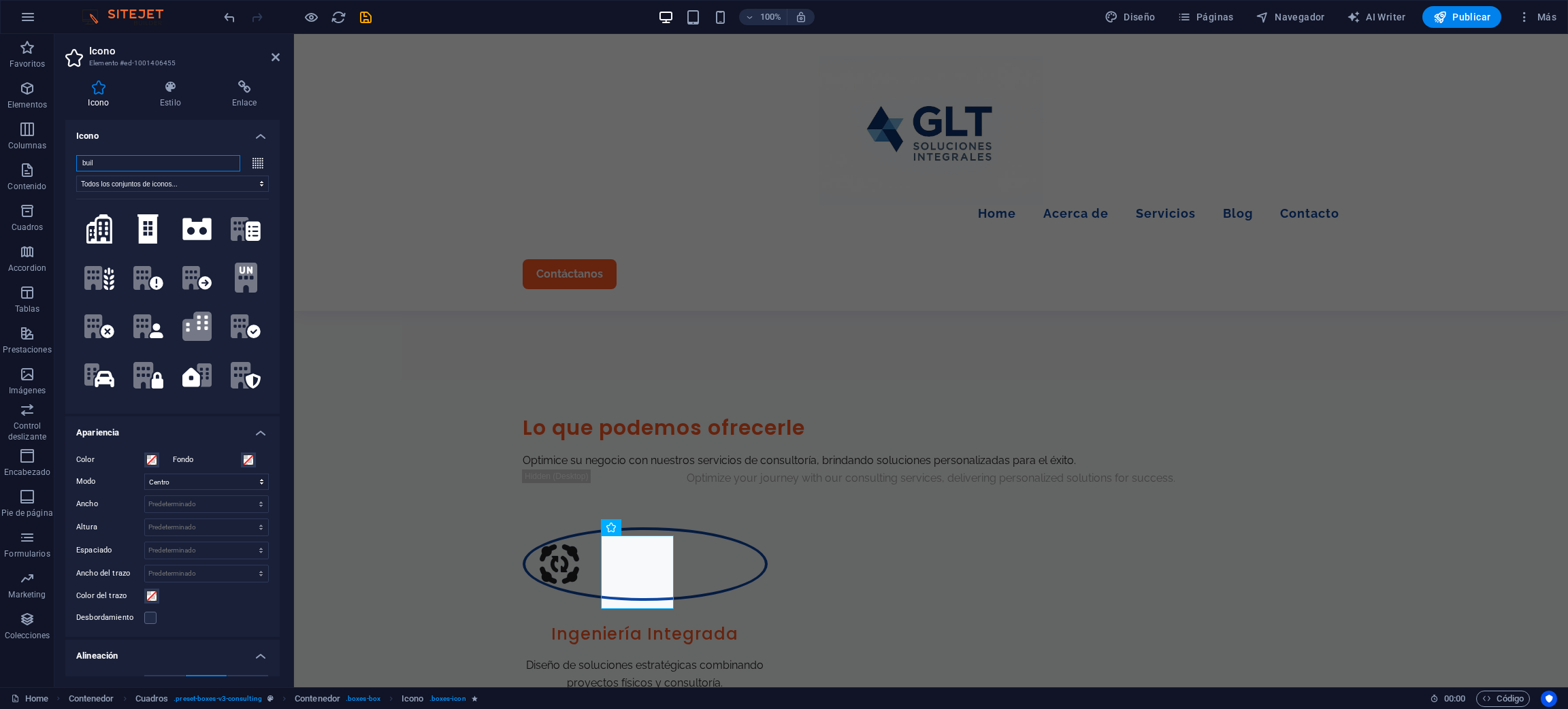
type input "build"
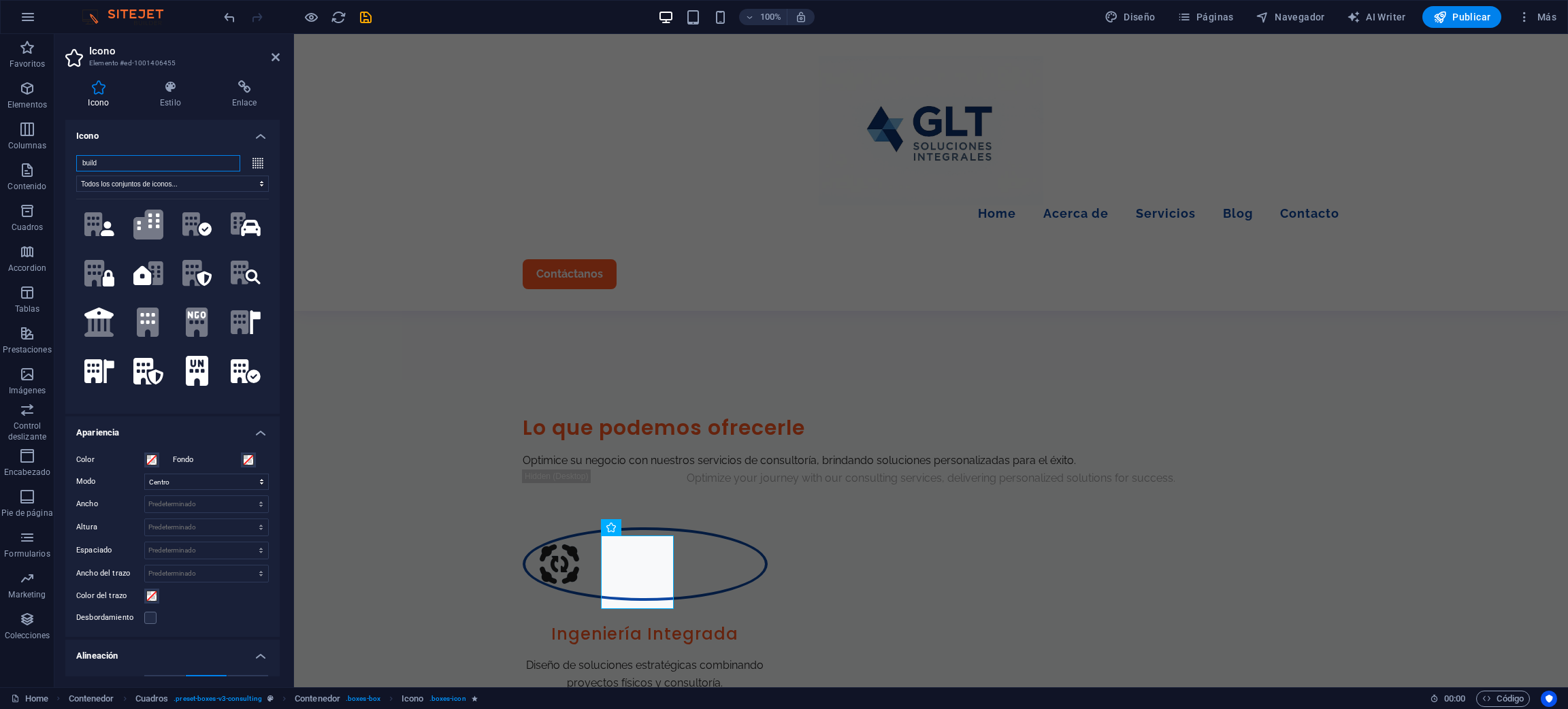
scroll to position [205, 0]
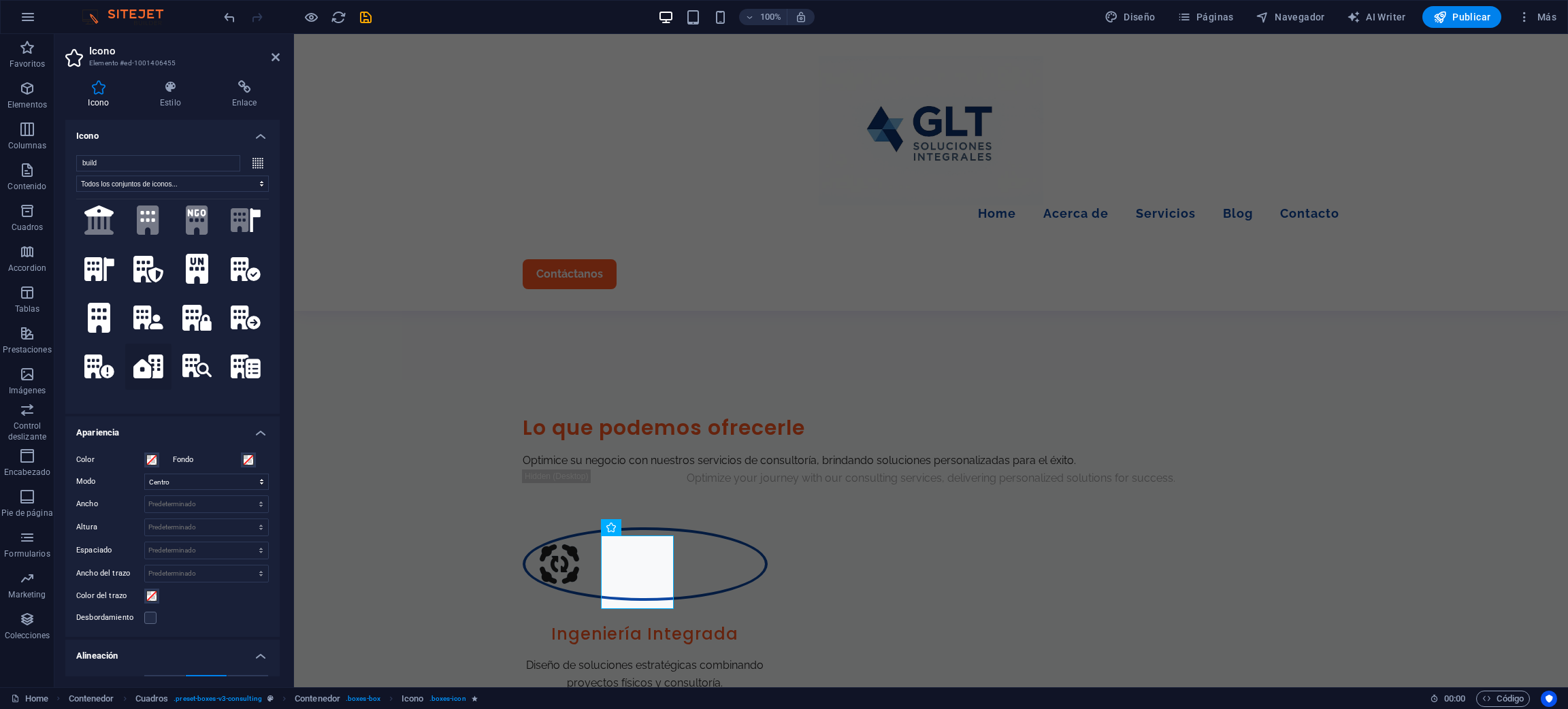
click at [154, 355] on icon at bounding box center [148, 367] width 30 height 24
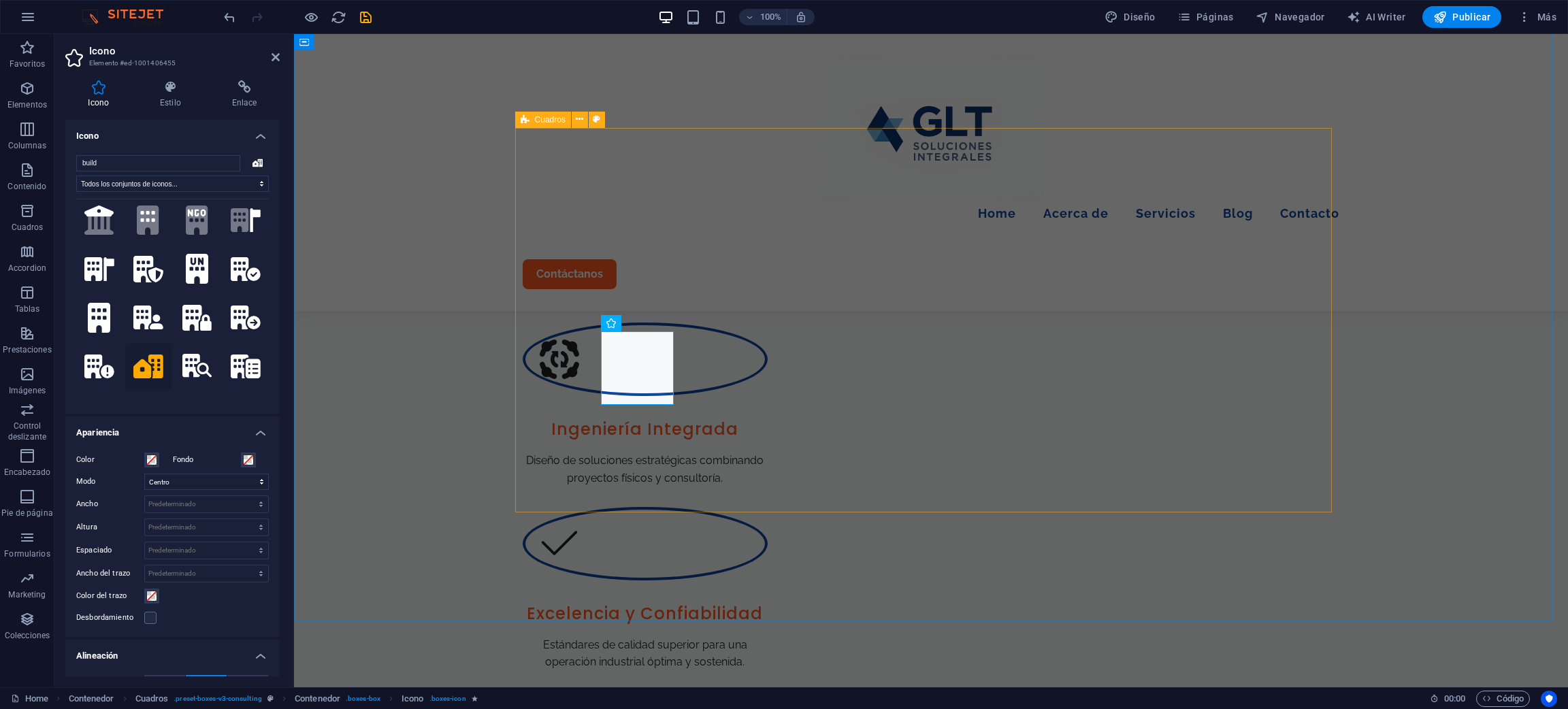
scroll to position [715, 0]
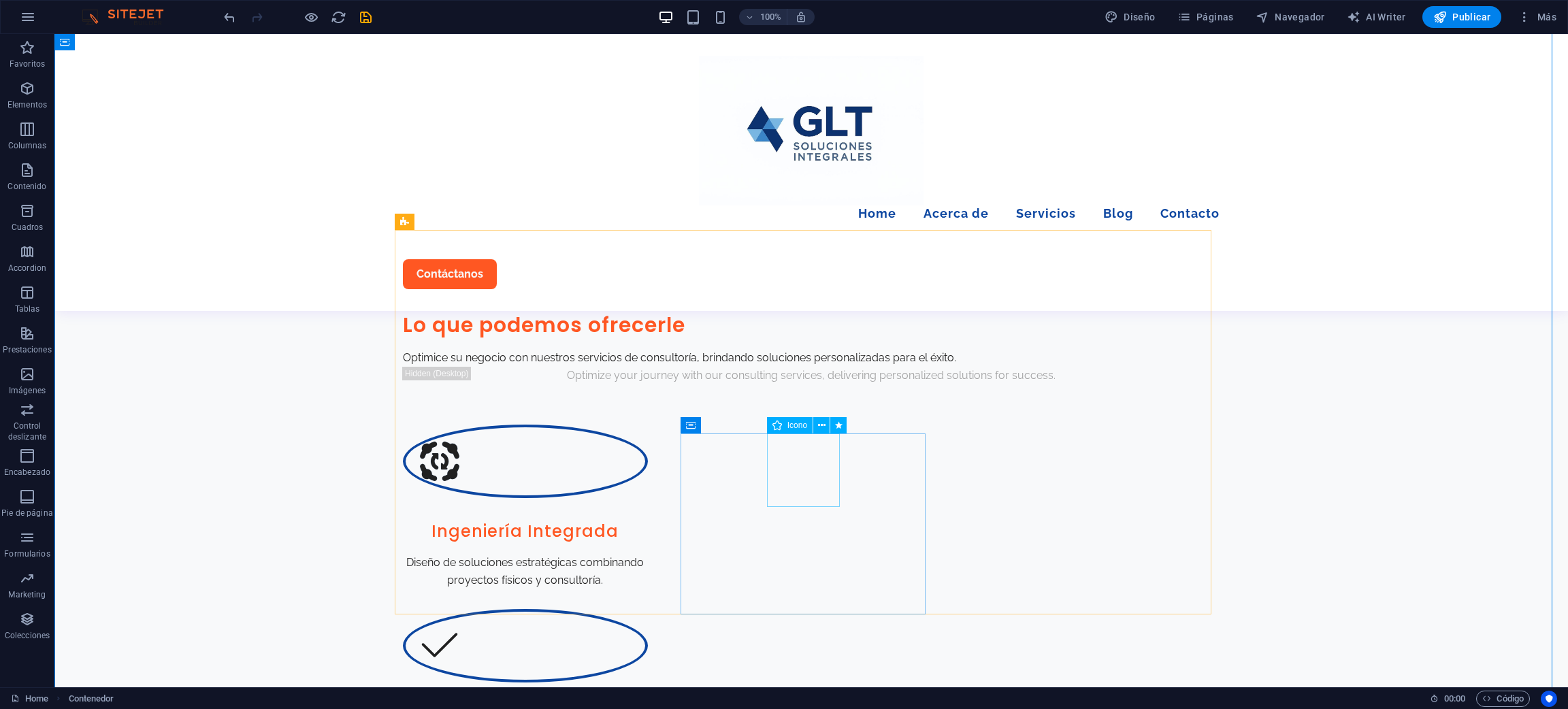
select select "xMidYMid"
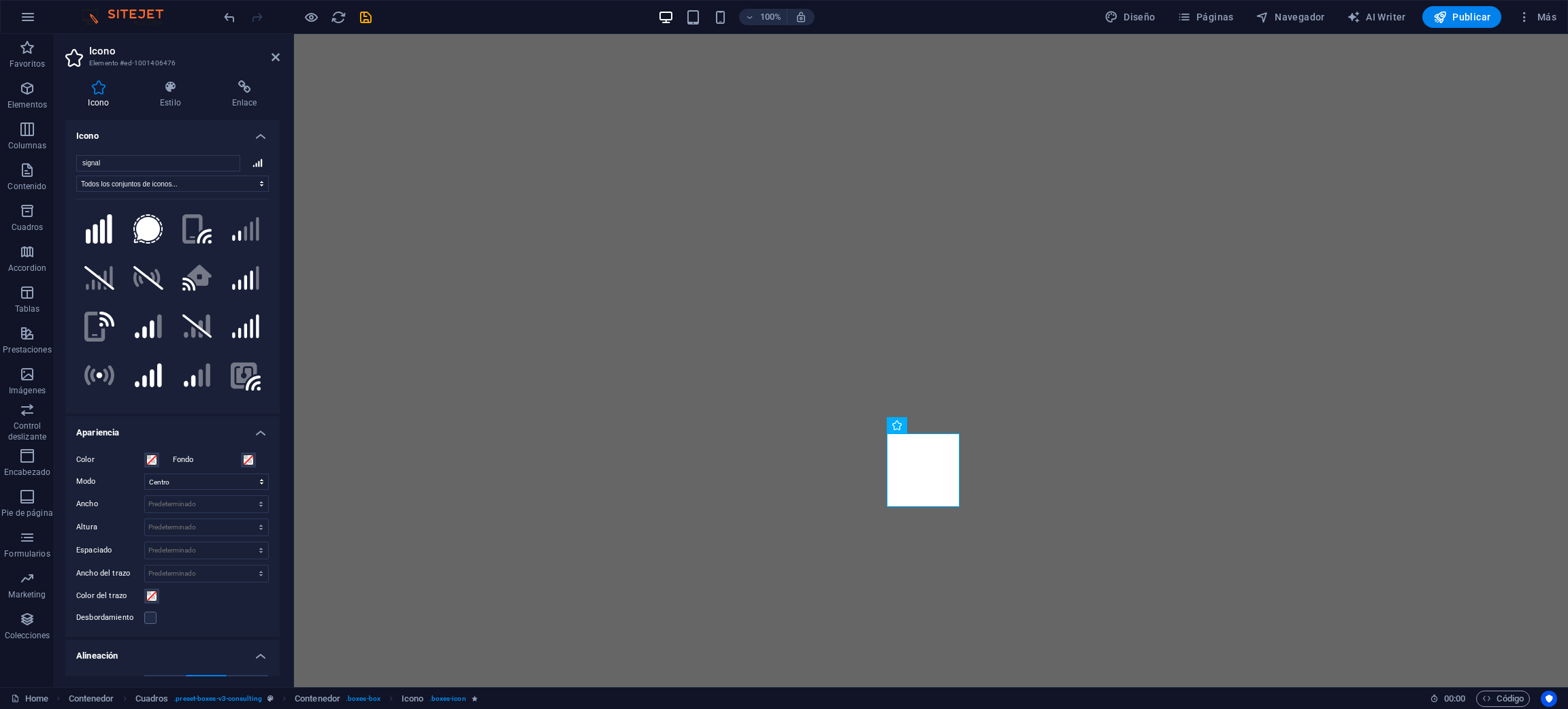
select select "xMidYMid"
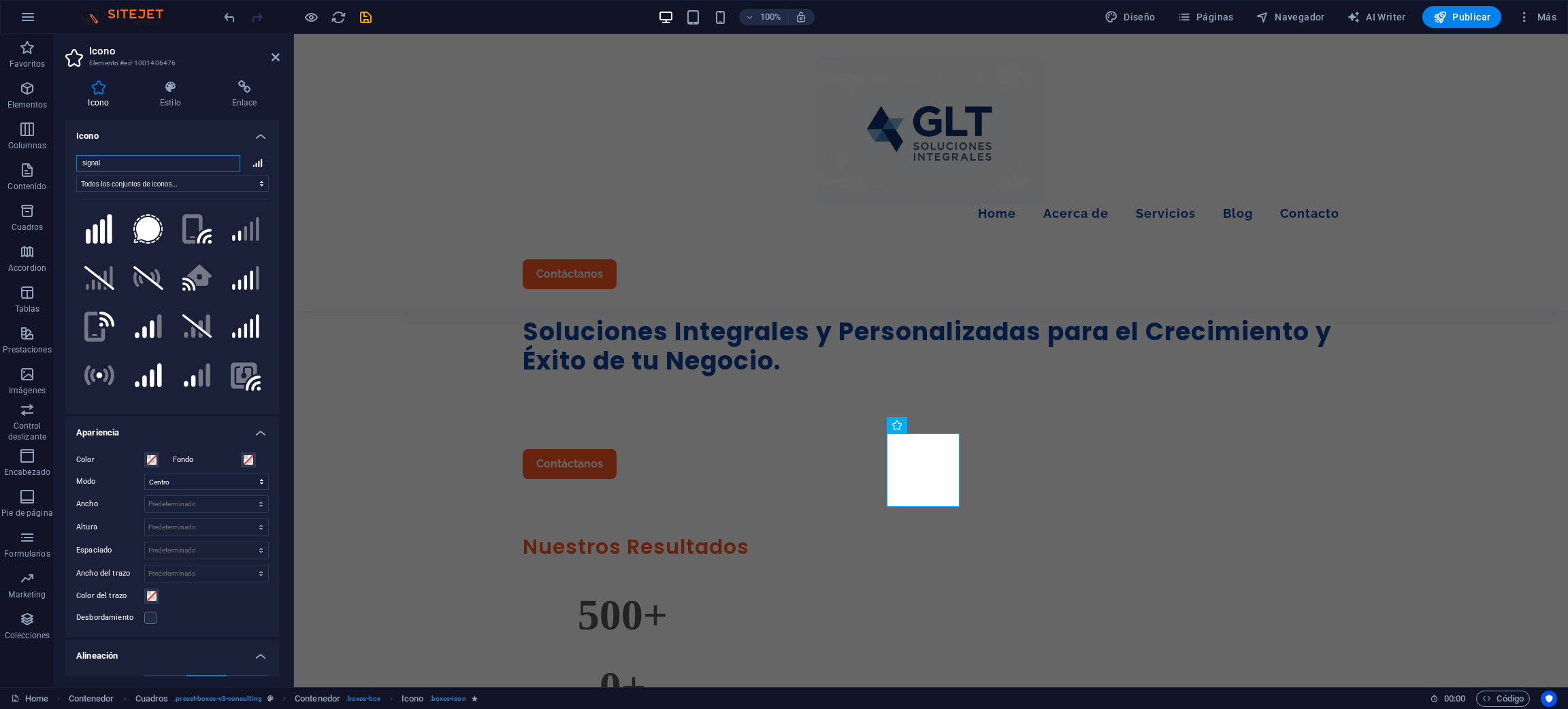
scroll to position [715, 0]
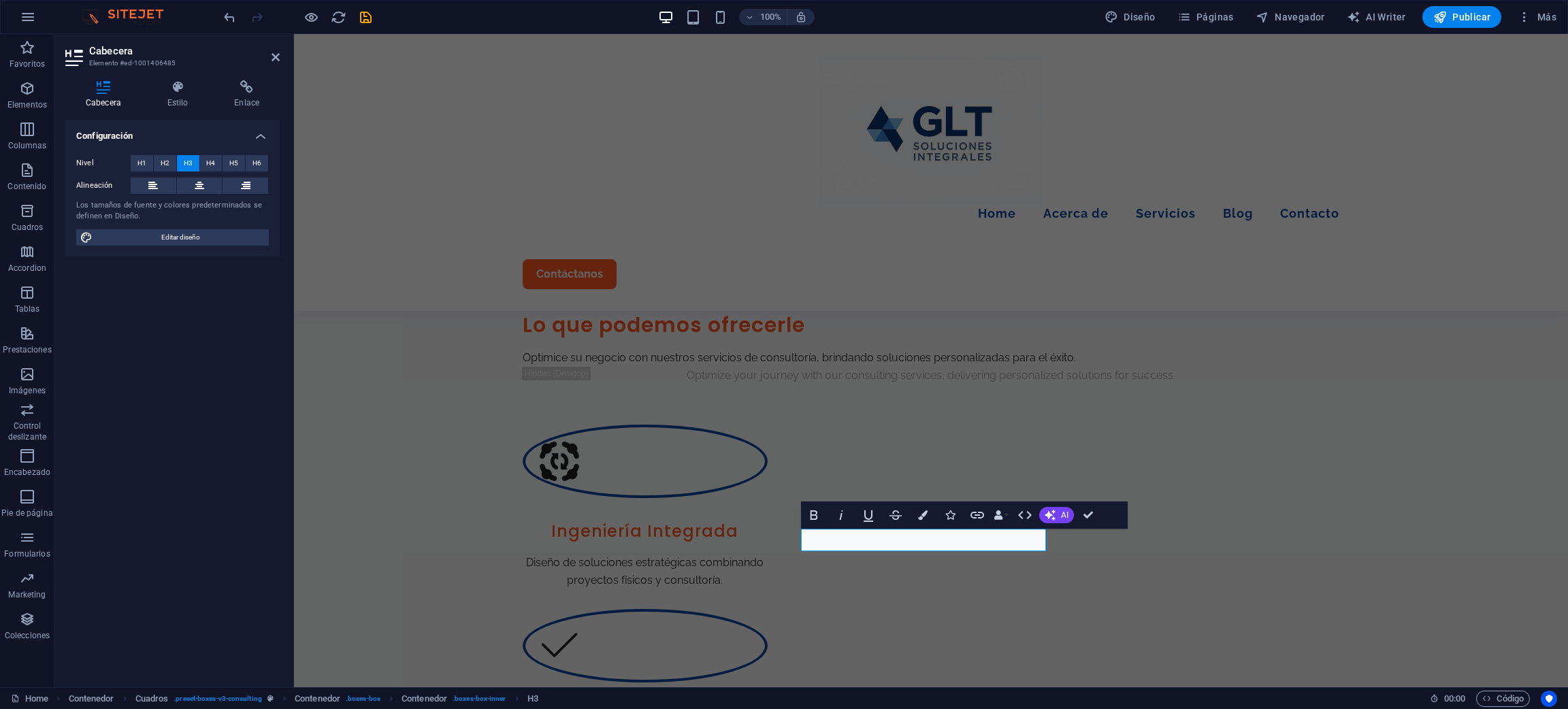
scroll to position [1286, 0]
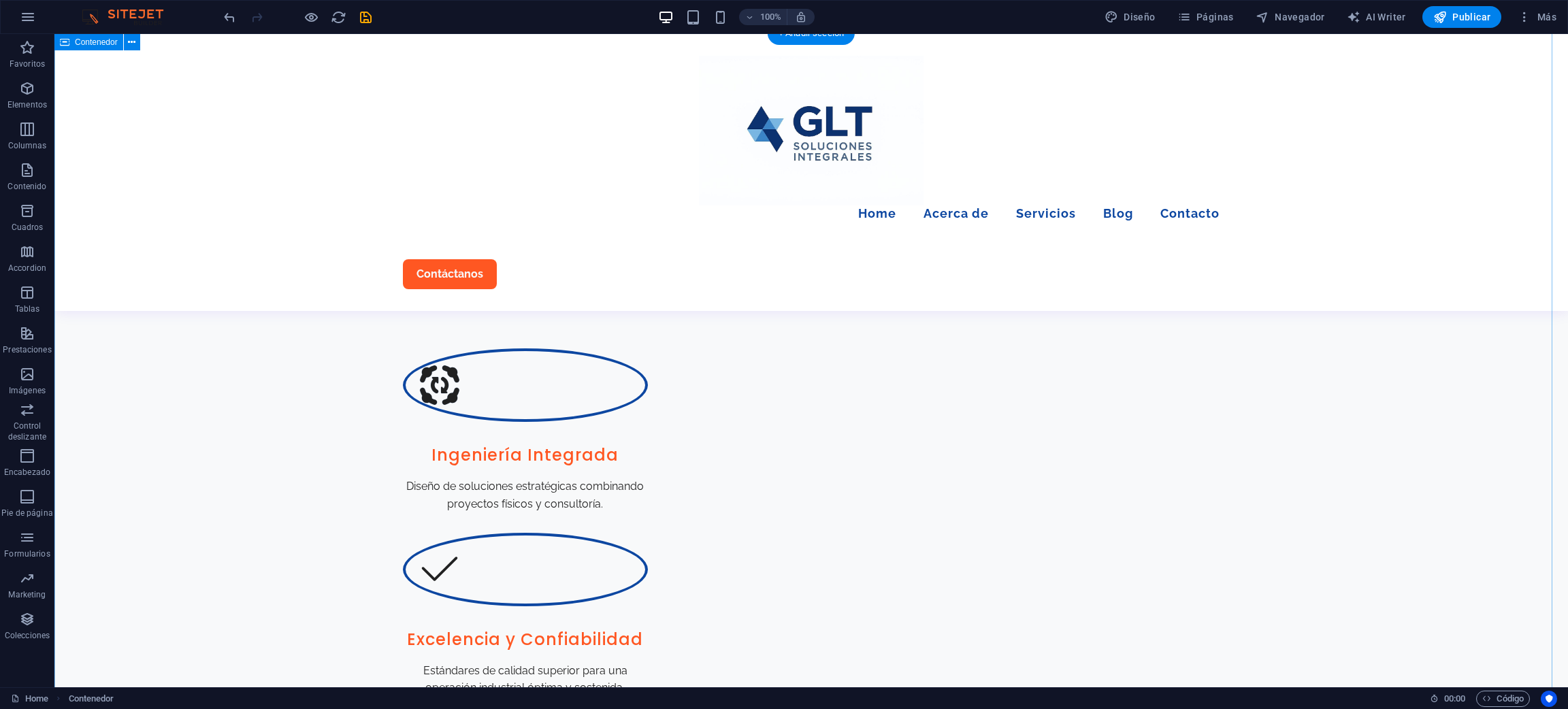
scroll to position [689, 0]
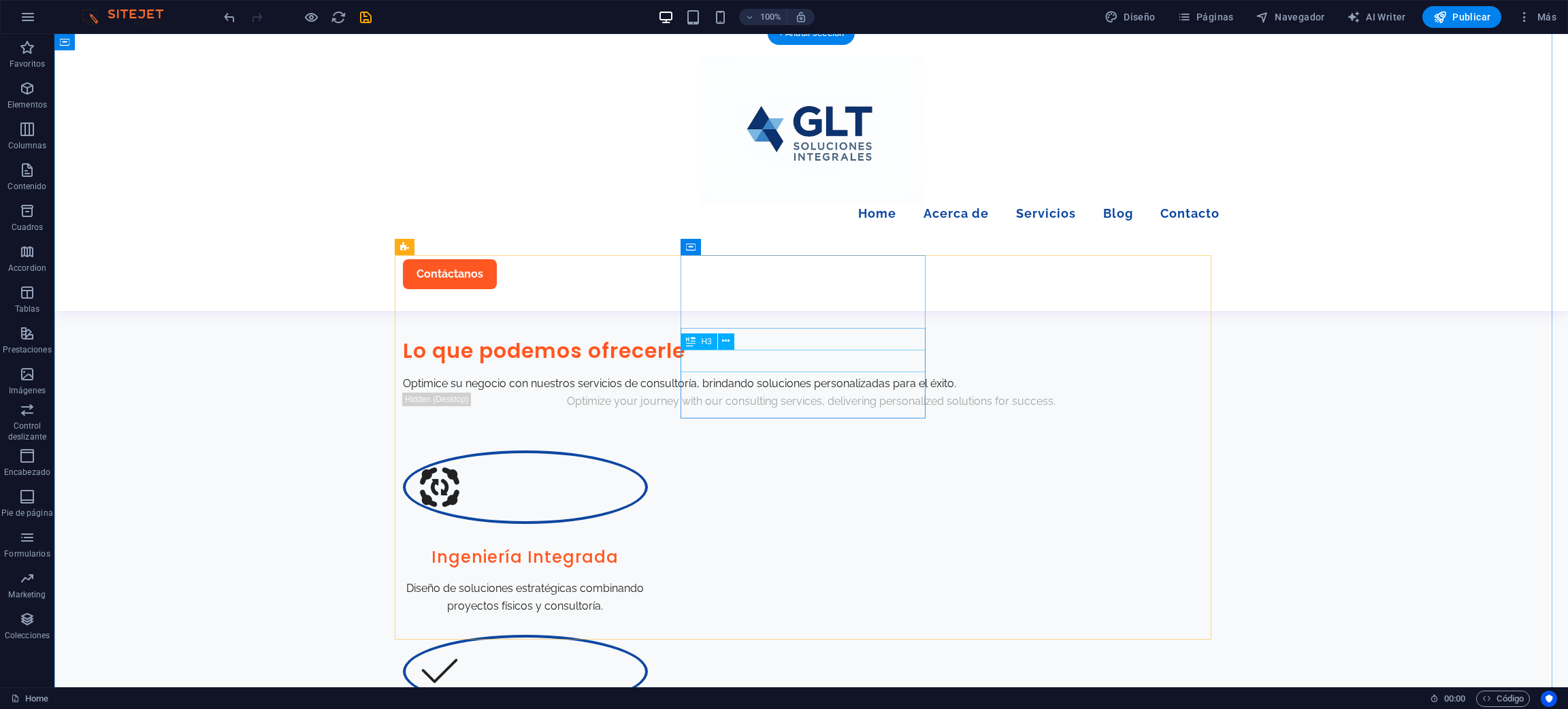
drag, startPoint x: 840, startPoint y: 363, endPoint x: 602, endPoint y: 363, distance: 238.0
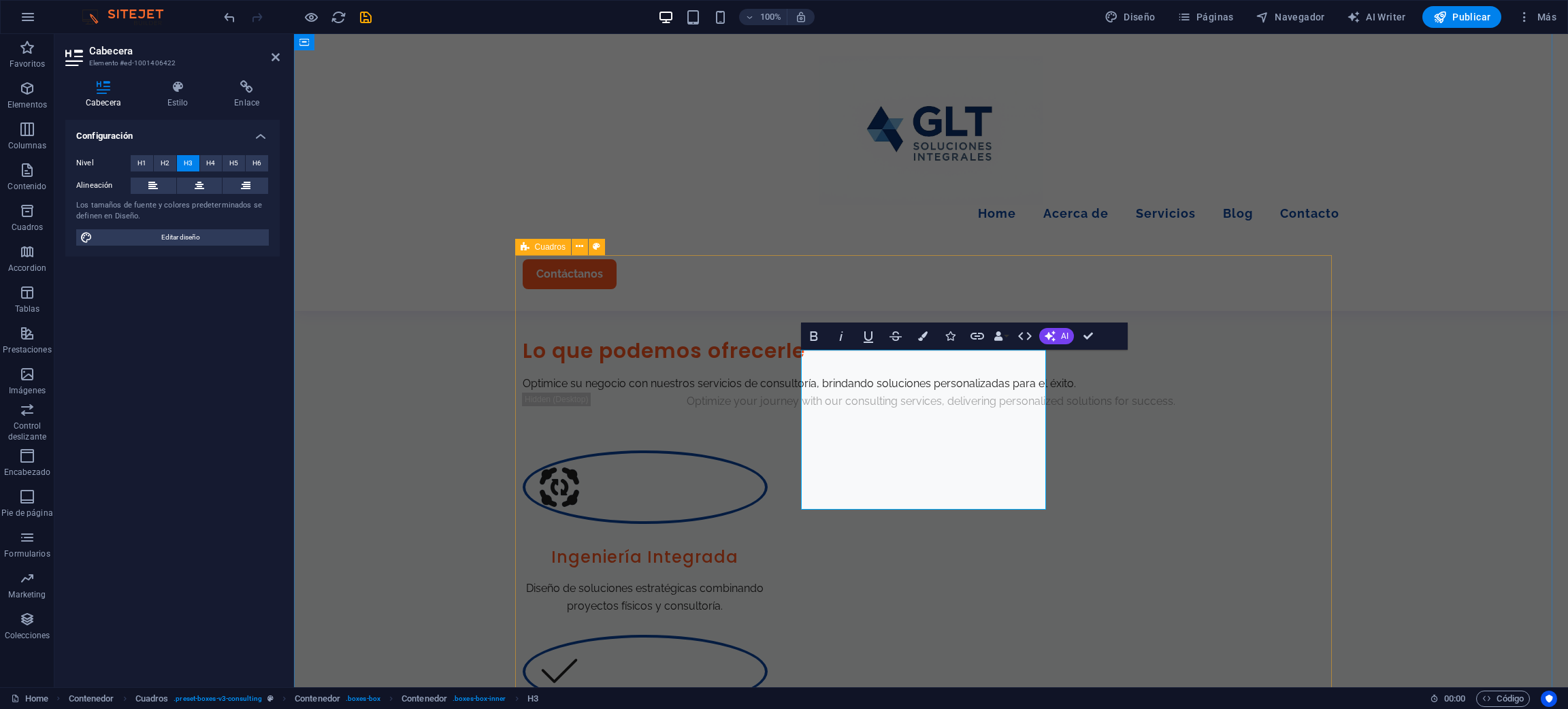
drag, startPoint x: 931, startPoint y: 482, endPoint x: 787, endPoint y: 358, distance: 190.0
drag, startPoint x: 968, startPoint y: 502, endPoint x: 774, endPoint y: 322, distance: 264.6
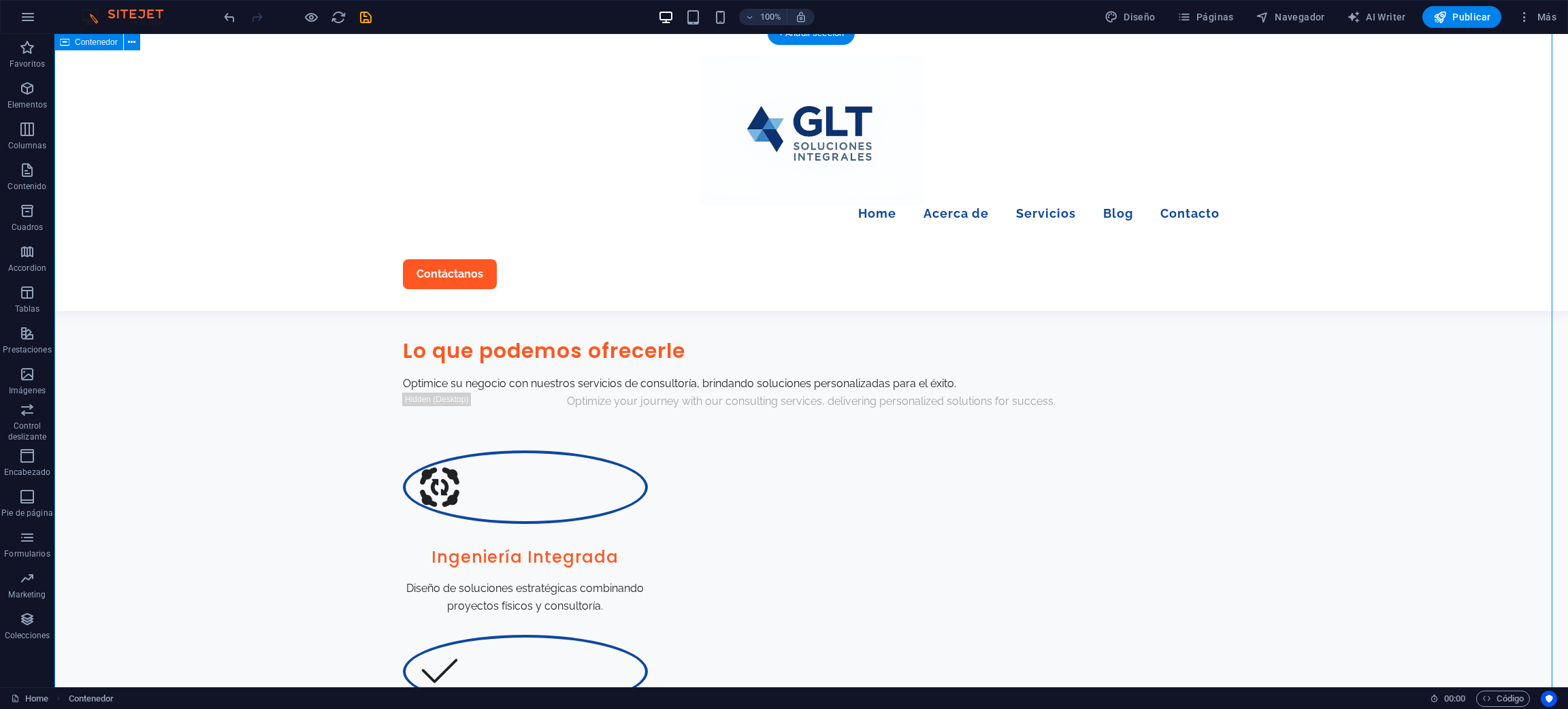
scroll to position [791, 0]
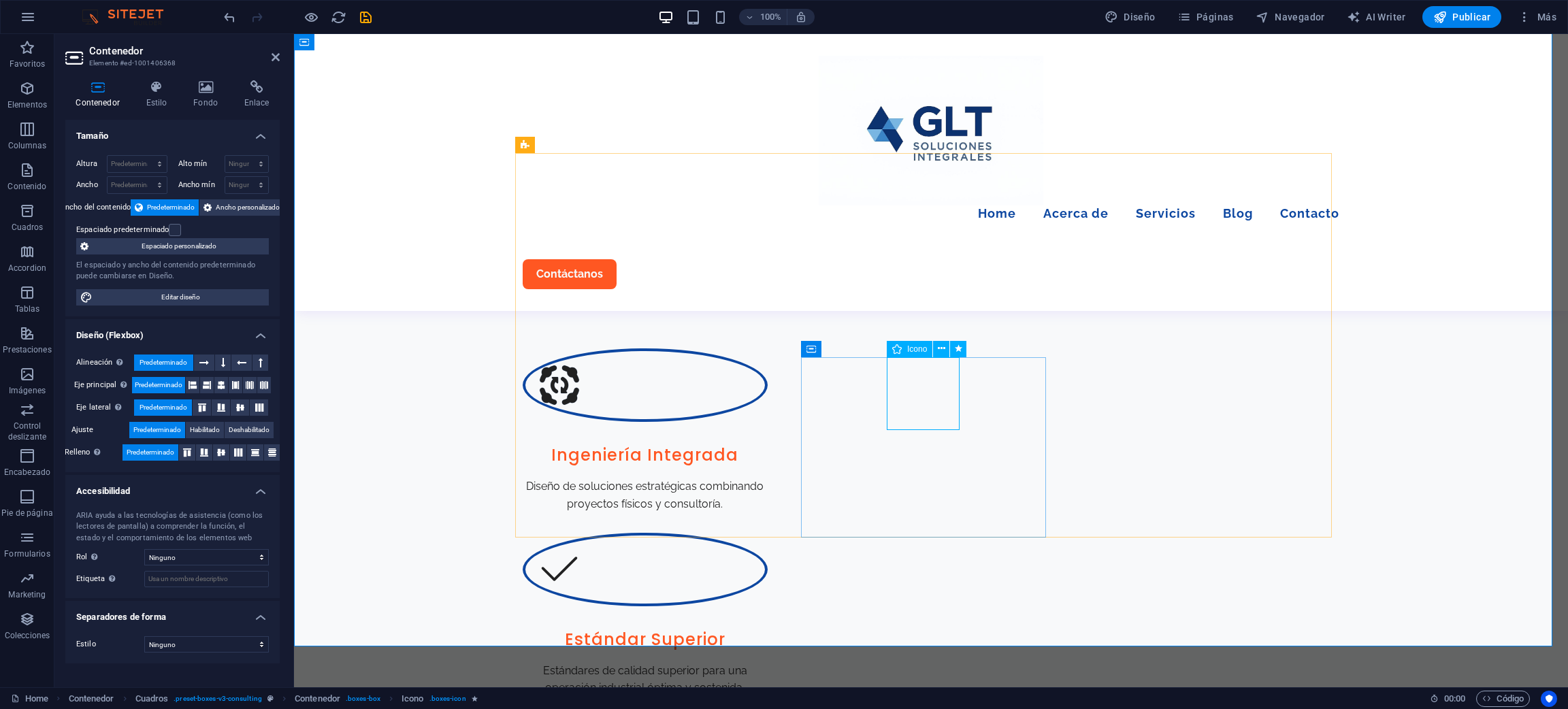
select select "xMidYMid"
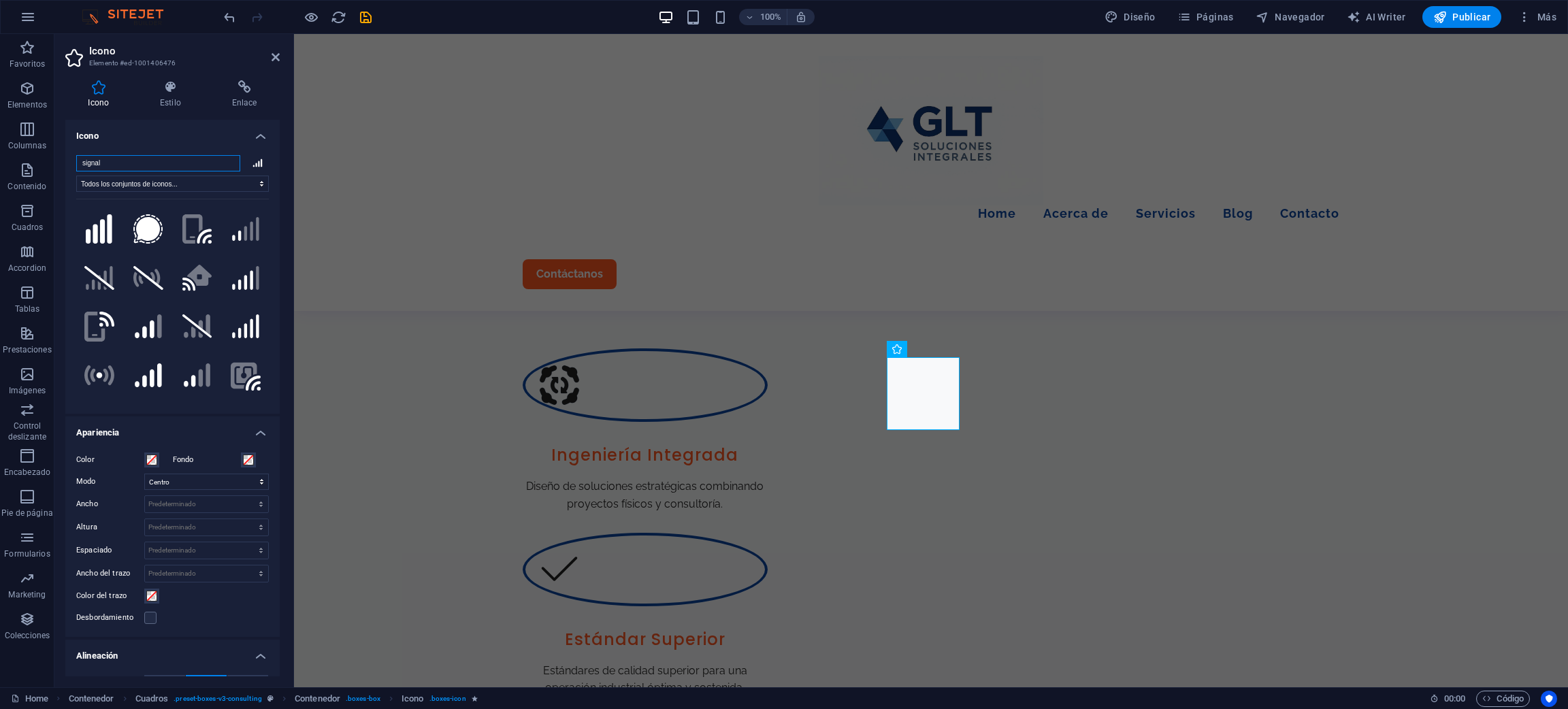
click at [179, 170] on input "signal" at bounding box center [158, 163] width 164 height 16
drag, startPoint x: 101, startPoint y: 166, endPoint x: 77, endPoint y: 163, distance: 24.2
click at [79, 165] on input "signal" at bounding box center [158, 163] width 164 height 16
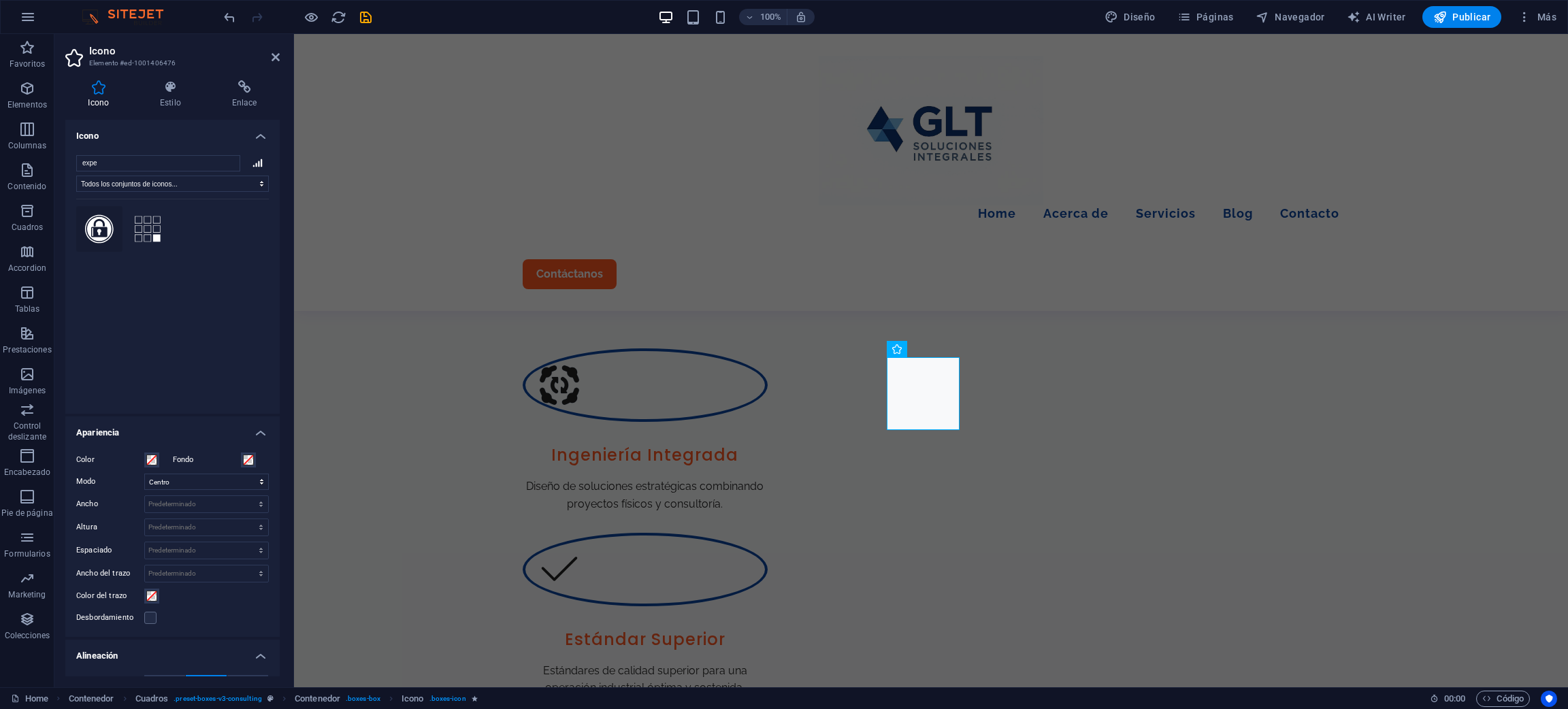
click at [104, 234] on icon at bounding box center [99, 229] width 29 height 30
click at [132, 160] on input "expe" at bounding box center [158, 163] width 164 height 16
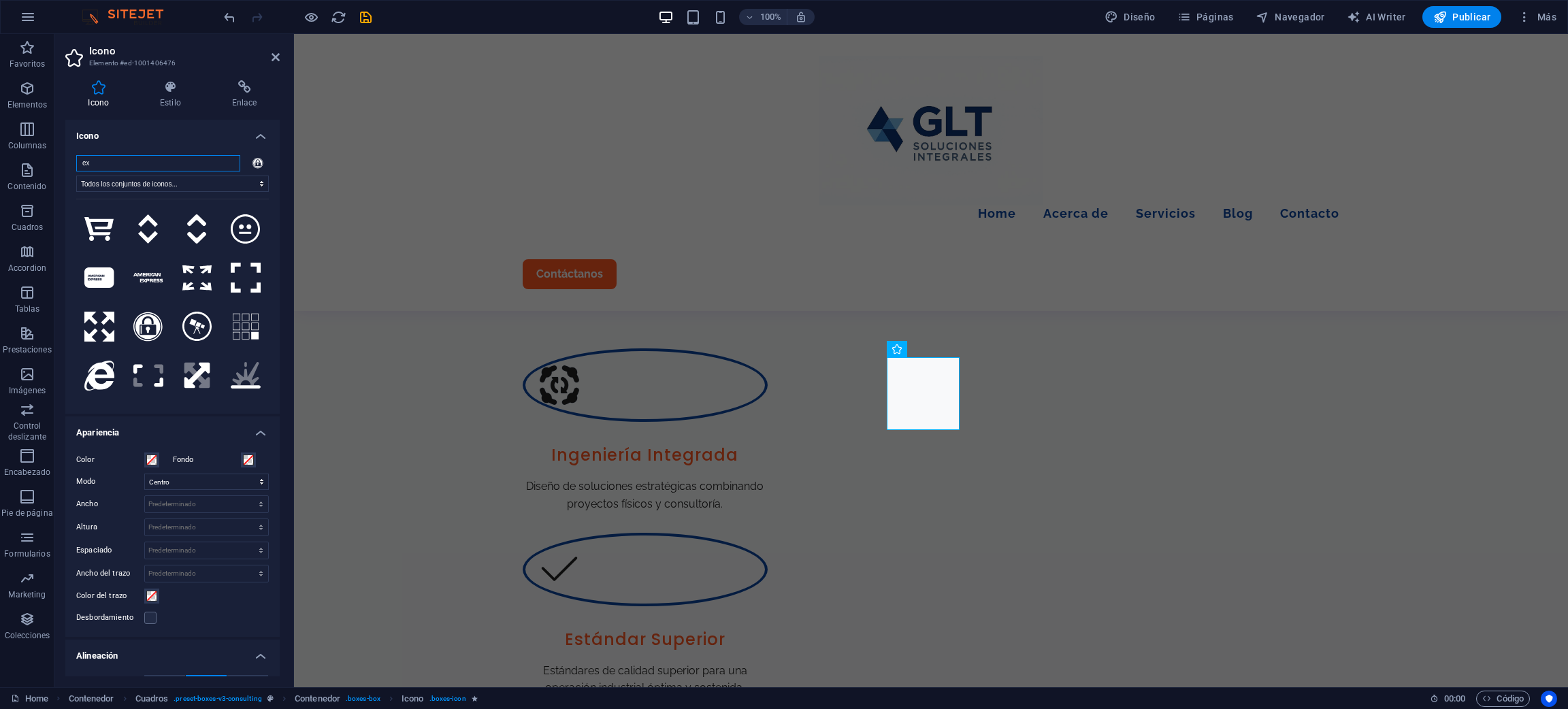
type input "e"
type input "c"
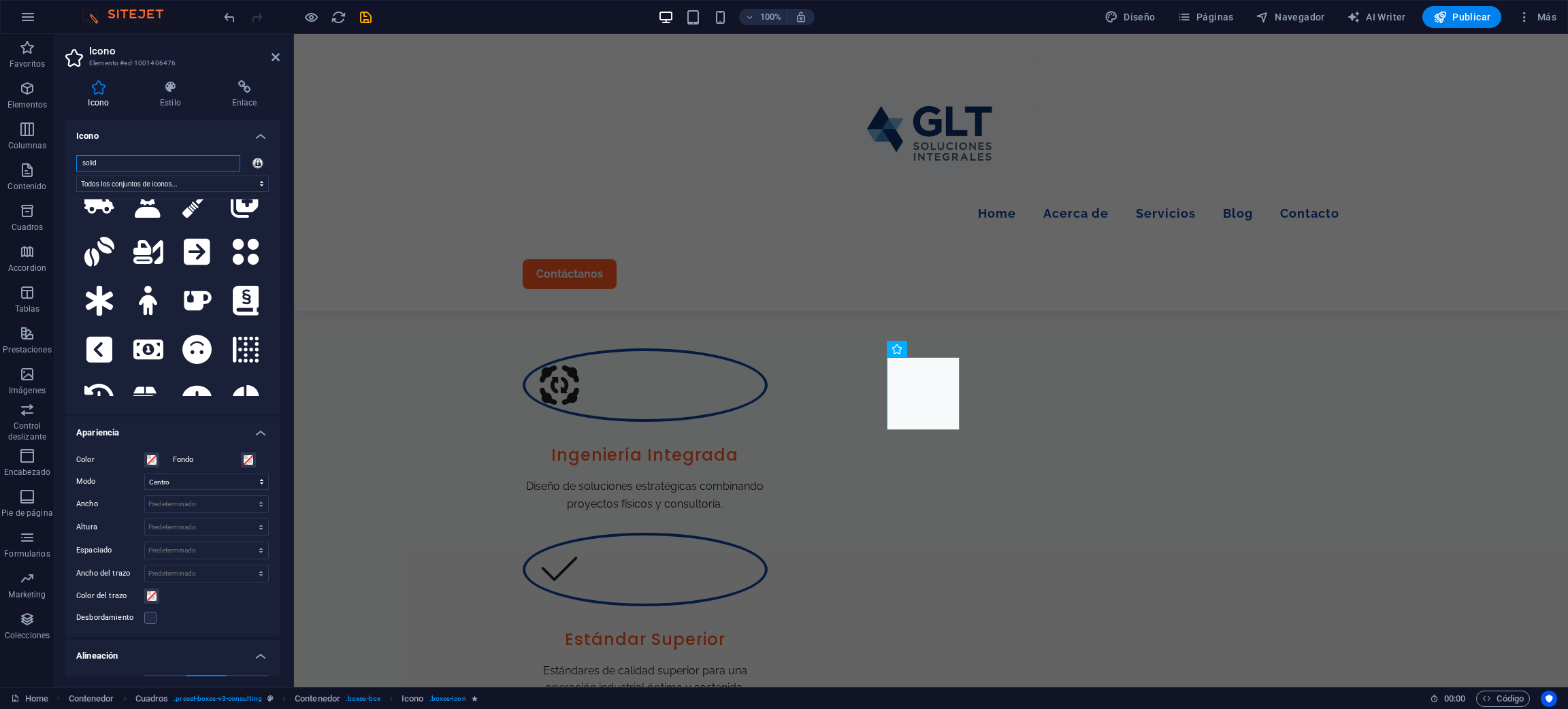
scroll to position [715, 0]
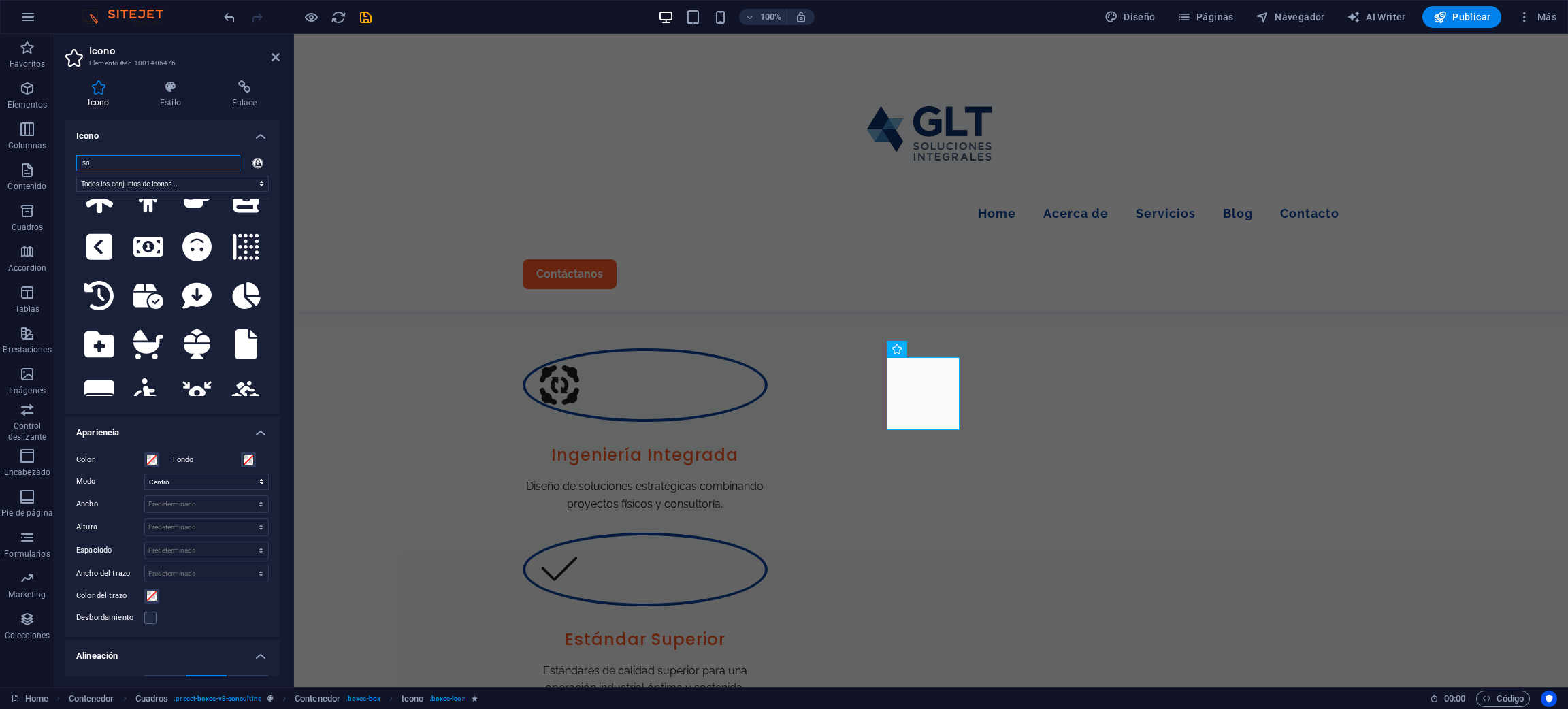
type input "s"
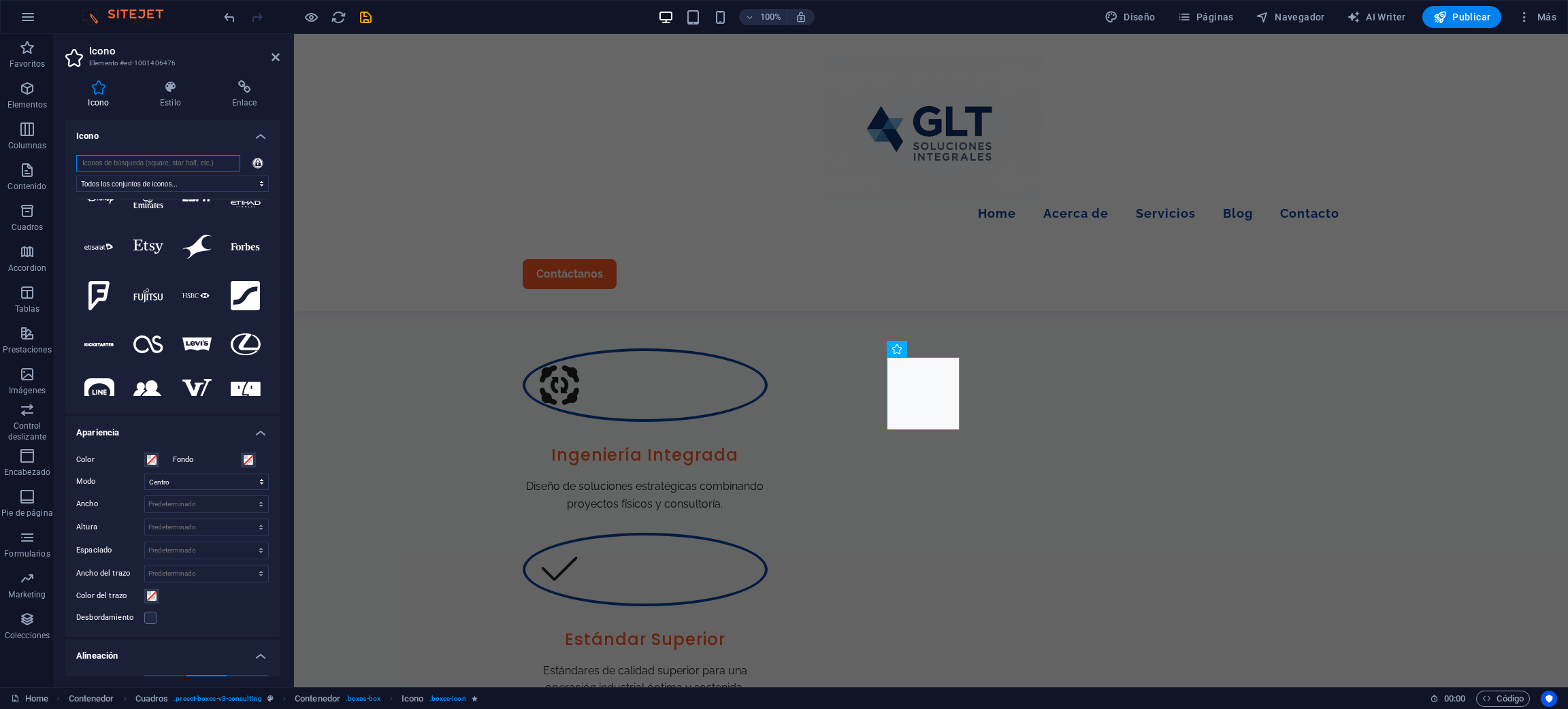
scroll to position [0, 0]
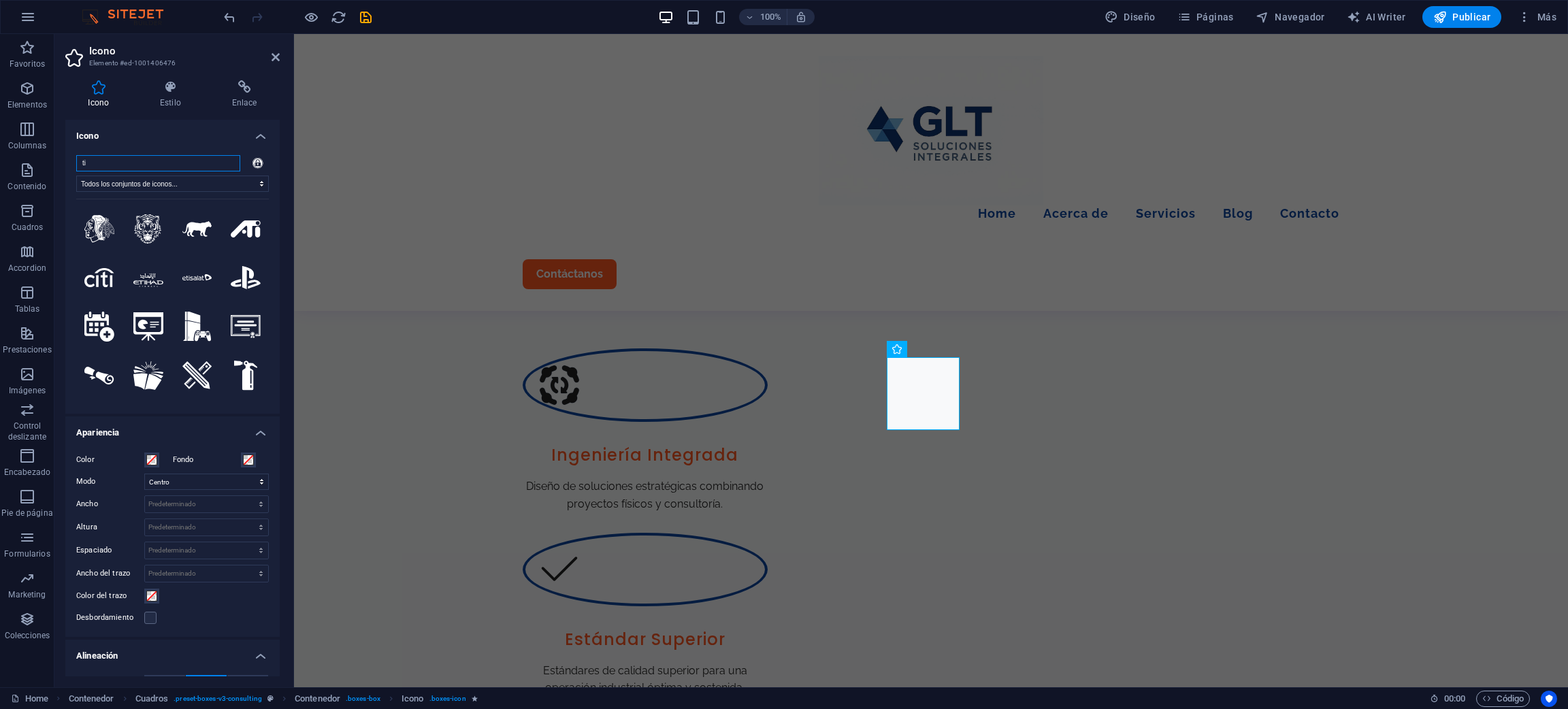
type input "t"
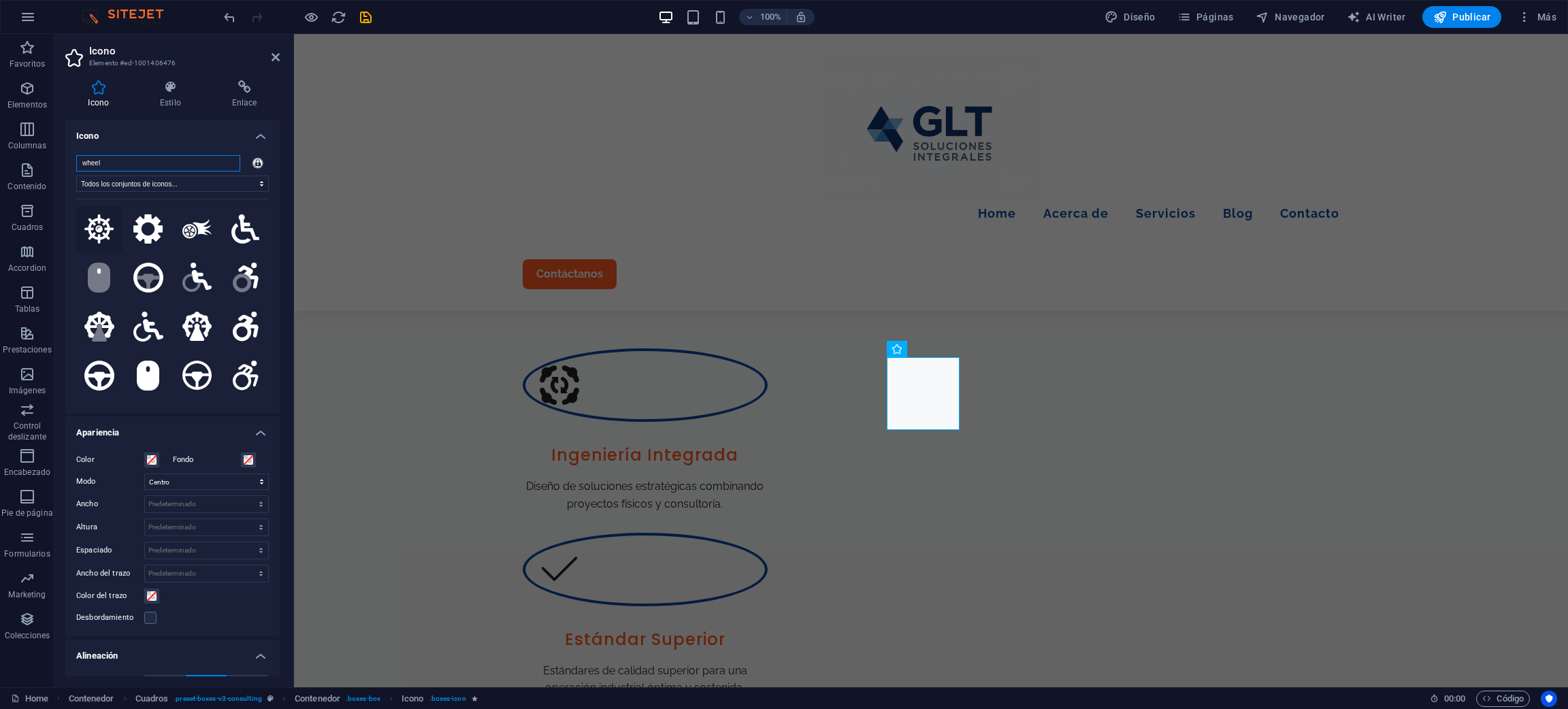
type input "wheel"
click at [104, 228] on icon at bounding box center [98, 229] width 30 height 30
click at [104, 330] on icon at bounding box center [98, 324] width 30 height 25
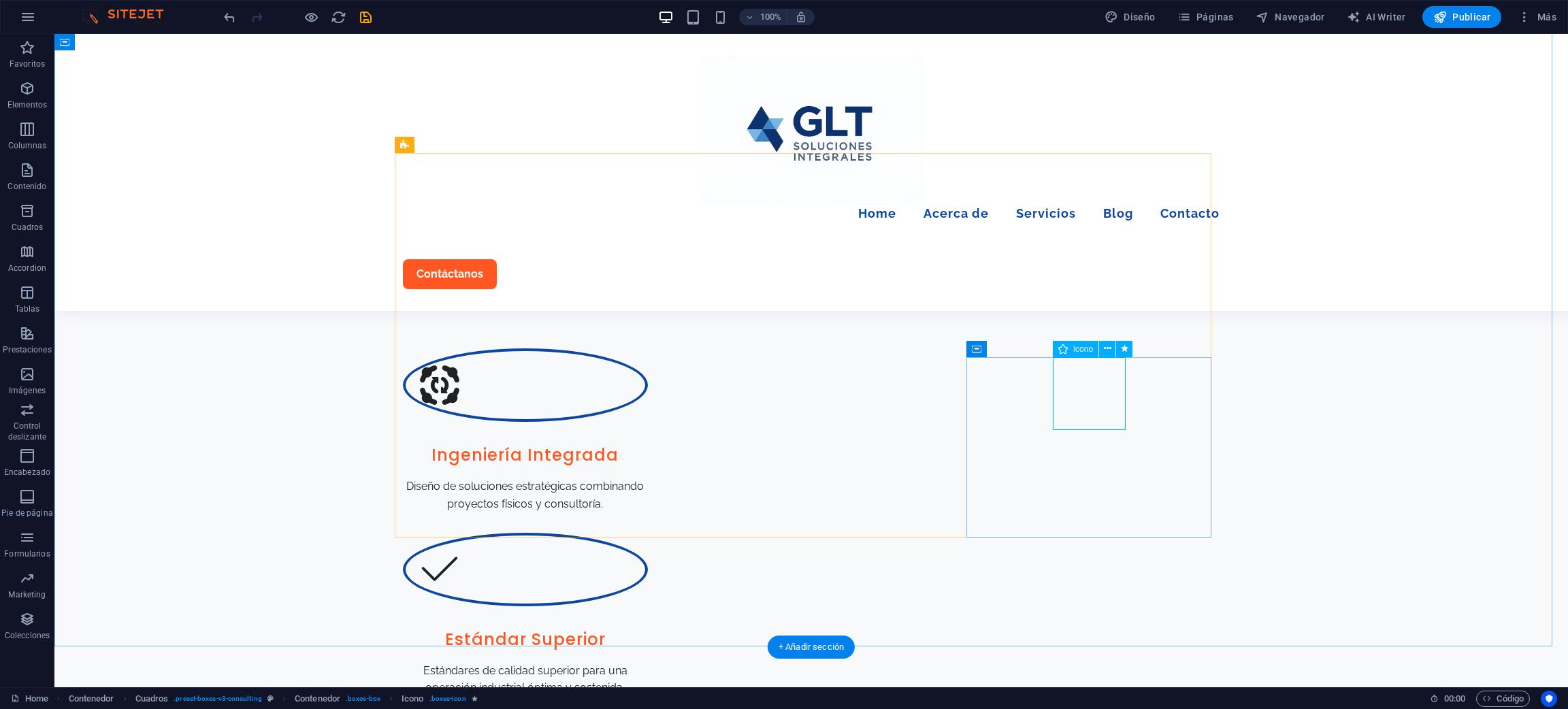
select select "xMidYMid"
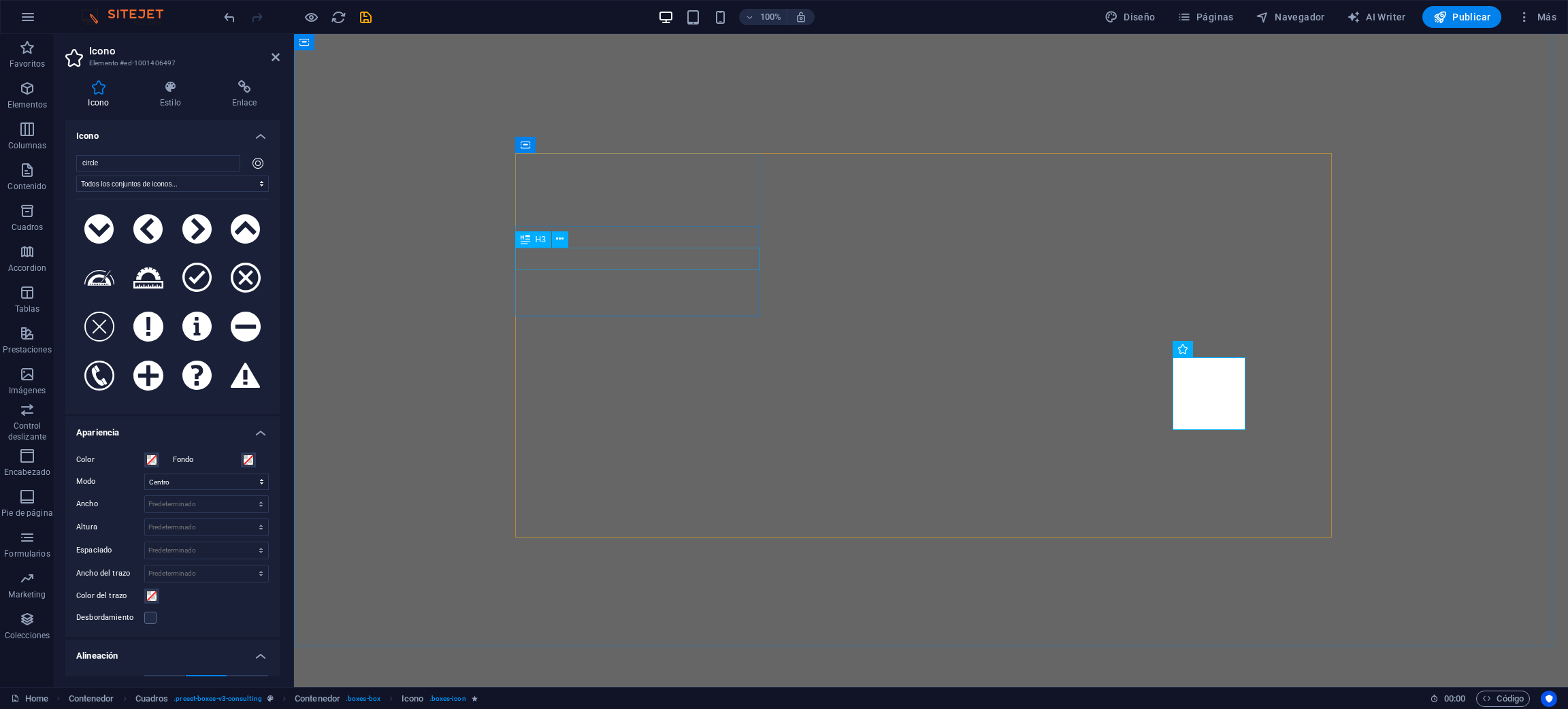
select select "xMidYMid"
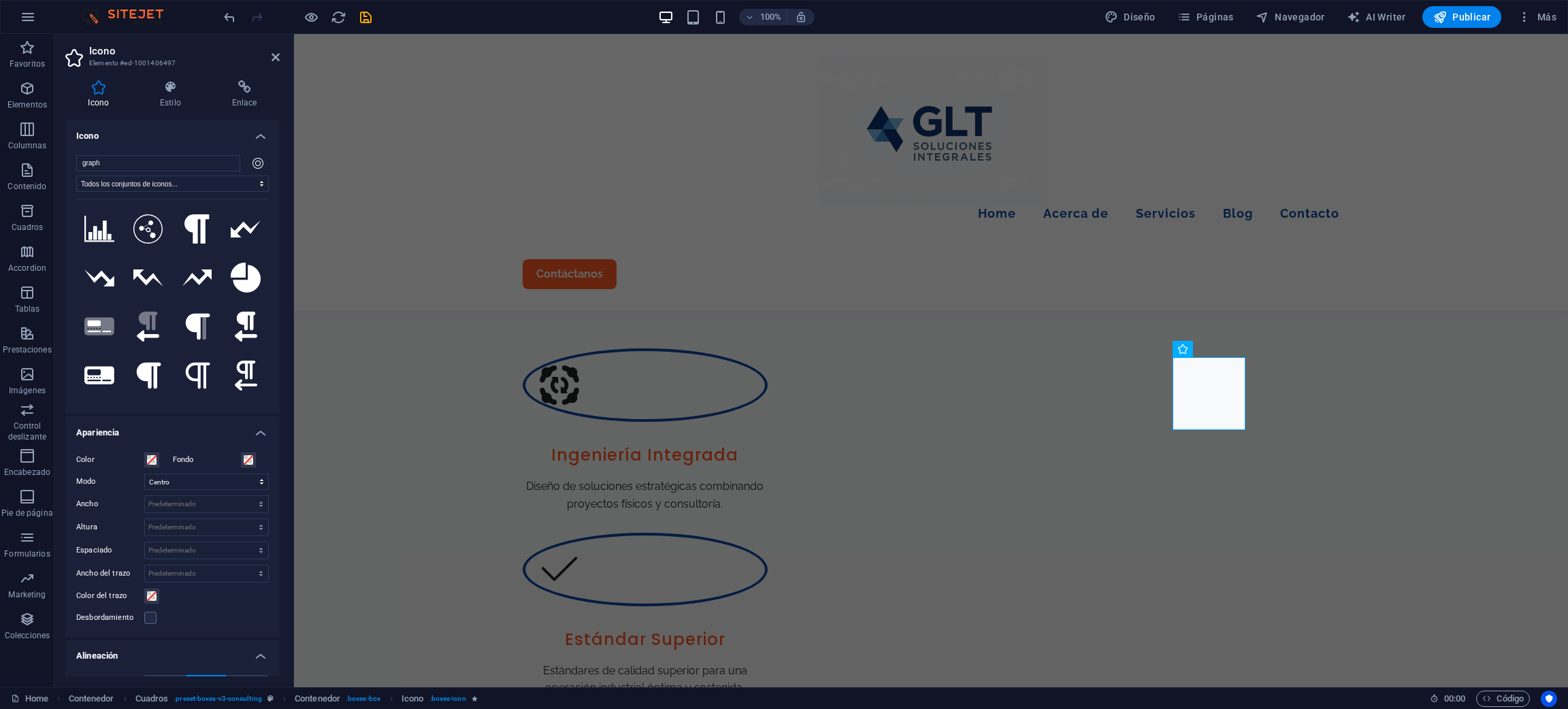
drag, startPoint x: 148, startPoint y: 158, endPoint x: 74, endPoint y: 159, distance: 74.0
click at [74, 159] on div "graph Todos los conjuntos de iconos... IcoFont Ionicons FontAwesome Brands Font…" at bounding box center [172, 279] width 215 height 269
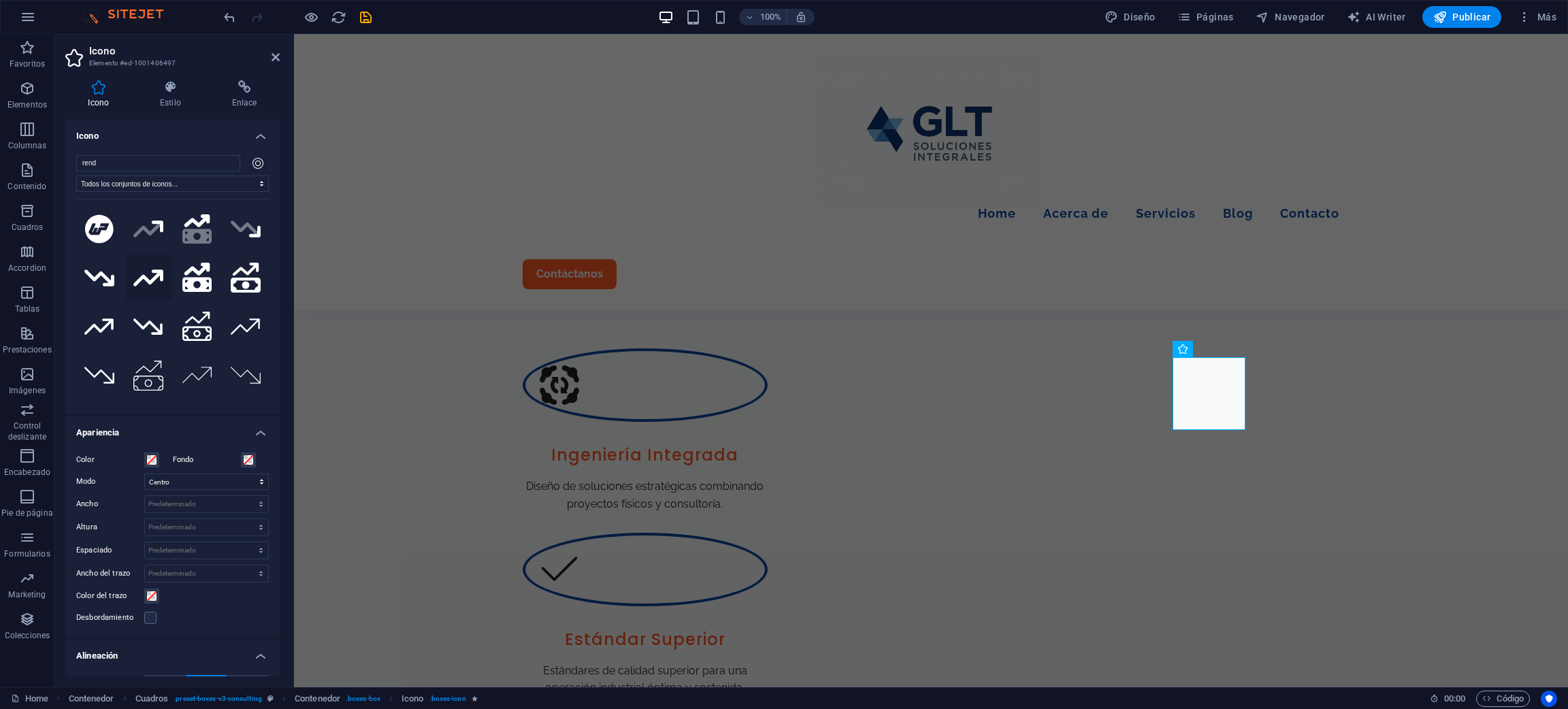
type input "rend"
click at [138, 276] on icon at bounding box center [148, 277] width 30 height 16
click at [189, 363] on icon at bounding box center [197, 375] width 30 height 26
click at [137, 278] on icon at bounding box center [148, 277] width 30 height 16
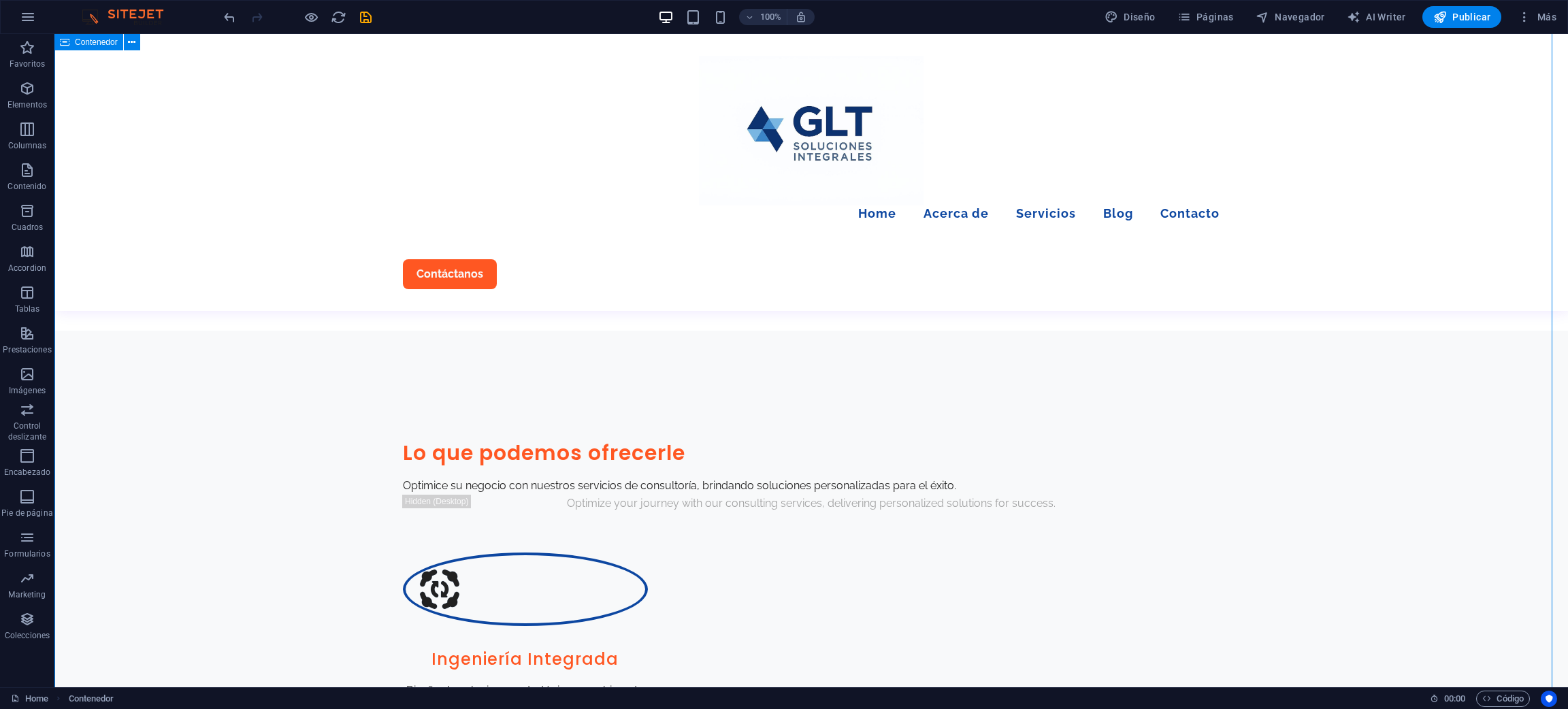
scroll to position [689, 0]
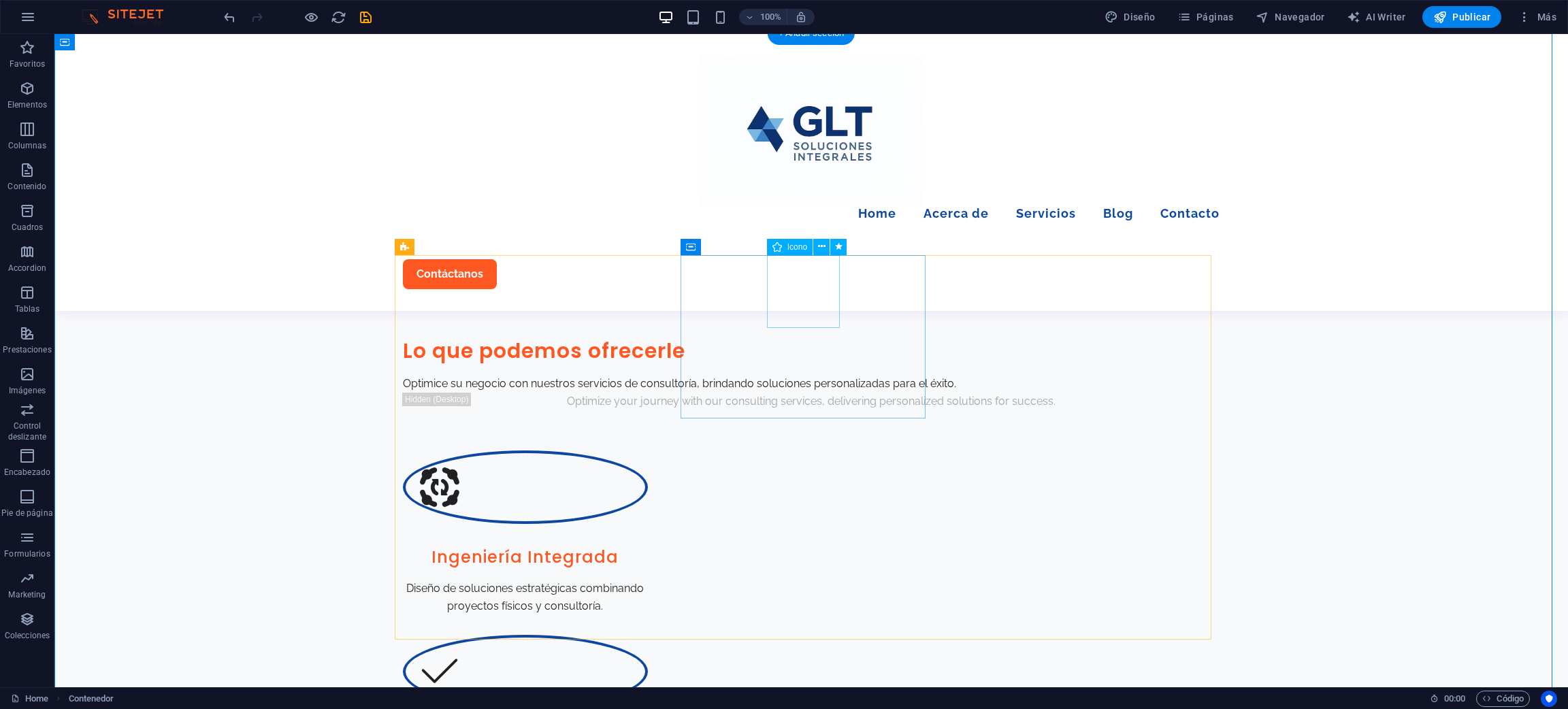
click at [648, 635] on figure at bounding box center [525, 672] width 245 height 74
select select "xMidYMid"
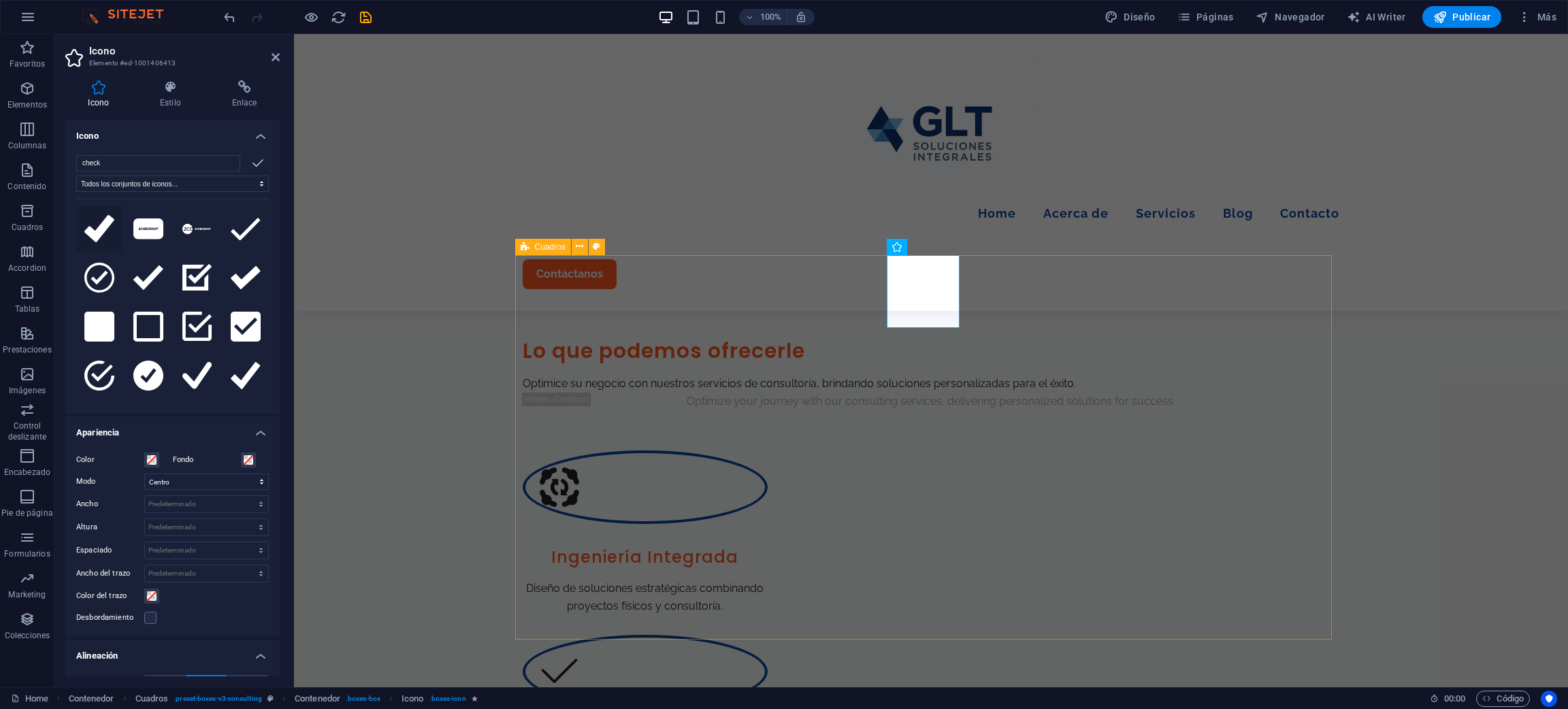
click at [98, 222] on icon at bounding box center [98, 228] width 30 height 27
click at [97, 281] on icon at bounding box center [98, 277] width 30 height 30
click at [148, 234] on icon at bounding box center [148, 228] width 30 height 20
click at [183, 233] on icon at bounding box center [197, 229] width 30 height 11
click at [222, 236] on button at bounding box center [245, 229] width 47 height 47
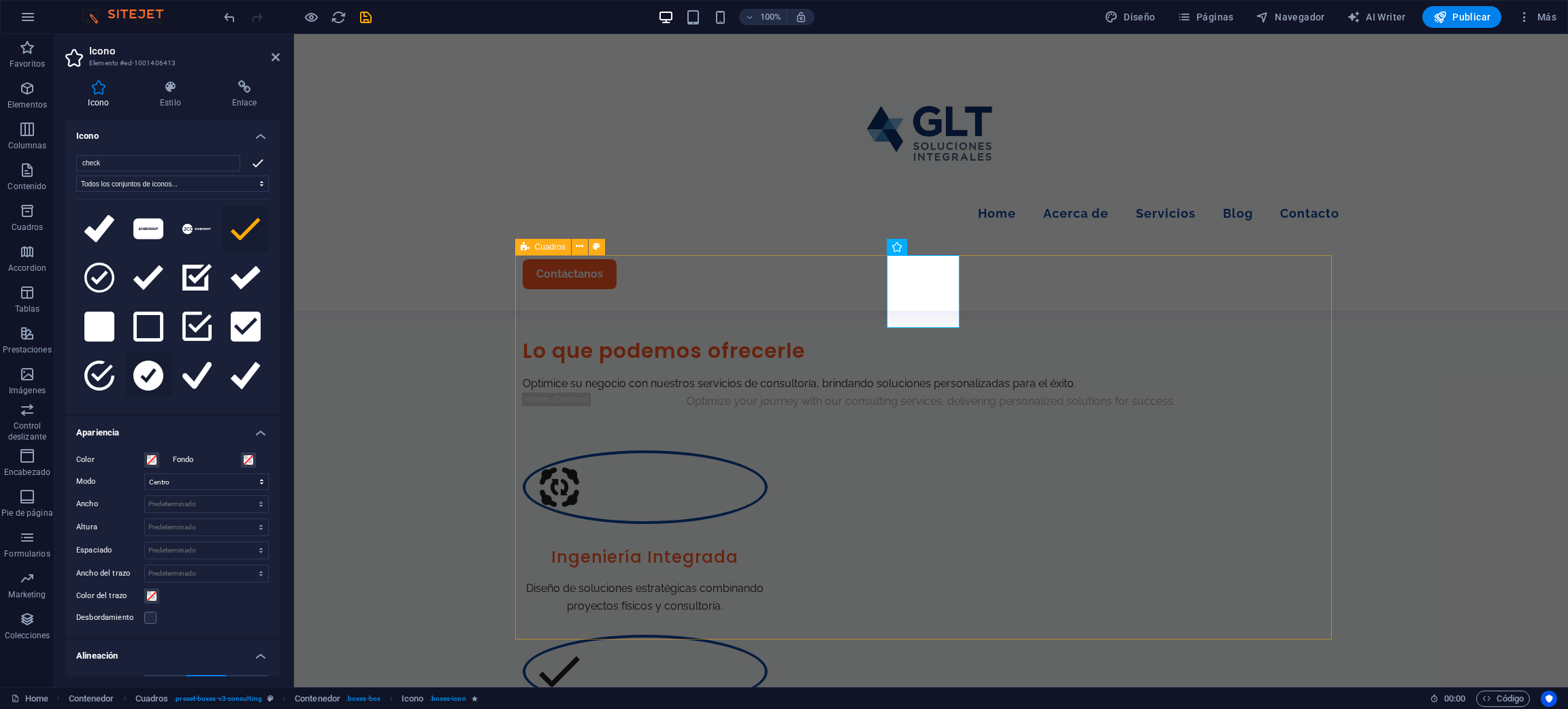
click at [134, 369] on icon at bounding box center [148, 375] width 30 height 30
click at [98, 275] on icon at bounding box center [98, 277] width 30 height 30
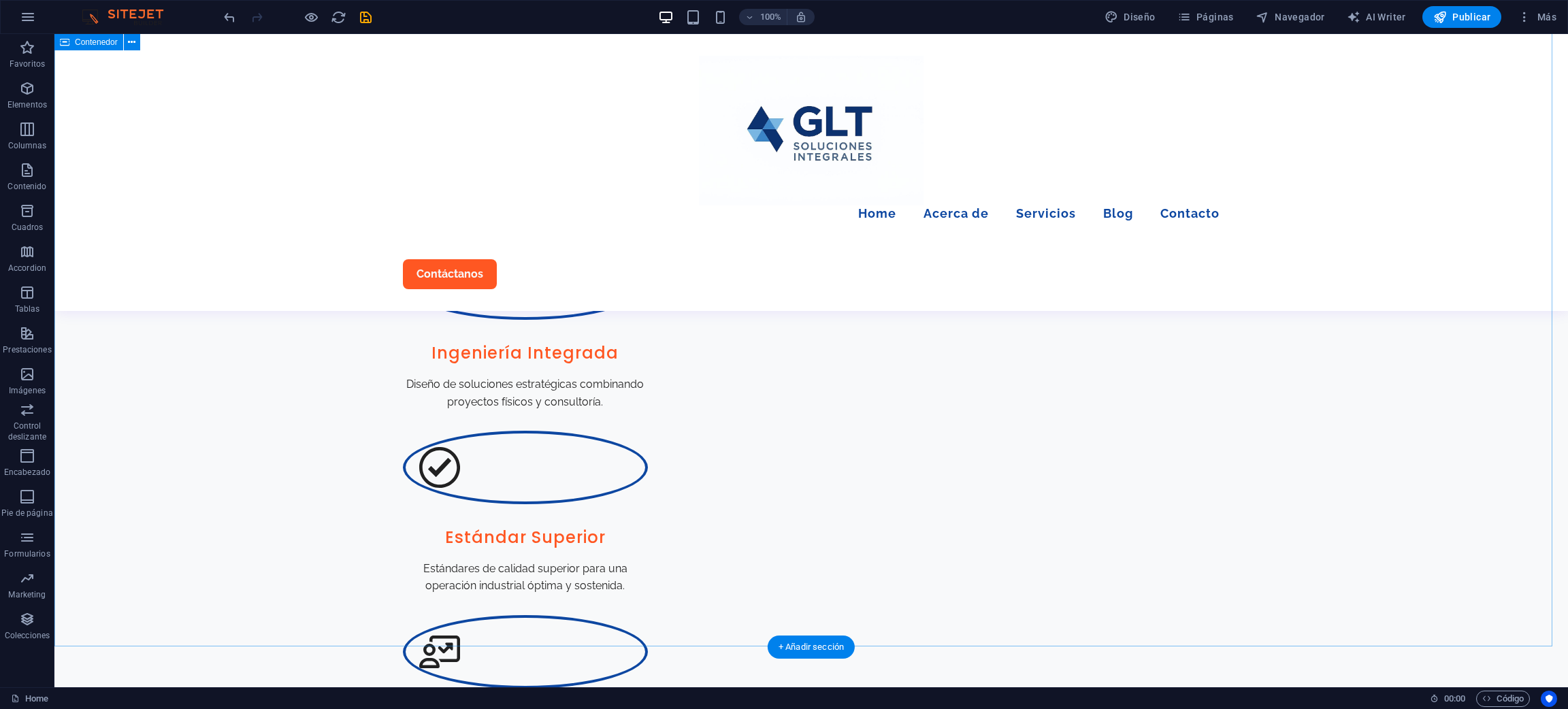
scroll to position [791, 0]
